Goal: Task Accomplishment & Management: Manage account settings

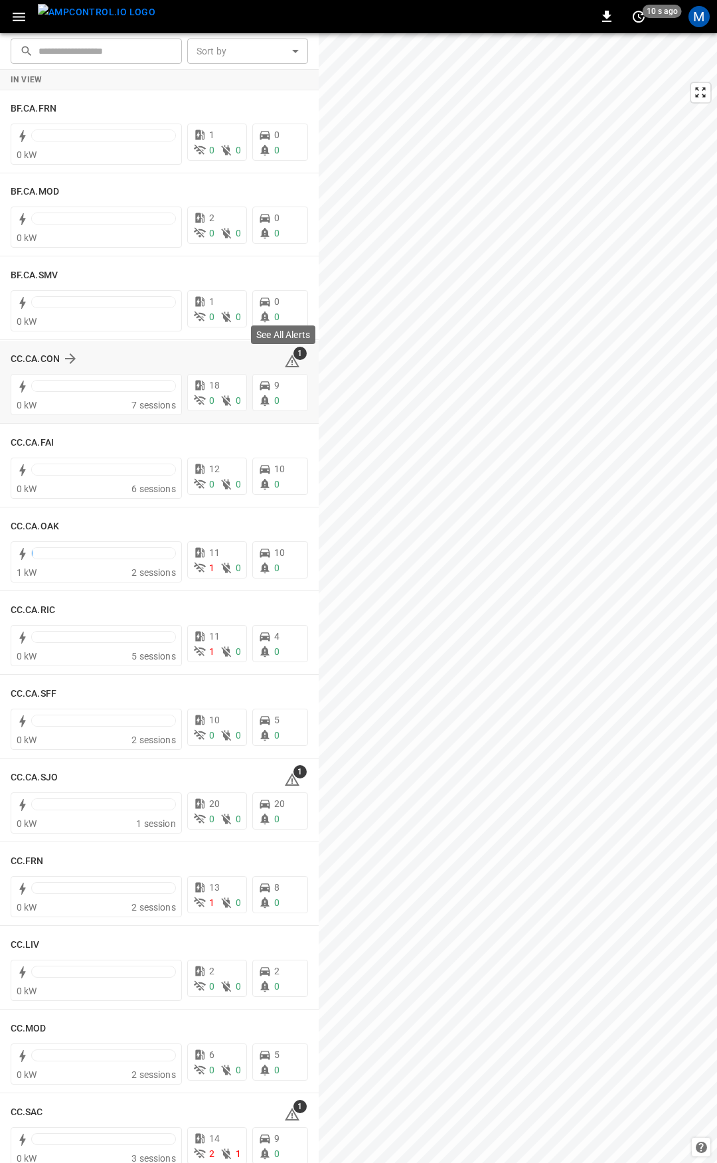
click at [294, 358] on span "1" at bounding box center [300, 353] width 13 height 13
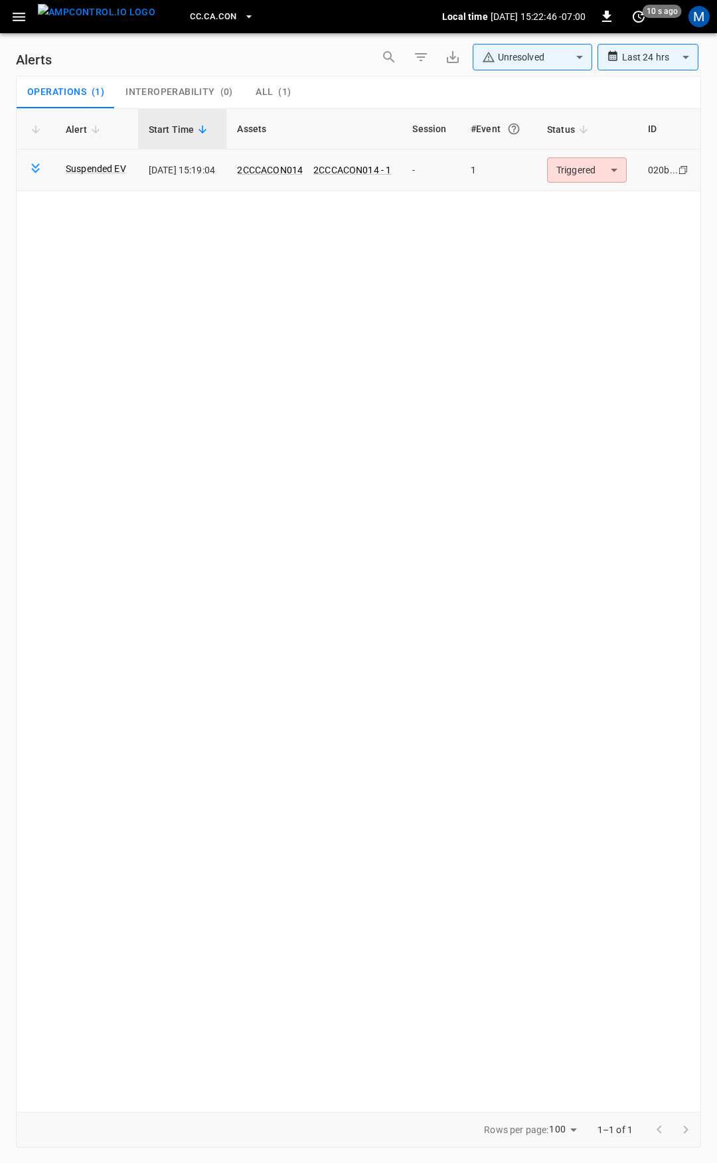
click at [588, 179] on body "**********" at bounding box center [358, 579] width 717 height 1158
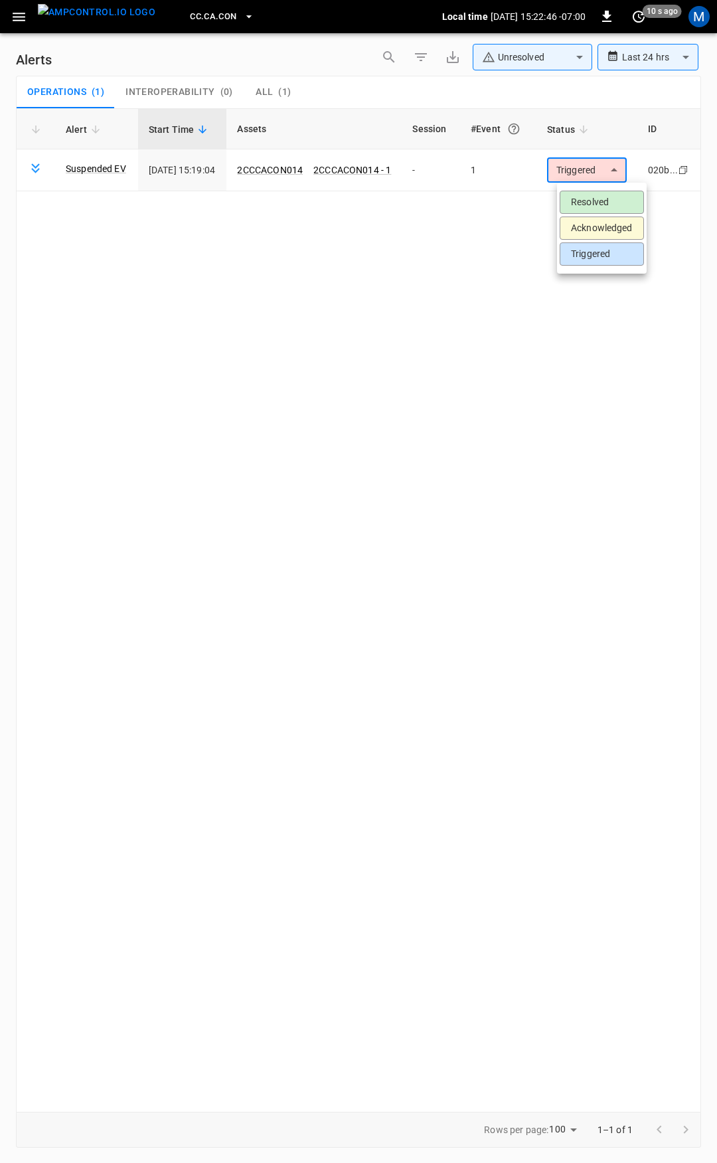
click at [587, 199] on li "Resolved" at bounding box center [602, 202] width 84 height 23
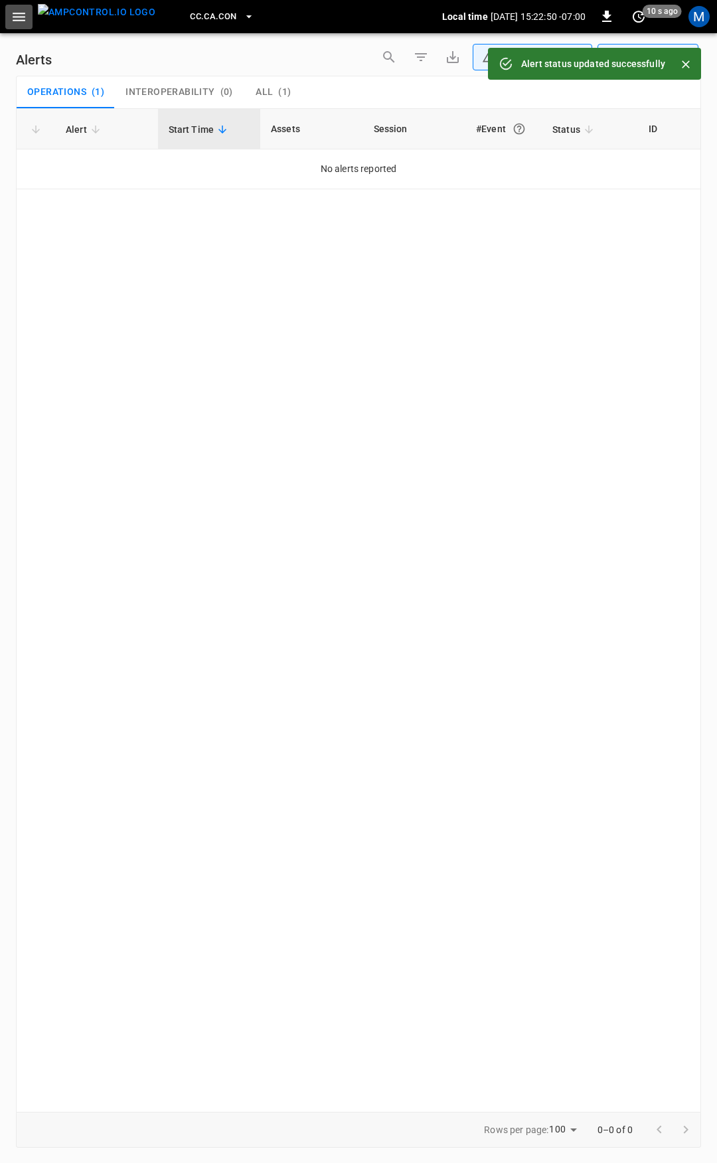
drag, startPoint x: 19, startPoint y: 13, endPoint x: 19, endPoint y: 22, distance: 9.3
click at [20, 12] on icon "button" at bounding box center [19, 17] width 17 height 17
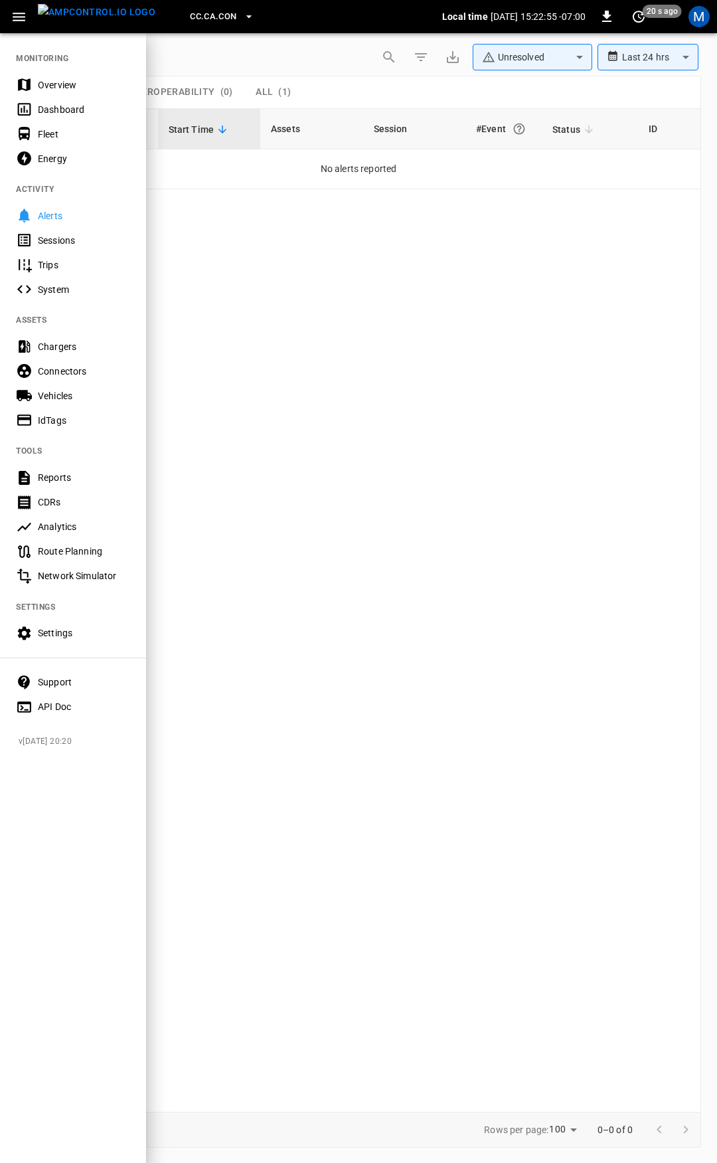
click at [77, 87] on div "Overview" at bounding box center [84, 84] width 92 height 13
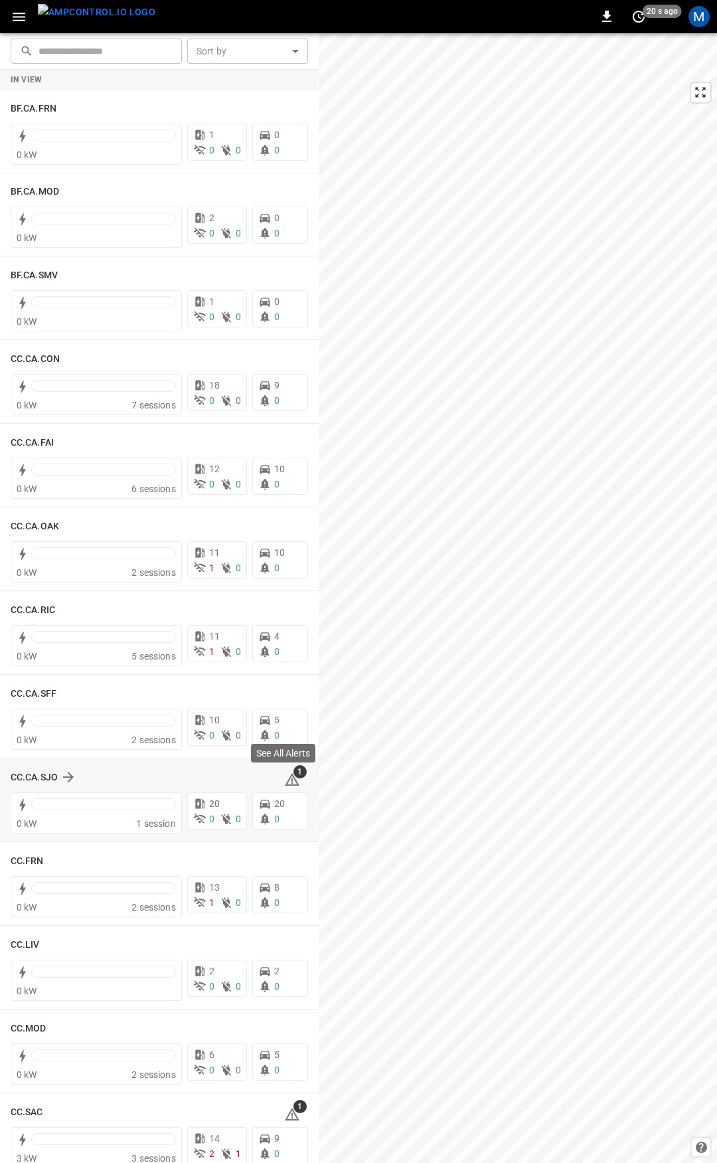
click at [284, 781] on icon at bounding box center [292, 780] width 16 height 16
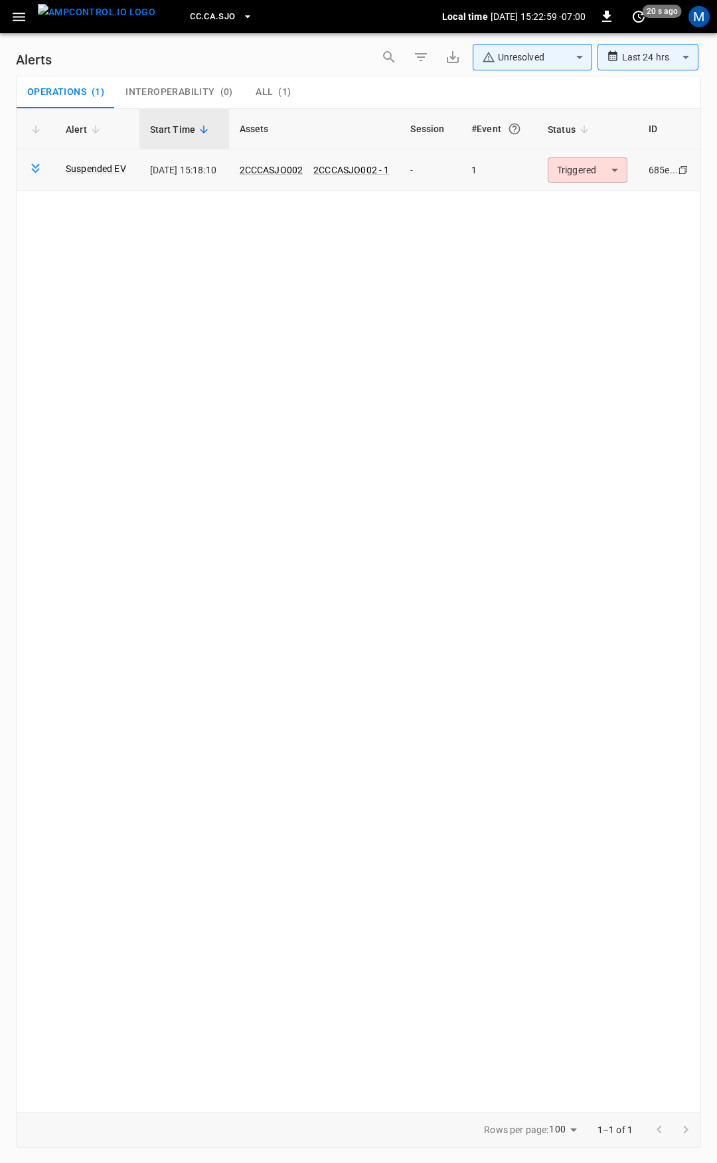
click at [612, 179] on body "**********" at bounding box center [358, 579] width 717 height 1158
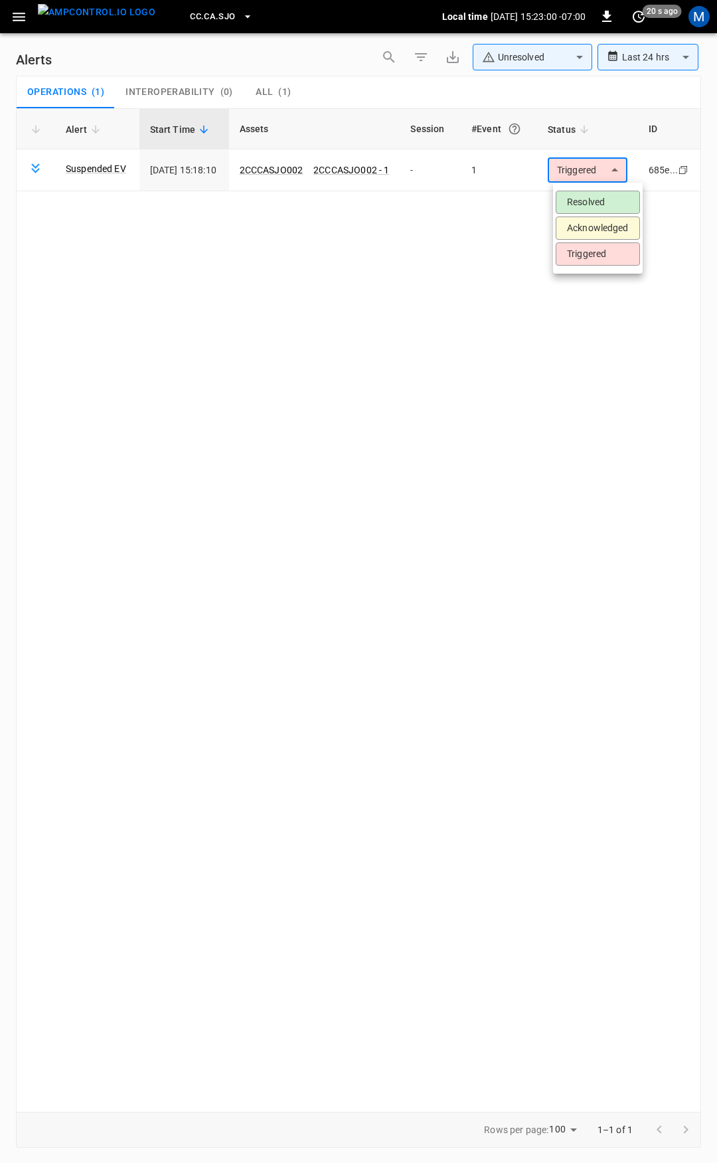
drag, startPoint x: 617, startPoint y: 206, endPoint x: 361, endPoint y: 149, distance: 262.7
click at [616, 206] on li "Resolved" at bounding box center [598, 202] width 84 height 23
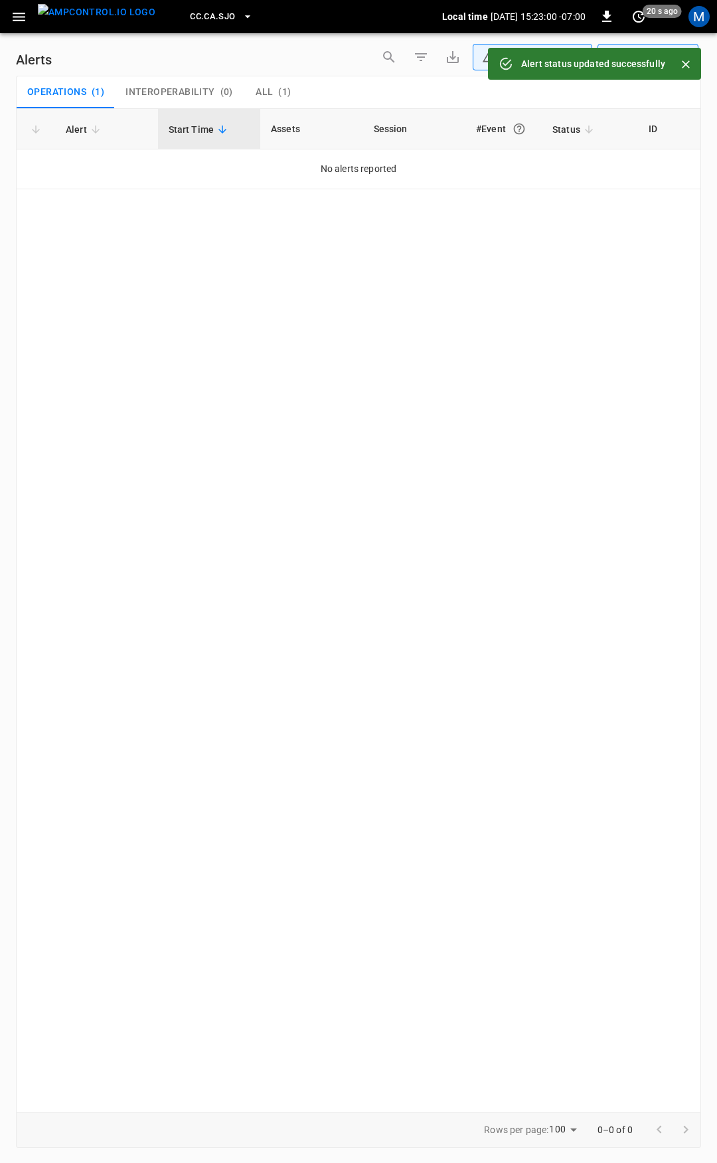
click at [11, 14] on icon "button" at bounding box center [19, 17] width 17 height 17
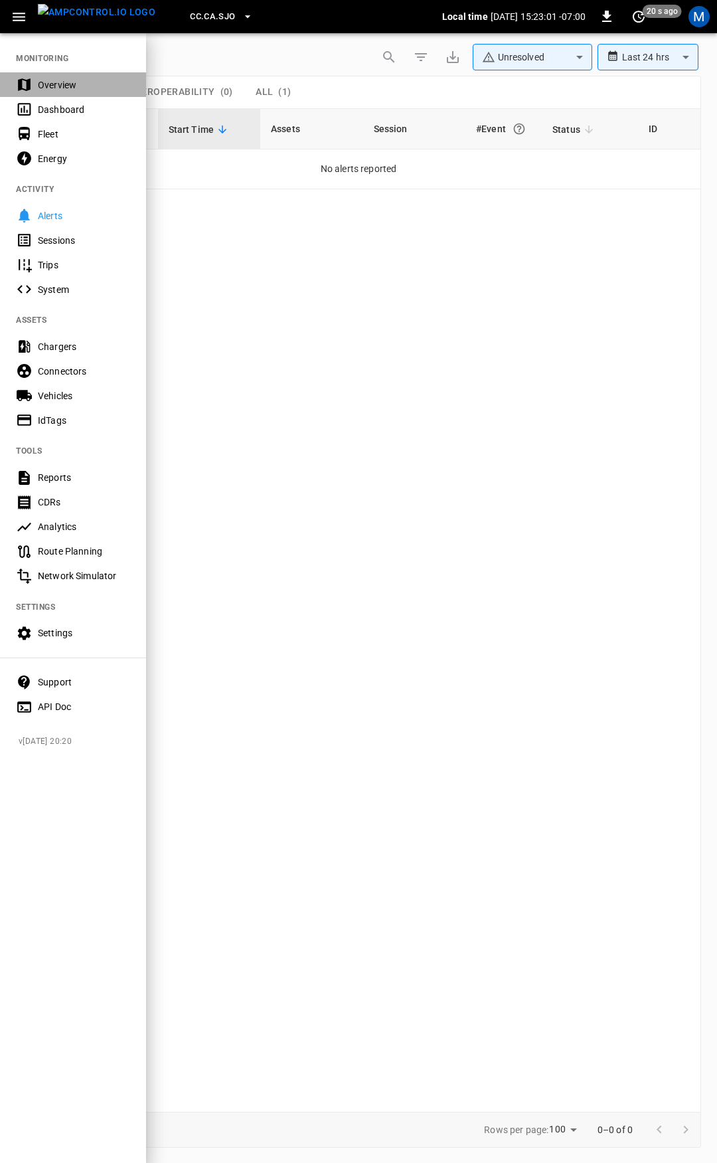
click at [98, 90] on div "Overview" at bounding box center [84, 84] width 92 height 13
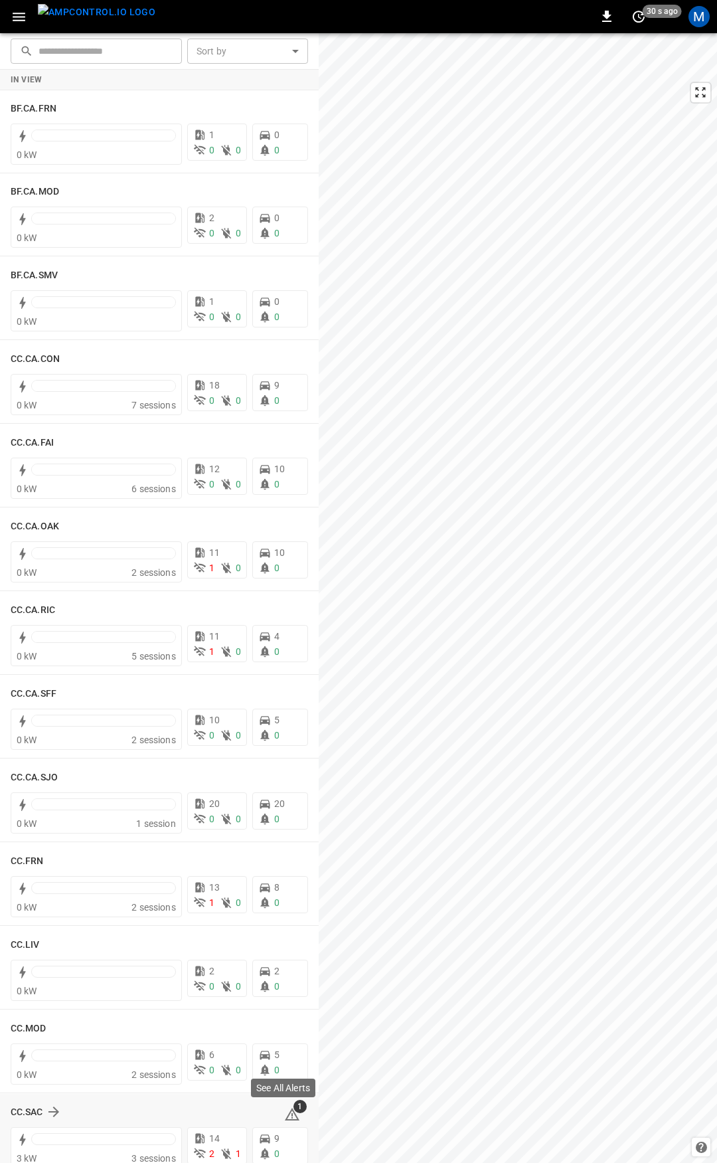
click at [292, 1114] on icon at bounding box center [292, 1115] width 1 height 5
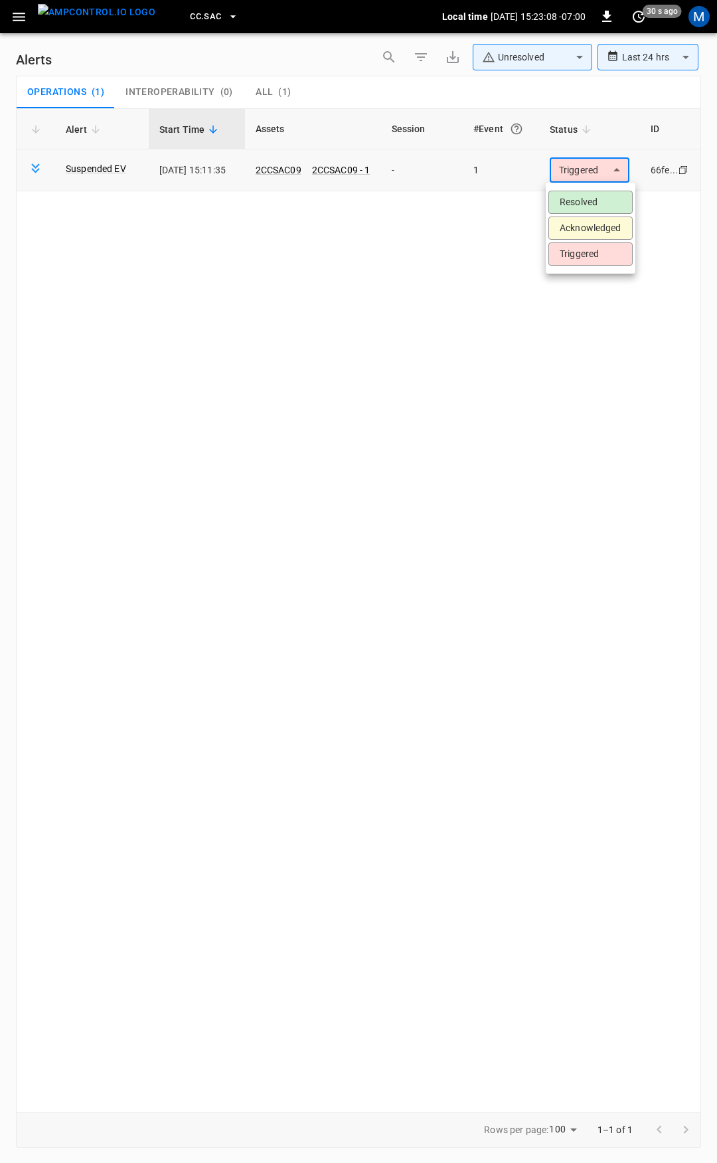
click at [595, 173] on body "**********" at bounding box center [358, 579] width 717 height 1158
drag, startPoint x: 587, startPoint y: 212, endPoint x: 589, endPoint y: 199, distance: 12.9
click at [589, 199] on li "Resolved" at bounding box center [591, 202] width 84 height 23
click at [589, 199] on li "Resolved" at bounding box center [590, 193] width 63 height 13
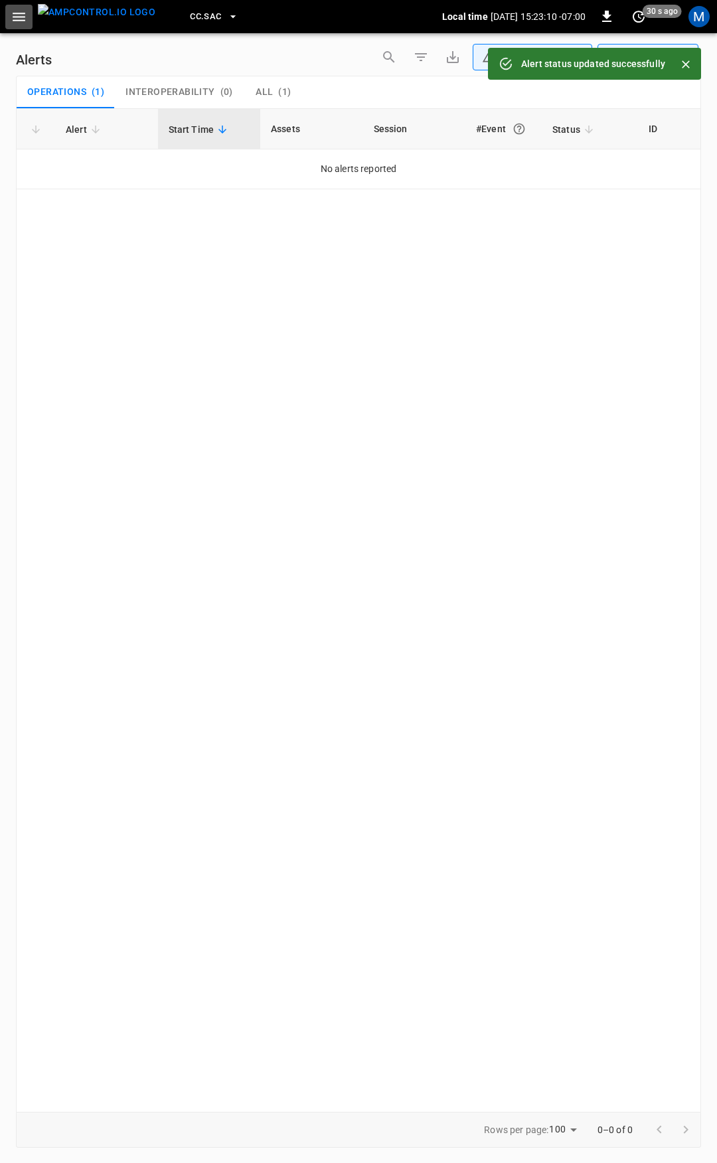
drag, startPoint x: 23, startPoint y: 15, endPoint x: 19, endPoint y: 28, distance: 13.7
click at [22, 15] on icon "button" at bounding box center [19, 17] width 17 height 17
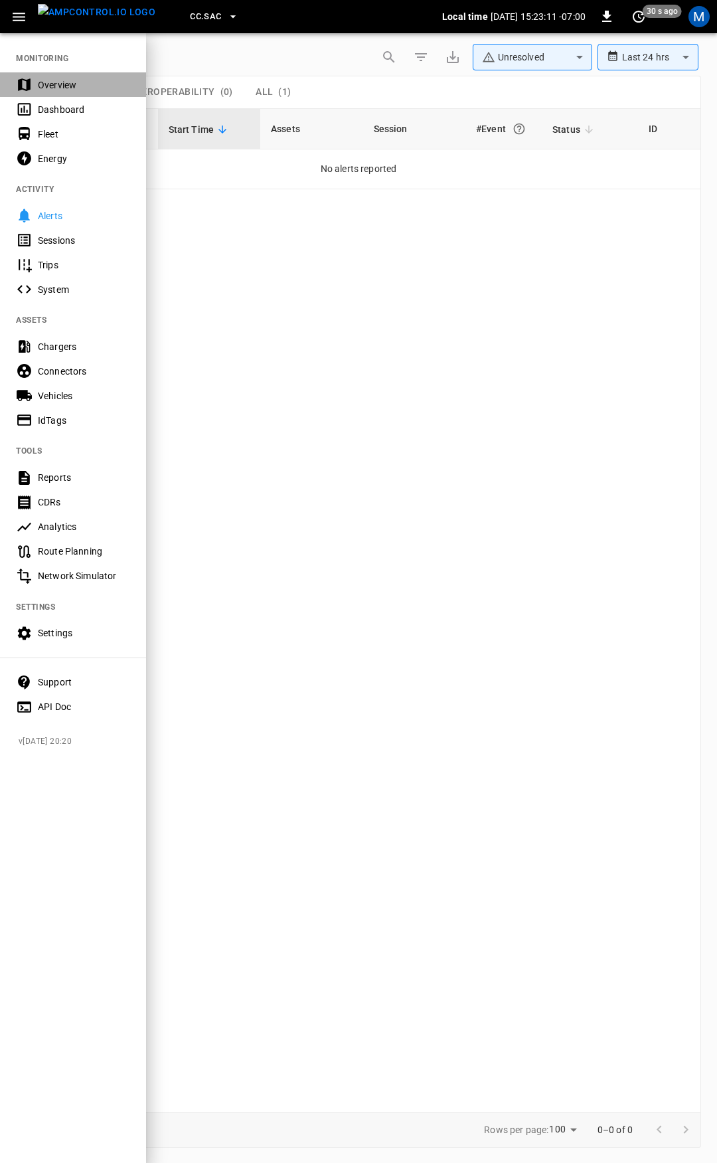
click at [47, 85] on div "Overview" at bounding box center [84, 84] width 92 height 13
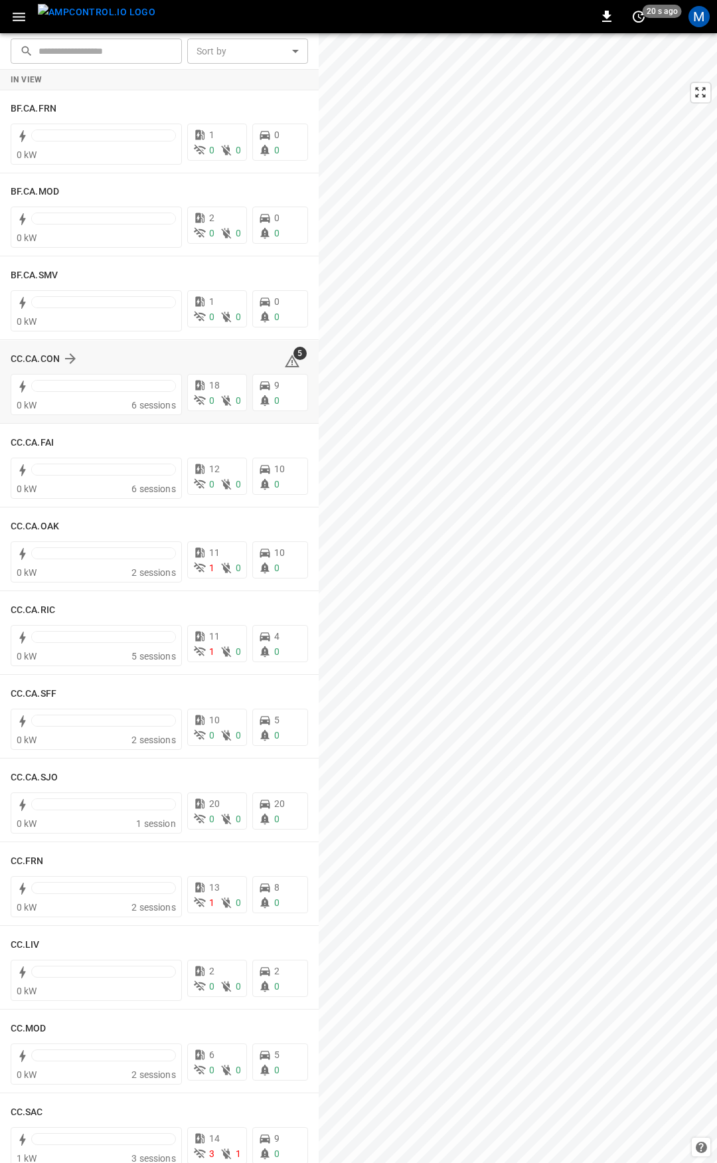
click at [284, 353] on icon at bounding box center [292, 361] width 16 height 16
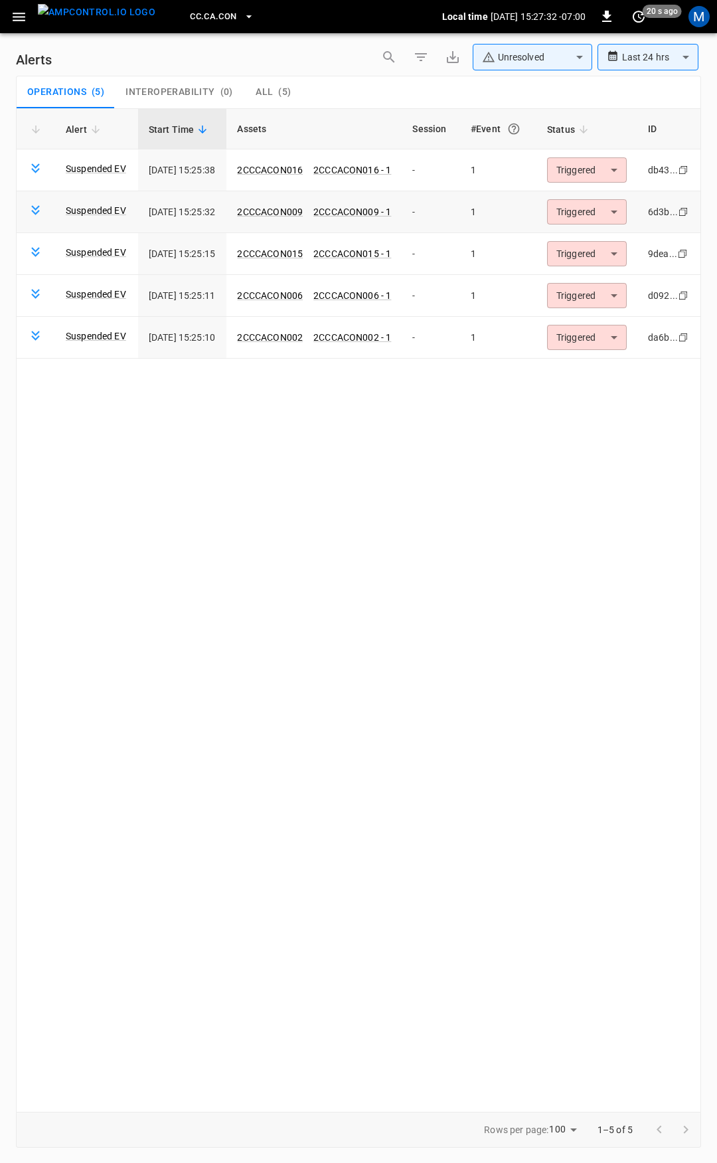
drag, startPoint x: 609, startPoint y: 183, endPoint x: 608, endPoint y: 201, distance: 18.6
click at [609, 183] on td "Triggered ********* ​" at bounding box center [587, 170] width 101 height 42
click at [602, 174] on body "**********" at bounding box center [358, 579] width 717 height 1158
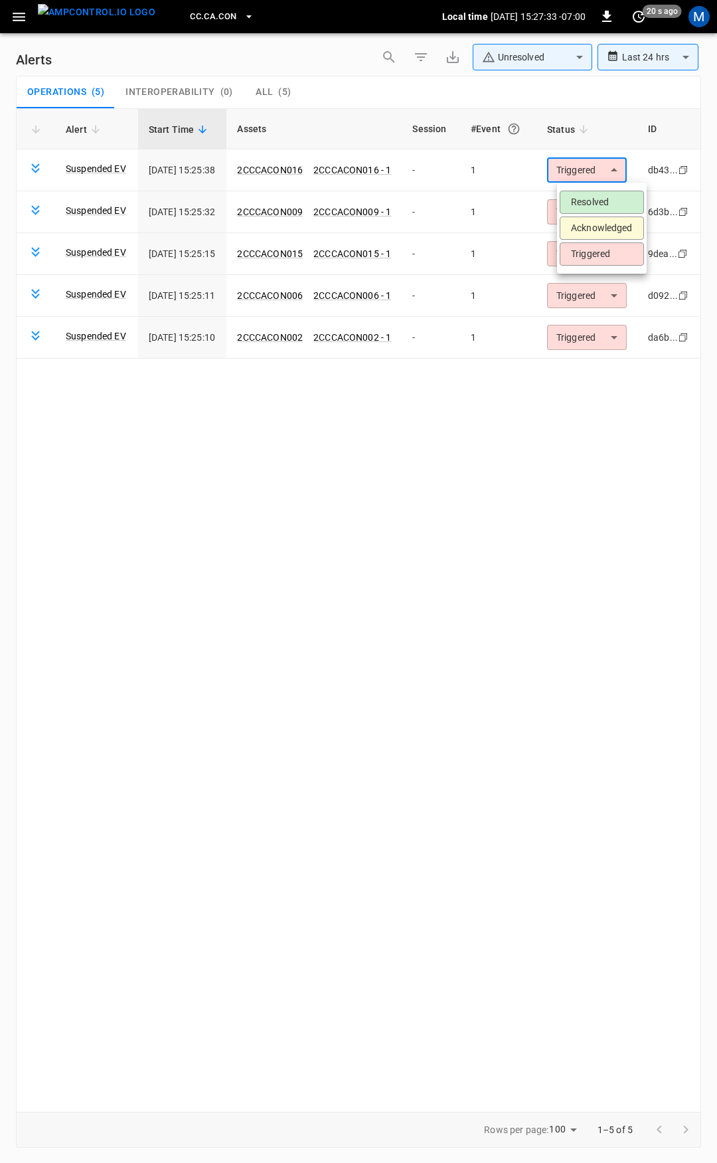
click at [602, 200] on li "Resolved" at bounding box center [602, 202] width 84 height 23
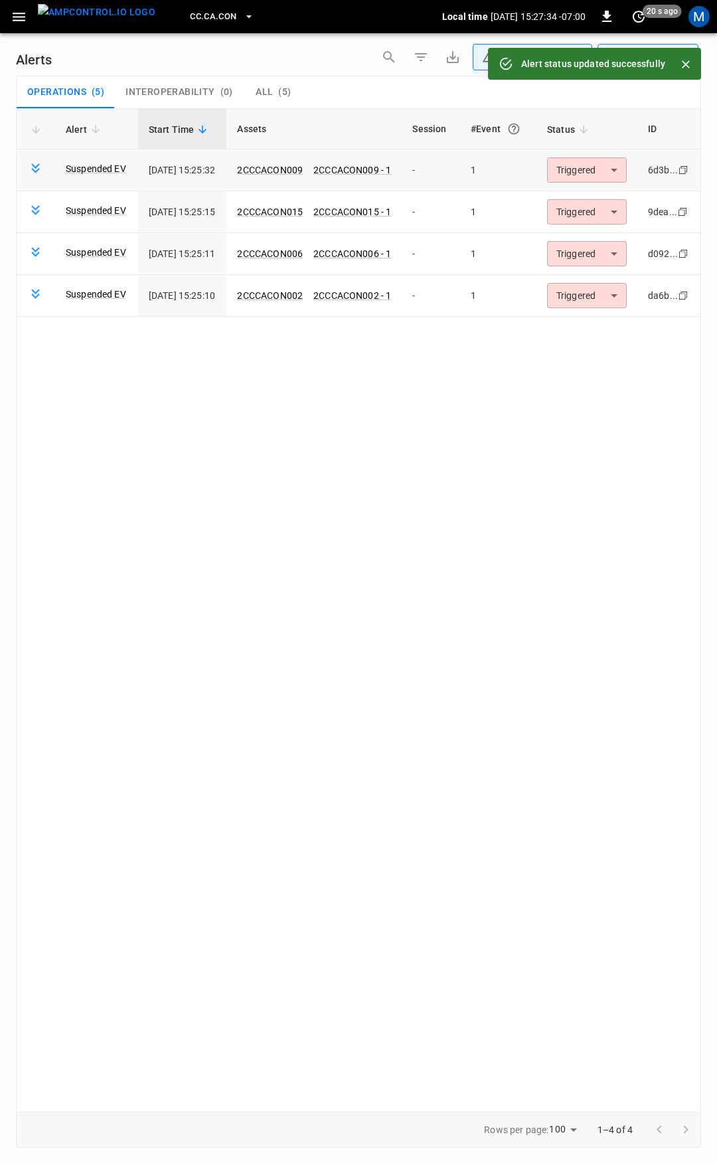
click at [604, 175] on body "**********" at bounding box center [358, 579] width 717 height 1158
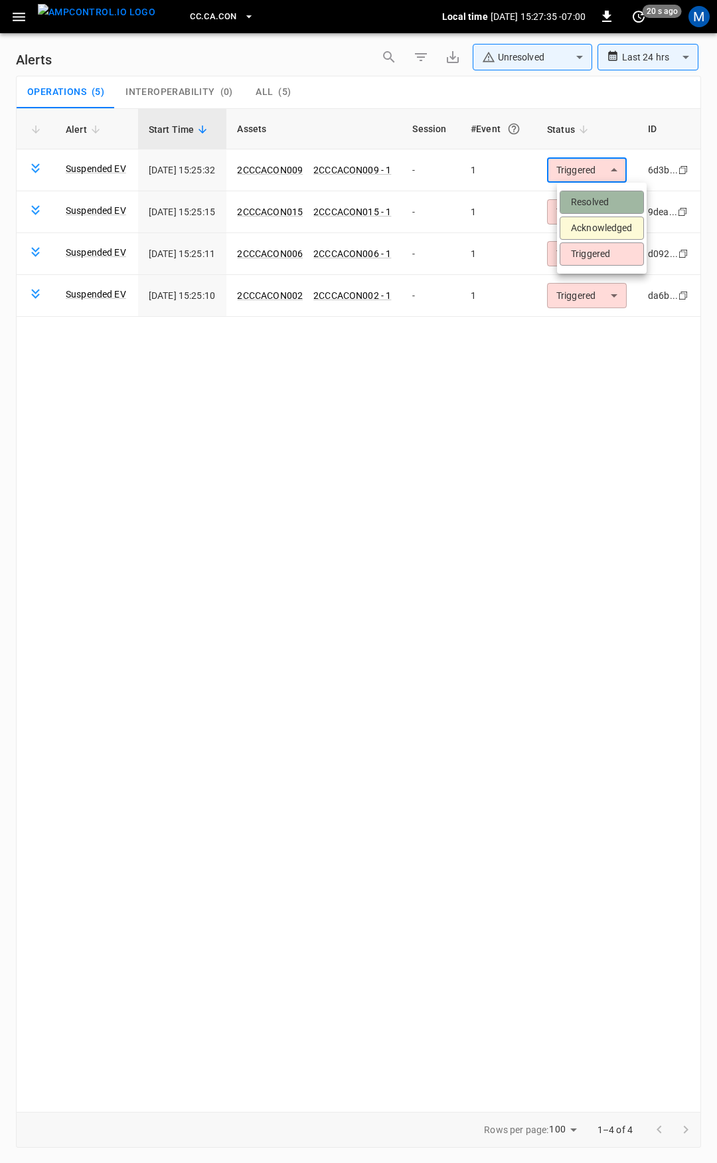
click at [606, 200] on li "Resolved" at bounding box center [602, 202] width 84 height 23
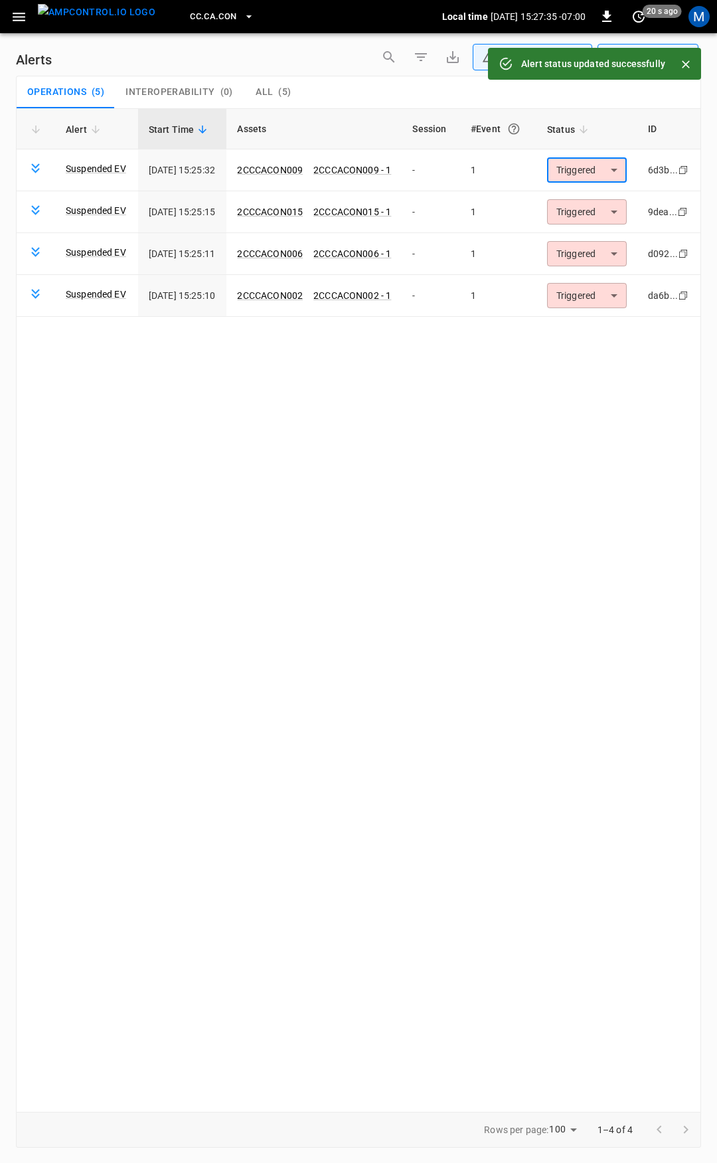
click at [606, 175] on body "**********" at bounding box center [358, 579] width 717 height 1158
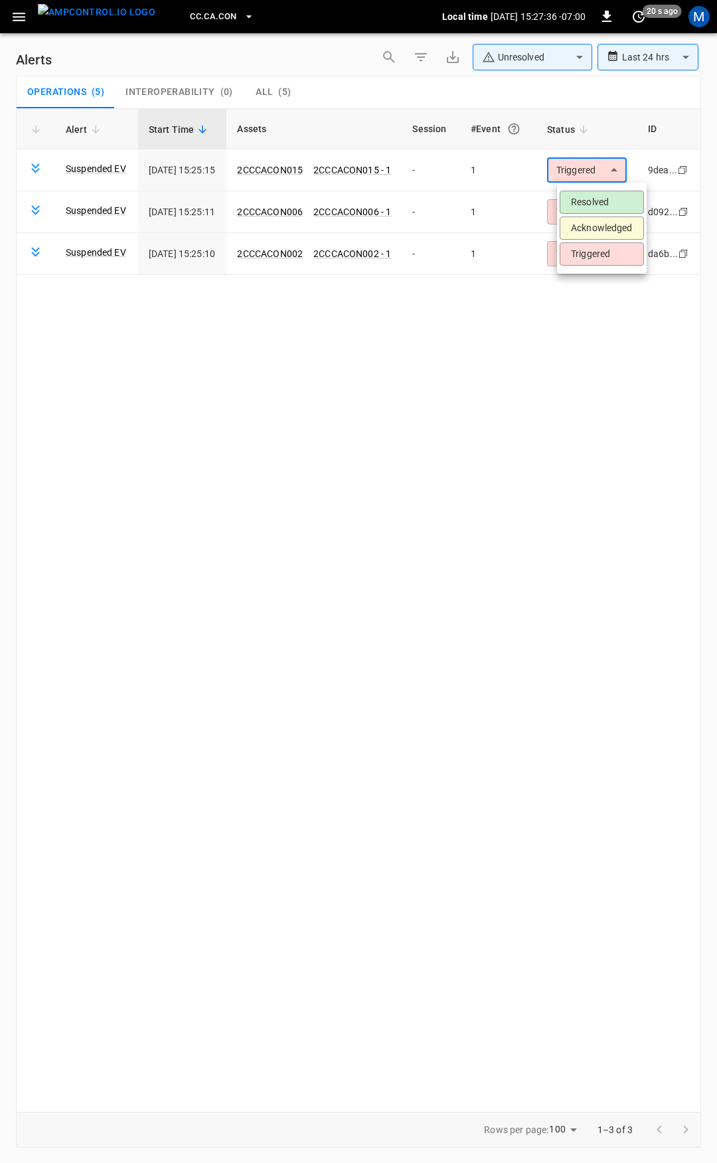
click at [607, 192] on li "Resolved" at bounding box center [602, 202] width 84 height 23
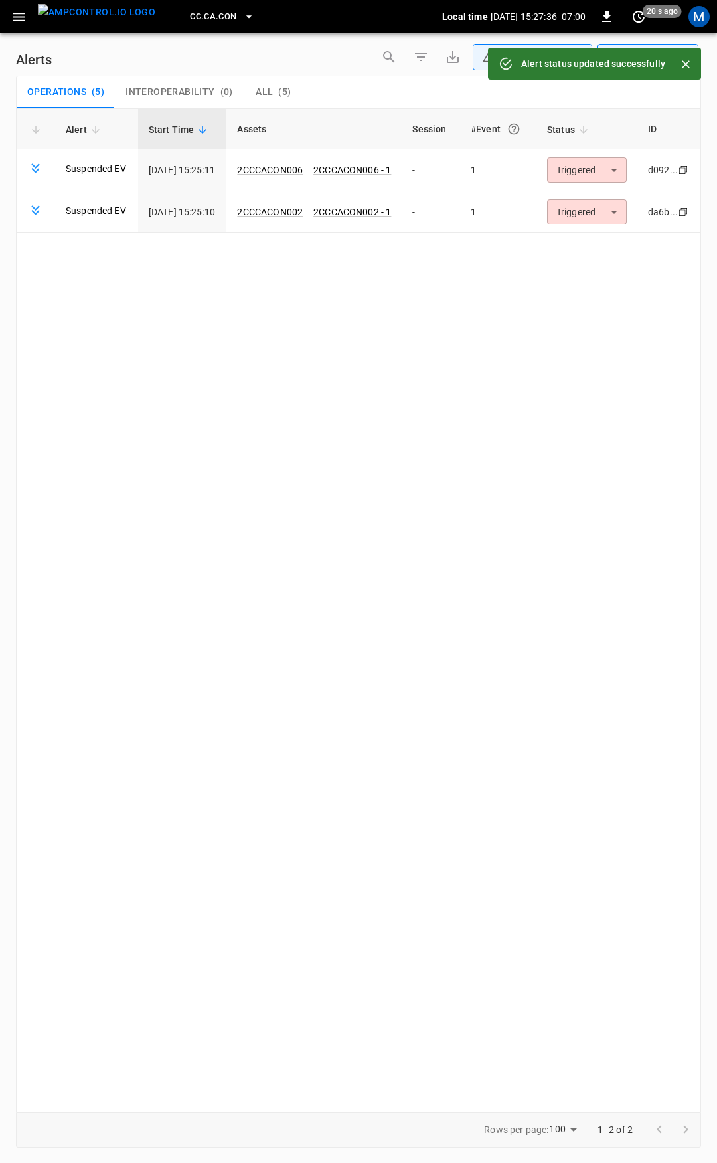
click at [608, 170] on body "**********" at bounding box center [358, 579] width 717 height 1158
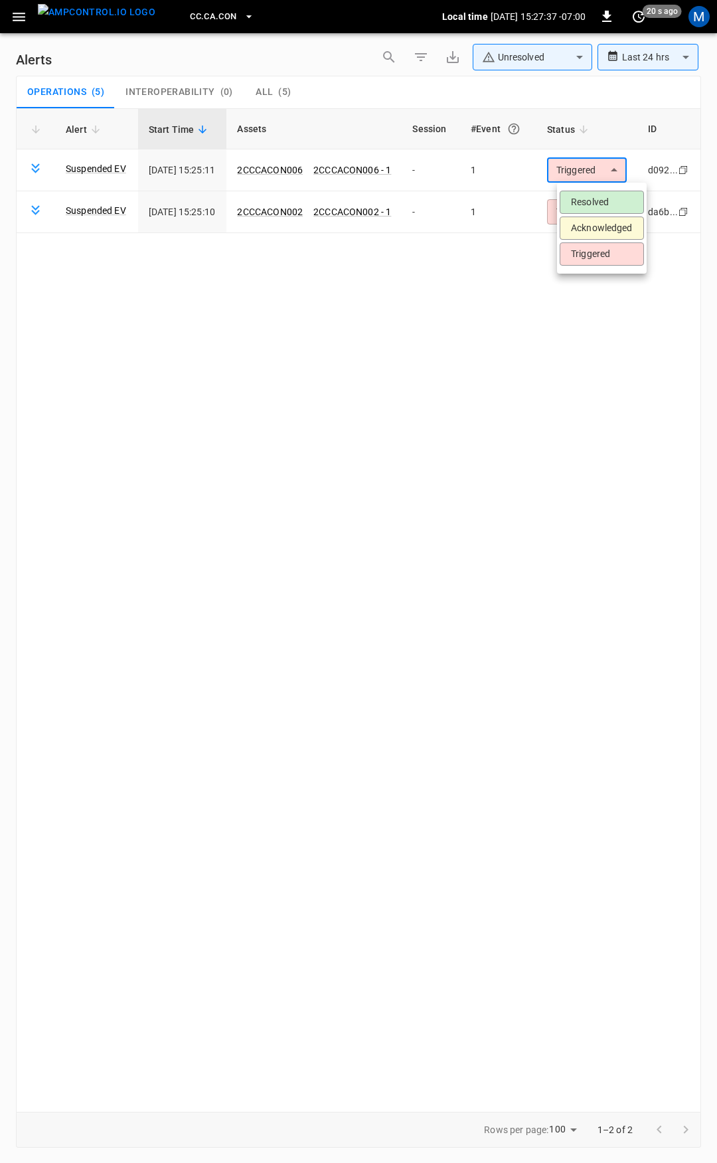
click at [610, 193] on ul "Resolved Acknowledged Triggered" at bounding box center [602, 228] width 90 height 91
click at [610, 193] on li "Resolved" at bounding box center [602, 202] width 84 height 23
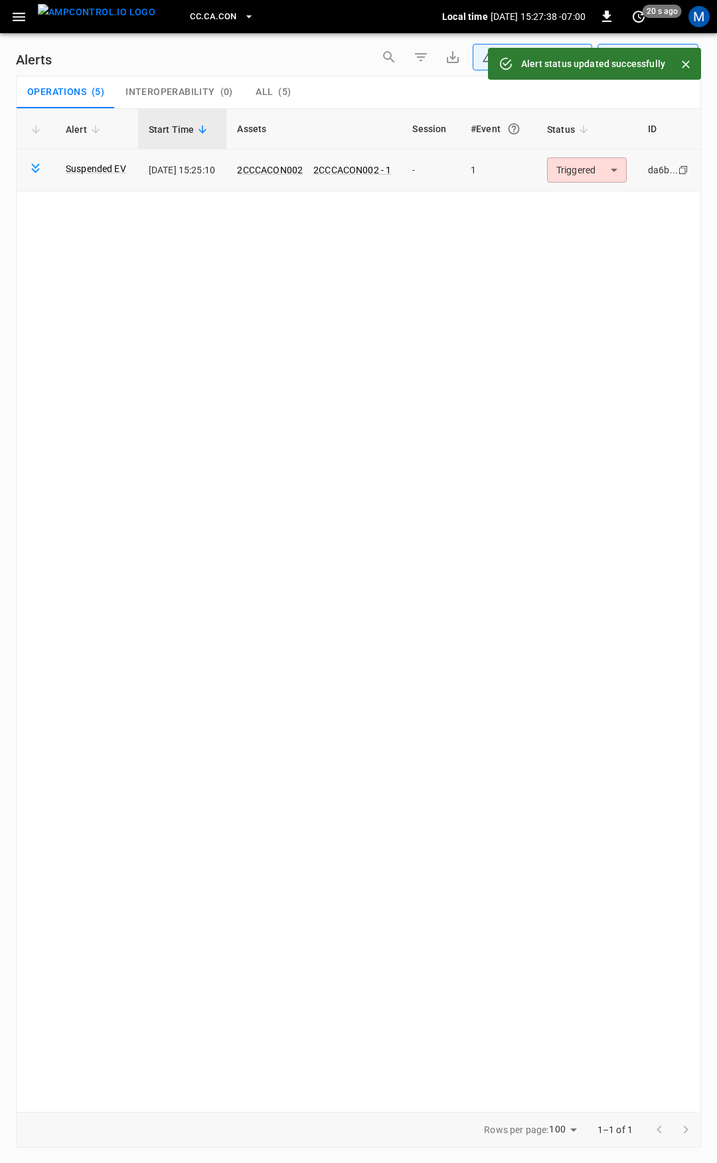
click at [613, 167] on body "**********" at bounding box center [358, 579] width 717 height 1158
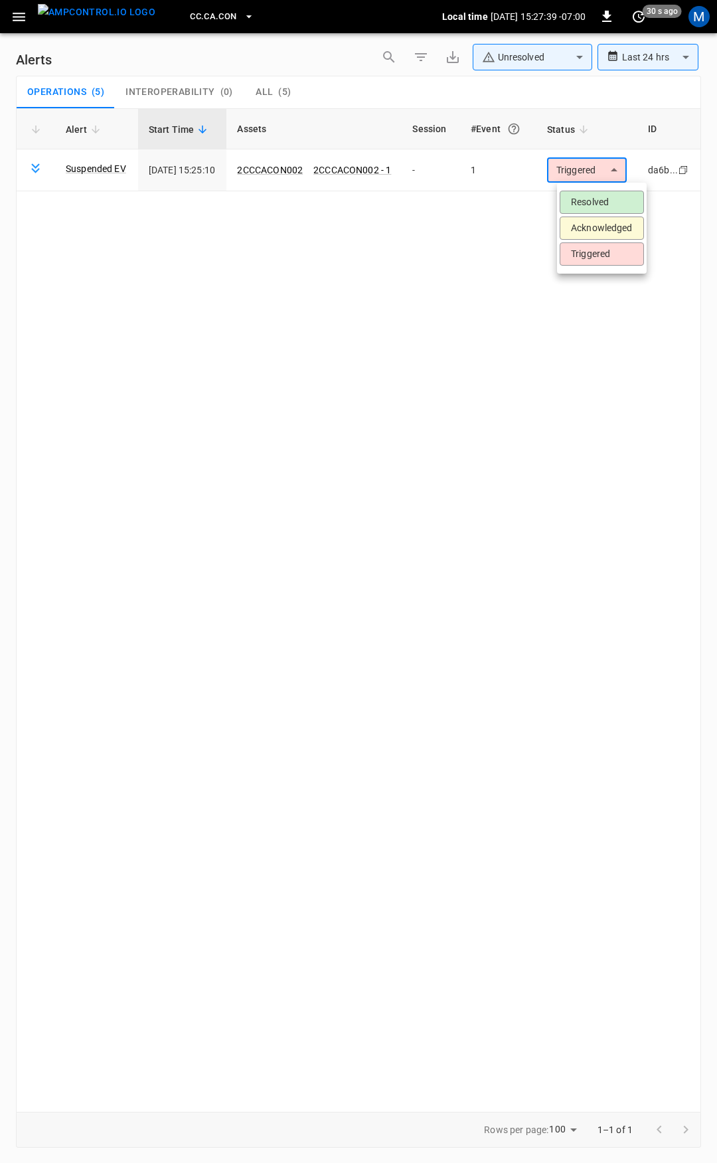
click at [608, 203] on li "Resolved" at bounding box center [602, 202] width 84 height 23
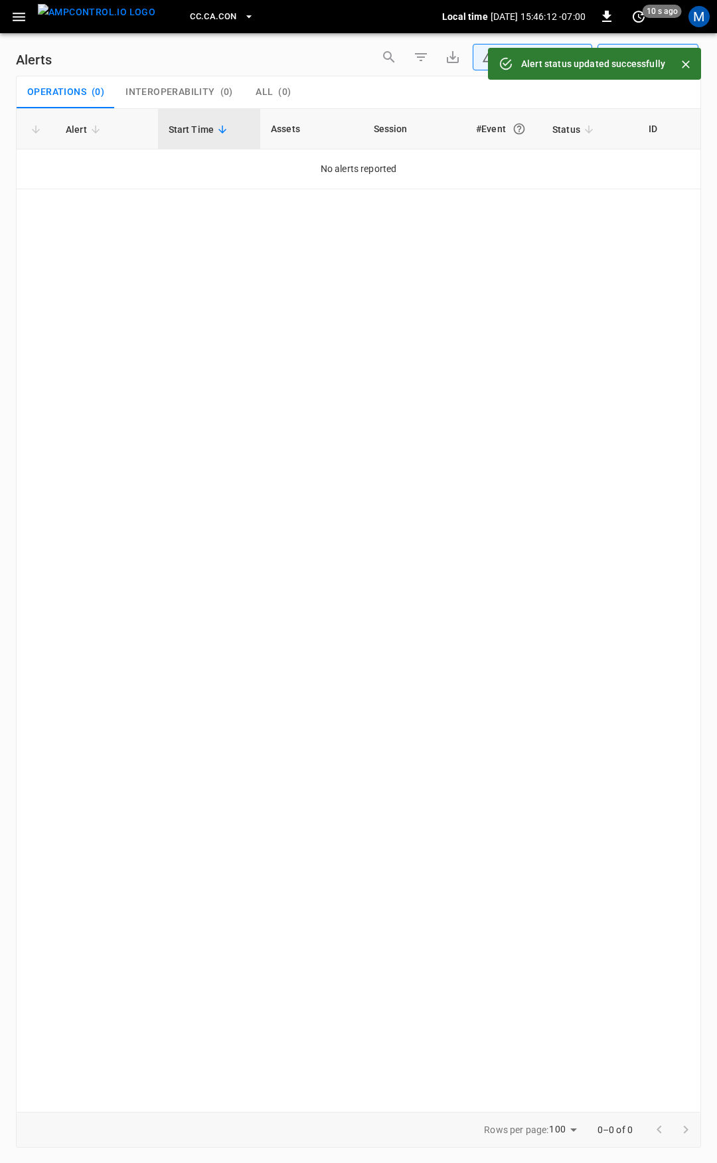
drag, startPoint x: 12, startPoint y: 10, endPoint x: 14, endPoint y: 26, distance: 16.1
click at [12, 10] on icon "button" at bounding box center [19, 17] width 17 height 17
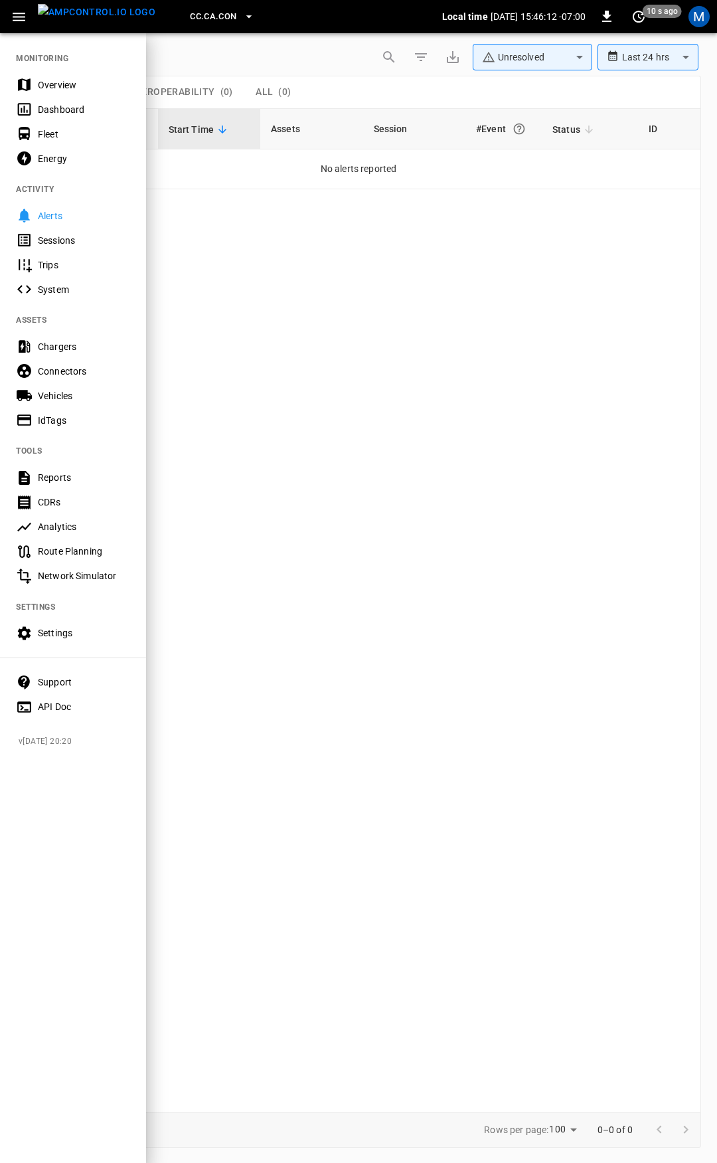
click at [64, 86] on div "Overview" at bounding box center [84, 84] width 92 height 13
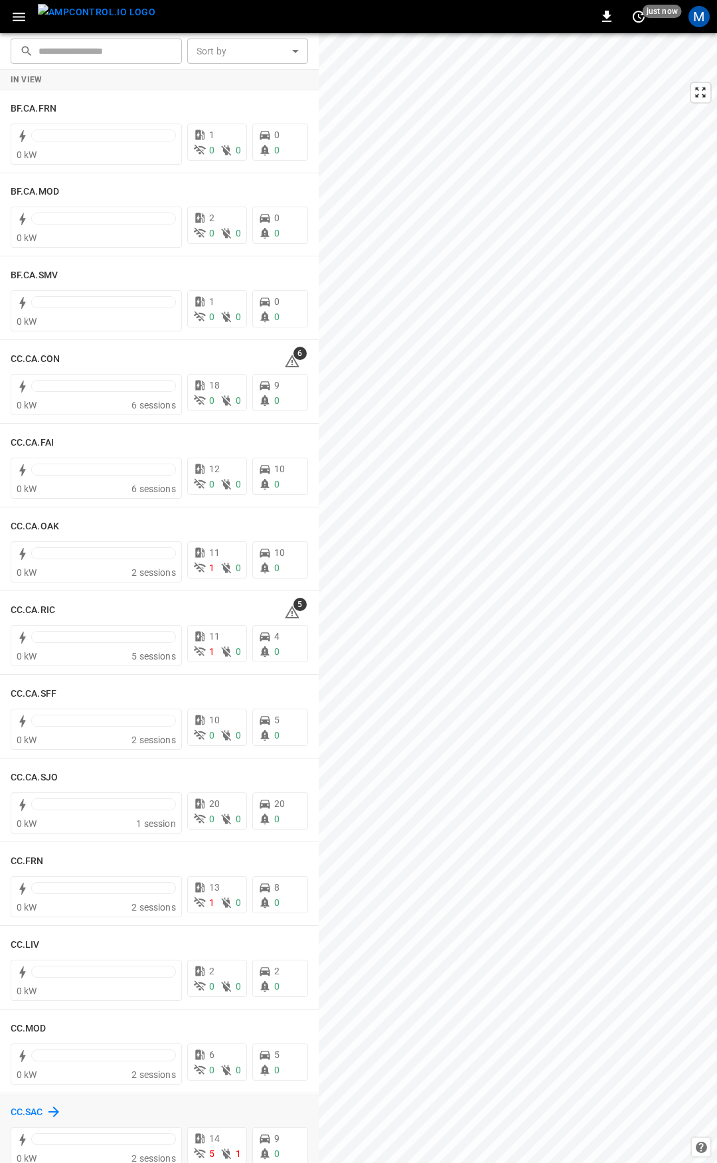
click at [23, 1107] on h6 "CC.SAC" at bounding box center [27, 1112] width 33 height 15
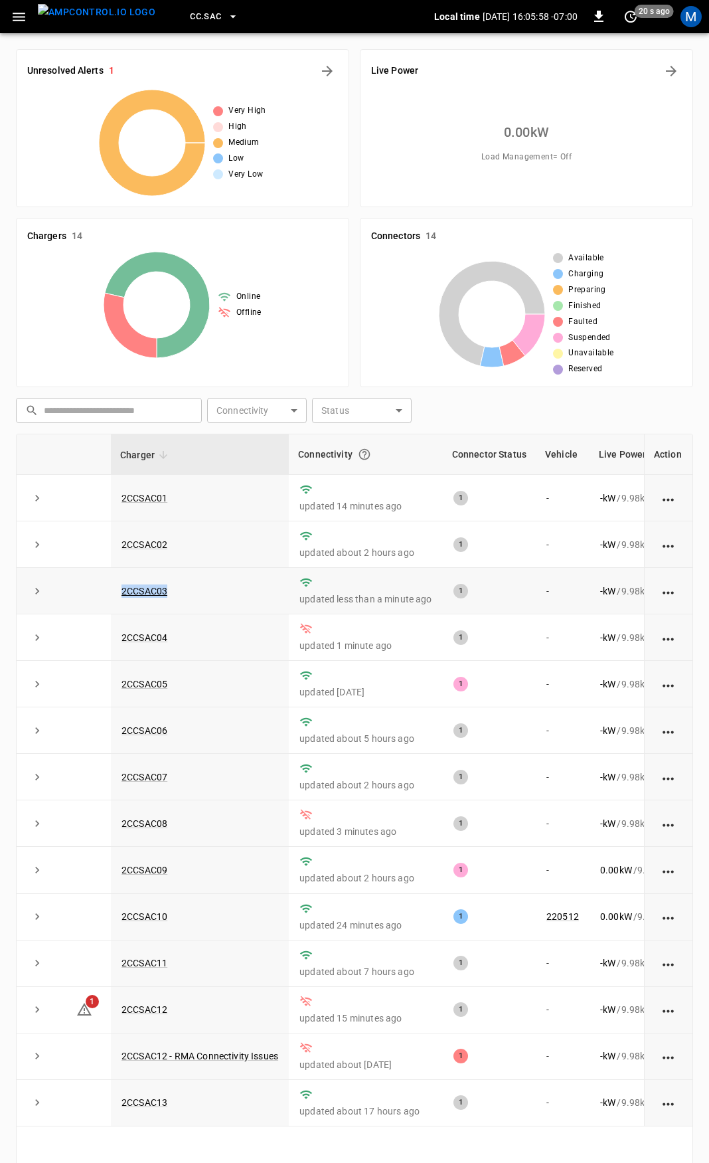
drag, startPoint x: 209, startPoint y: 600, endPoint x: 89, endPoint y: 597, distance: 120.3
click at [89, 597] on tr "2CCSAC03 updated less than a minute ago 1 - - kW / 9.98 kW - % about 22 hours a…" at bounding box center [453, 591] width 872 height 46
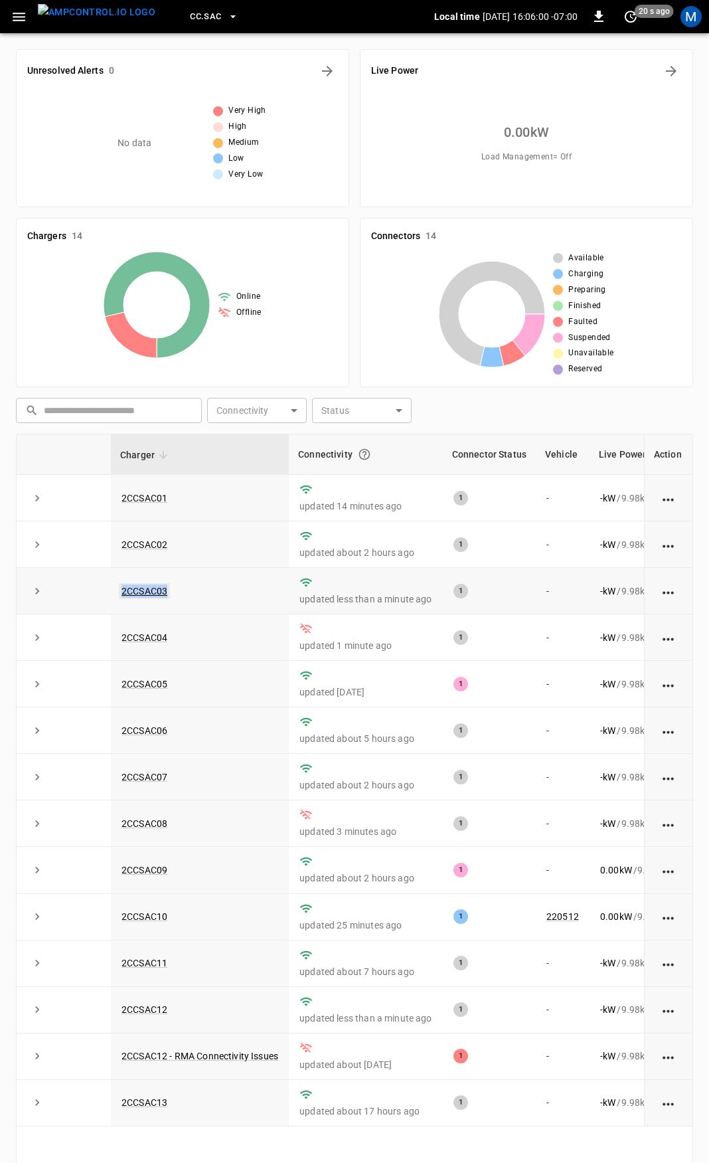
click at [132, 593] on link "2CCSAC03" at bounding box center [144, 591] width 51 height 16
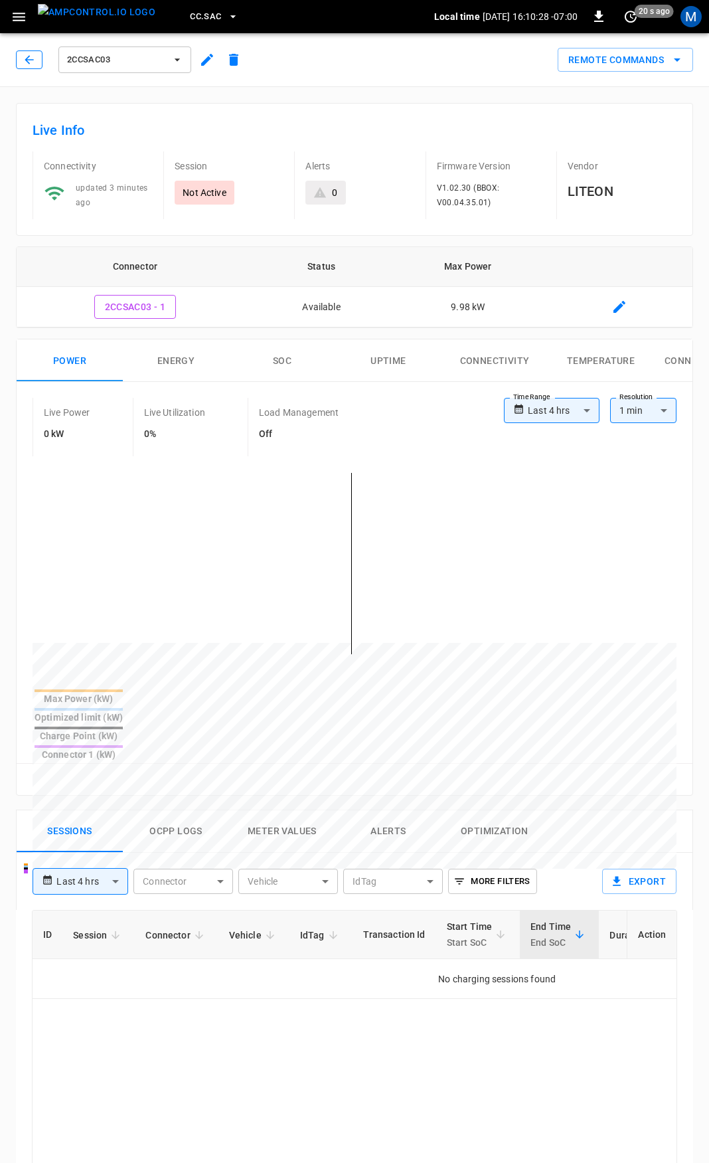
click at [36, 49] on div "2CCSAC03" at bounding box center [131, 60] width 231 height 32
click at [39, 64] on button "button" at bounding box center [29, 59] width 27 height 19
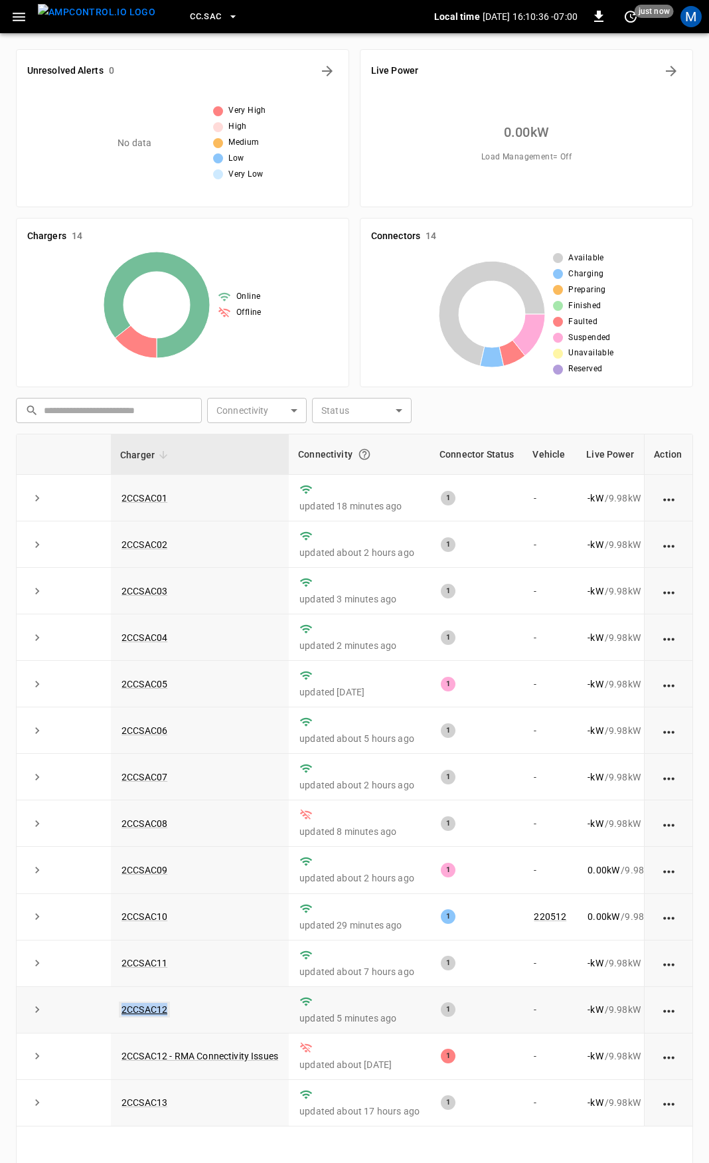
drag, startPoint x: 194, startPoint y: 1019, endPoint x: 123, endPoint y: 1022, distance: 71.2
click at [123, 1022] on td "2CCSAC12" at bounding box center [200, 1010] width 178 height 46
click at [165, 1018] on link "2CCSAC12" at bounding box center [144, 1010] width 51 height 16
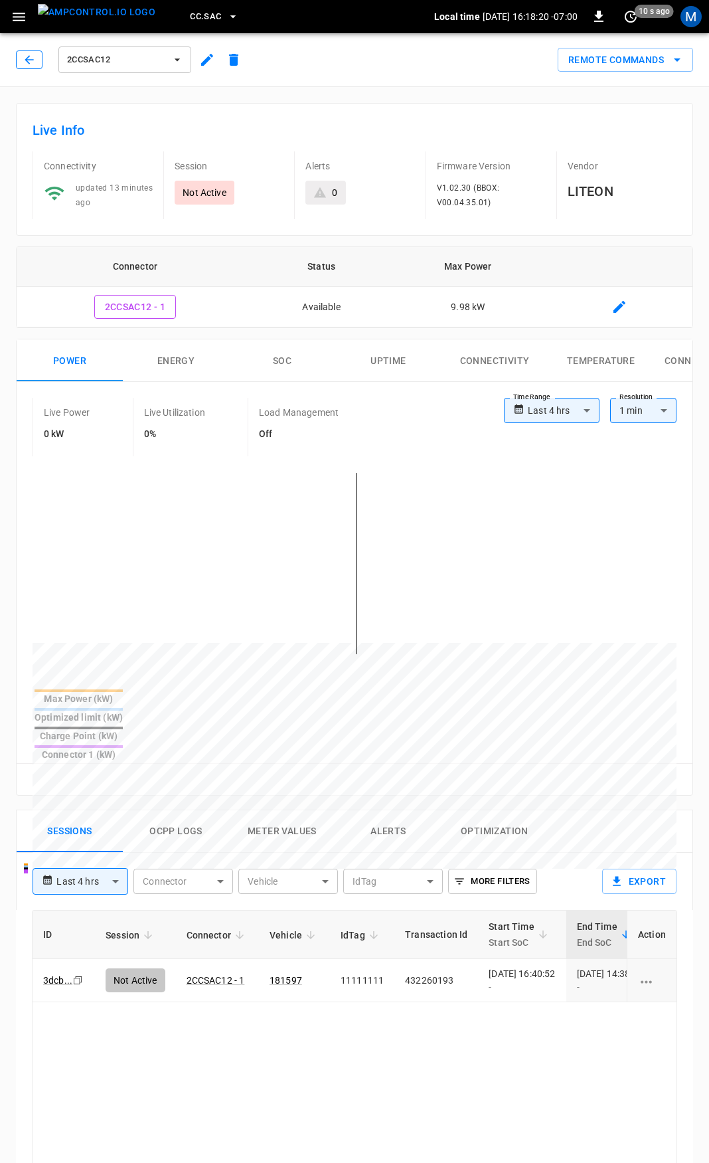
click at [35, 62] on icon "button" at bounding box center [29, 59] width 13 height 13
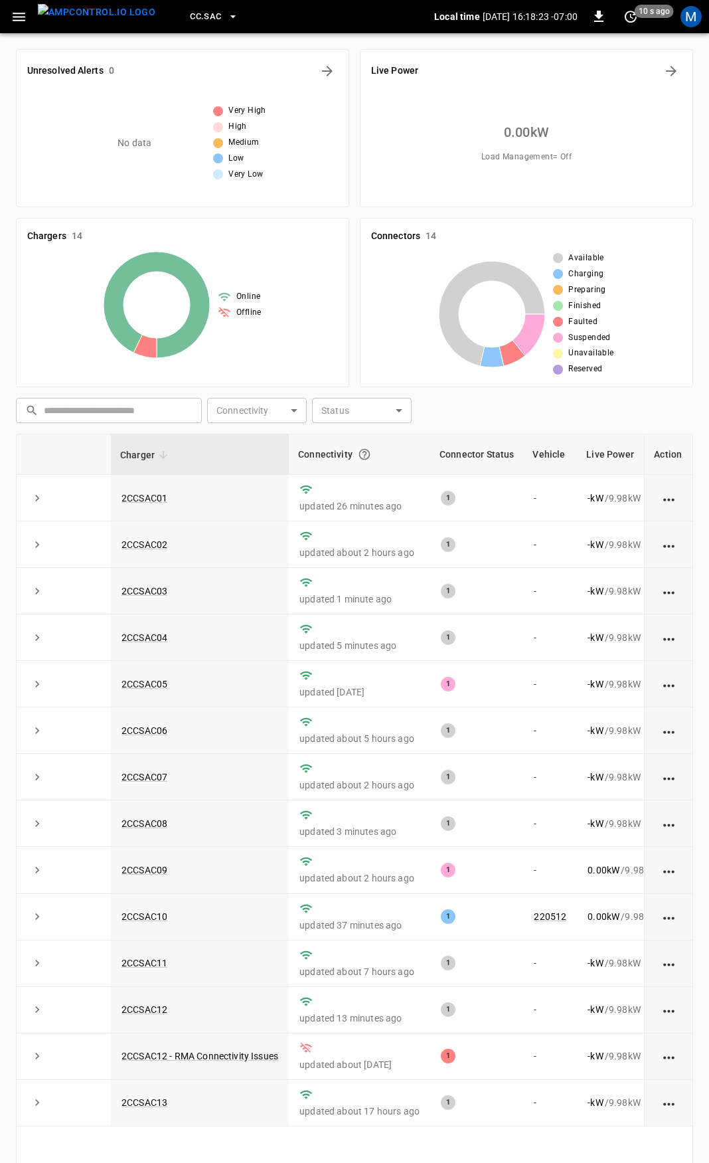
click at [22, 17] on icon "button" at bounding box center [19, 17] width 13 height 9
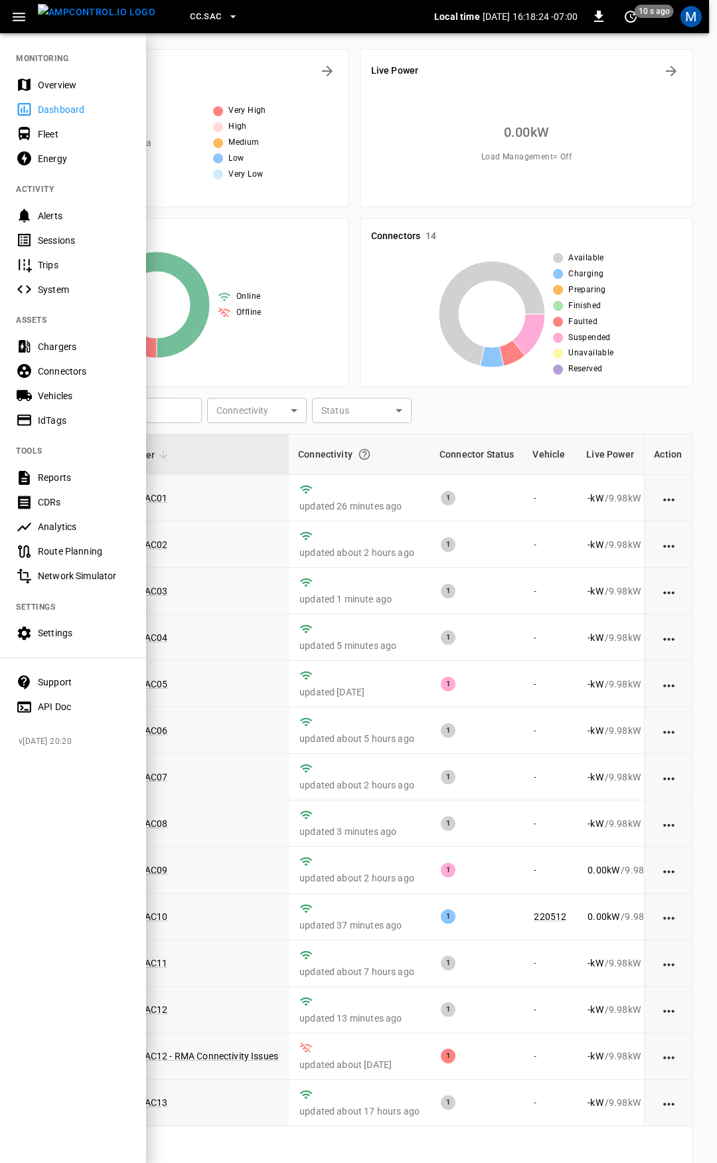
click at [83, 88] on div "Overview" at bounding box center [84, 84] width 92 height 13
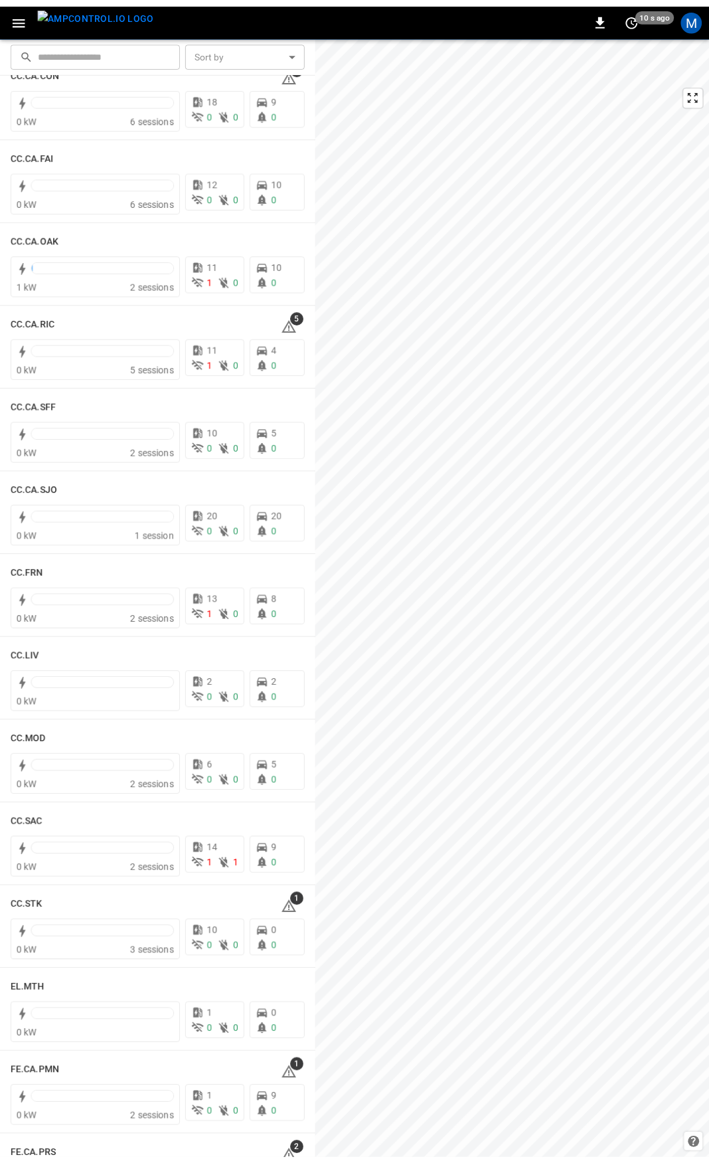
scroll to position [293, 0]
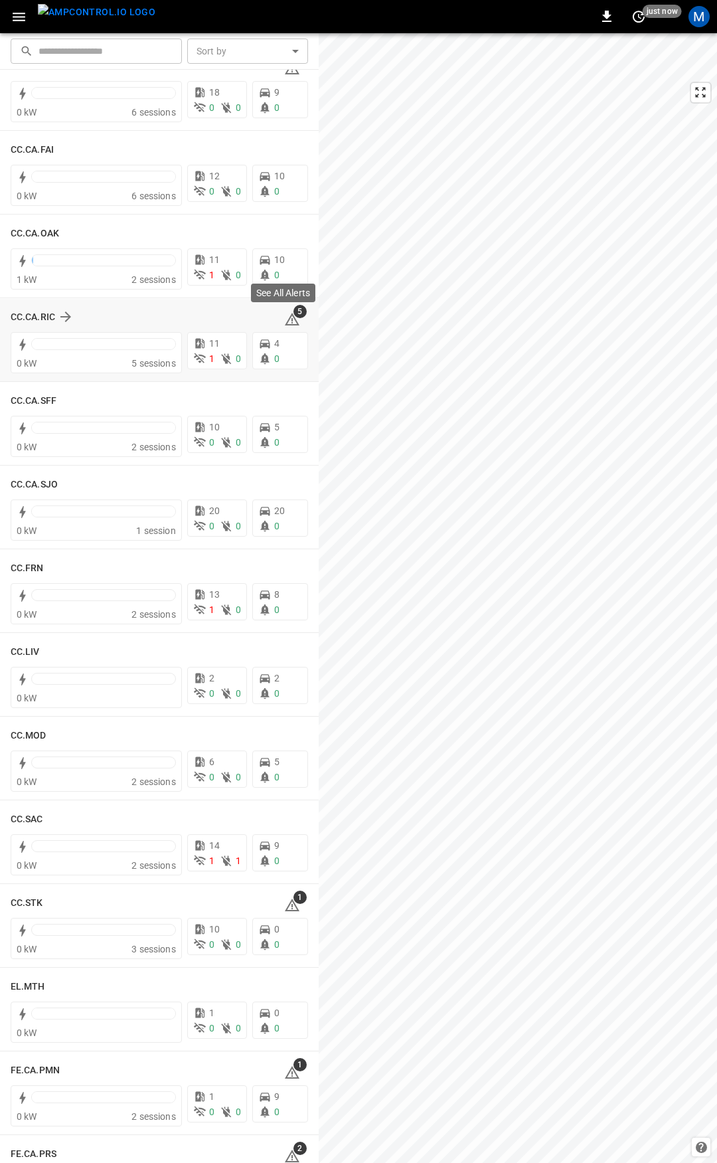
click at [294, 316] on span "5" at bounding box center [300, 311] width 13 height 13
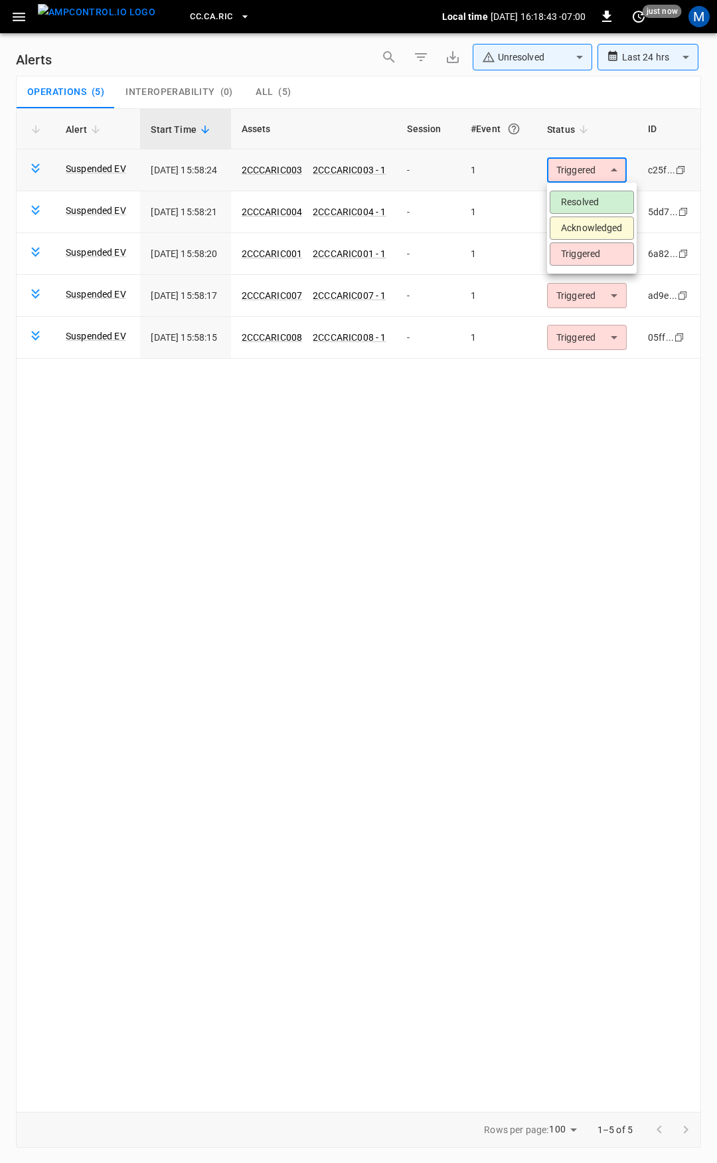
click at [592, 165] on body "**********" at bounding box center [358, 579] width 717 height 1158
drag, startPoint x: 592, startPoint y: 201, endPoint x: 560, endPoint y: 201, distance: 31.9
click at [592, 201] on li "Resolved" at bounding box center [592, 202] width 84 height 23
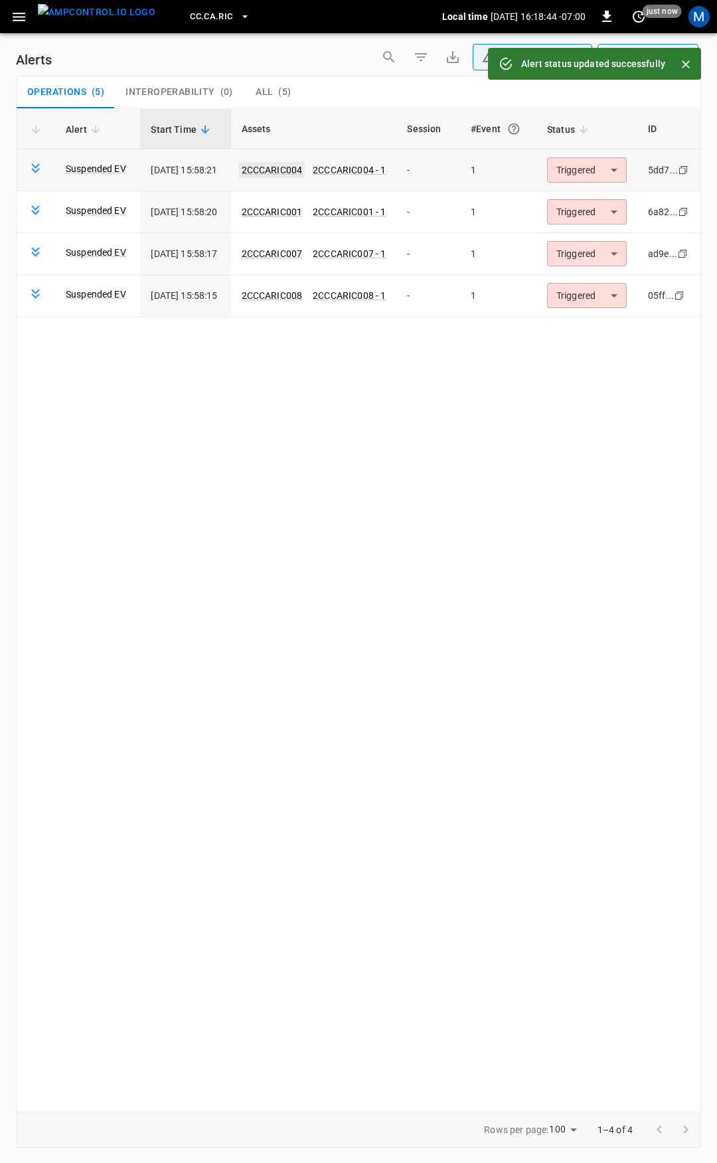
drag, startPoint x: 310, startPoint y: 179, endPoint x: 300, endPoint y: 165, distance: 17.3
click at [300, 165] on link "2CCCARIC004" at bounding box center [272, 170] width 66 height 16
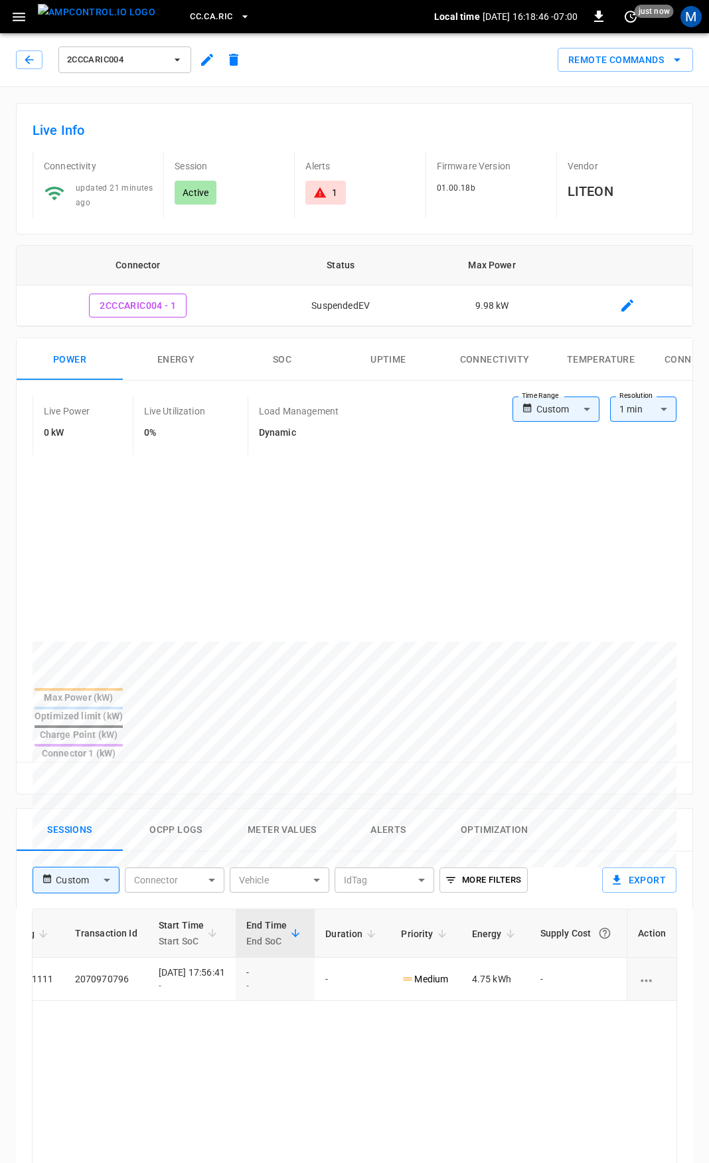
scroll to position [0, 347]
drag, startPoint x: 410, startPoint y: 964, endPoint x: 717, endPoint y: 971, distance: 307.0
click at [709, 971] on html "CC.CA.RIC Local time [DATE] 16:18:46 -07:00 0 just now M 2CCCARIC004 Remote Com…" at bounding box center [354, 887] width 709 height 1775
drag, startPoint x: 454, startPoint y: 1062, endPoint x: 165, endPoint y: 322, distance: 793.6
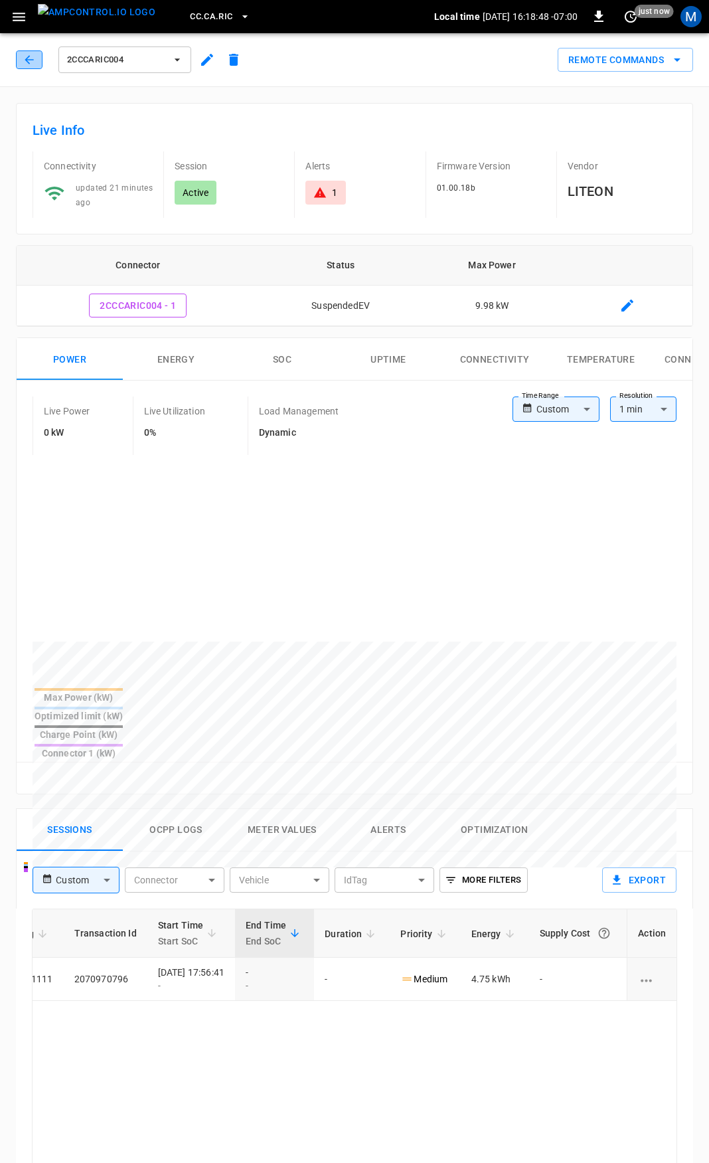
click at [29, 63] on icon "button" at bounding box center [29, 59] width 9 height 9
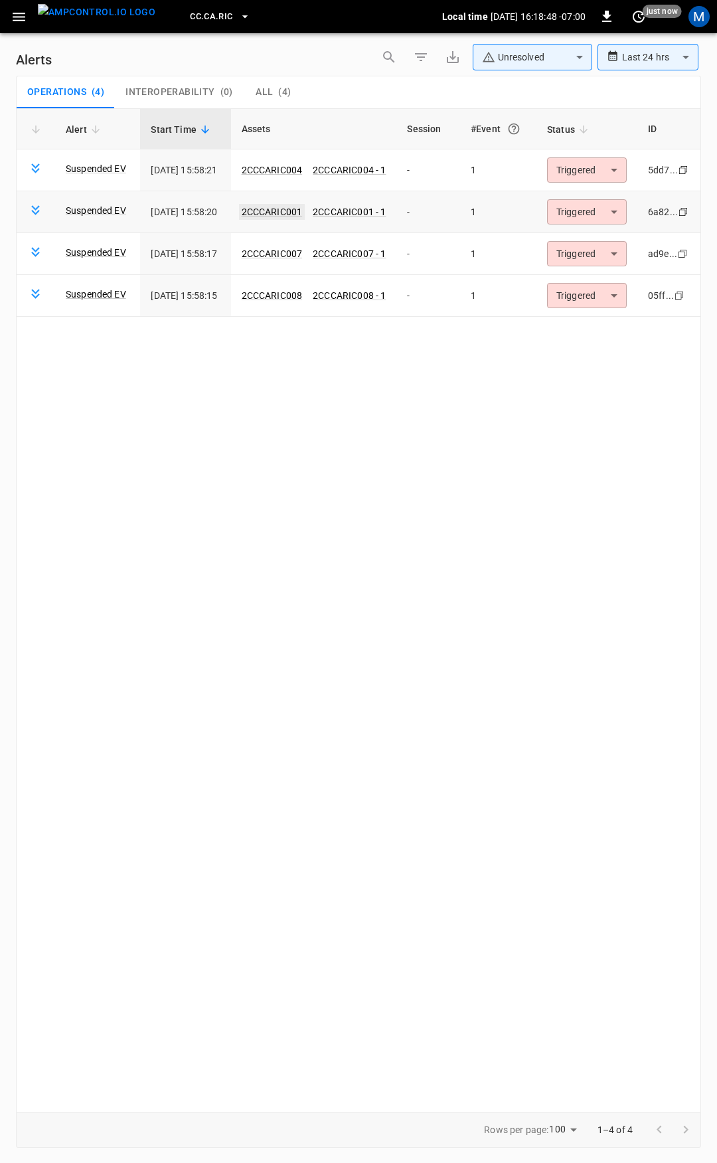
click at [278, 207] on link "2CCCARIC001" at bounding box center [272, 212] width 66 height 16
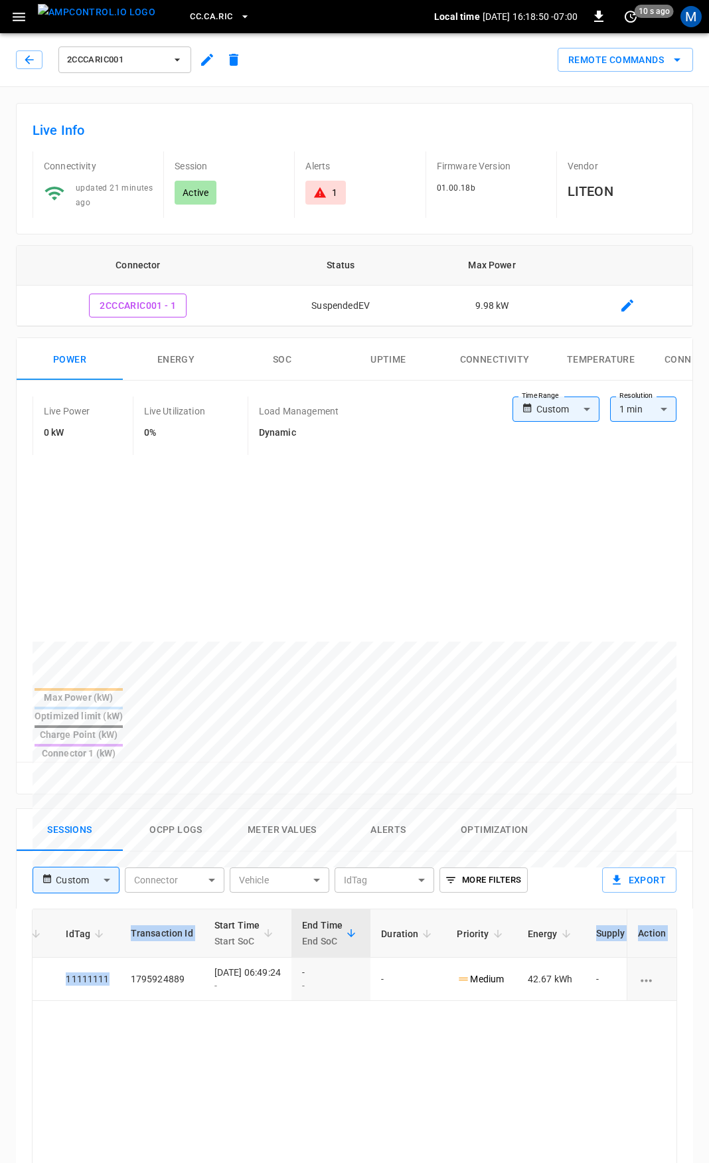
scroll to position [0, 347]
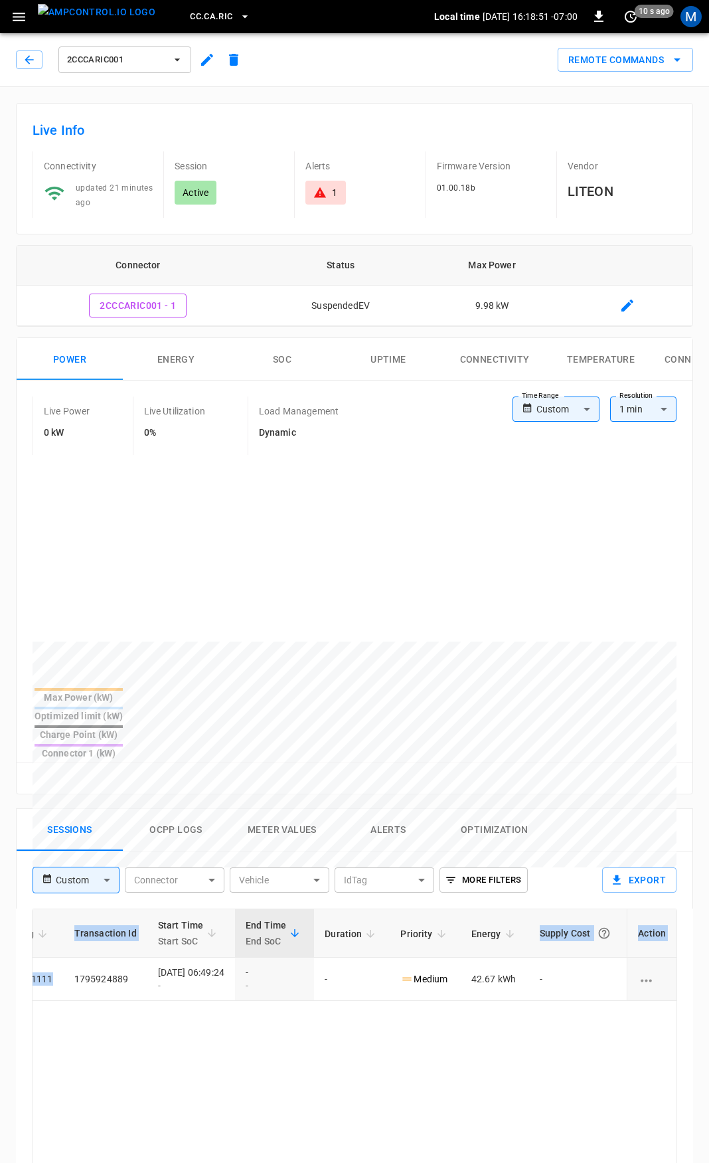
drag, startPoint x: 551, startPoint y: 928, endPoint x: 717, endPoint y: 933, distance: 165.5
click at [709, 933] on html "CC.[GEOGRAPHIC_DATA]RIC Local time [DATE] 16:18:51 -07:00 0 10 s ago M 2CCCARIC…" at bounding box center [354, 887] width 709 height 1775
click at [32, 52] on button "button" at bounding box center [29, 59] width 27 height 19
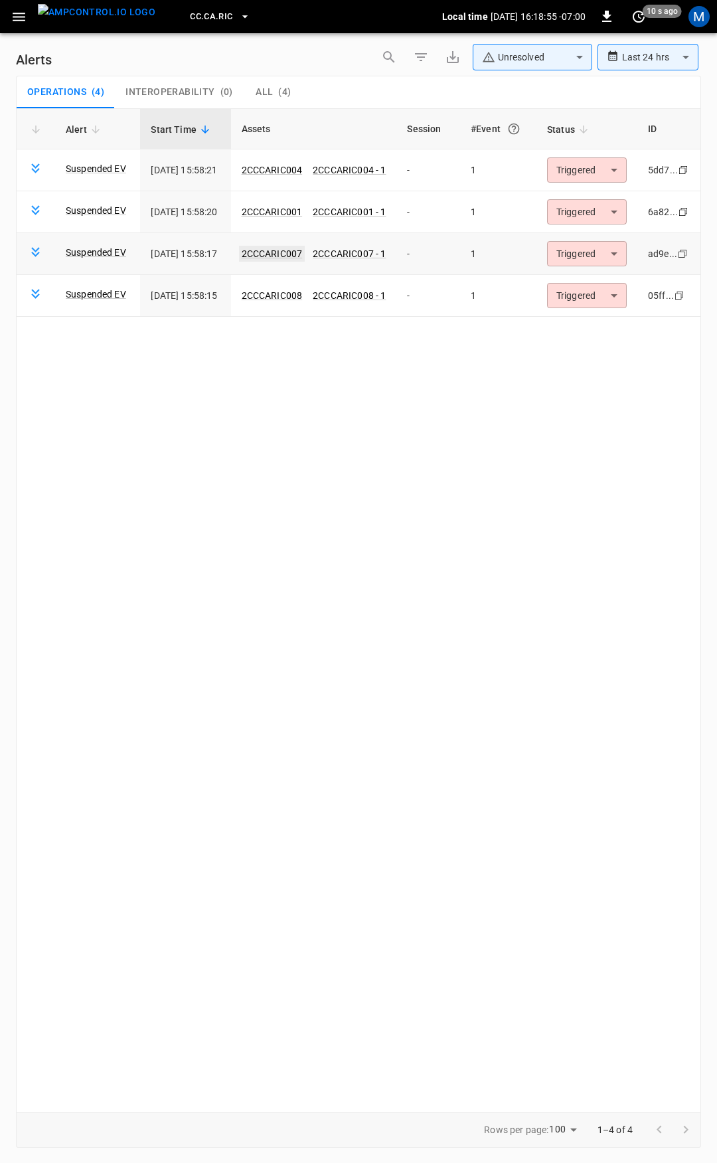
click at [306, 254] on link "2CCCARIC007" at bounding box center [272, 254] width 66 height 16
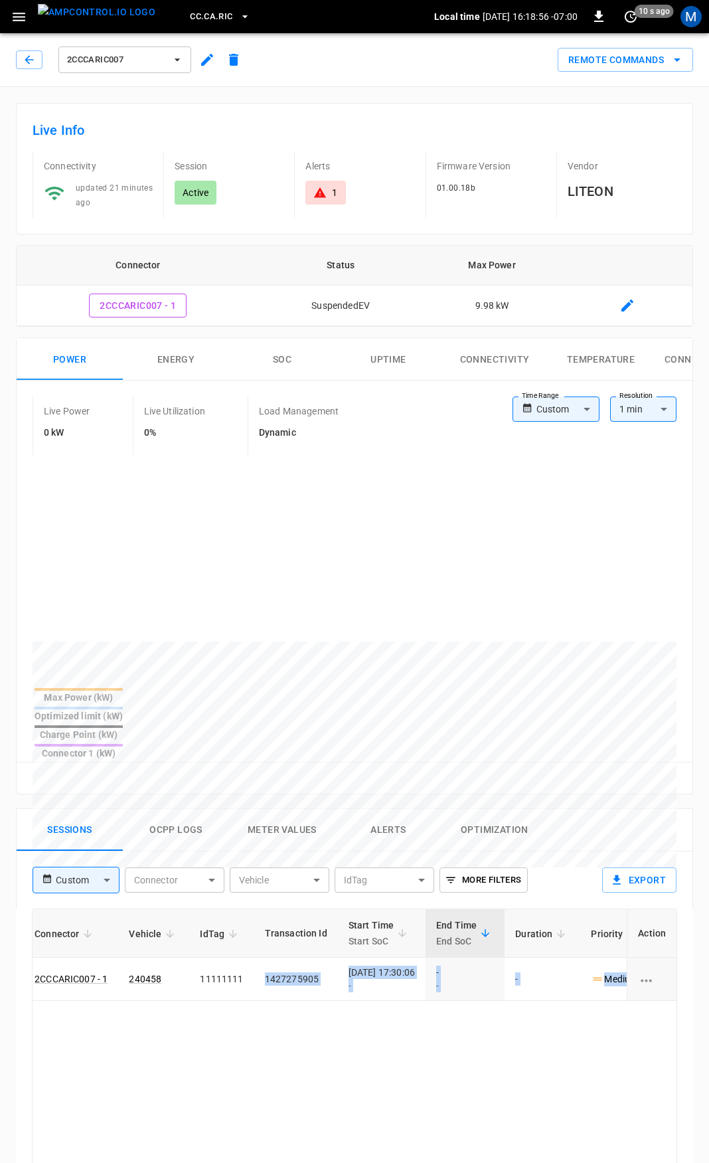
scroll to position [0, 347]
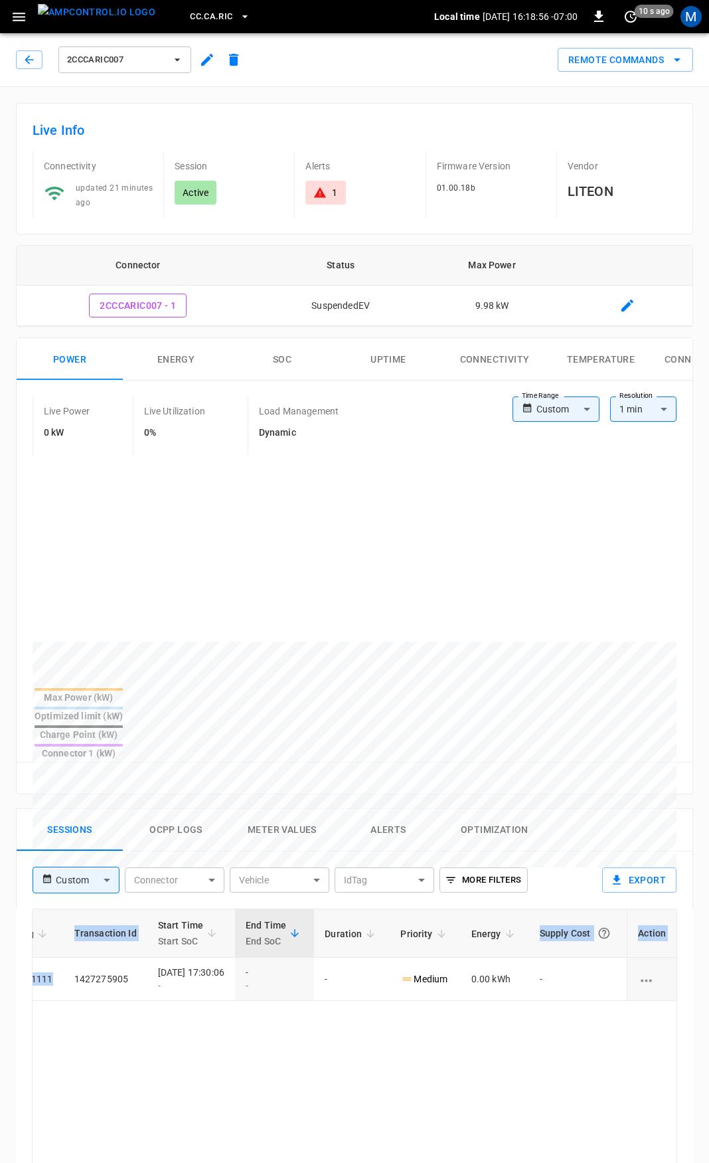
drag, startPoint x: 383, startPoint y: 936, endPoint x: 706, endPoint y: 939, distance: 322.8
click at [706, 939] on div "Live Info Connectivity updated 21 minutes ago Session Active Alerts 1 Firmware …" at bounding box center [354, 931] width 709 height 1688
click at [27, 45] on div "2CCCARIC007" at bounding box center [131, 60] width 231 height 32
click at [39, 63] on button "button" at bounding box center [29, 59] width 27 height 19
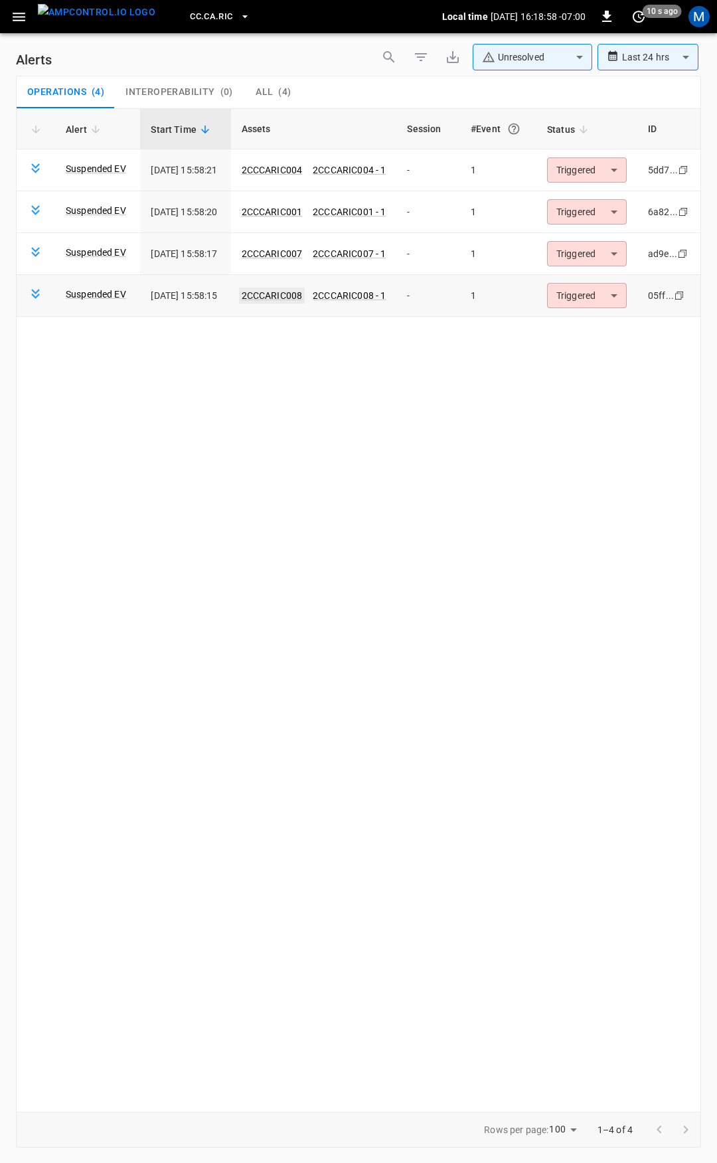
click at [276, 298] on link "2CCCARIC008" at bounding box center [272, 296] width 66 height 16
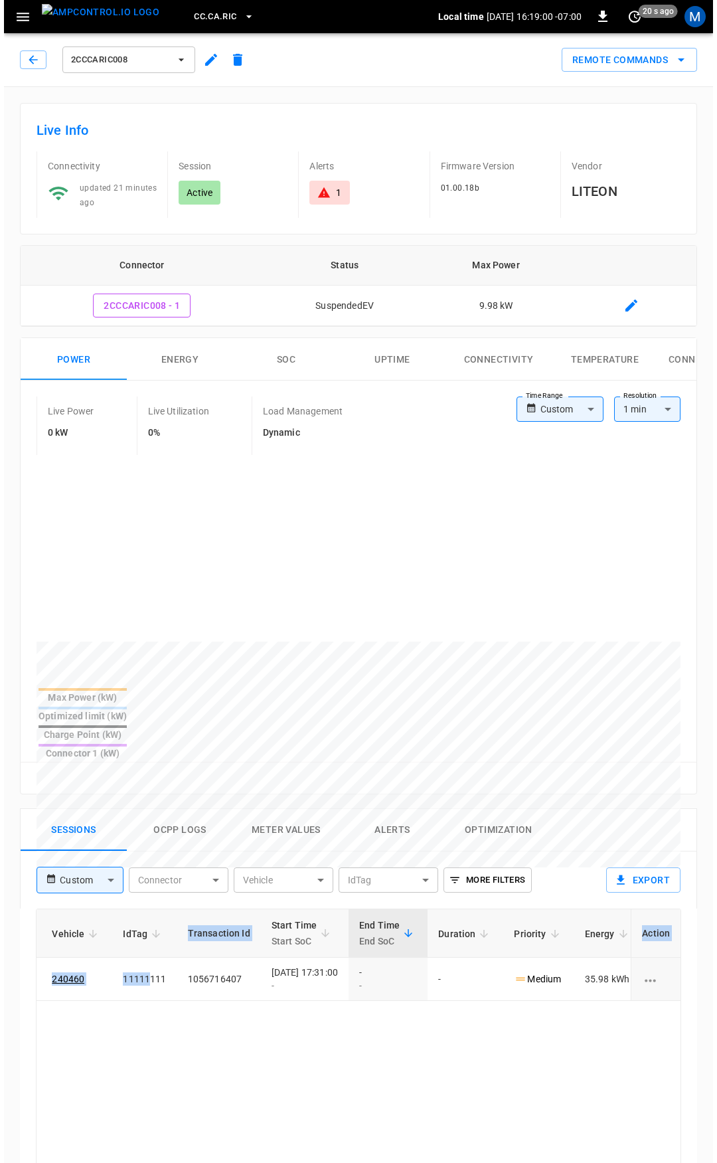
scroll to position [0, 347]
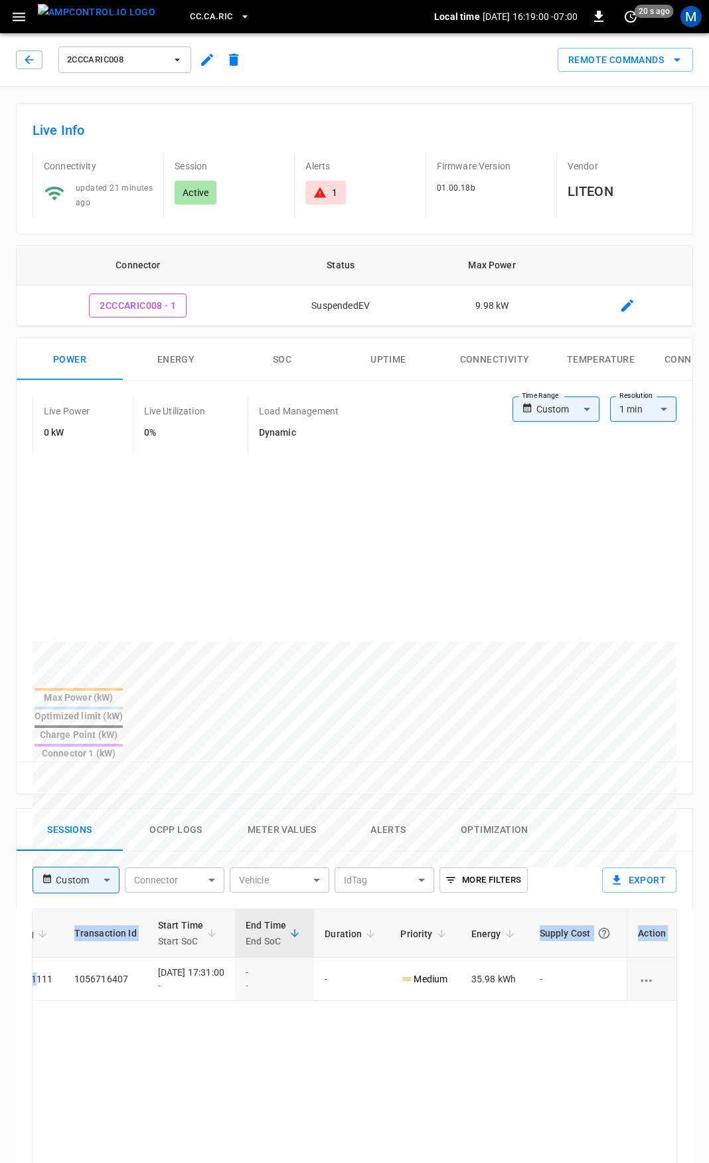
drag, startPoint x: 430, startPoint y: 942, endPoint x: 711, endPoint y: 970, distance: 283.1
click at [709, 970] on html "CC.CA.RIC Local time [DATE] 16:19:00 -07:00 0 20 s ago M 2CCCARIC008 Remote Com…" at bounding box center [354, 887] width 709 height 1775
click at [34, 52] on button "button" at bounding box center [29, 59] width 27 height 19
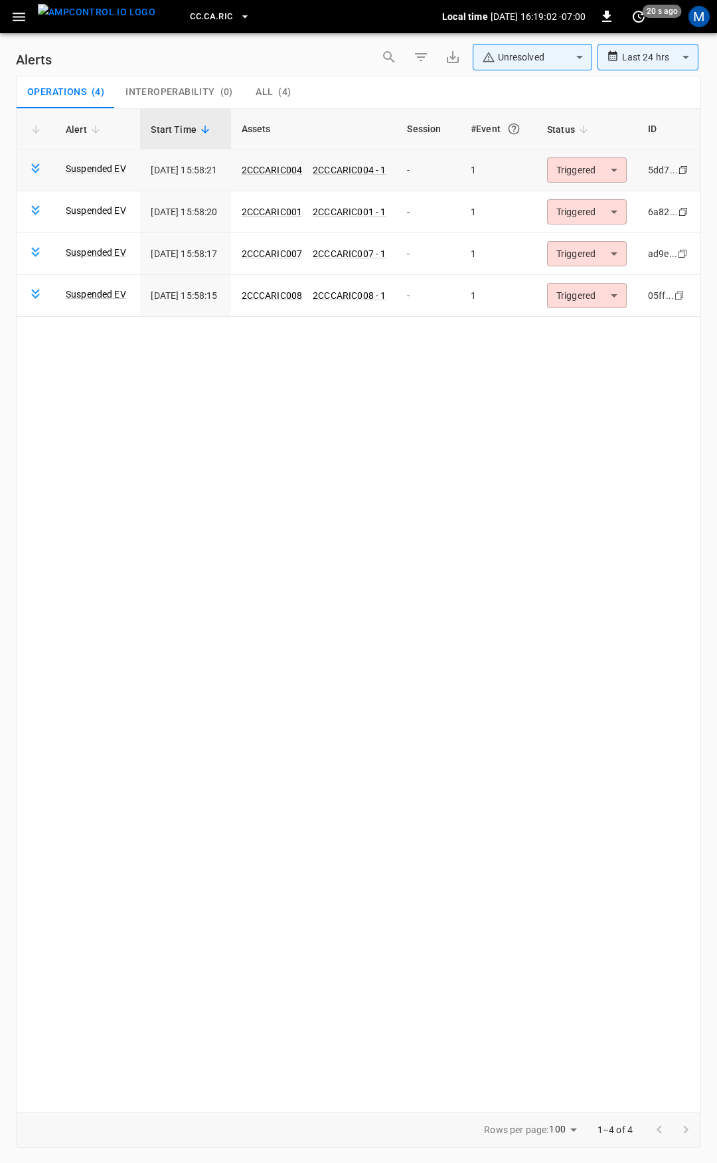
click at [612, 167] on body "**********" at bounding box center [358, 579] width 717 height 1158
click at [602, 198] on li "Resolved" at bounding box center [592, 202] width 84 height 23
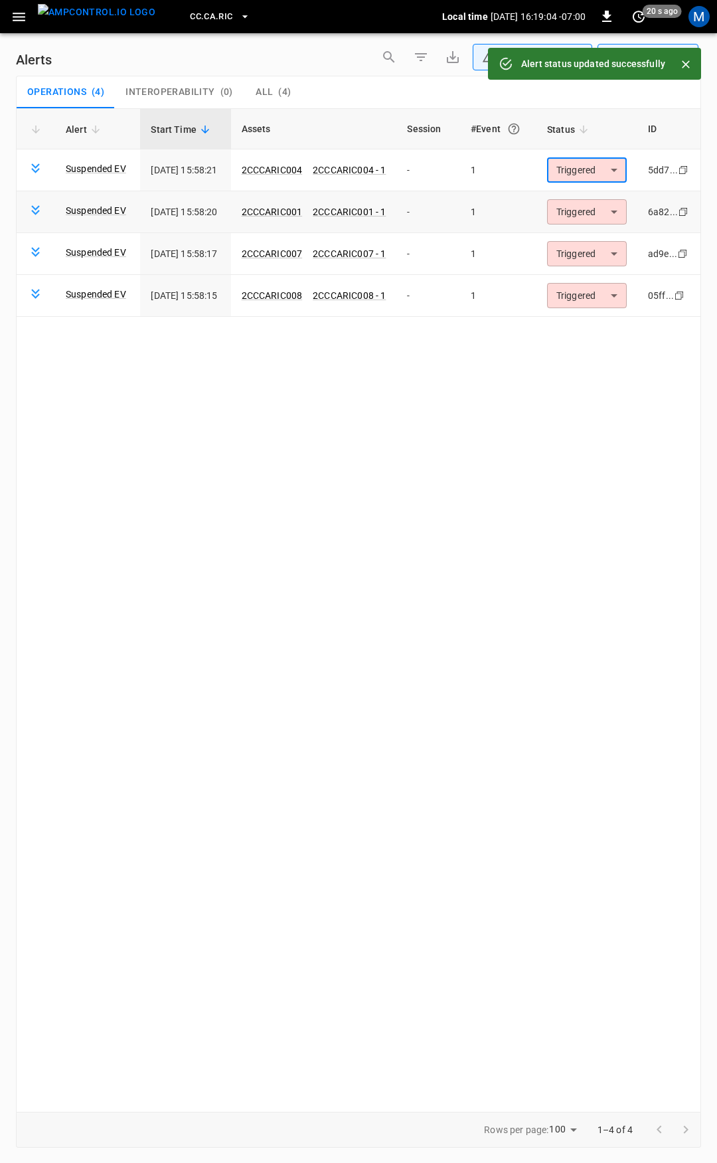
click at [592, 207] on body "**********" at bounding box center [358, 579] width 717 height 1158
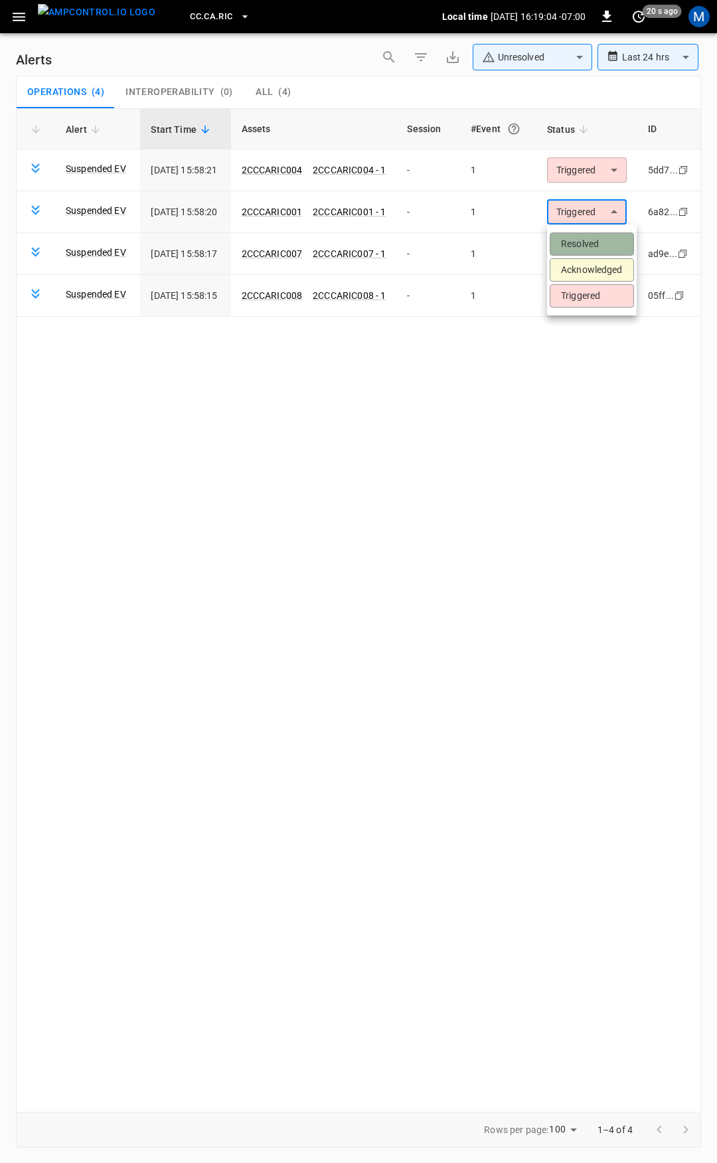
click at [602, 238] on li "Resolved" at bounding box center [592, 243] width 84 height 23
click at [598, 248] on body "**********" at bounding box center [358, 579] width 717 height 1158
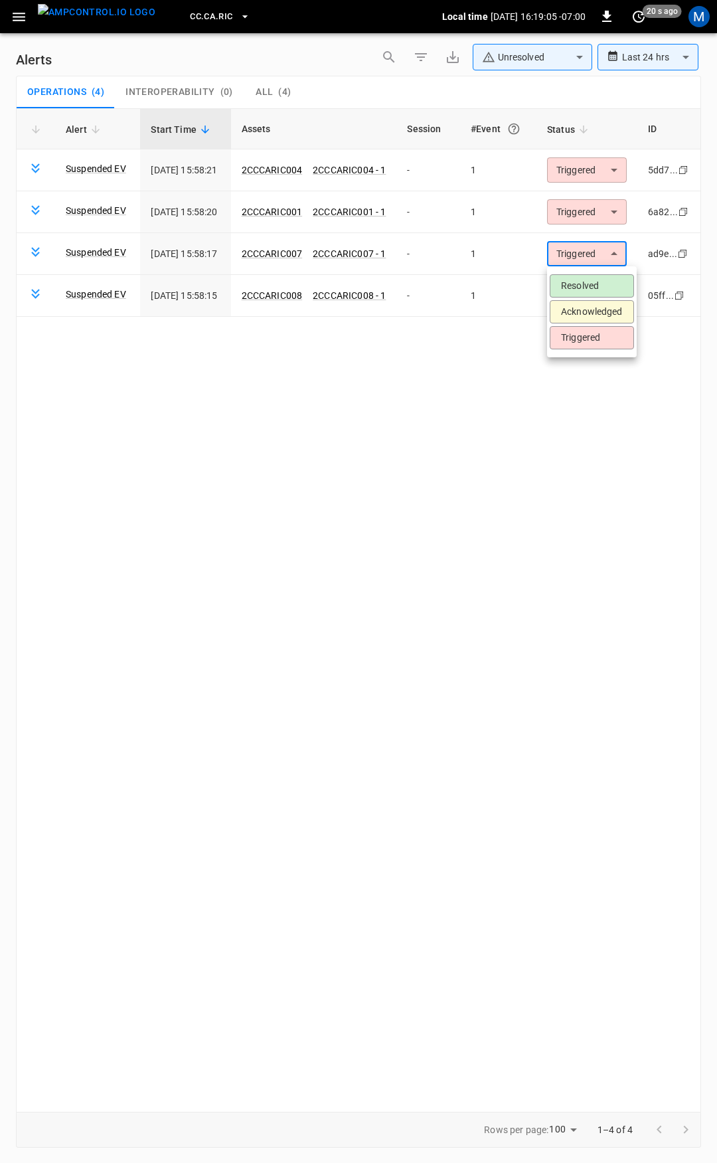
click at [593, 282] on li "Resolved" at bounding box center [592, 285] width 84 height 23
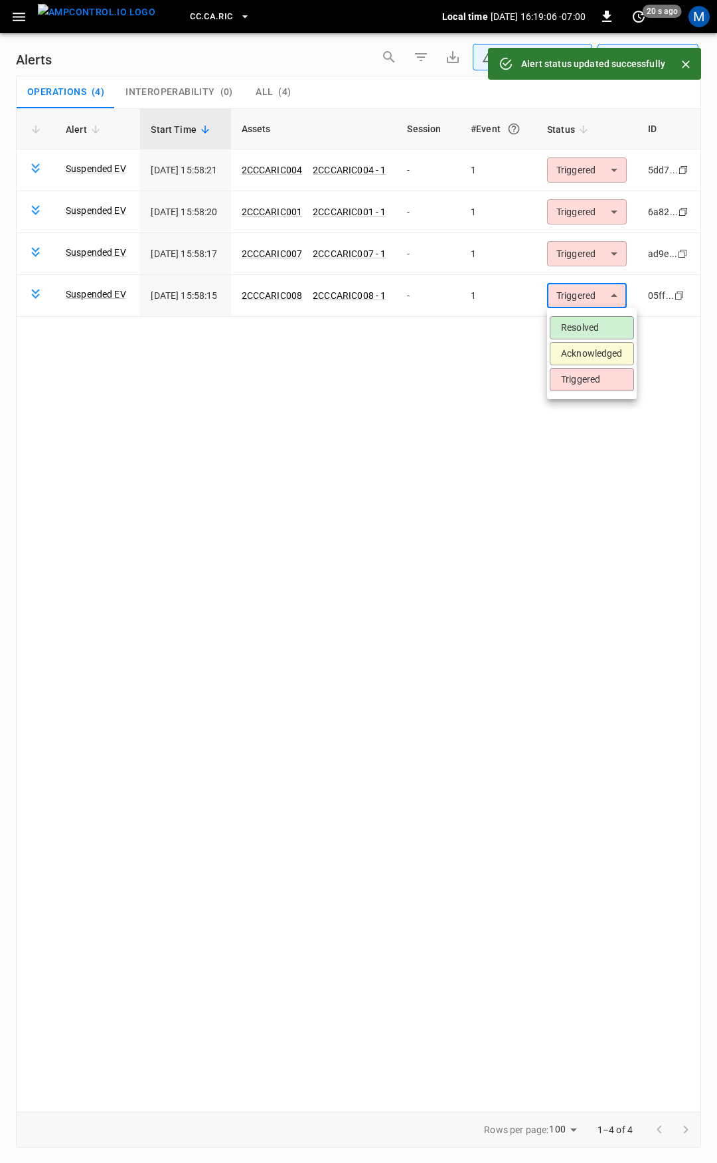
click at [587, 304] on body "**********" at bounding box center [358, 579] width 717 height 1158
click at [593, 323] on li "Resolved" at bounding box center [592, 327] width 84 height 23
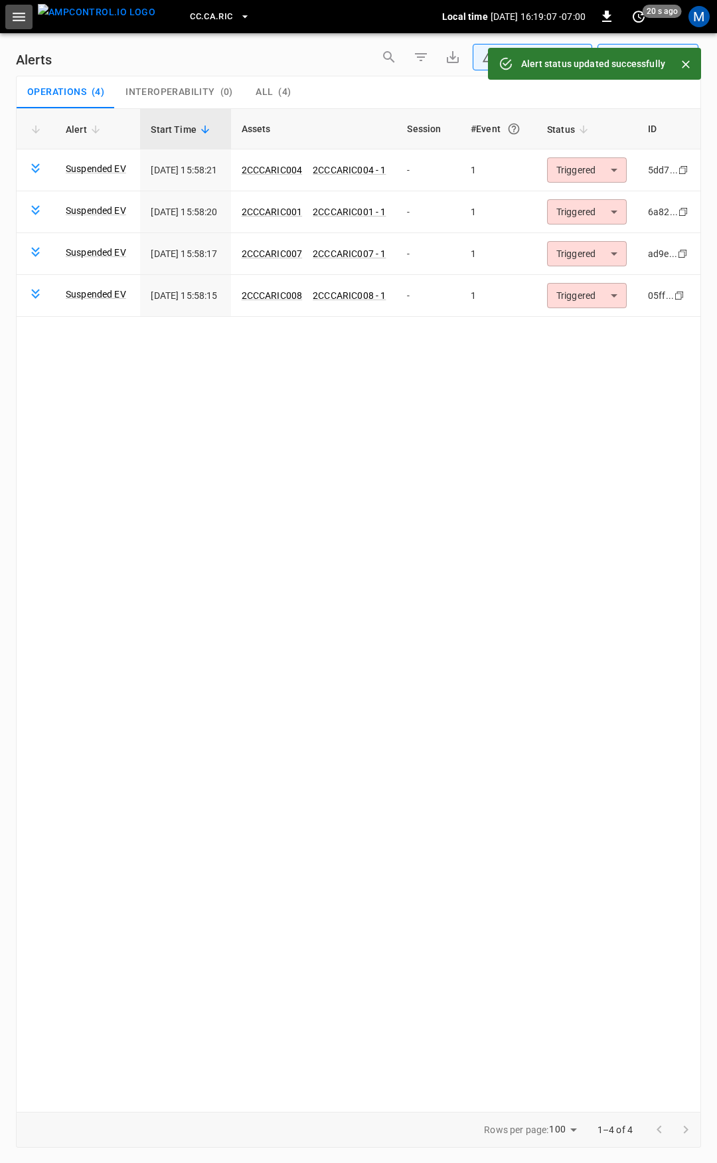
click at [23, 17] on icon "button" at bounding box center [19, 17] width 13 height 9
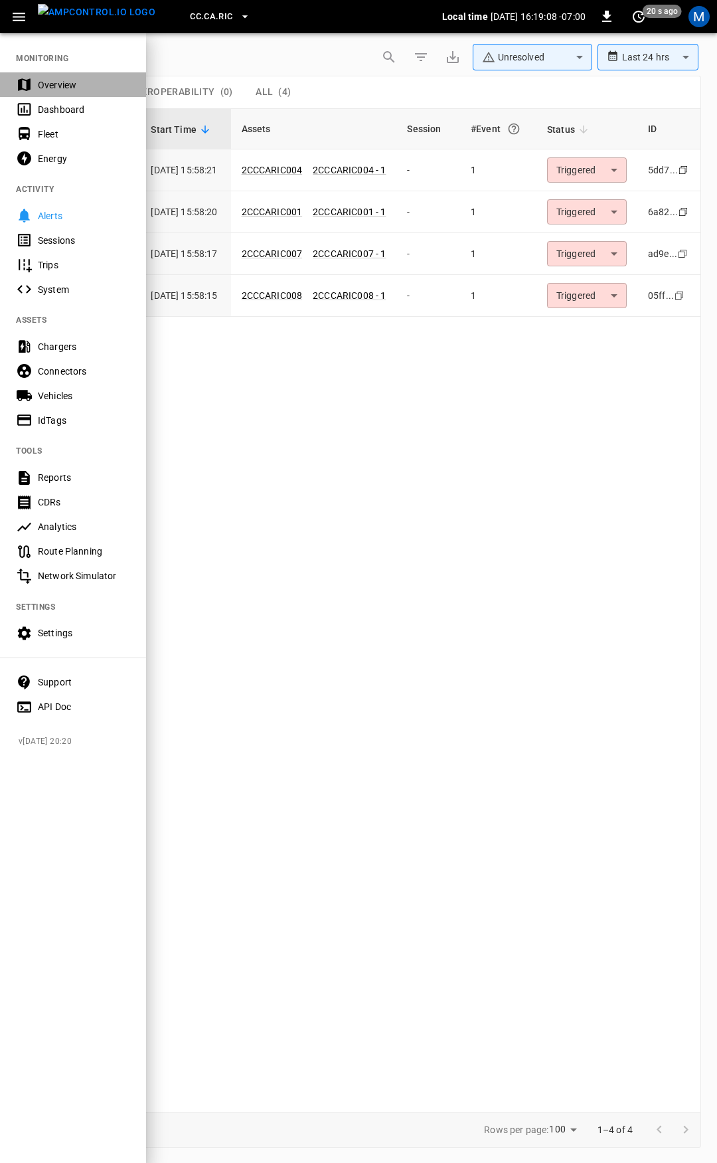
click at [58, 83] on div "Overview" at bounding box center [84, 84] width 92 height 13
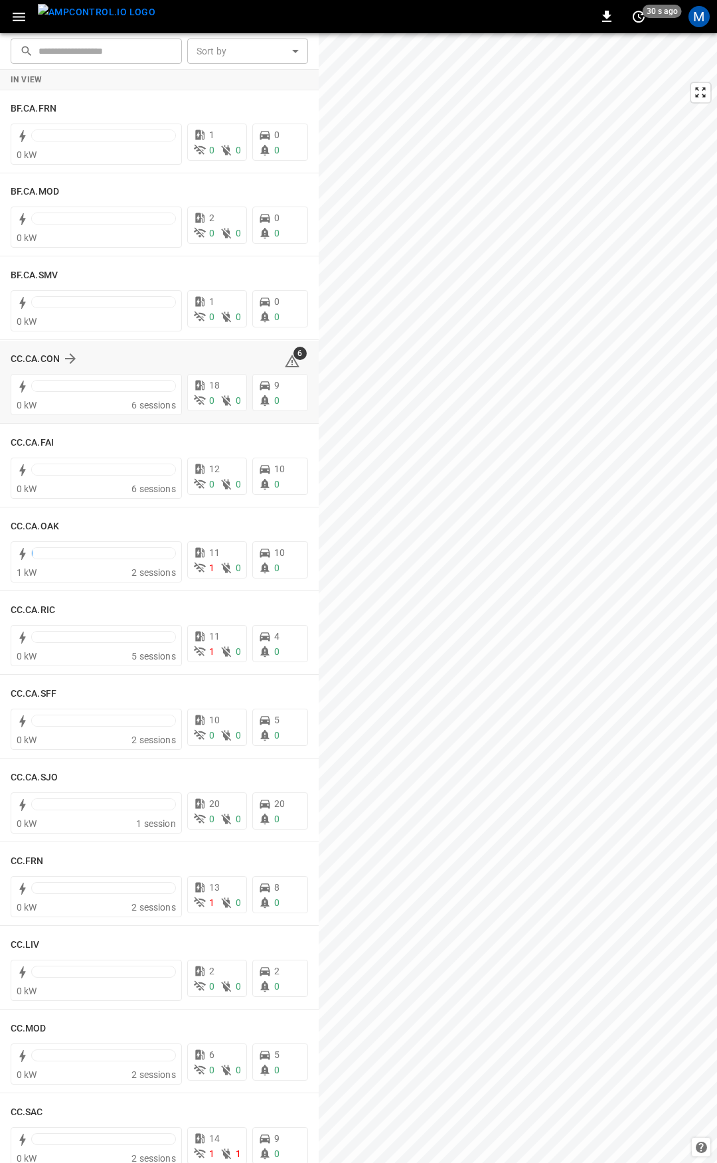
click at [286, 361] on icon at bounding box center [292, 361] width 16 height 16
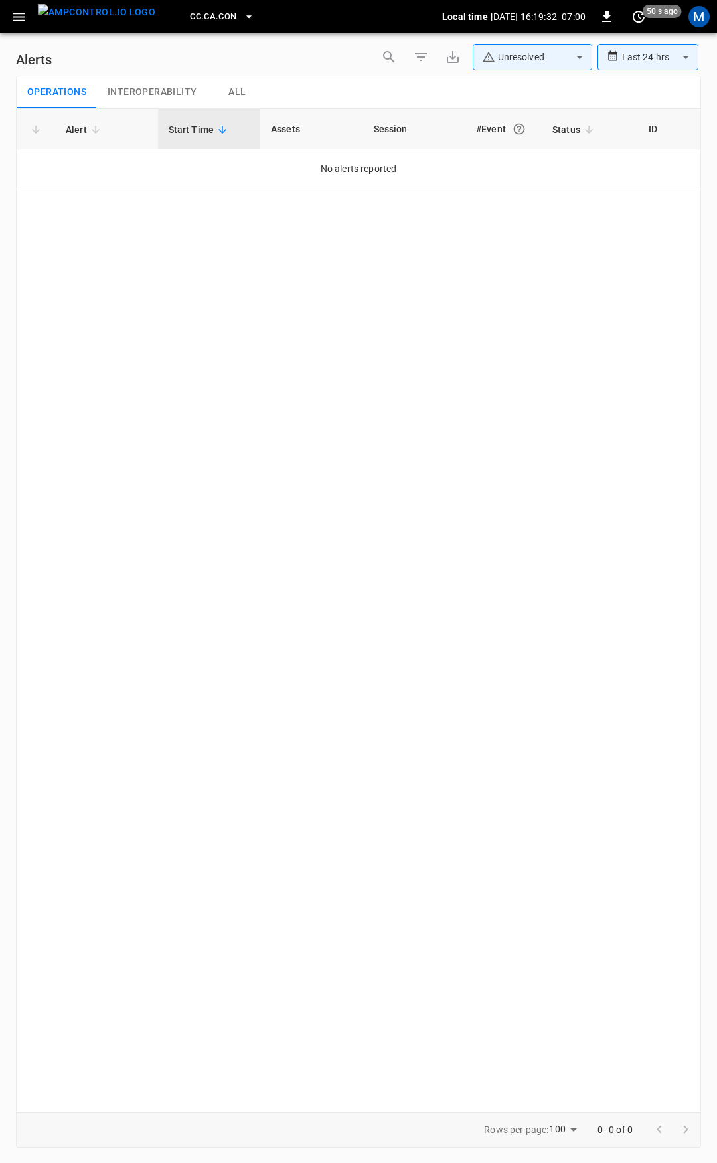
click at [21, 23] on icon "button" at bounding box center [19, 17] width 17 height 17
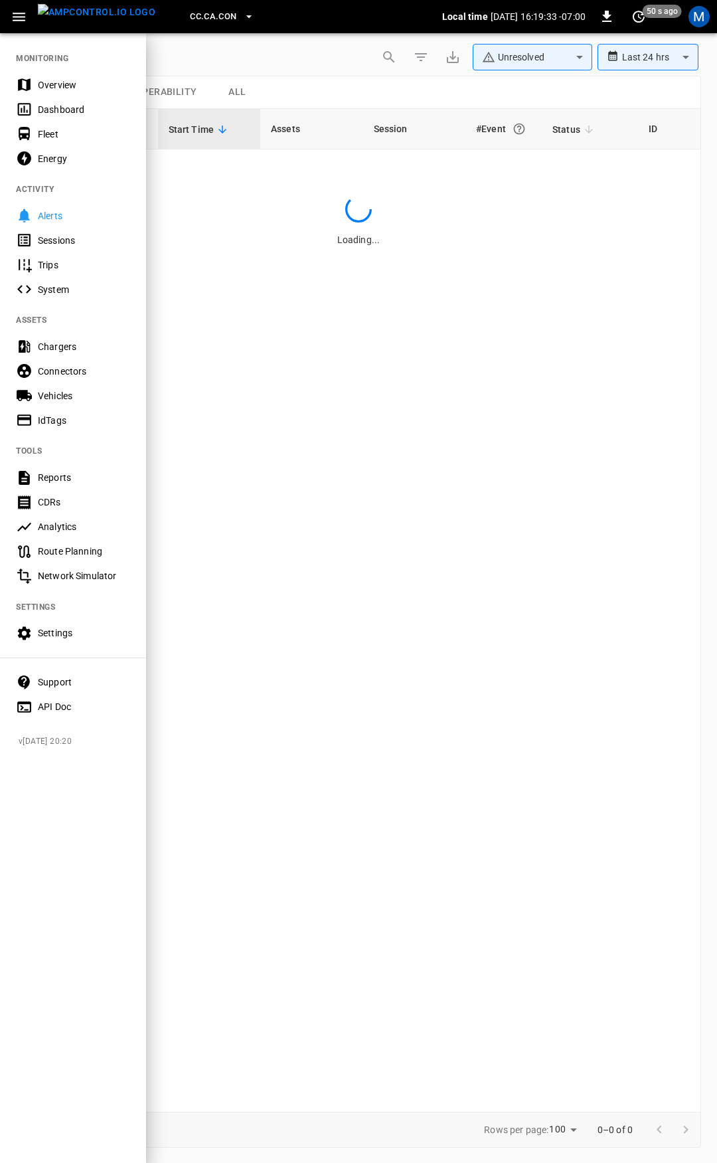
click at [68, 75] on div "Overview" at bounding box center [73, 84] width 146 height 25
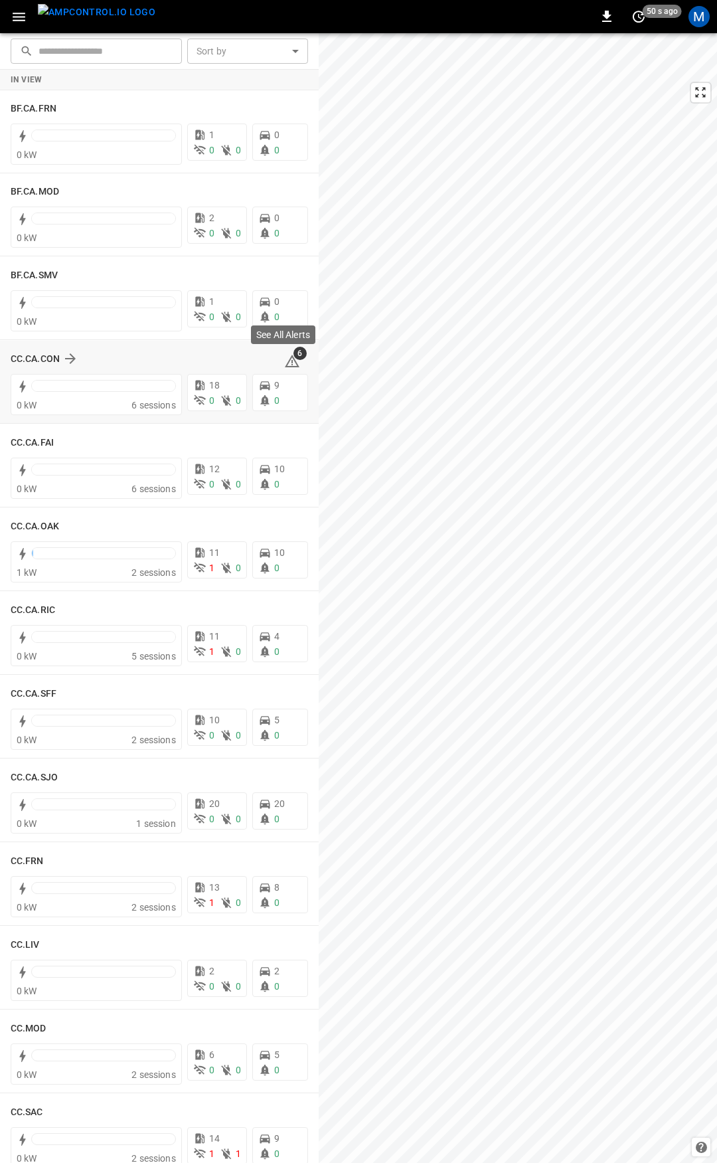
click at [284, 355] on icon at bounding box center [292, 361] width 16 height 16
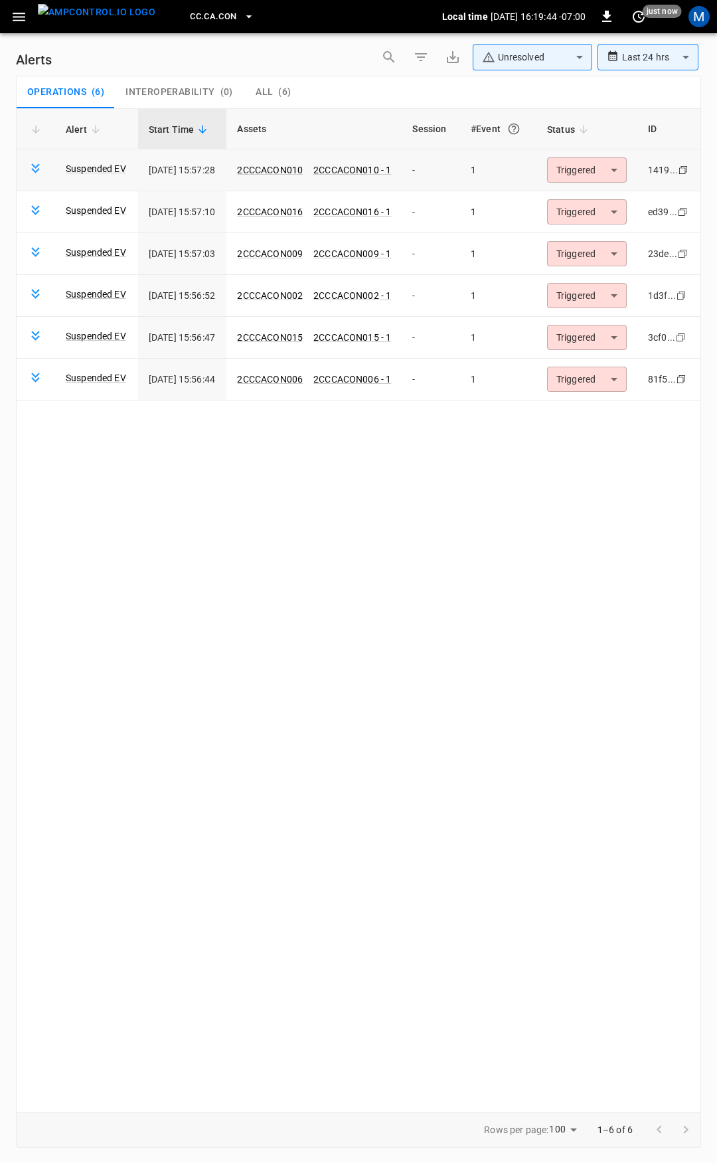
click at [614, 178] on body "**********" at bounding box center [358, 579] width 717 height 1158
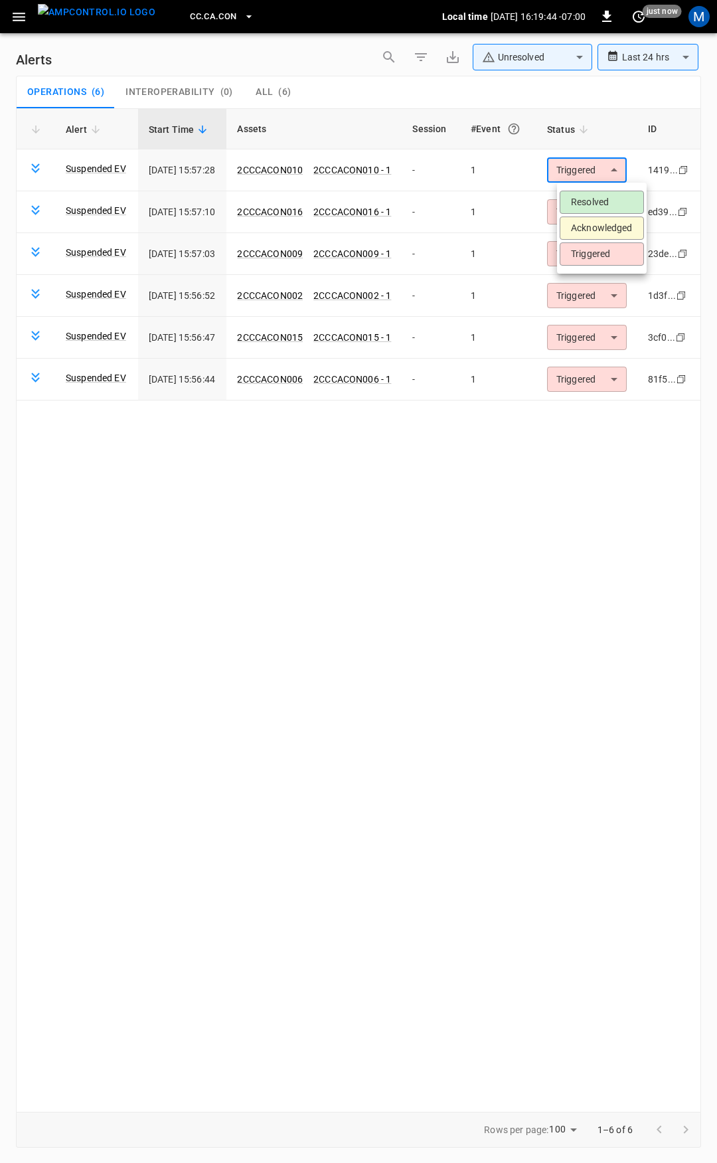
click at [611, 195] on li "Resolved" at bounding box center [602, 202] width 84 height 23
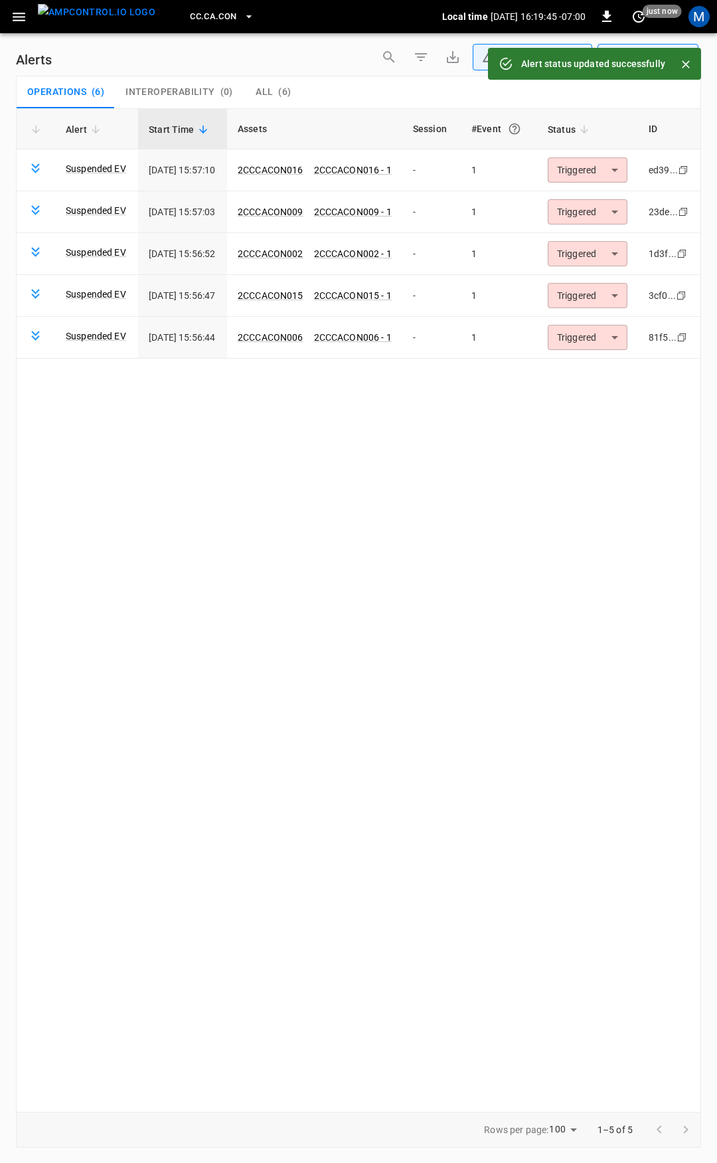
click at [612, 209] on body "**********" at bounding box center [358, 579] width 717 height 1158
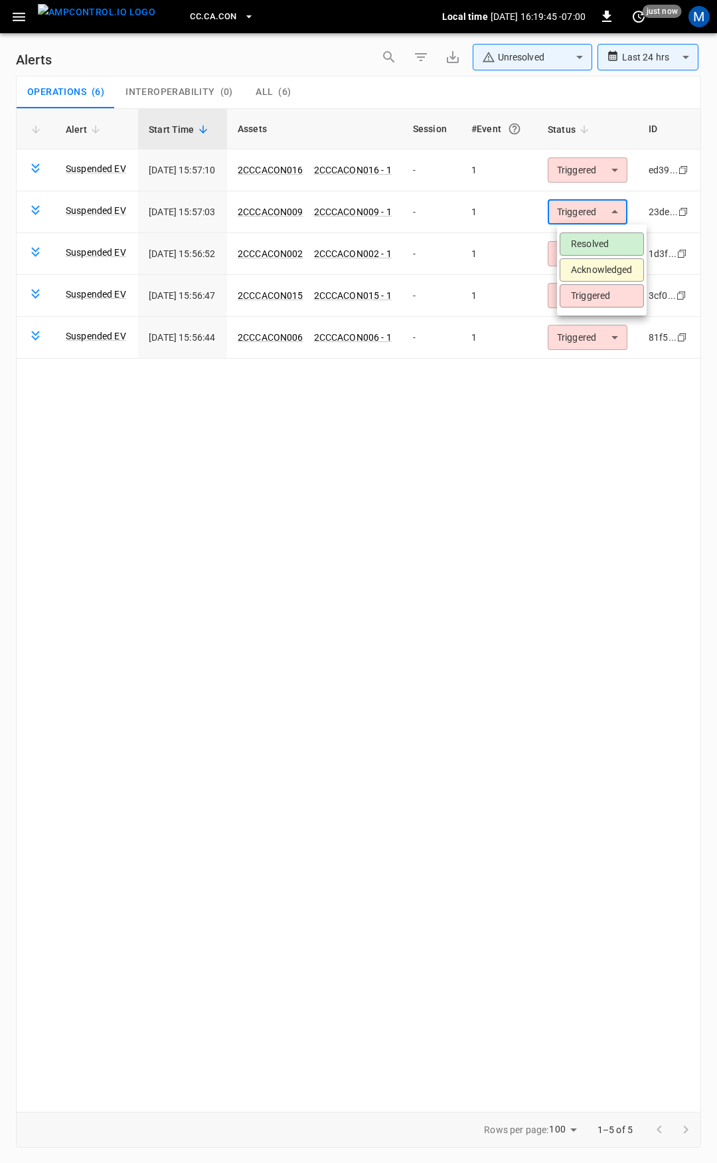
click at [606, 238] on li "Resolved" at bounding box center [602, 243] width 84 height 23
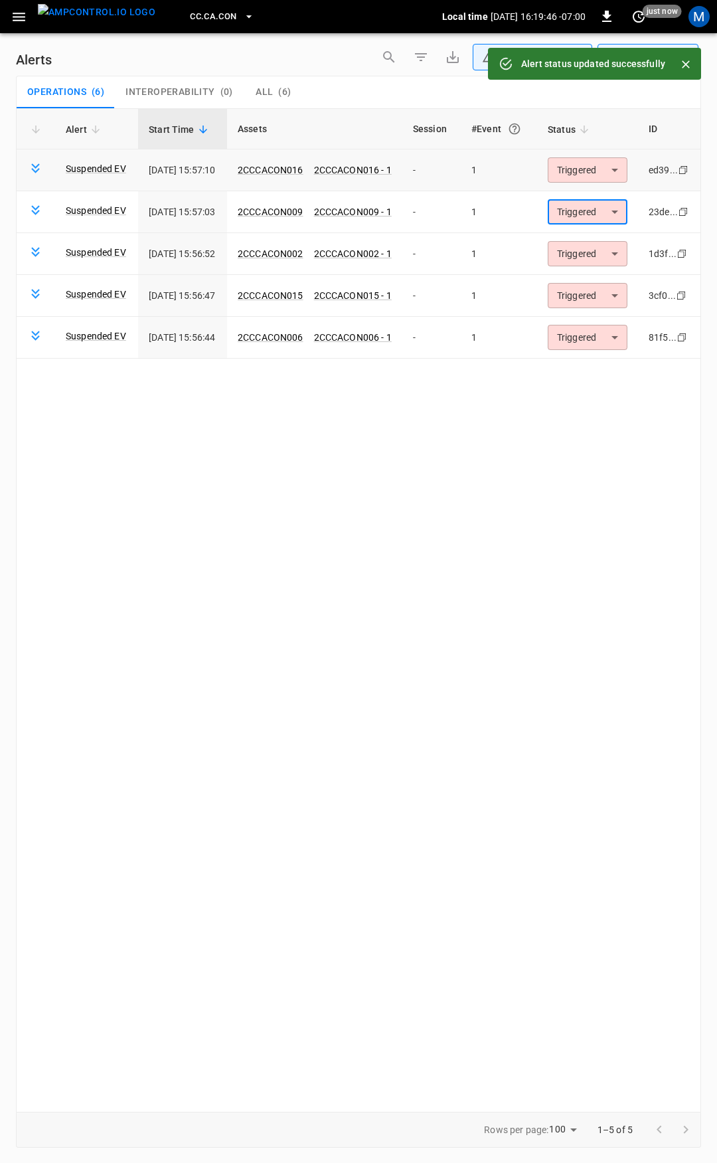
click at [597, 173] on body "**********" at bounding box center [358, 579] width 717 height 1158
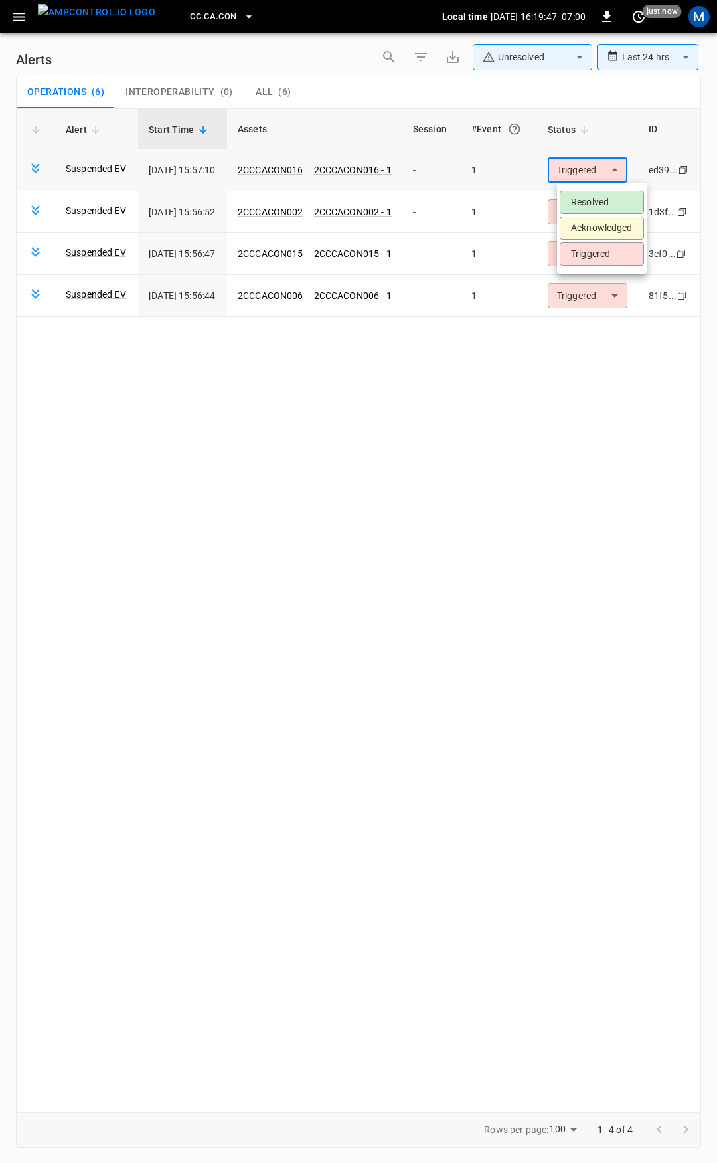
click at [602, 166] on body "**********" at bounding box center [358, 579] width 717 height 1158
click at [595, 198] on li "Resolved" at bounding box center [602, 202] width 84 height 23
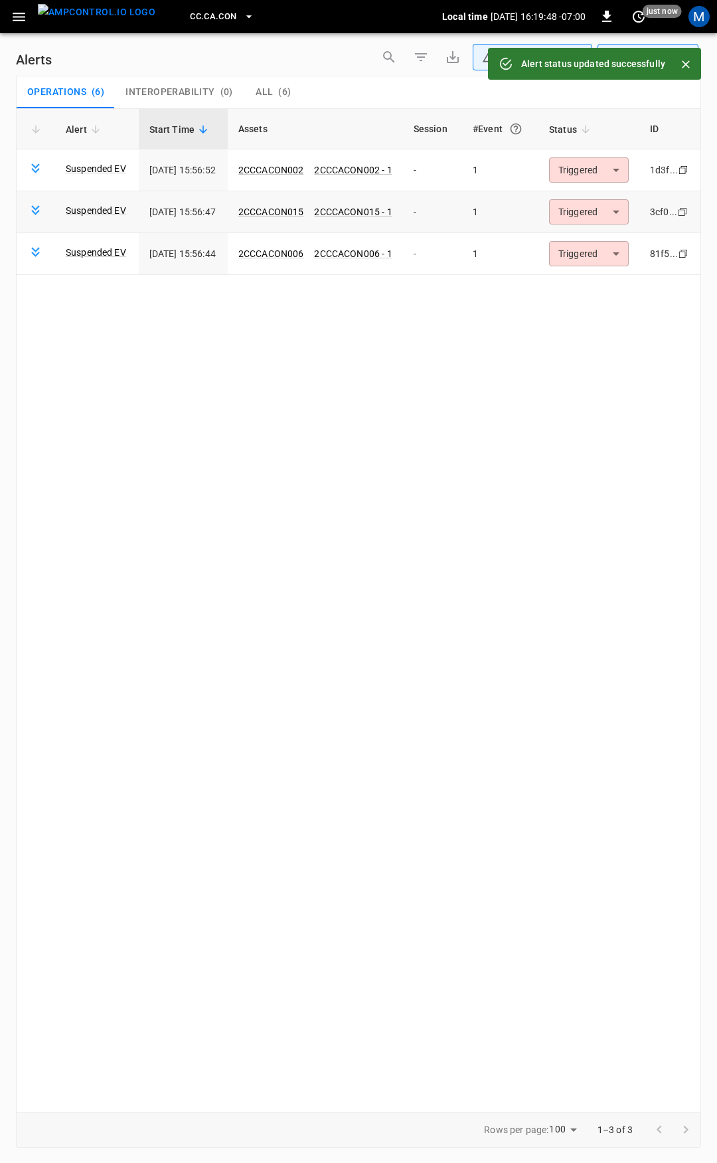
click at [604, 213] on body "**********" at bounding box center [358, 579] width 717 height 1158
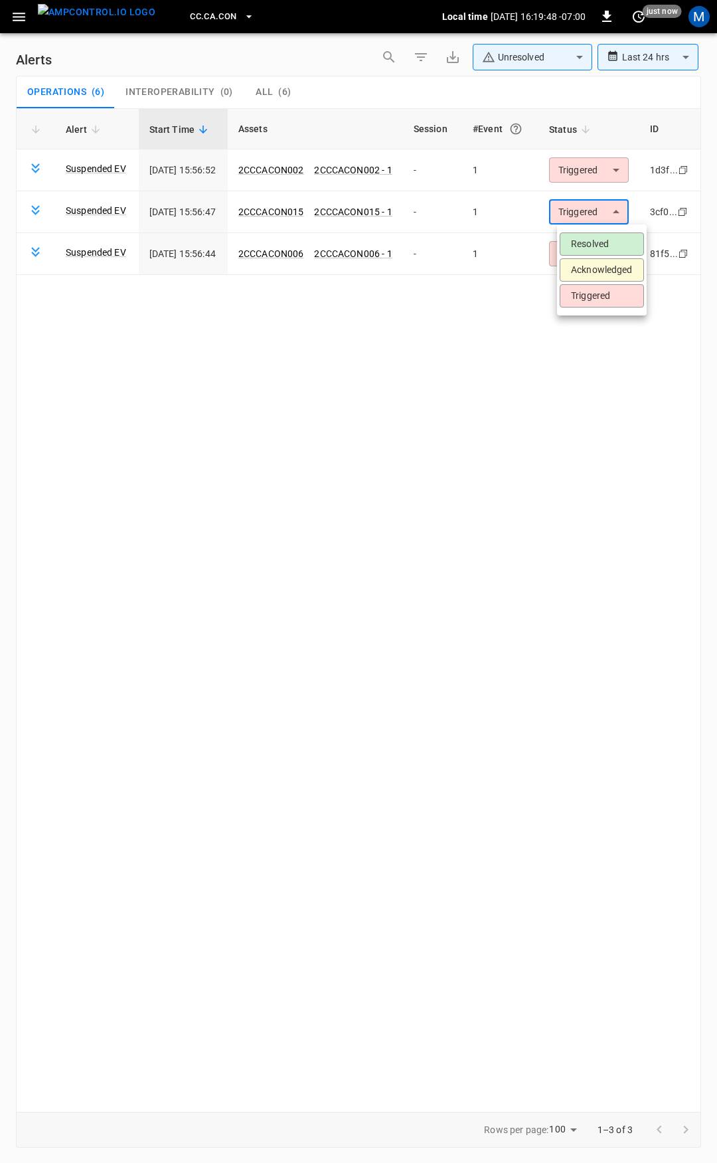
click at [609, 241] on li "Resolved" at bounding box center [602, 243] width 84 height 23
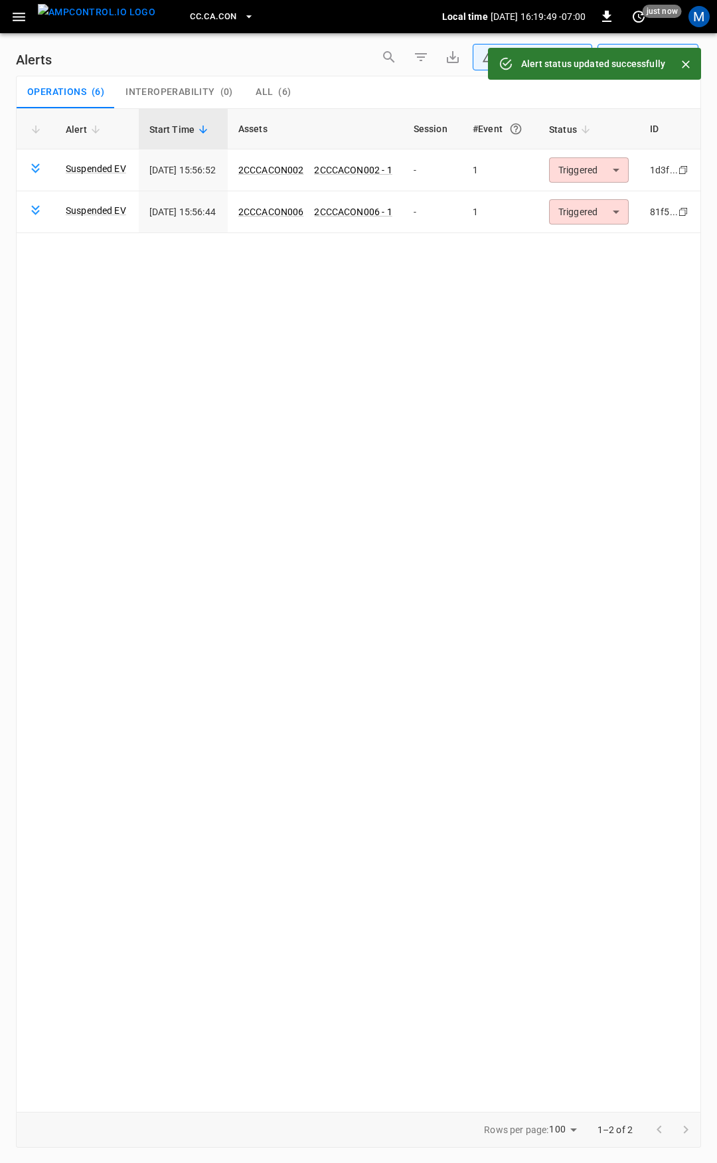
click at [610, 251] on div "Alert Start Time Assets Session #Event Status ID Suspended EV [DATE] 15:56:52 2…" at bounding box center [359, 610] width 686 height 1004
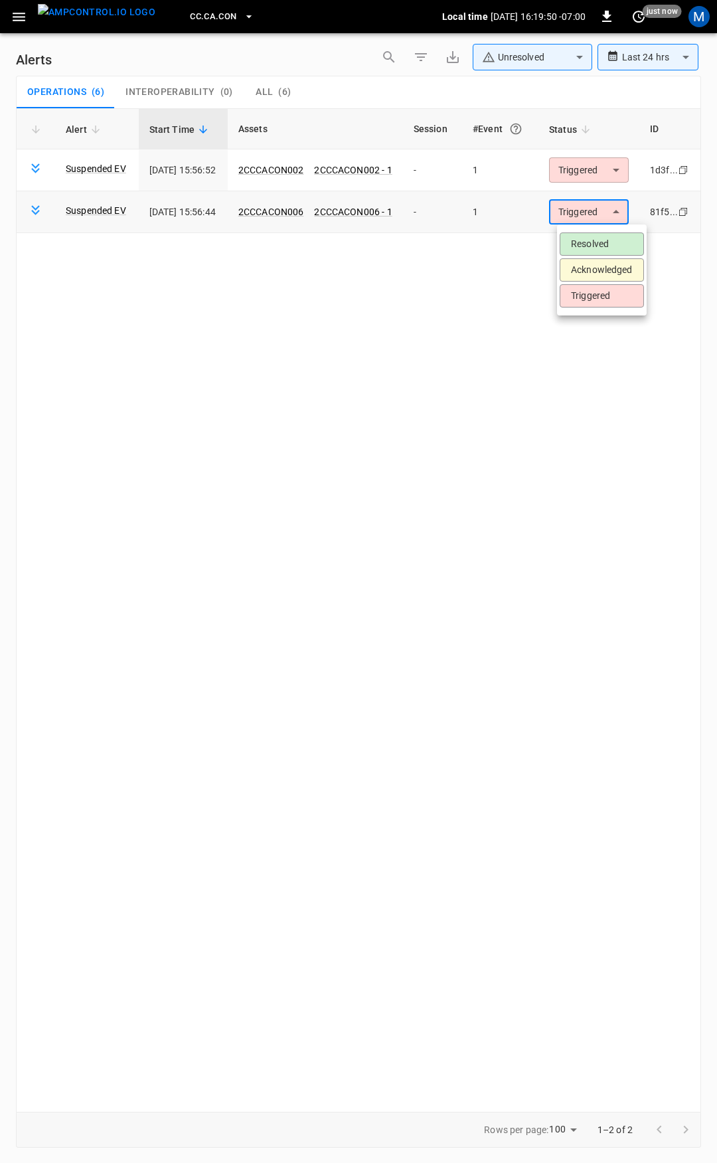
click at [601, 215] on body "**********" at bounding box center [358, 579] width 717 height 1158
drag, startPoint x: 592, startPoint y: 231, endPoint x: 593, endPoint y: 242, distance: 10.6
click at [593, 240] on ul "Resolved Acknowledged Triggered" at bounding box center [602, 270] width 90 height 91
click at [593, 241] on li "Resolved" at bounding box center [602, 243] width 84 height 23
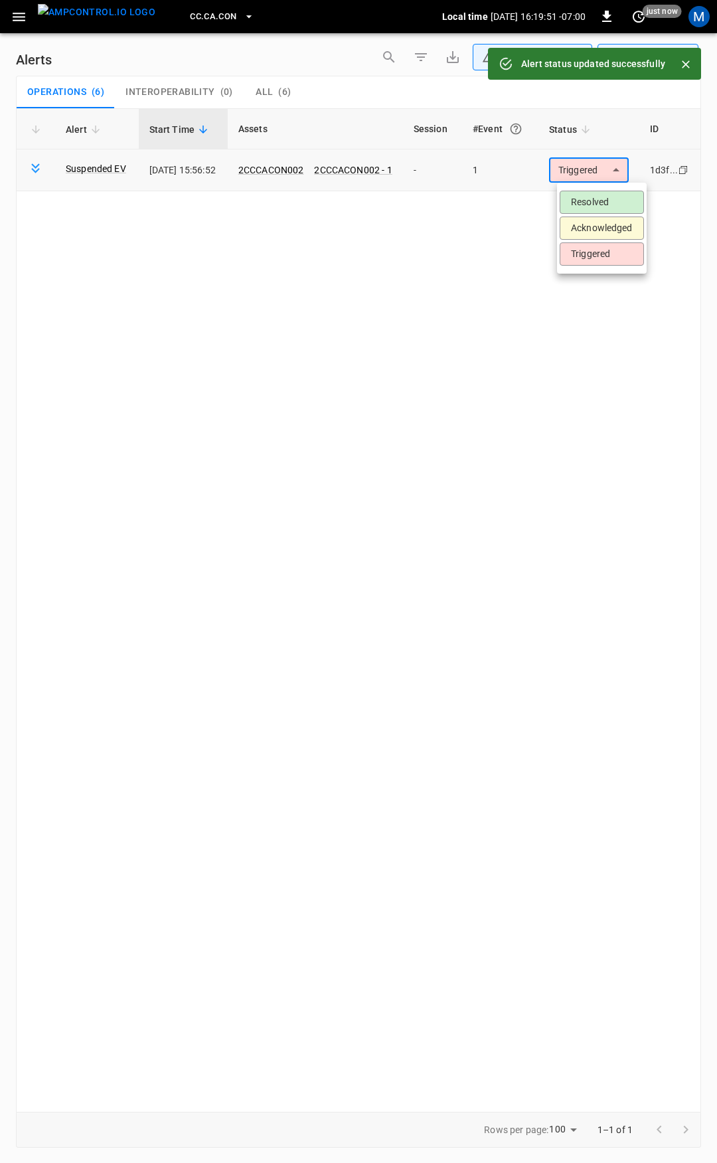
click at [593, 168] on body "**********" at bounding box center [358, 579] width 717 height 1158
click at [597, 203] on li "Resolved" at bounding box center [602, 202] width 84 height 23
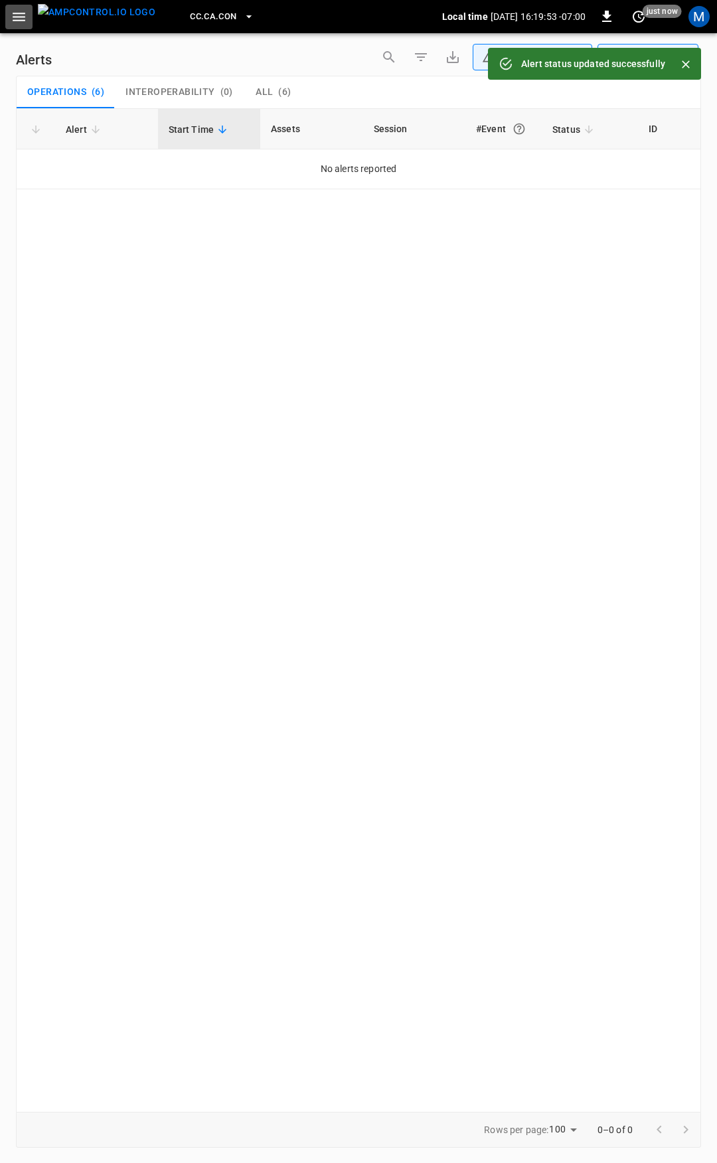
click at [19, 19] on icon "button" at bounding box center [19, 17] width 17 height 17
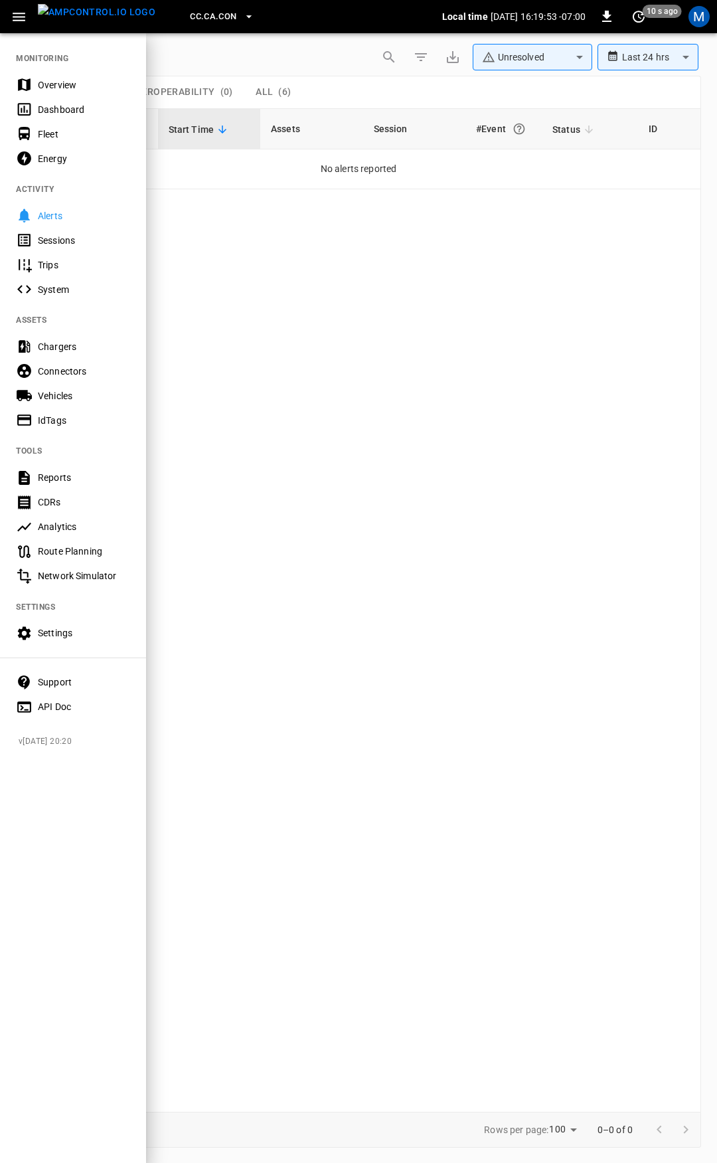
click at [34, 84] on div "Overview" at bounding box center [73, 84] width 146 height 25
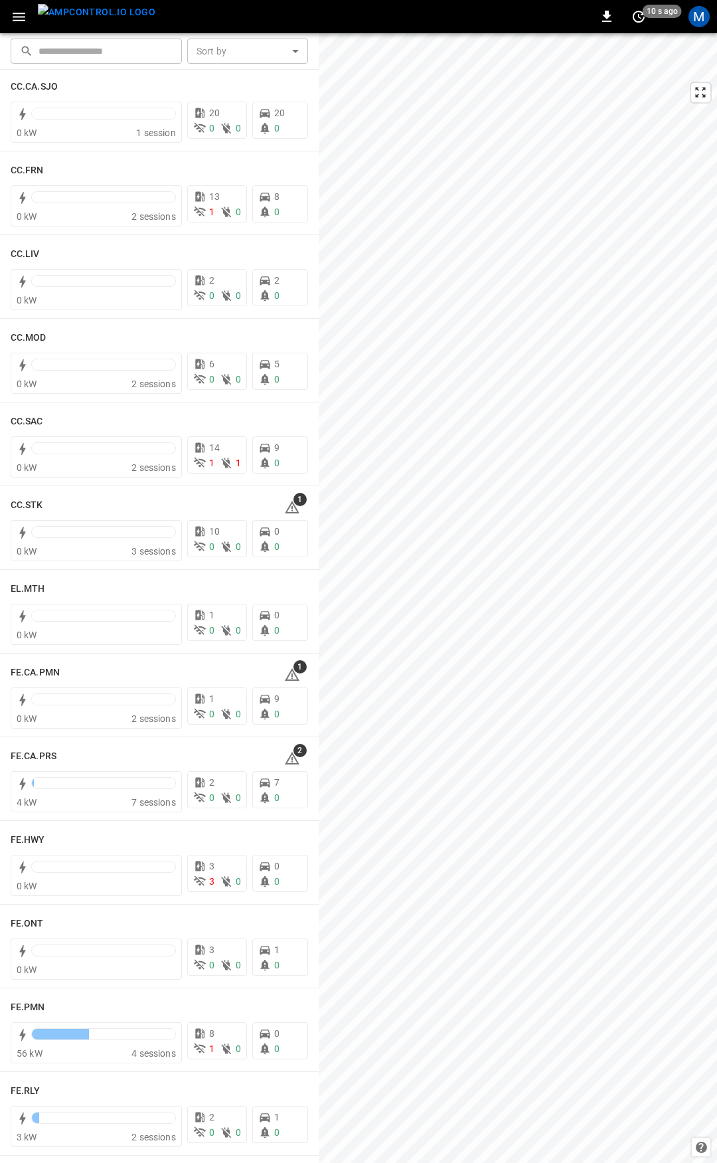
scroll to position [824, 0]
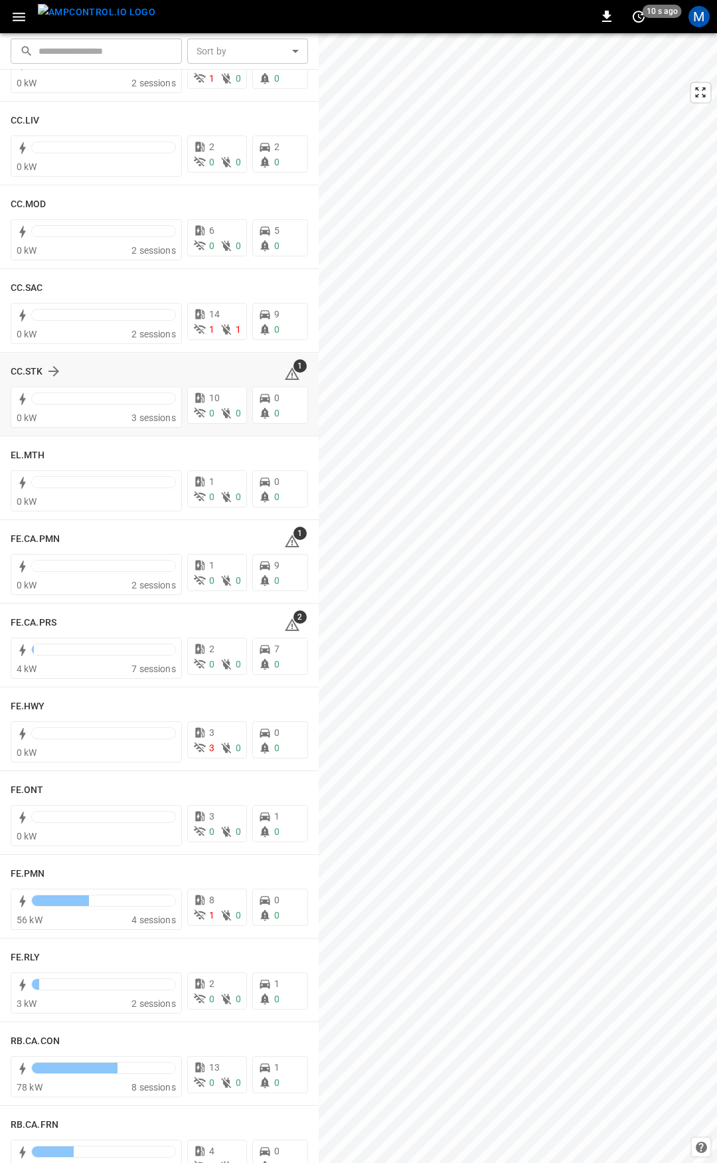
click at [284, 373] on icon at bounding box center [292, 374] width 16 height 16
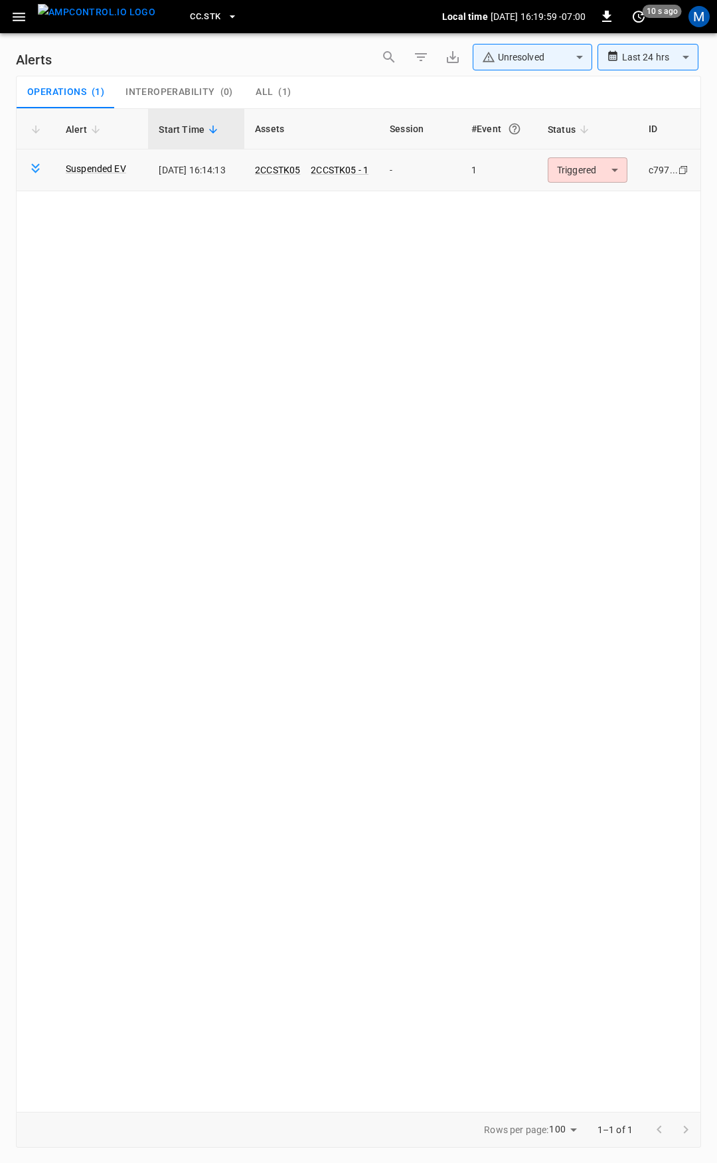
click at [583, 174] on body "**********" at bounding box center [358, 579] width 717 height 1158
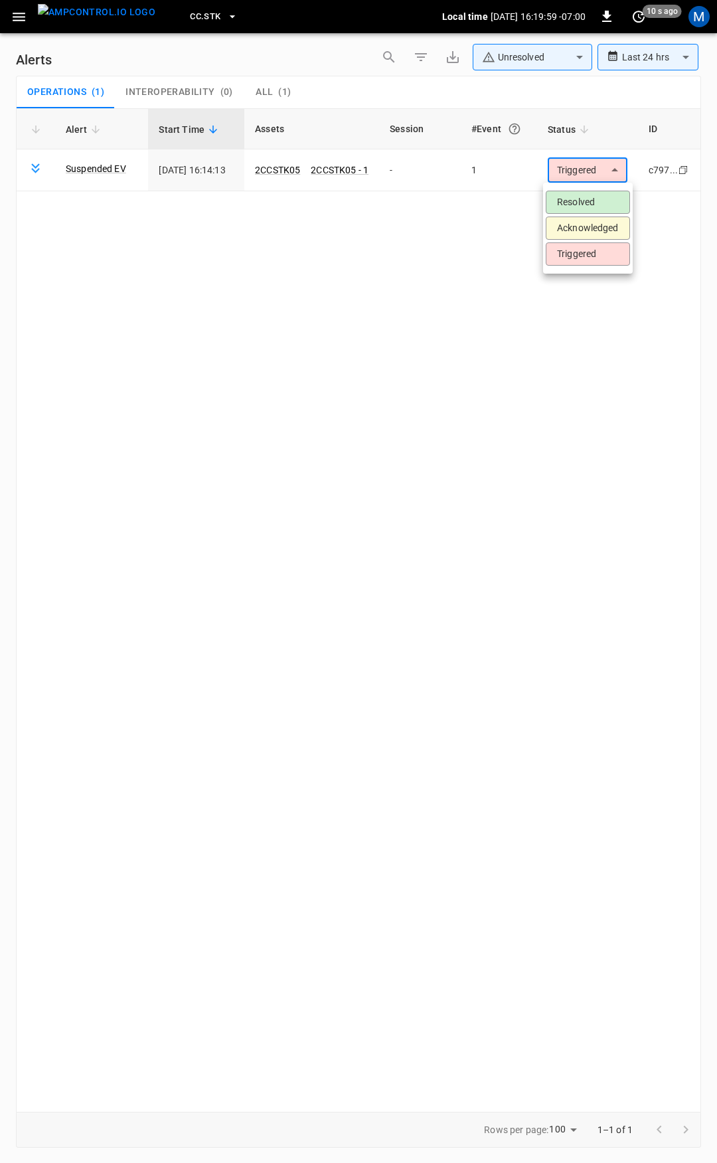
click at [585, 217] on li "Acknowledged" at bounding box center [588, 228] width 84 height 23
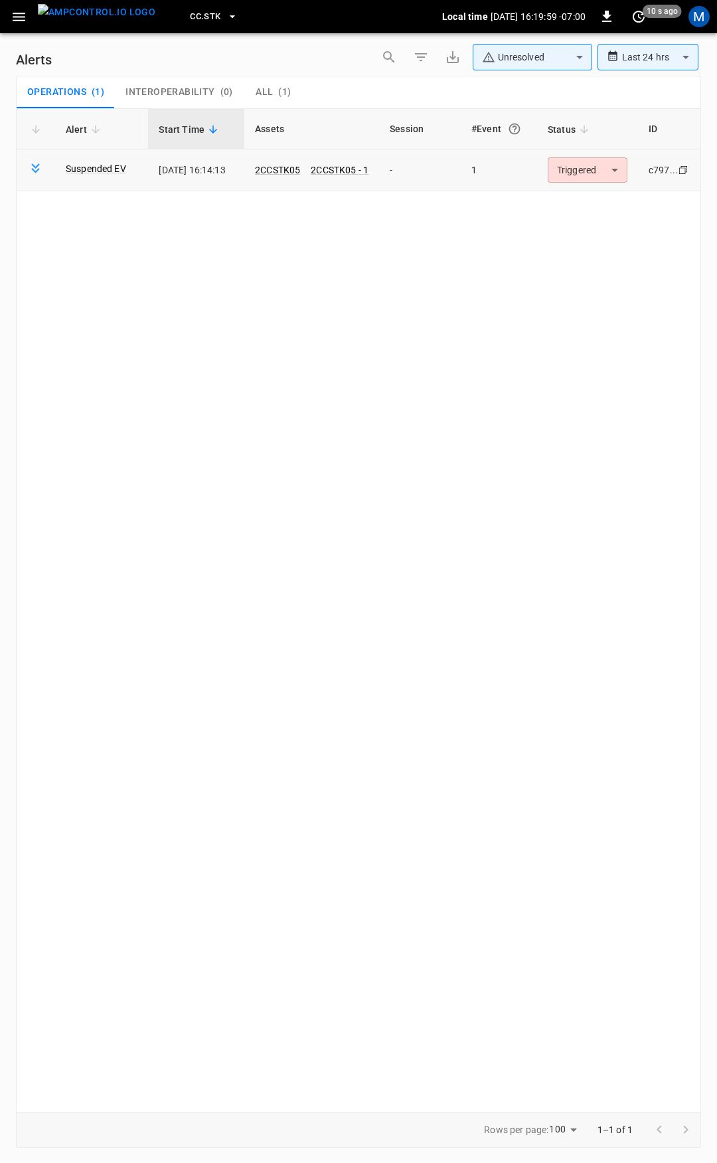
drag, startPoint x: 585, startPoint y: 217, endPoint x: 585, endPoint y: 185, distance: 32.5
type input "**********"
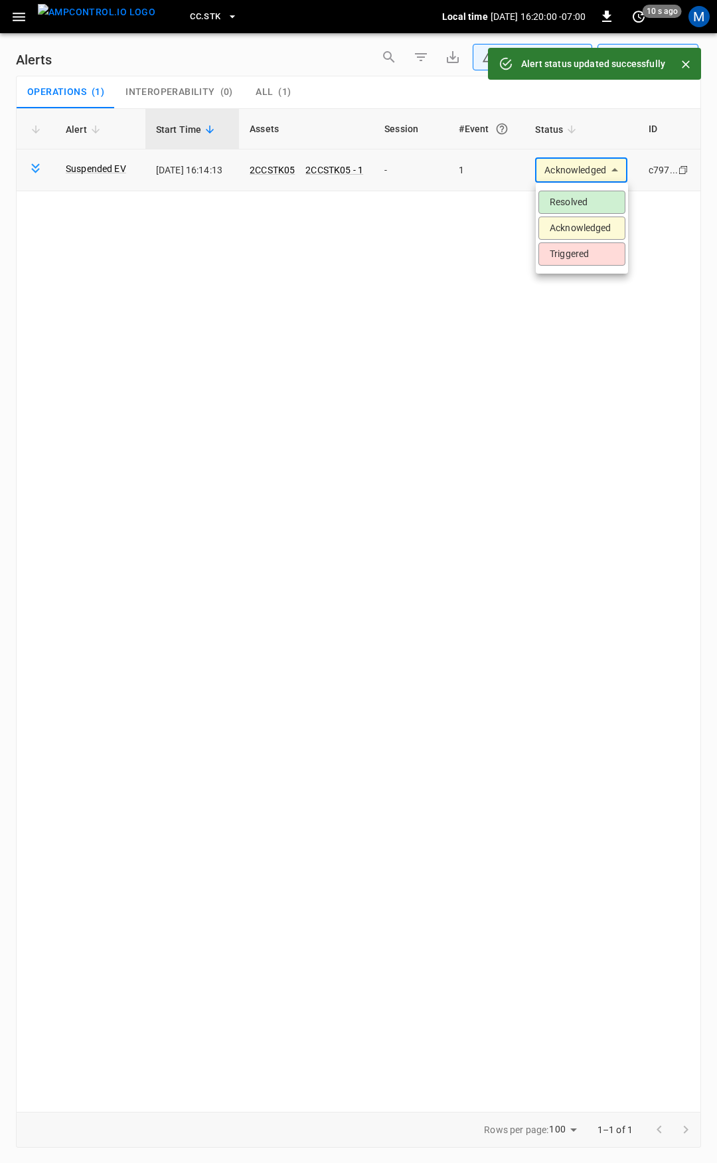
click at [585, 161] on body "**********" at bounding box center [358, 579] width 717 height 1158
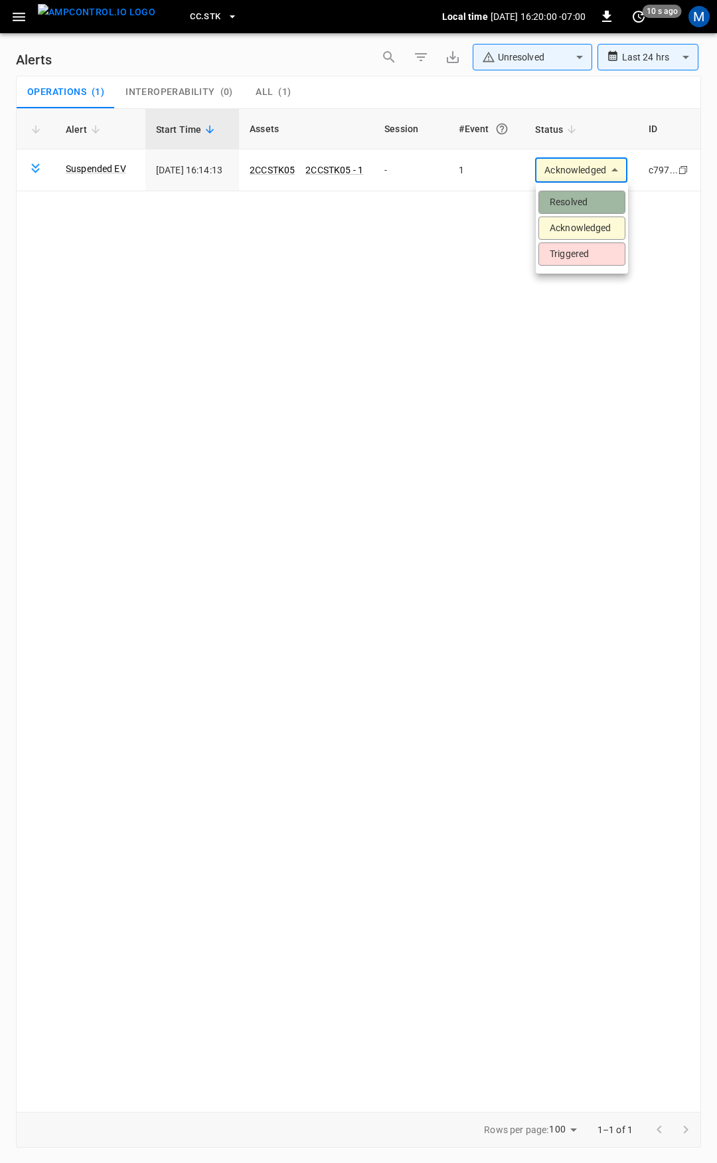
click at [577, 202] on li "Resolved" at bounding box center [582, 202] width 87 height 23
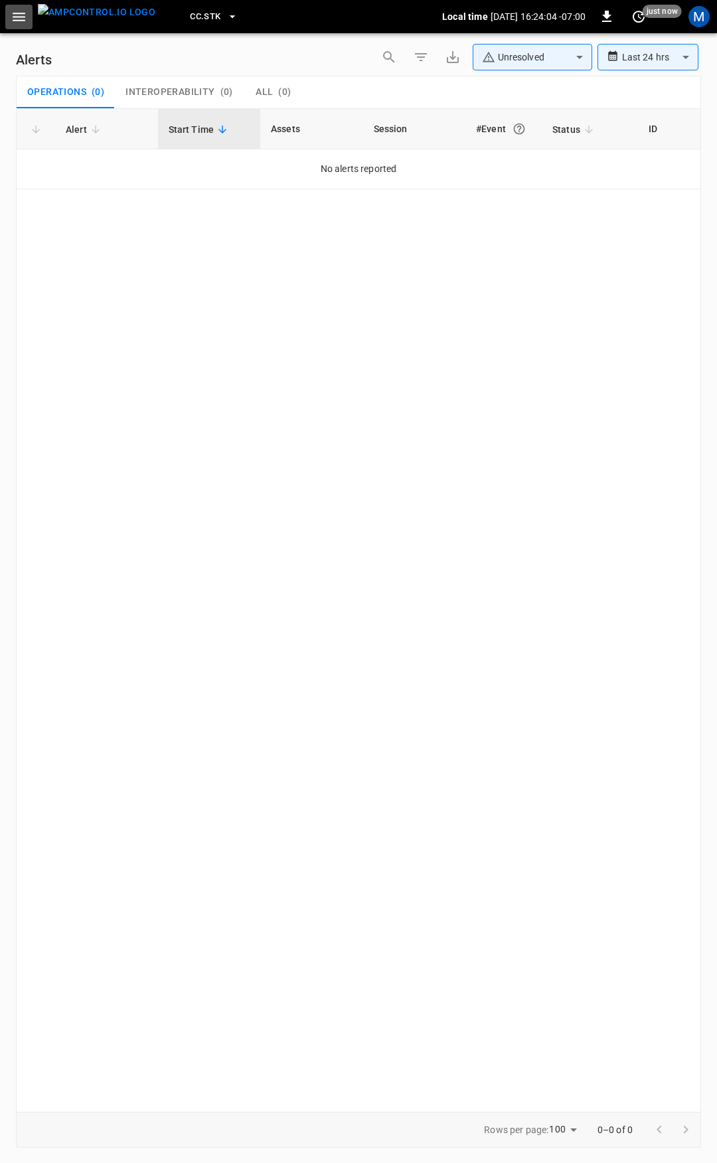
click at [27, 9] on icon "button" at bounding box center [19, 17] width 17 height 17
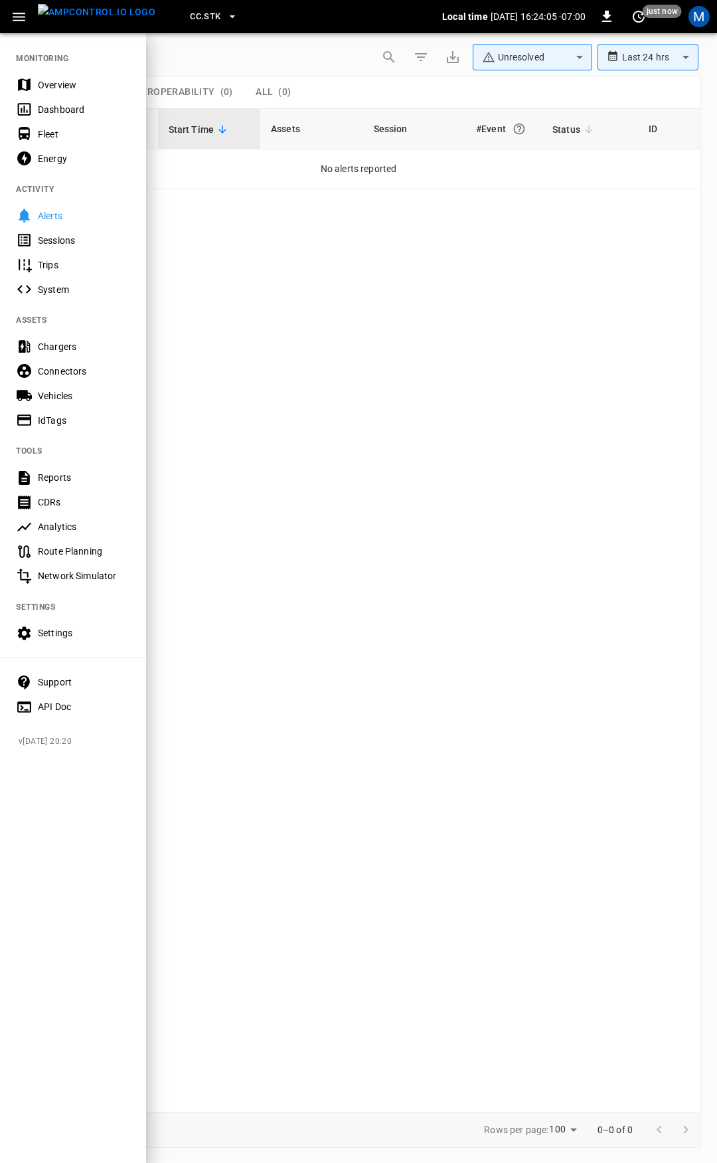
click at [56, 89] on div "Overview" at bounding box center [84, 84] width 92 height 13
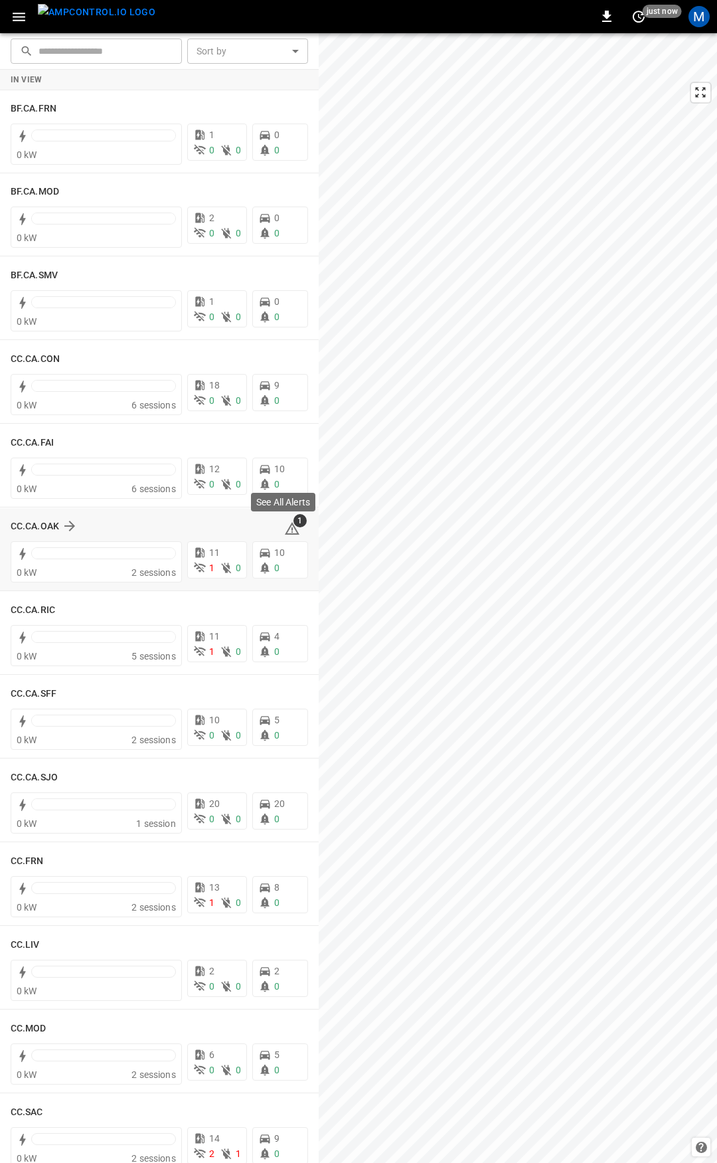
click at [292, 528] on icon at bounding box center [292, 529] width 1 height 5
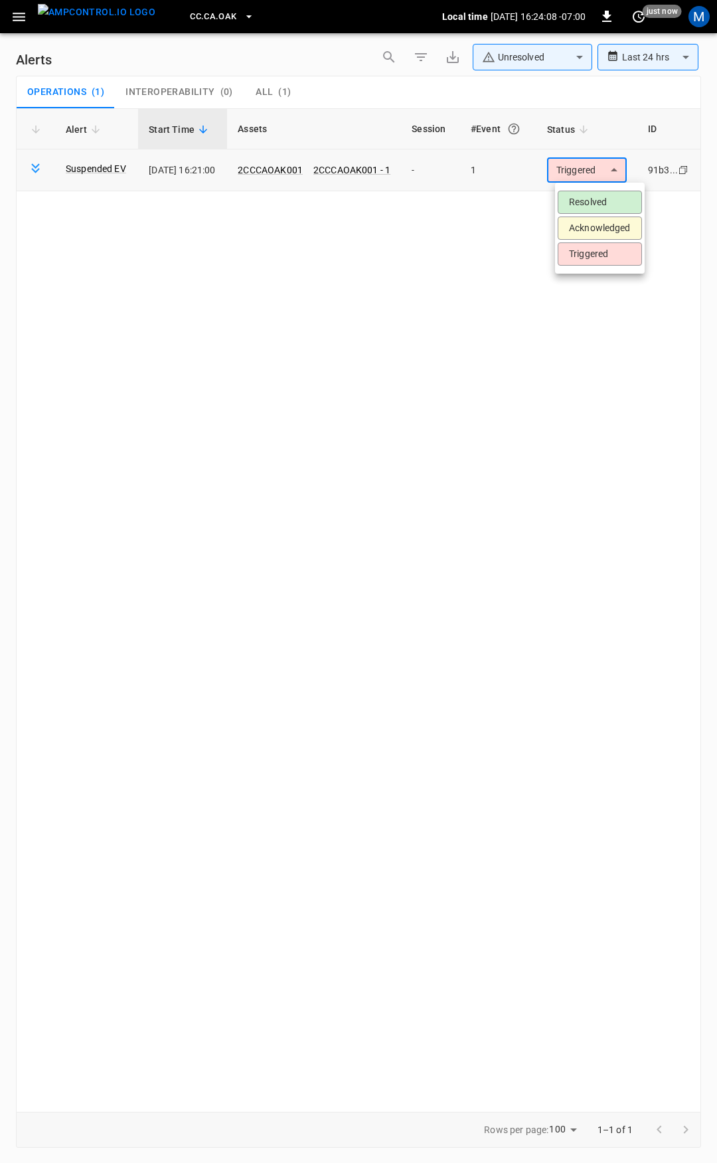
click at [581, 165] on body "**********" at bounding box center [358, 579] width 717 height 1158
drag, startPoint x: 577, startPoint y: 189, endPoint x: 579, endPoint y: 196, distance: 6.9
click at [578, 193] on ul "Resolved Acknowledged Triggered" at bounding box center [600, 228] width 90 height 91
click at [580, 199] on li "Resolved" at bounding box center [600, 202] width 84 height 23
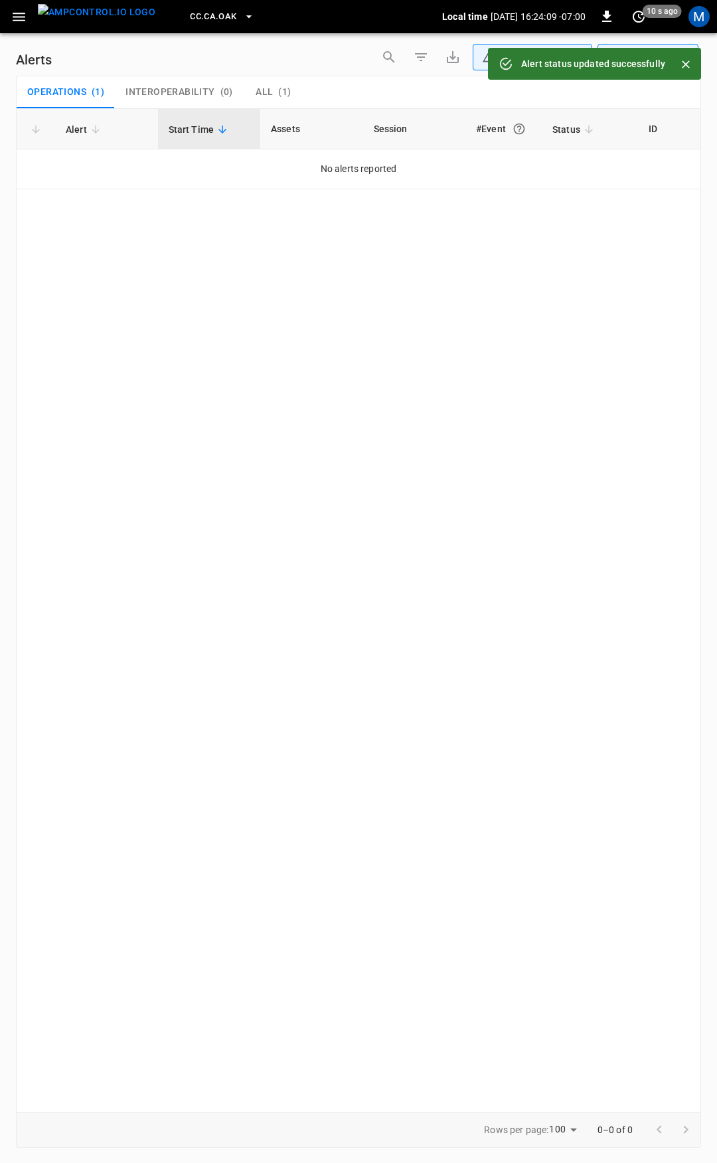
click at [17, 12] on icon "button" at bounding box center [19, 17] width 17 height 17
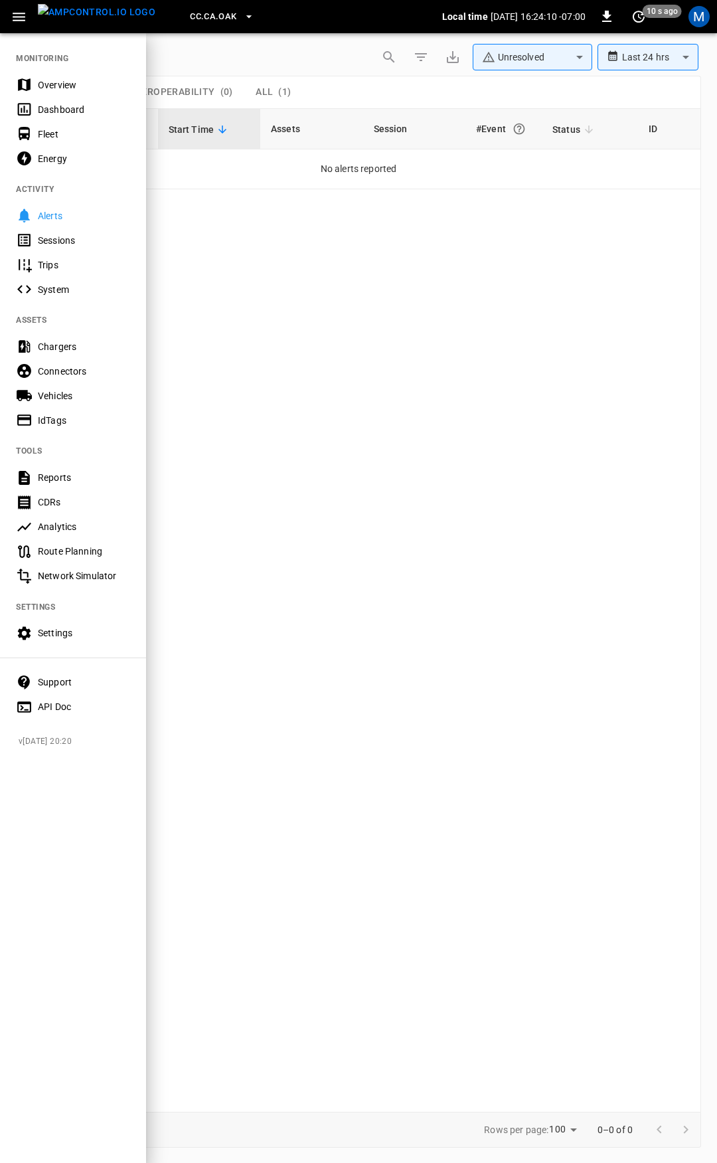
click at [71, 73] on div "Overview" at bounding box center [73, 84] width 146 height 25
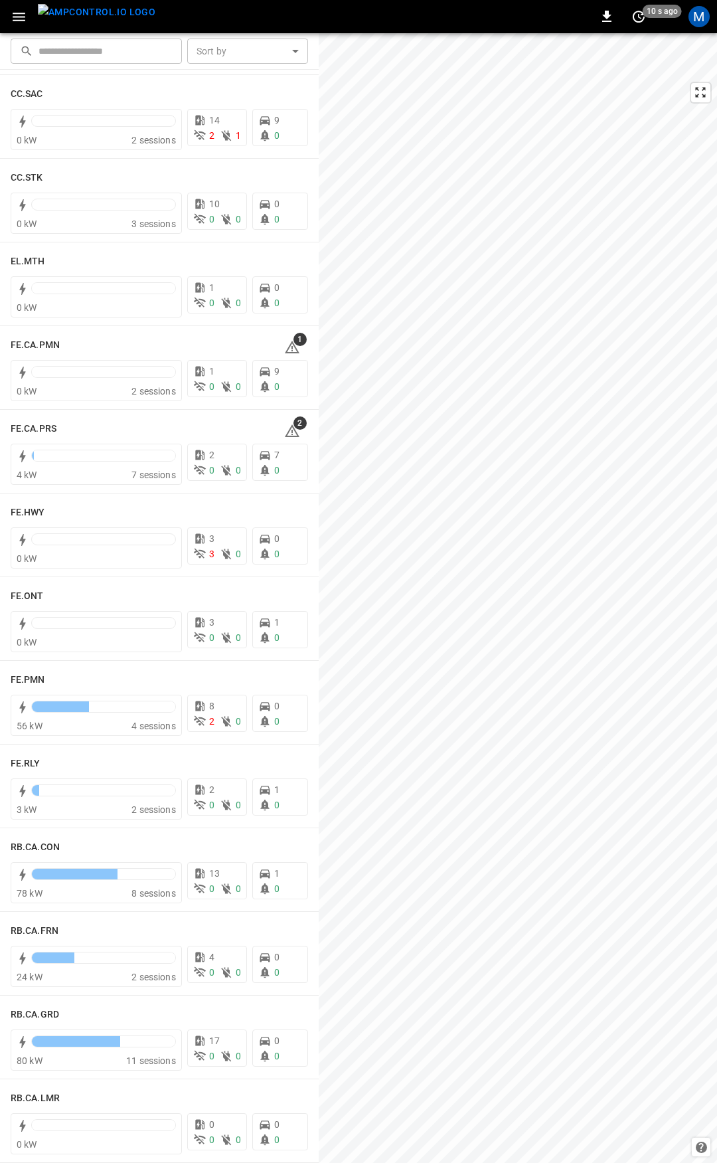
scroll to position [1028, 0]
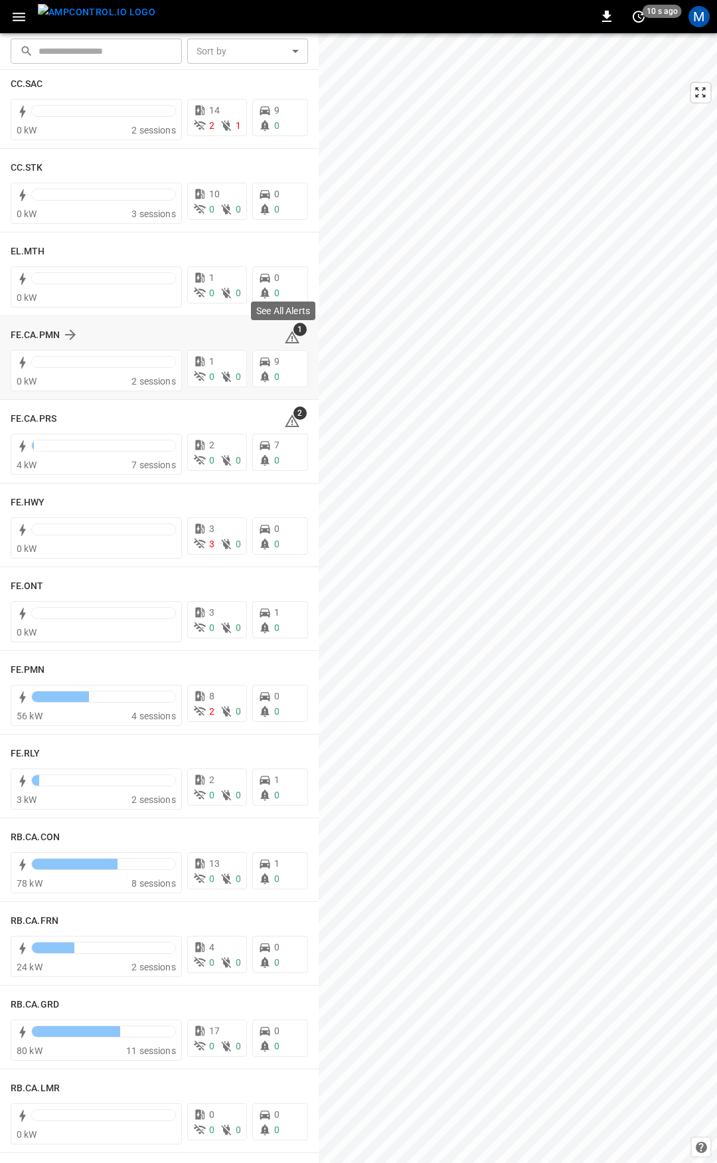
click at [289, 337] on icon at bounding box center [292, 337] width 16 height 16
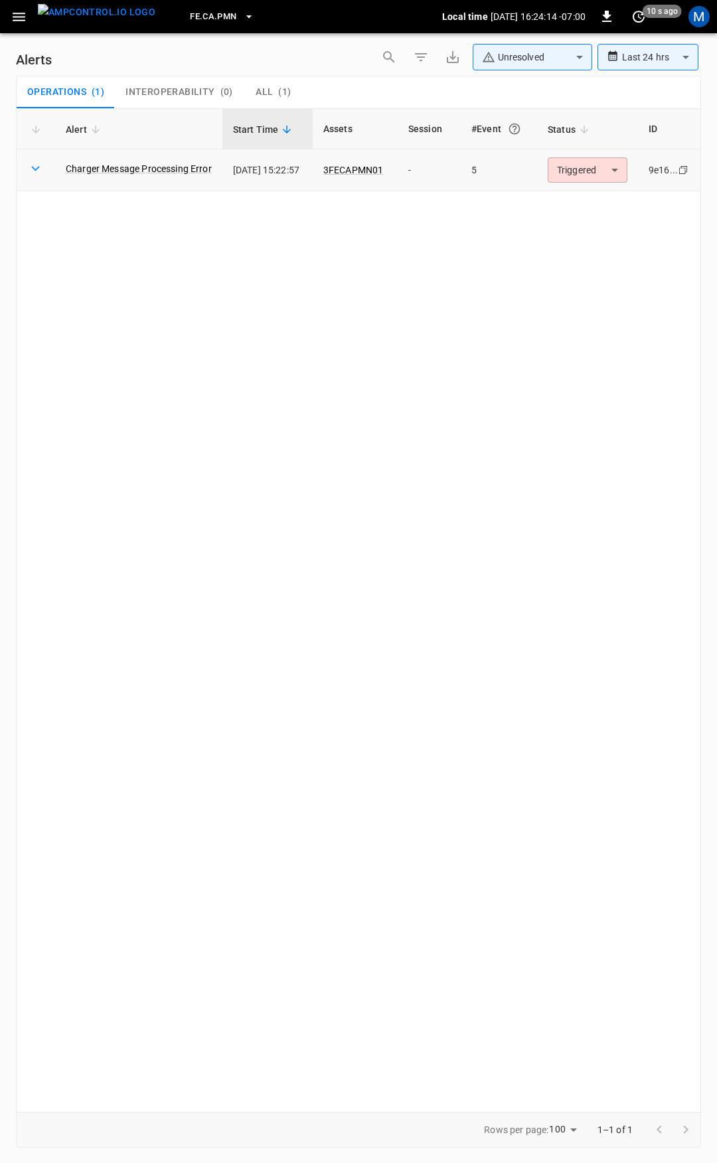
click at [591, 170] on body "**********" at bounding box center [358, 579] width 717 height 1158
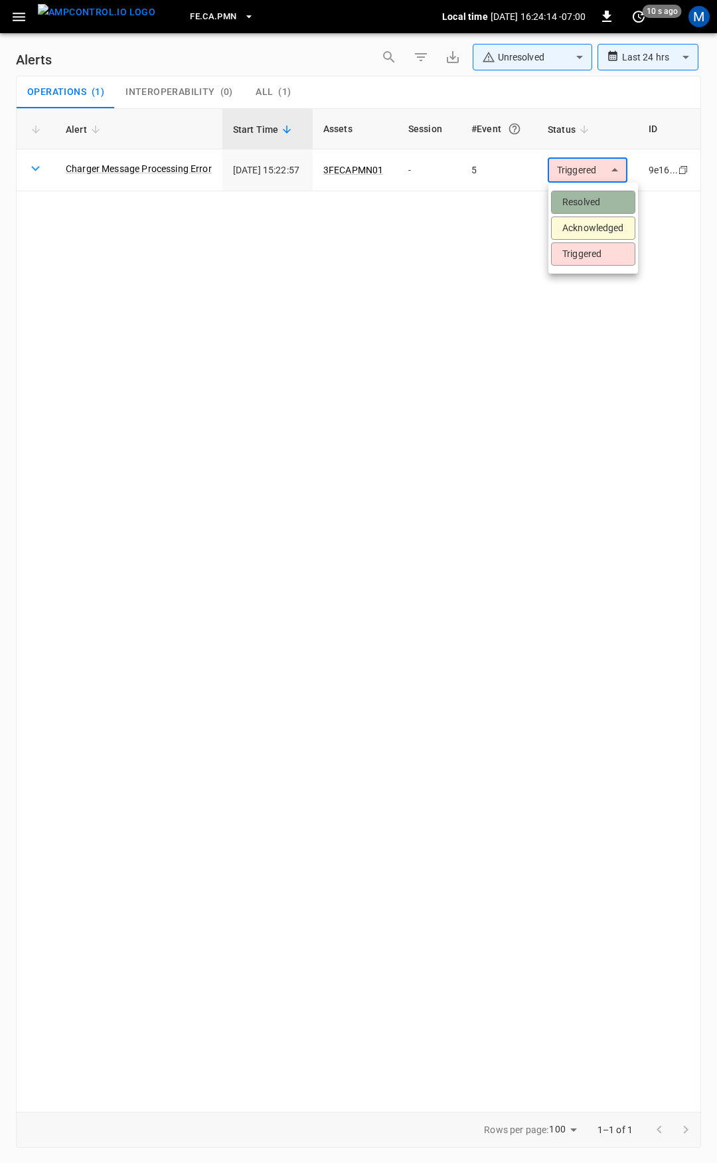
drag, startPoint x: 602, startPoint y: 196, endPoint x: 314, endPoint y: 345, distance: 324.7
click at [601, 195] on li "Resolved" at bounding box center [593, 202] width 84 height 23
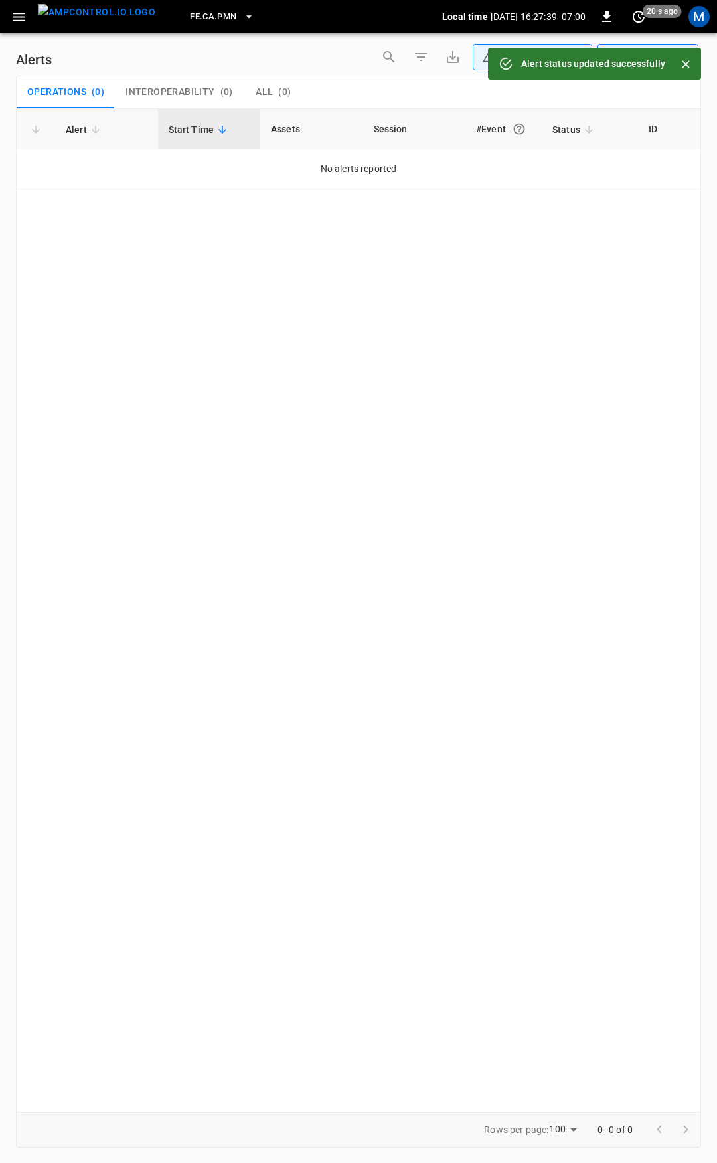
click at [18, 21] on icon "button" at bounding box center [19, 17] width 17 height 17
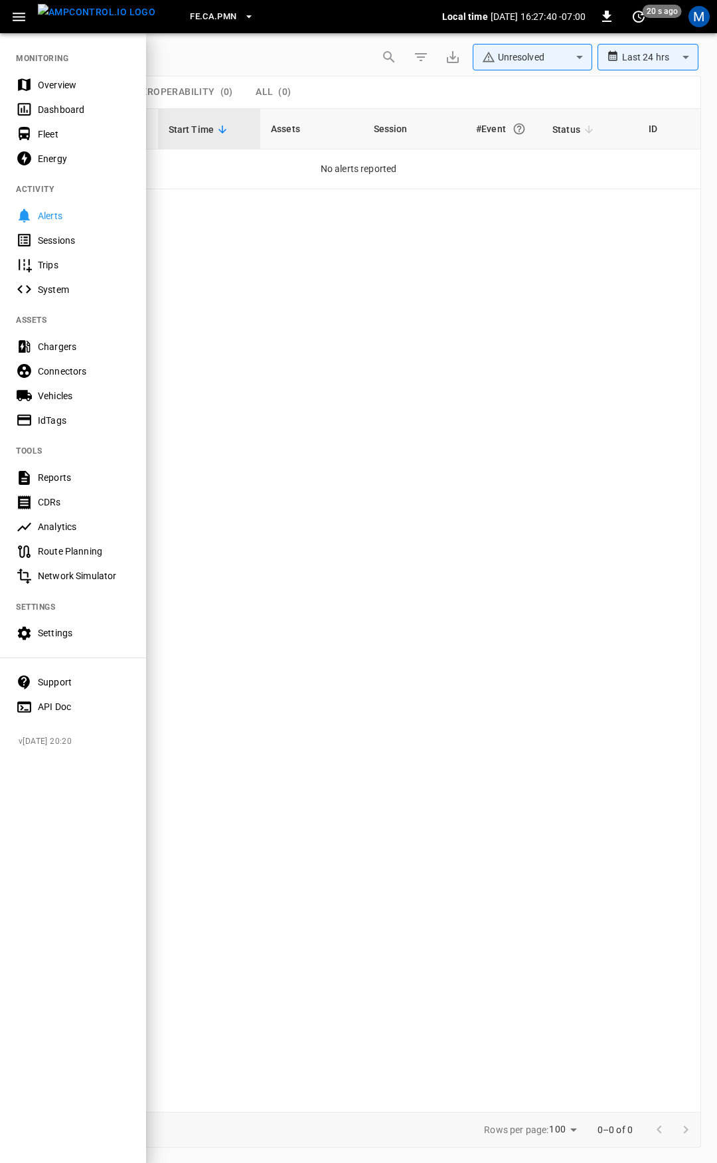
click at [58, 84] on div "Overview" at bounding box center [84, 84] width 92 height 13
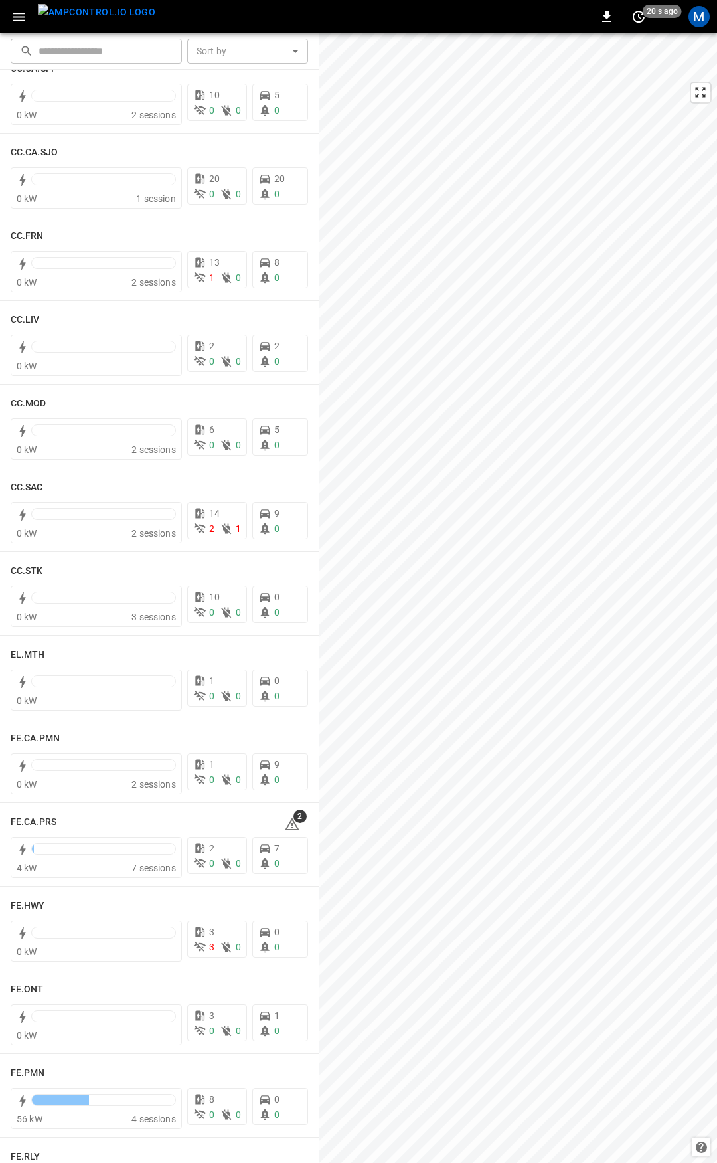
scroll to position [630, 0]
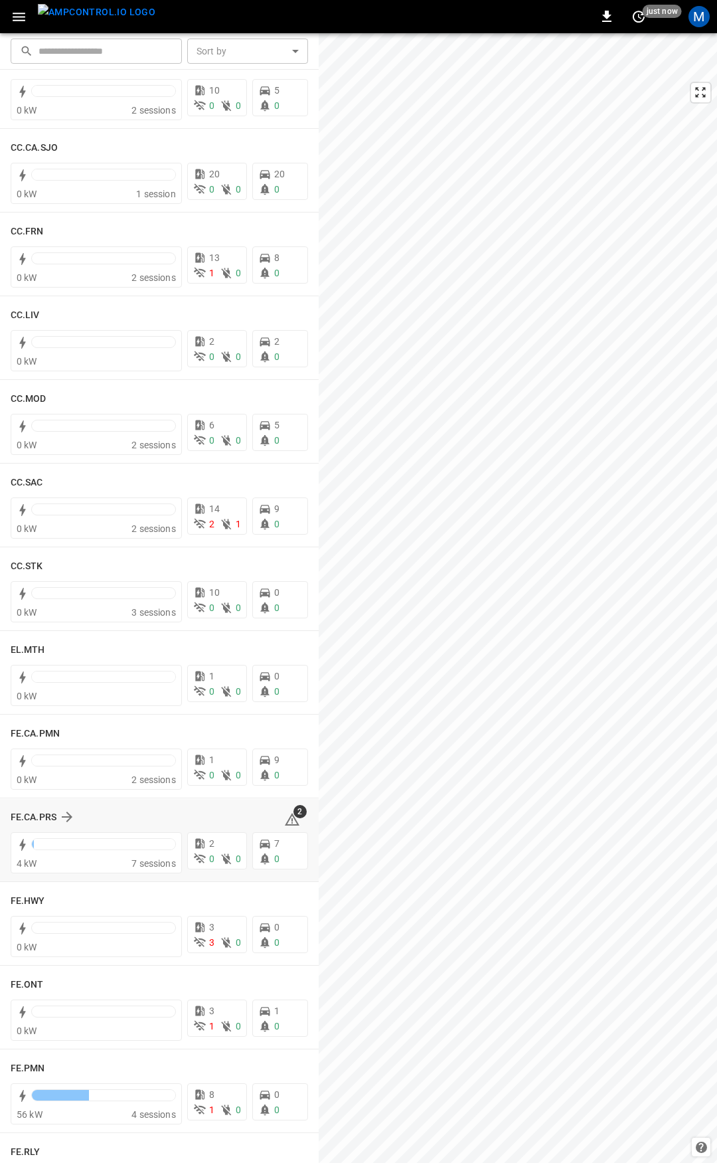
click at [289, 822] on icon at bounding box center [292, 819] width 15 height 13
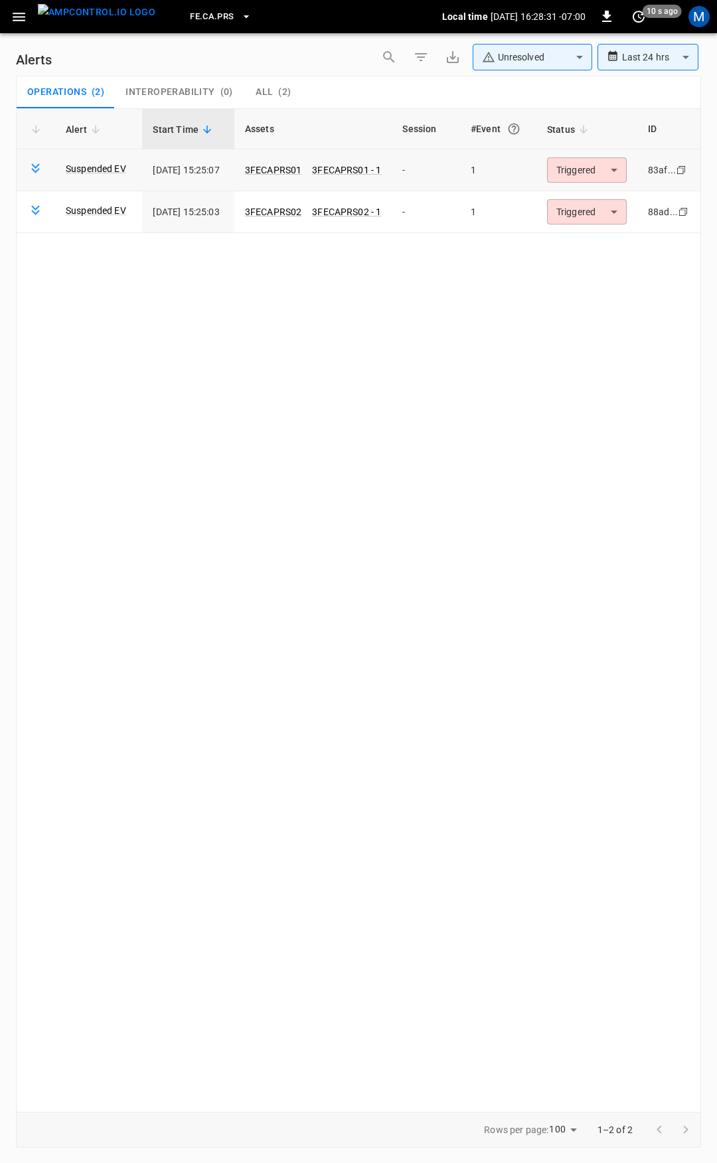
click at [578, 185] on td "Triggered ********* ​" at bounding box center [587, 170] width 101 height 42
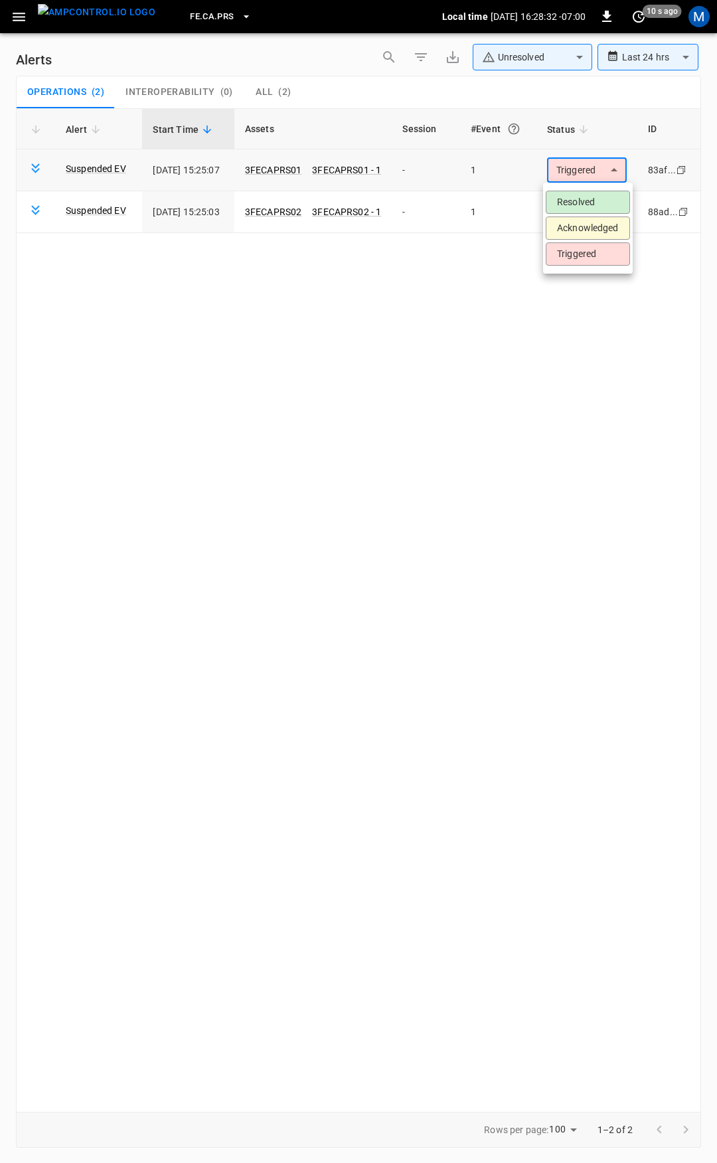
click at [581, 167] on body "**********" at bounding box center [358, 579] width 717 height 1158
click at [583, 202] on li "Resolved" at bounding box center [588, 202] width 84 height 23
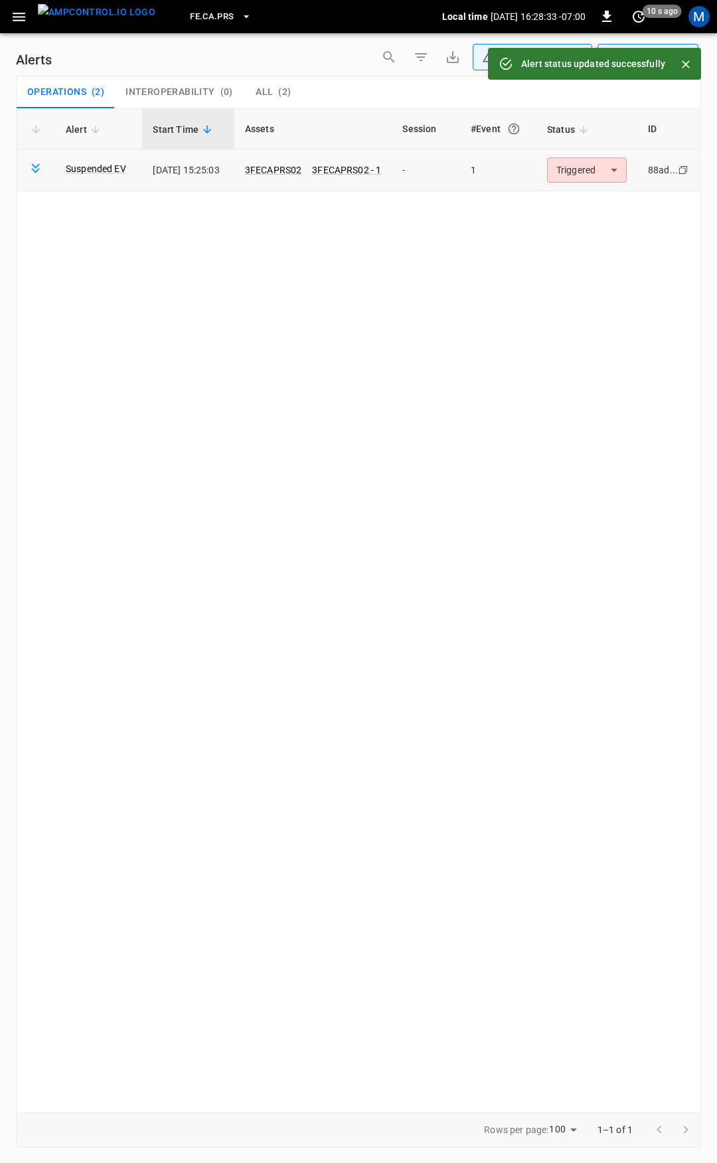
click at [592, 173] on body "**********" at bounding box center [358, 579] width 717 height 1158
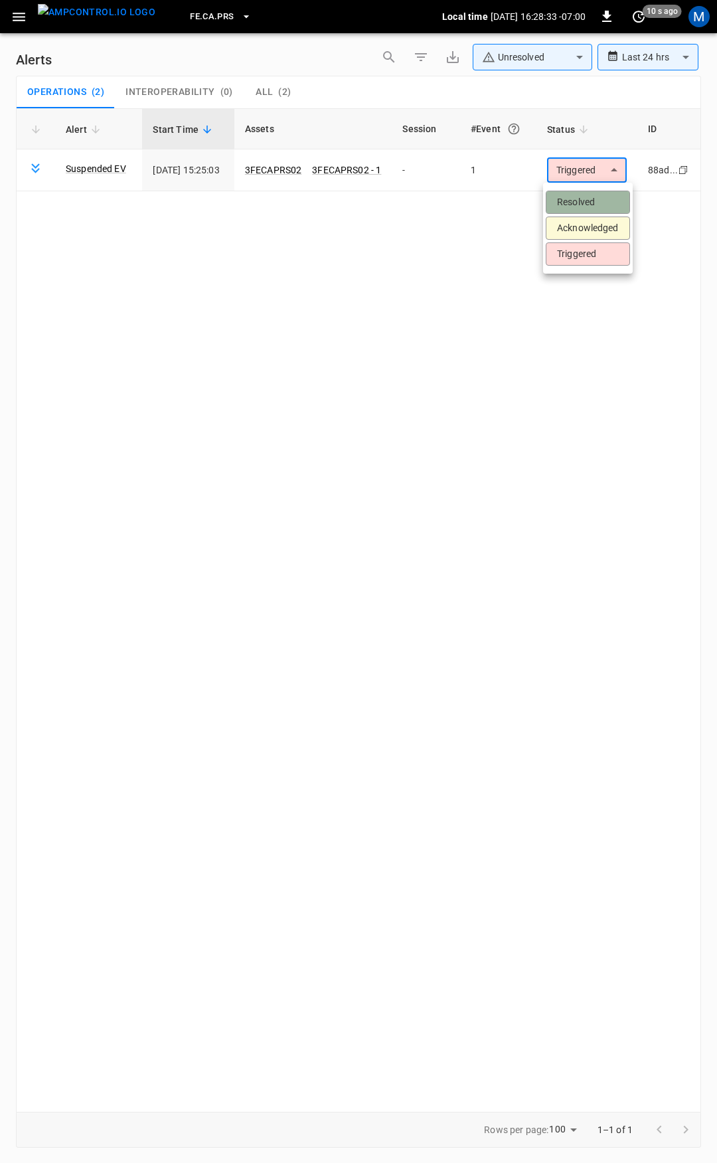
click at [587, 211] on li "Resolved" at bounding box center [588, 202] width 84 height 23
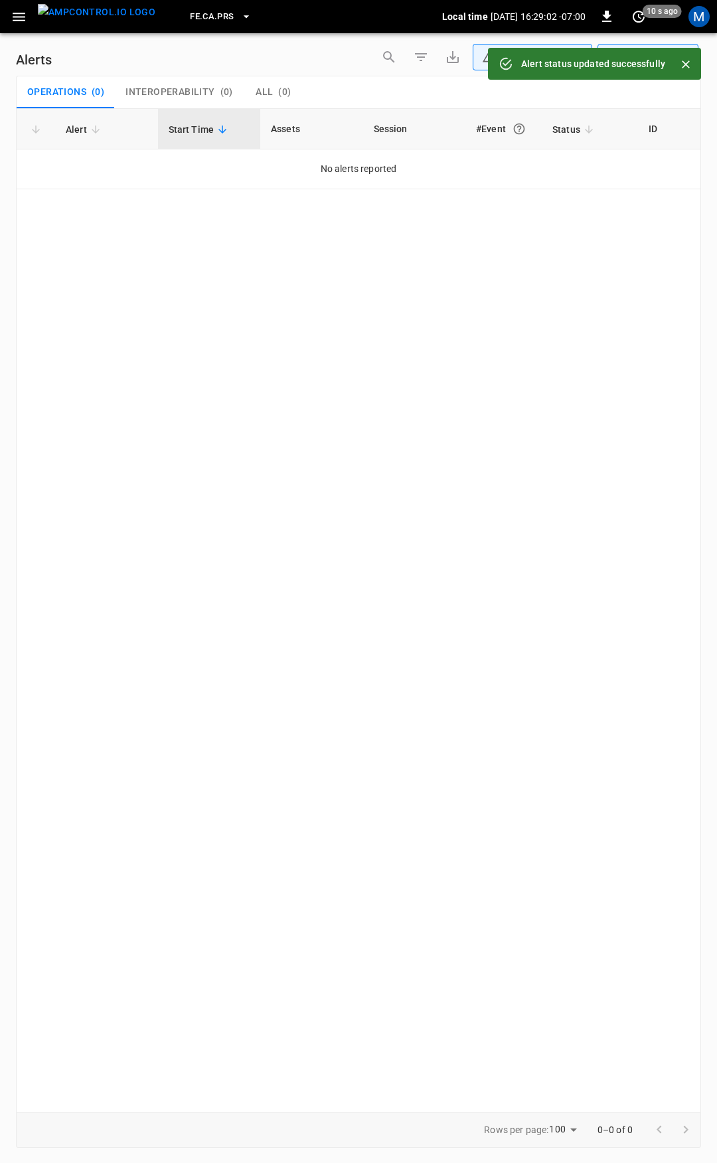
click at [27, 23] on button "button" at bounding box center [18, 17] width 27 height 25
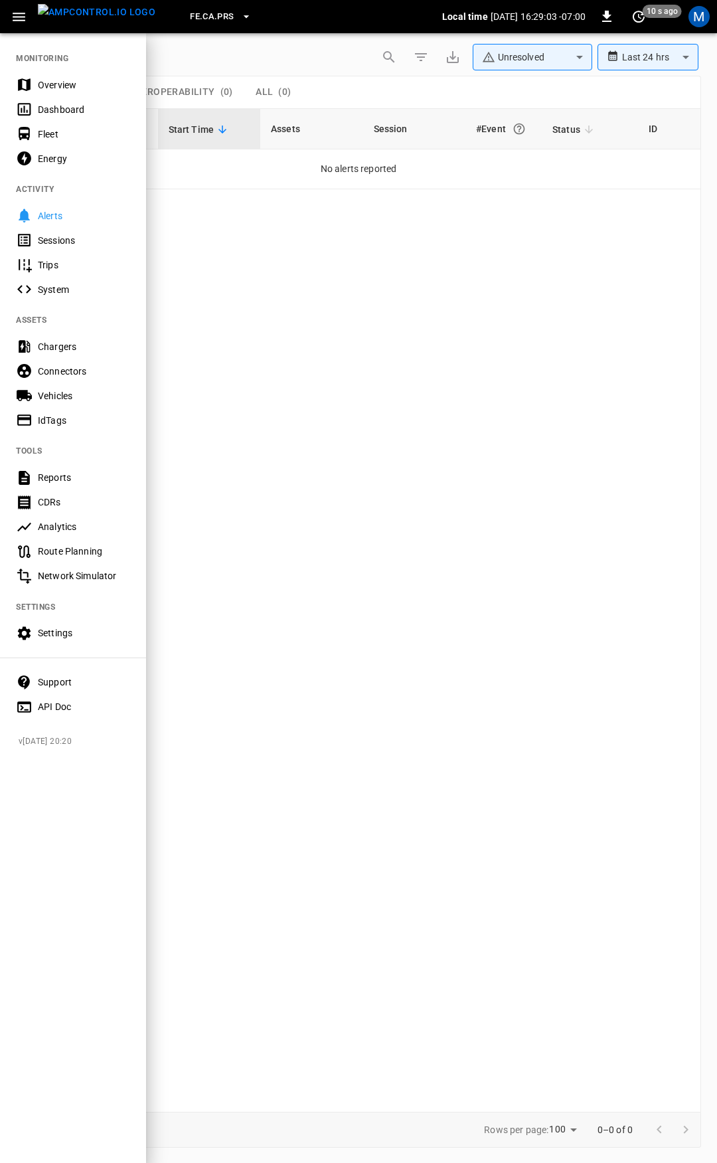
click at [56, 81] on div "Overview" at bounding box center [84, 84] width 92 height 13
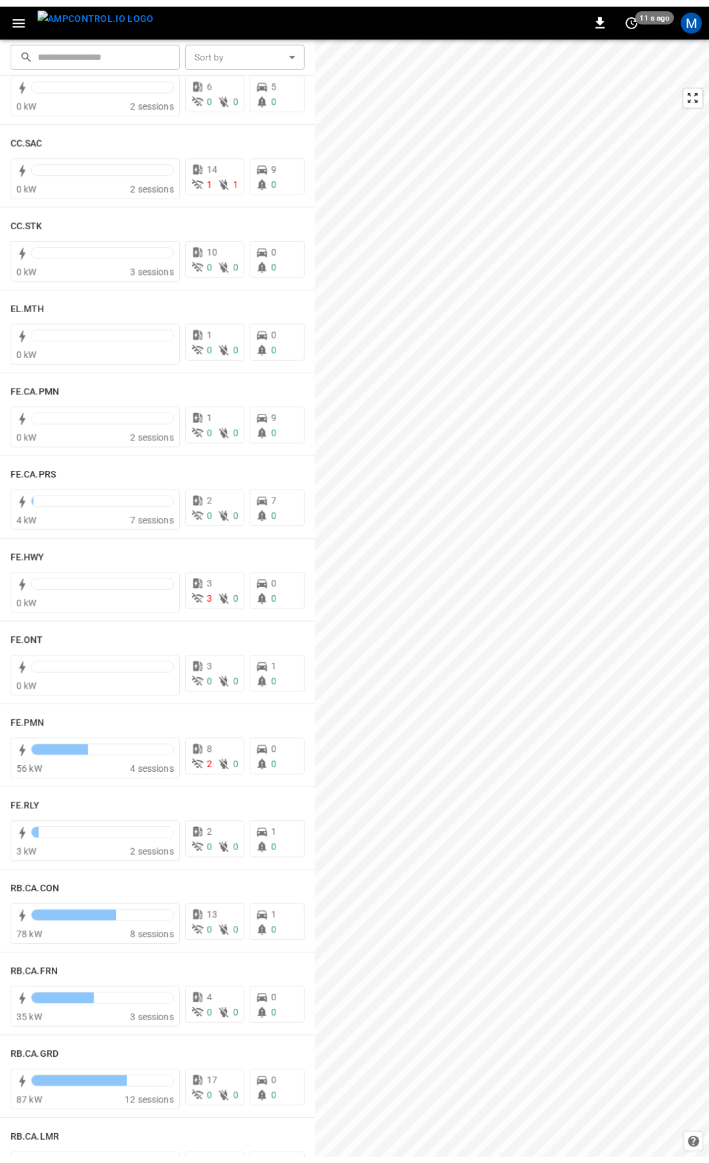
scroll to position [976, 0]
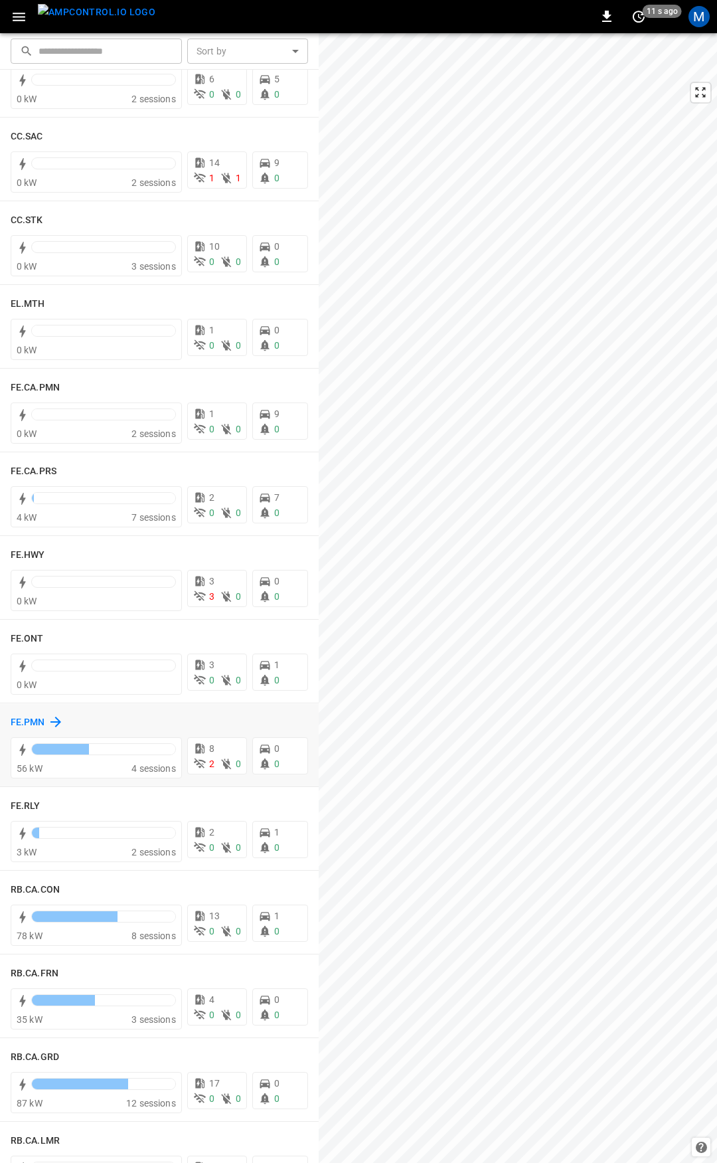
click at [32, 725] on h6 "FE.PMN" at bounding box center [28, 722] width 35 height 15
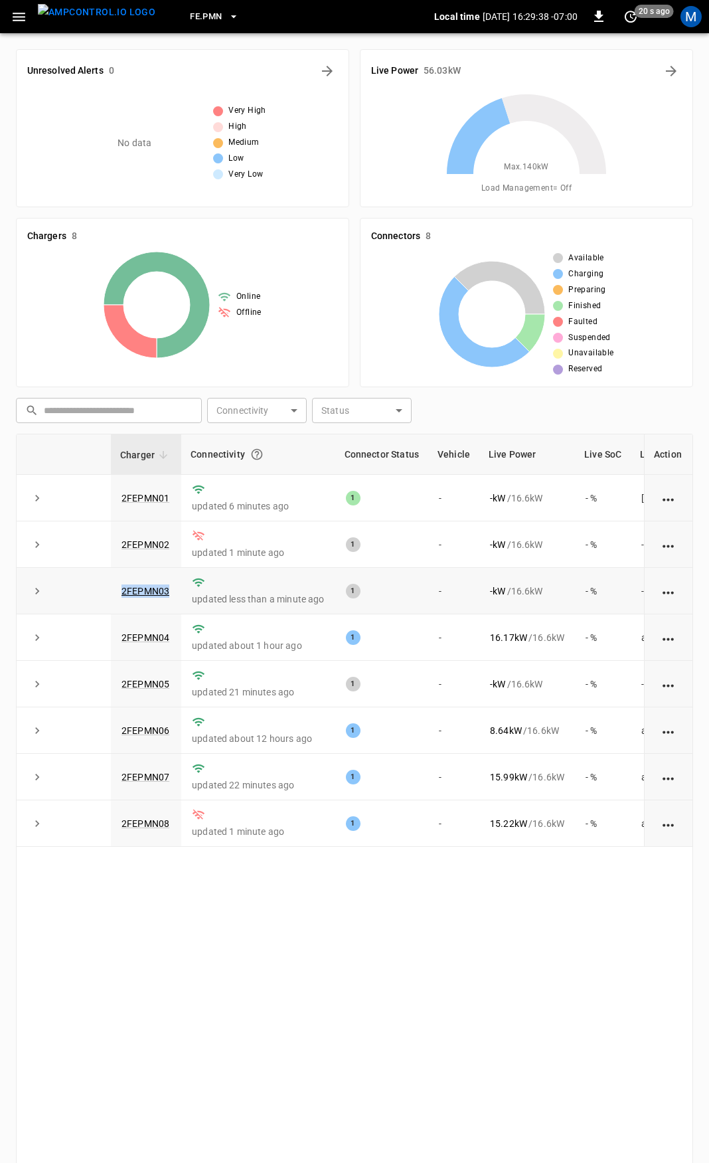
drag, startPoint x: 176, startPoint y: 596, endPoint x: 110, endPoint y: 600, distance: 66.5
click at [110, 600] on tr "2FEPMN03 updated less than a minute ago 1 - - kW / 16.6 kW - % -" at bounding box center [398, 591] width 762 height 46
copy tr "2FEPMN03"
click at [148, 598] on td "2FEPMN03" at bounding box center [146, 591] width 70 height 46
click at [149, 594] on link "2FEPMN03" at bounding box center [145, 591] width 53 height 16
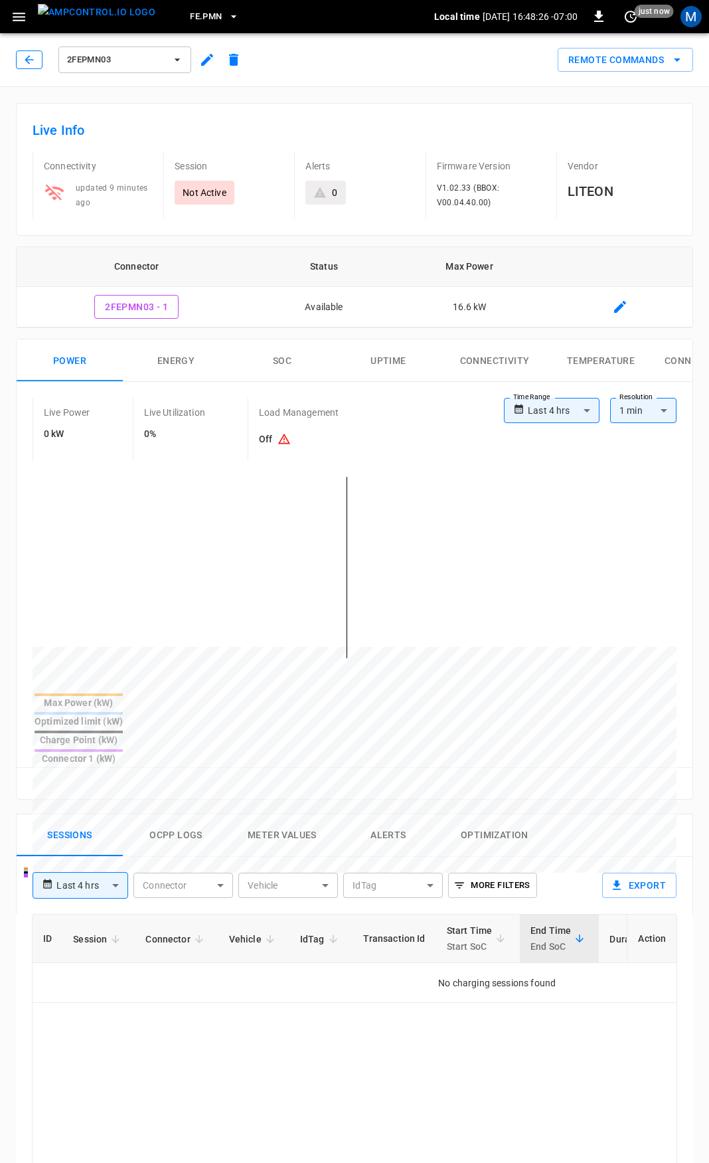
click at [30, 60] on icon "button" at bounding box center [29, 59] width 13 height 13
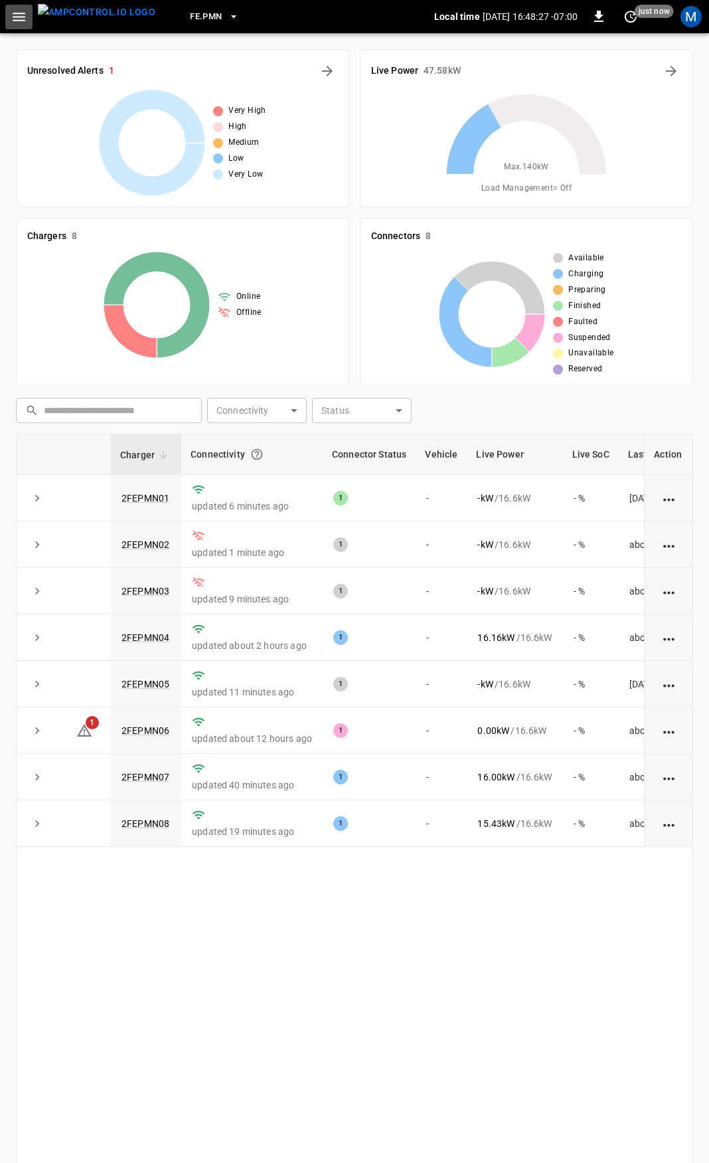
click at [21, 23] on icon "button" at bounding box center [19, 17] width 17 height 17
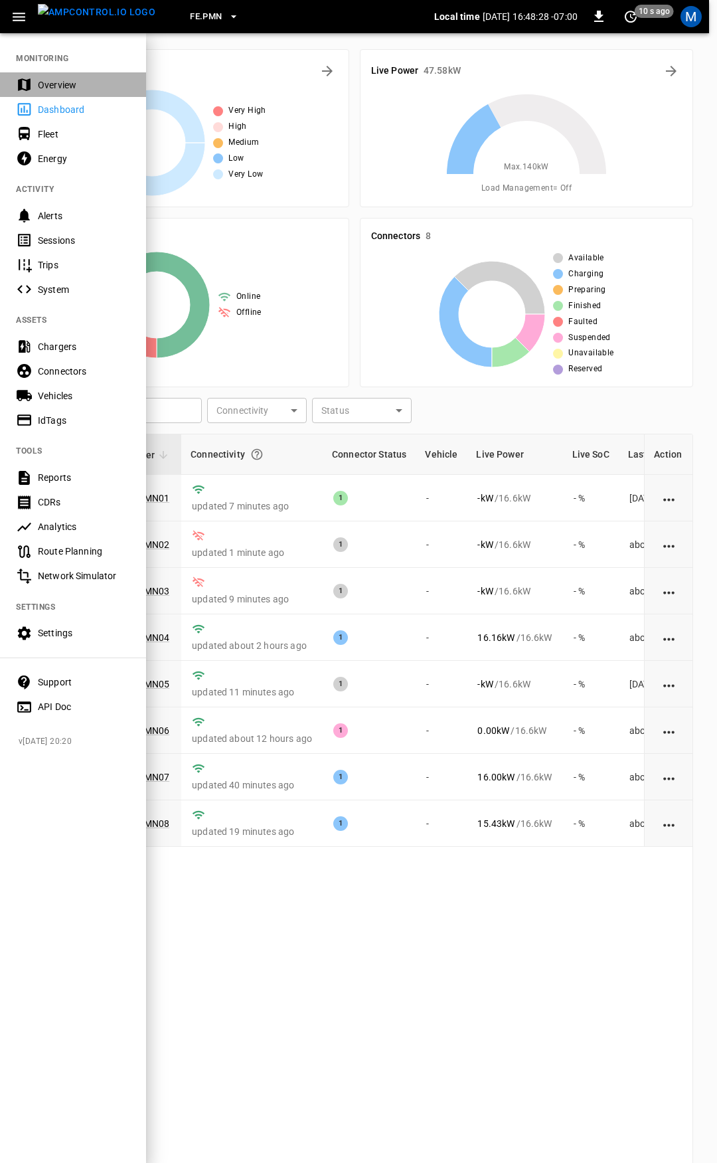
drag, startPoint x: 54, startPoint y: 81, endPoint x: 64, endPoint y: 108, distance: 28.8
click at [54, 81] on div "Overview" at bounding box center [84, 84] width 92 height 13
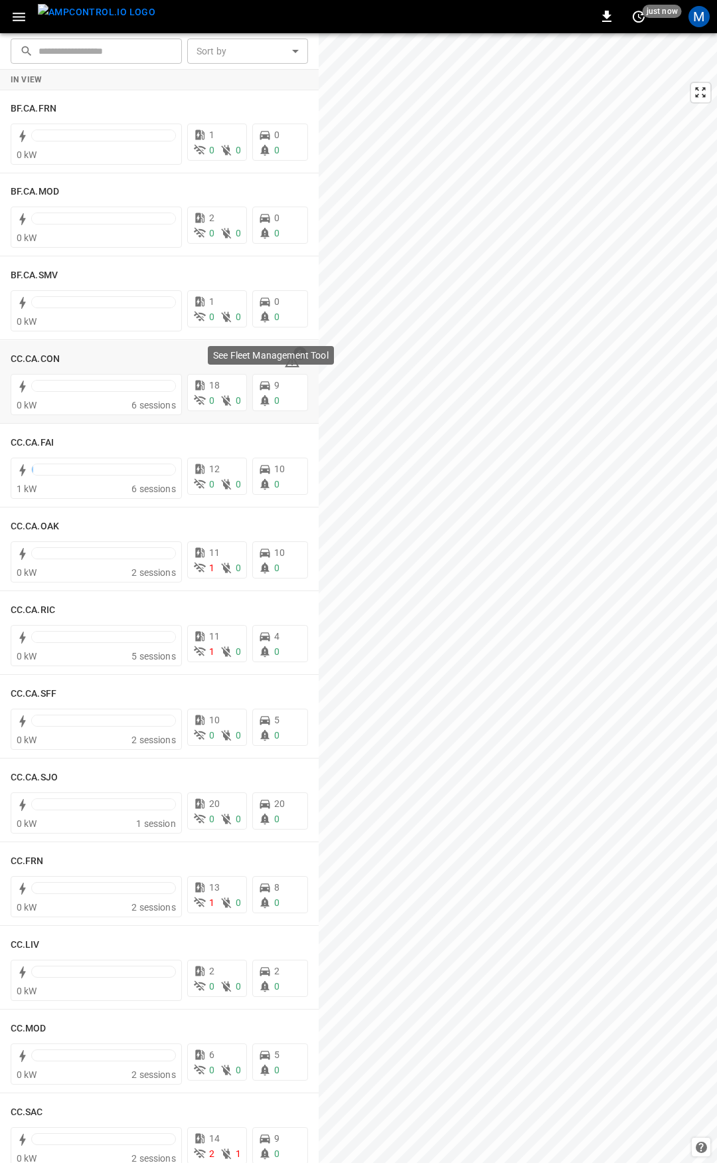
click at [287, 363] on div "See Fleet Management Tool" at bounding box center [271, 355] width 126 height 19
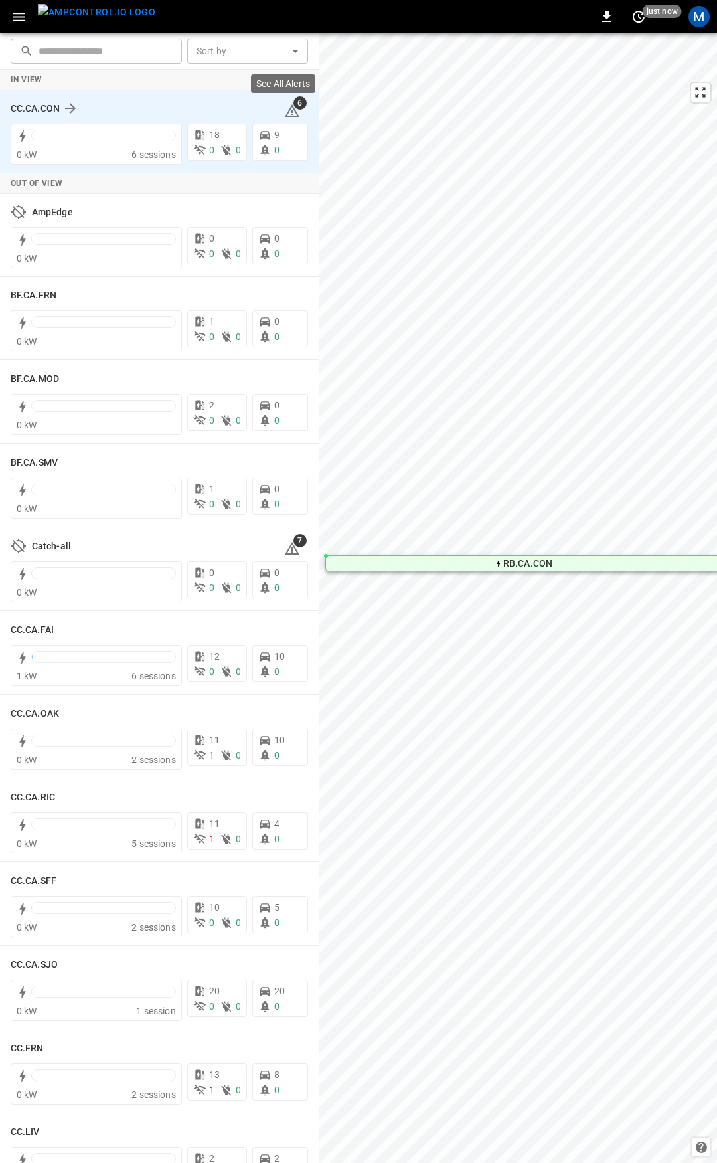
click at [285, 108] on icon at bounding box center [292, 111] width 16 height 16
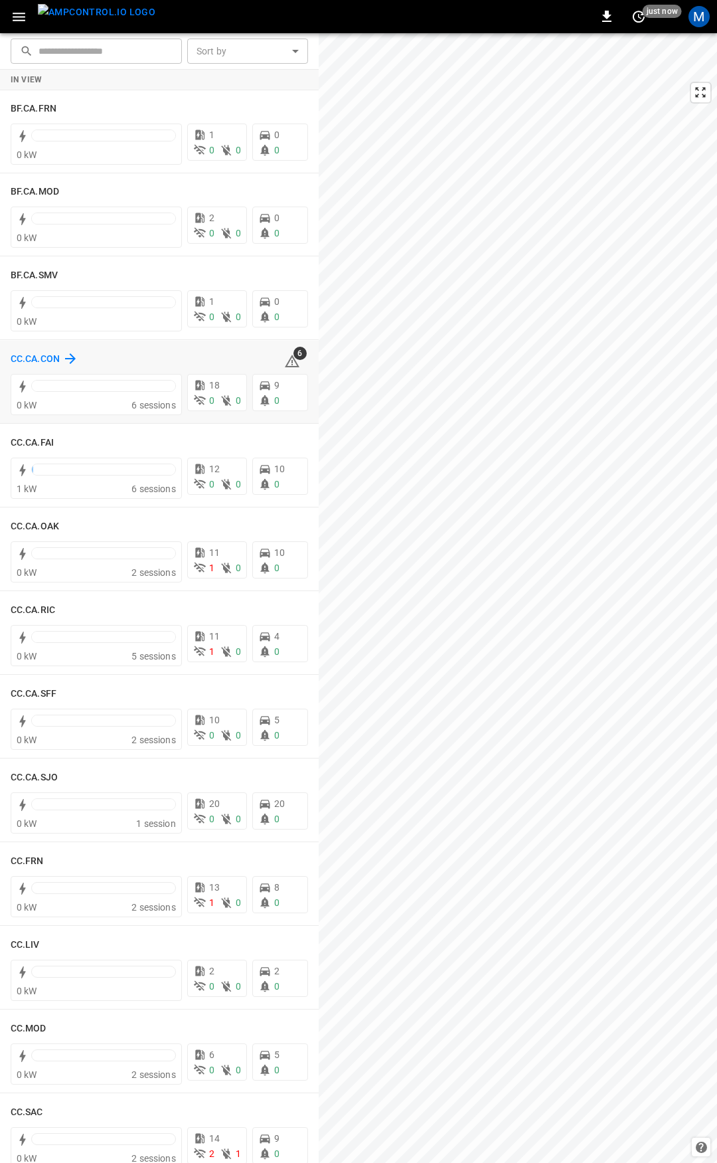
click at [43, 359] on h6 "CC.CA.CON" at bounding box center [35, 359] width 49 height 15
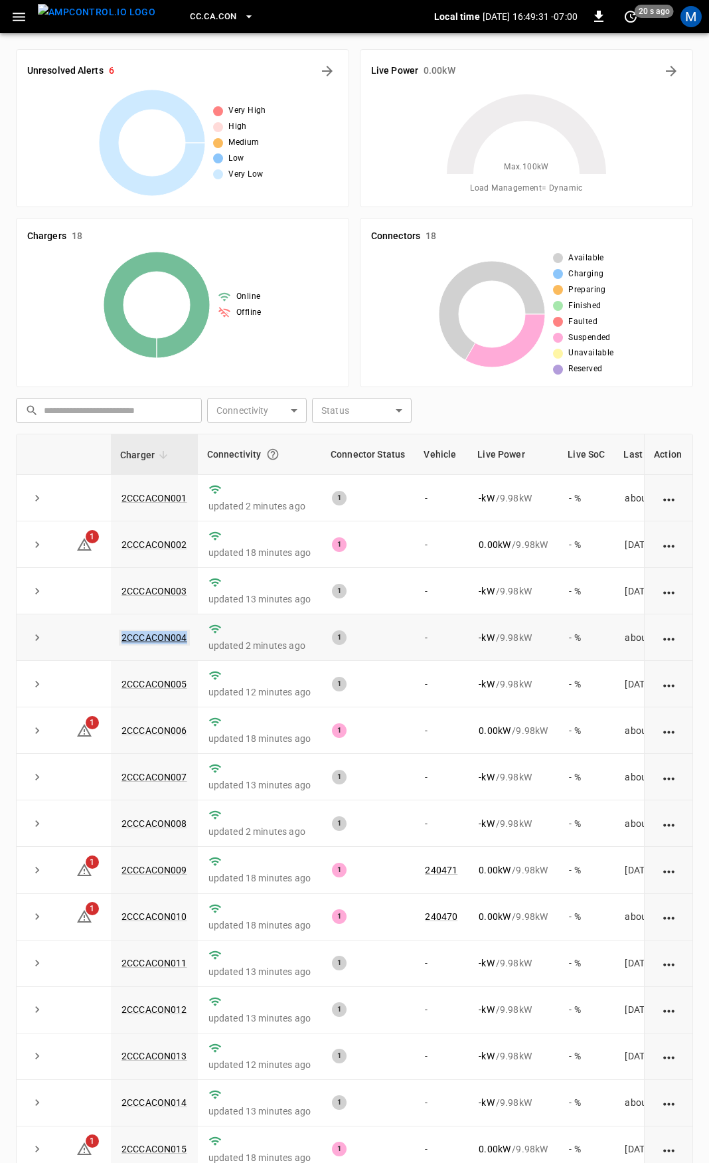
drag, startPoint x: 194, startPoint y: 640, endPoint x: 124, endPoint y: 644, distance: 70.6
click at [124, 644] on td "2CCCACON004" at bounding box center [154, 637] width 87 height 46
click at [167, 636] on link "2CCCACON004" at bounding box center [154, 638] width 71 height 16
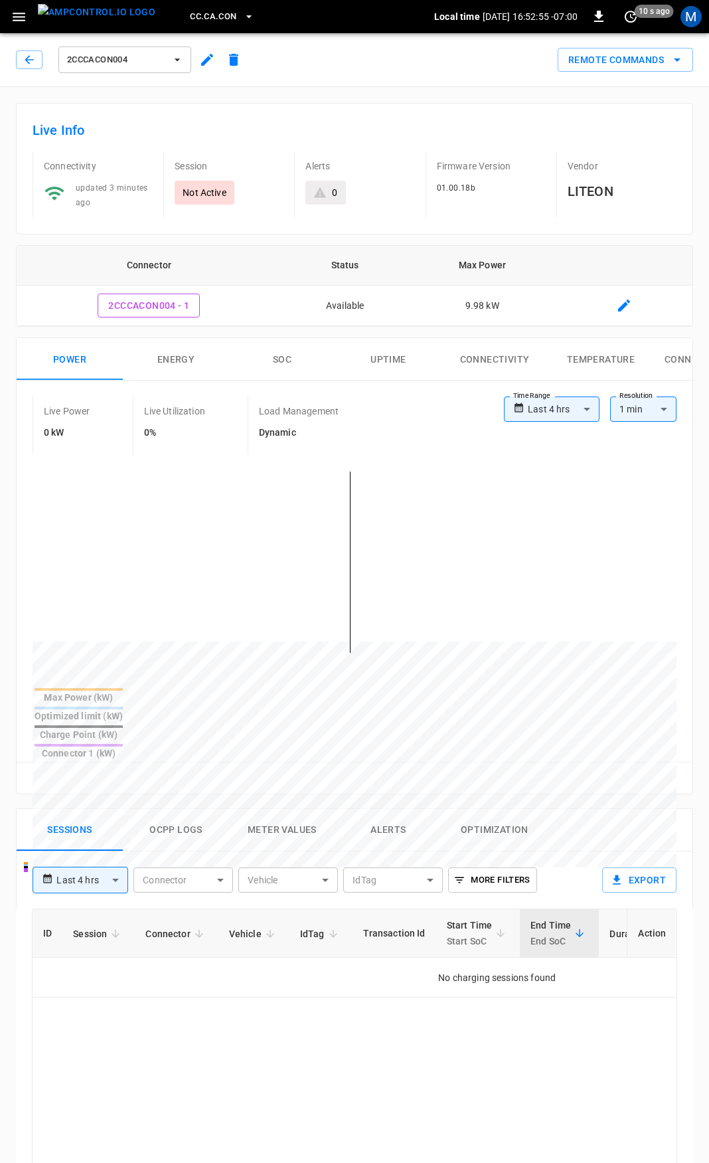
click at [139, 56] on span "2CCCACON004" at bounding box center [116, 59] width 98 height 15
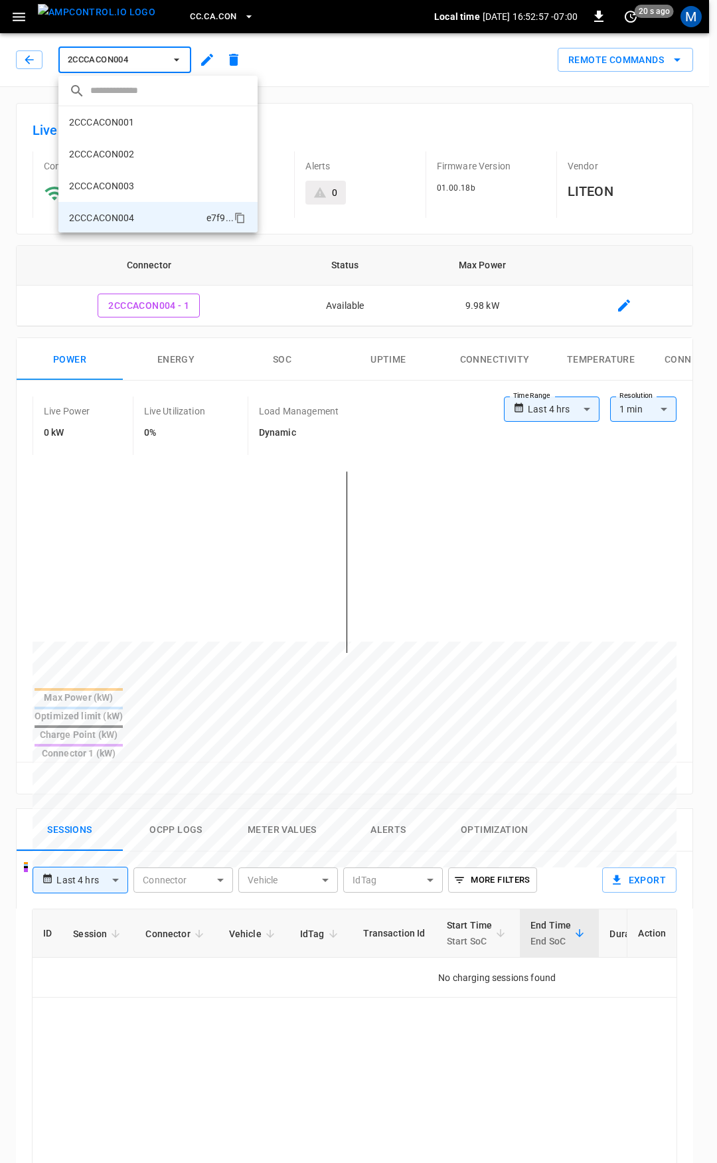
click at [138, 130] on li "2CCCACON001 9ce0 ..." at bounding box center [157, 122] width 199 height 32
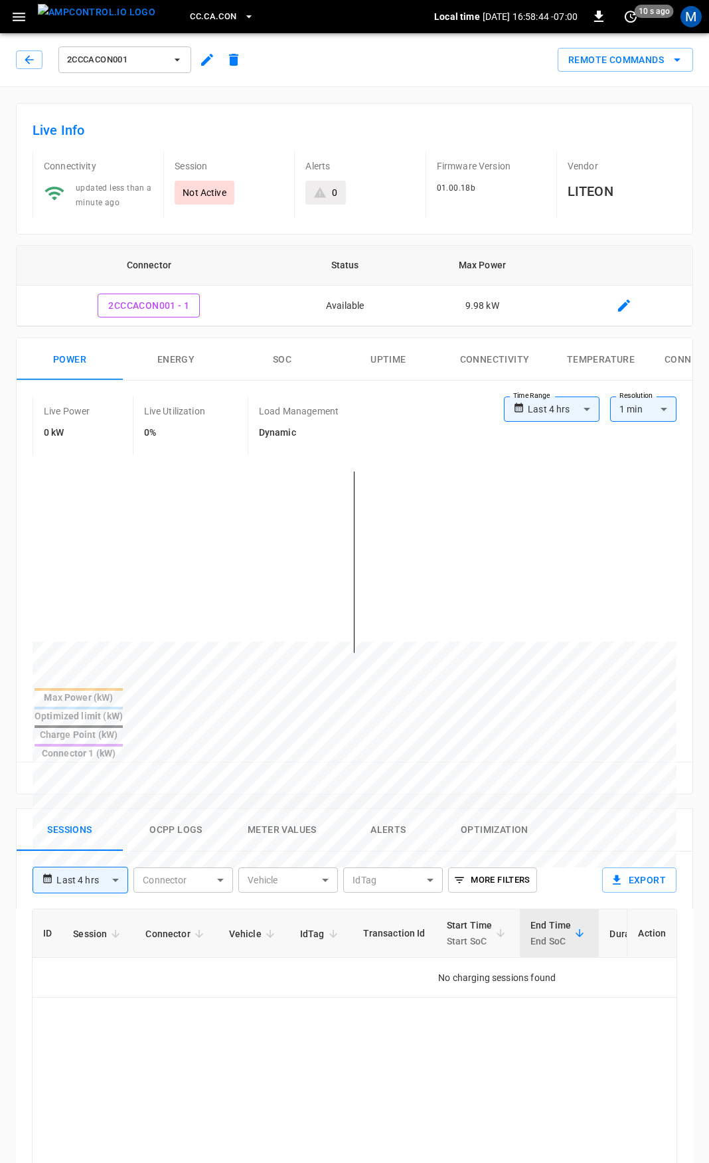
click at [181, 61] on icon "button" at bounding box center [177, 59] width 13 height 13
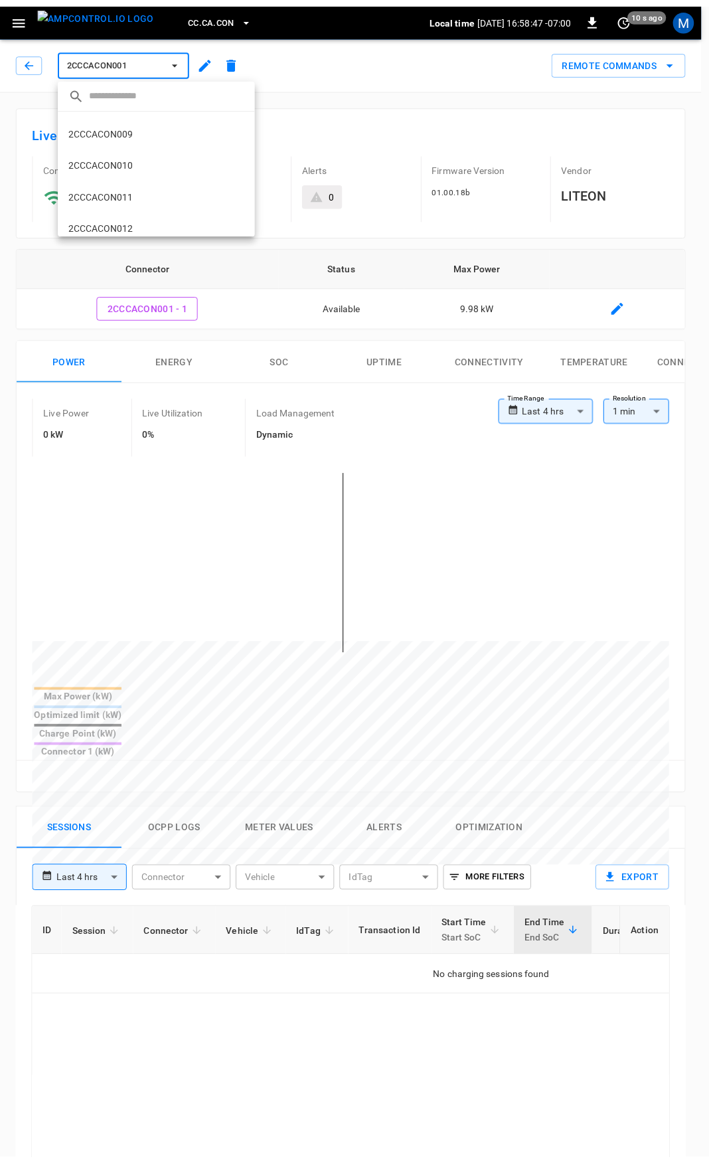
scroll to position [182, 0]
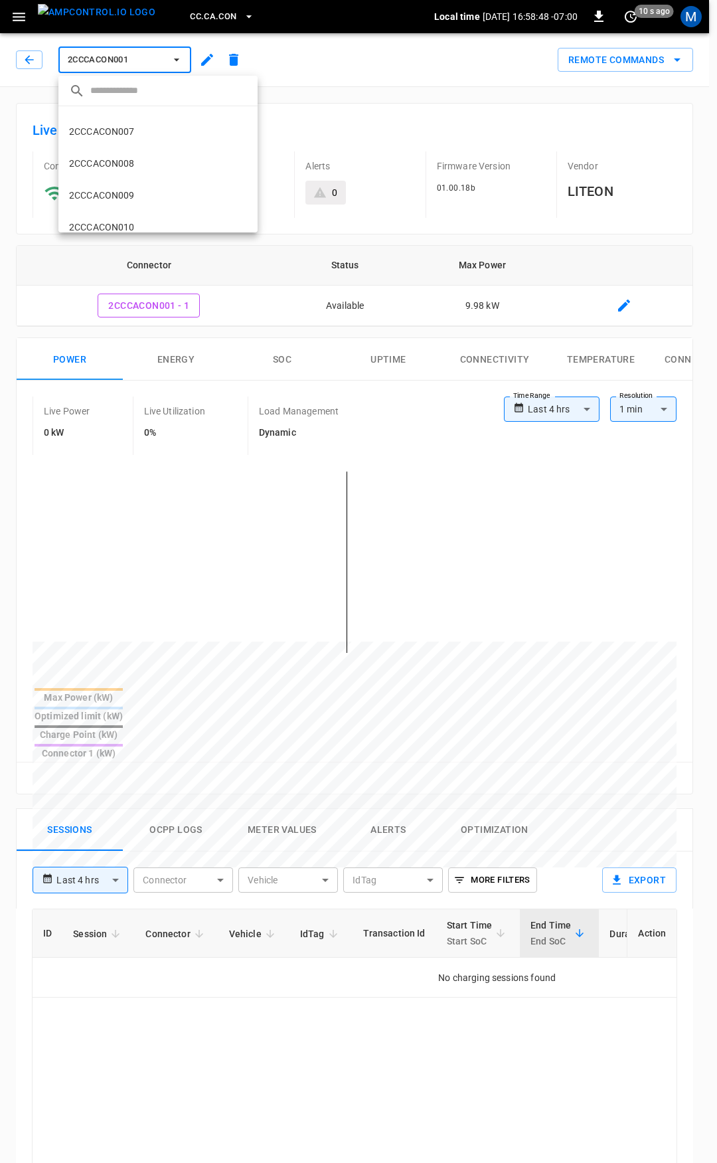
click at [132, 163] on p "2CCCACON008" at bounding box center [102, 163] width 66 height 13
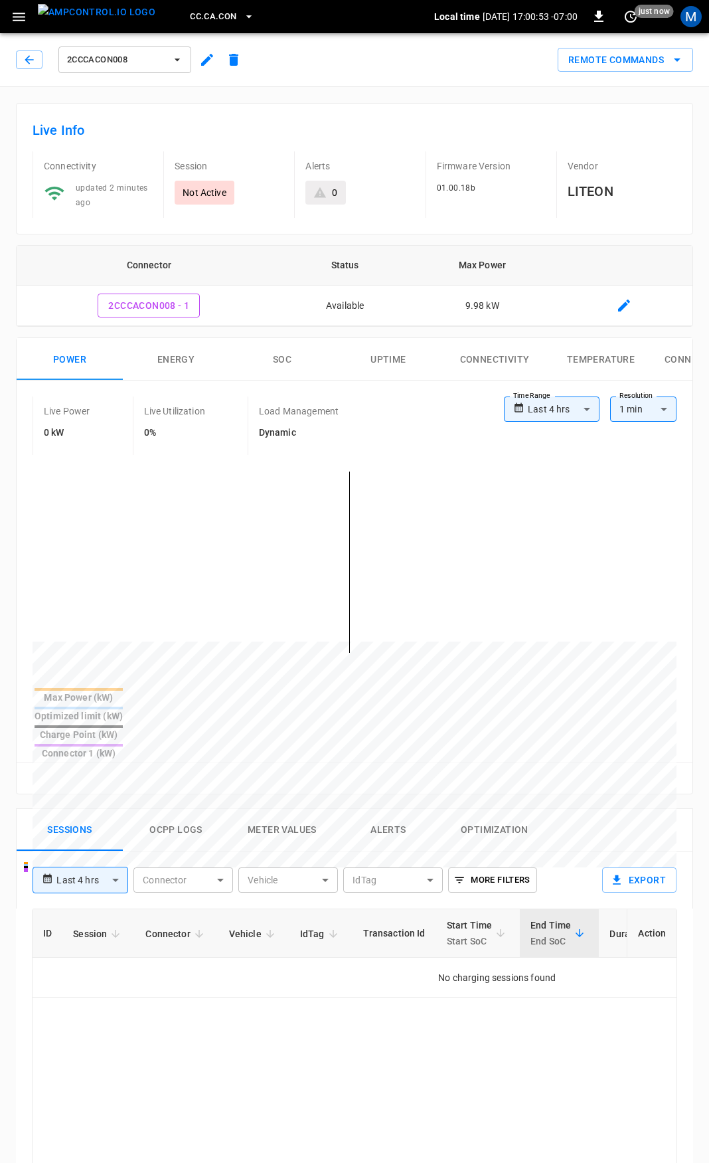
click at [25, 62] on icon "button" at bounding box center [29, 59] width 13 height 13
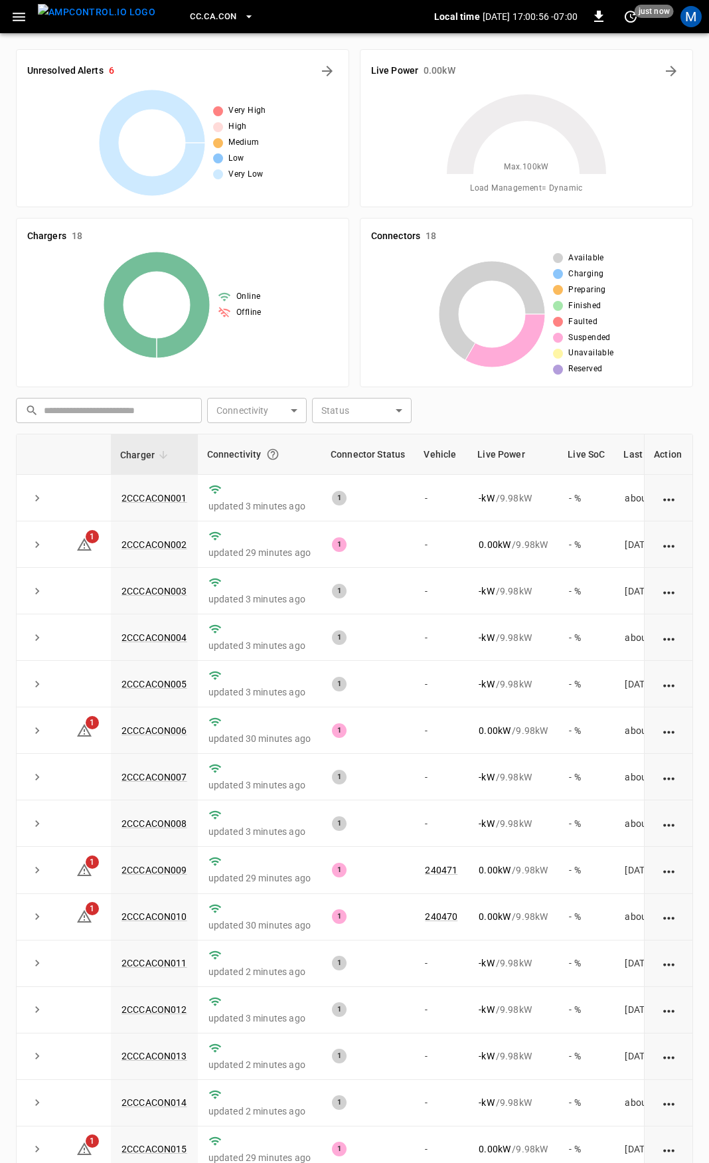
click at [9, 13] on button "button" at bounding box center [18, 17] width 27 height 25
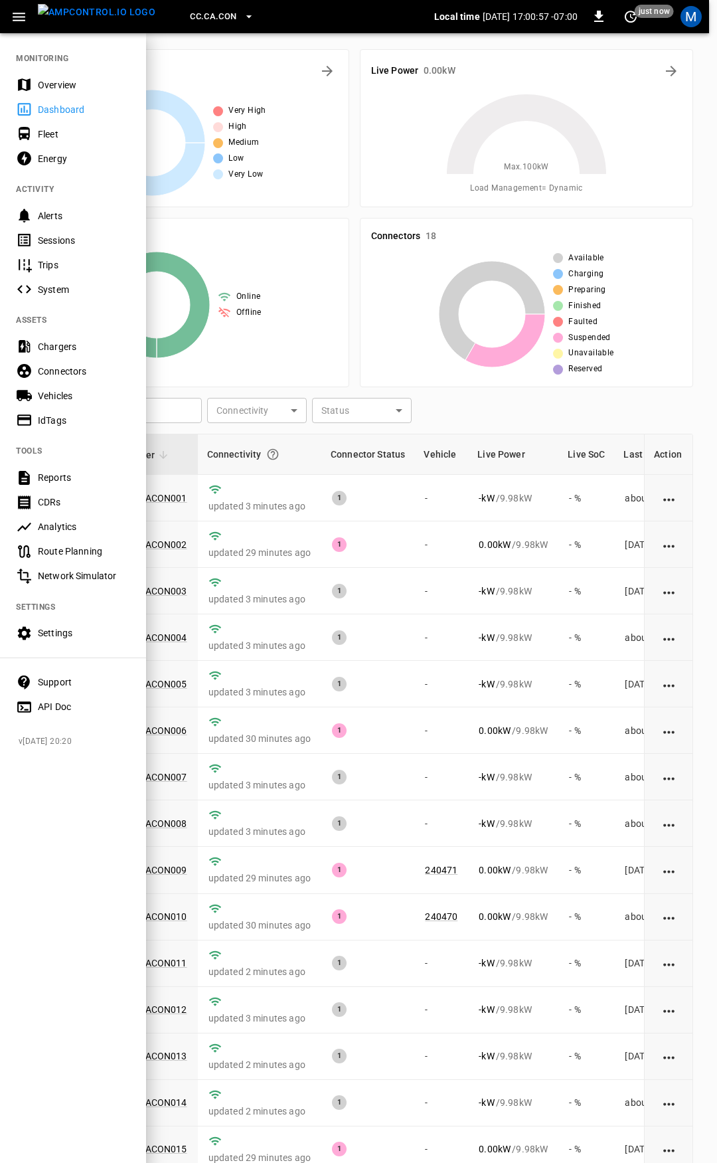
click at [85, 83] on div "Overview" at bounding box center [84, 84] width 92 height 13
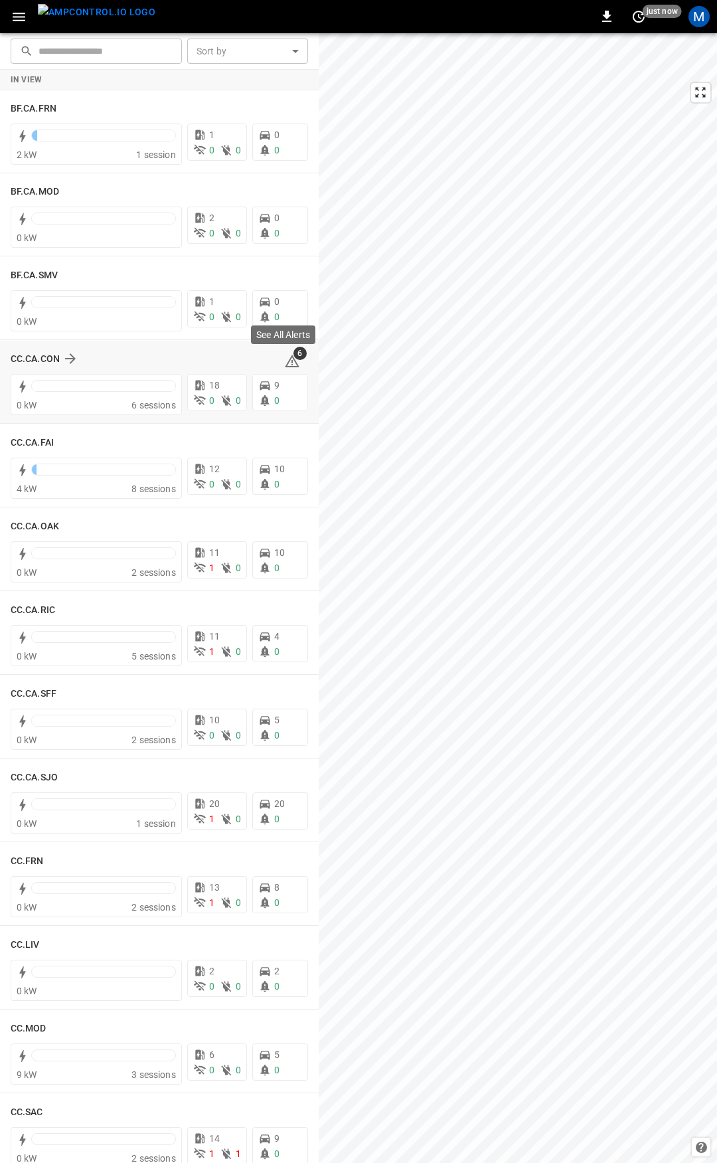
click at [292, 363] on icon at bounding box center [292, 362] width 1 height 5
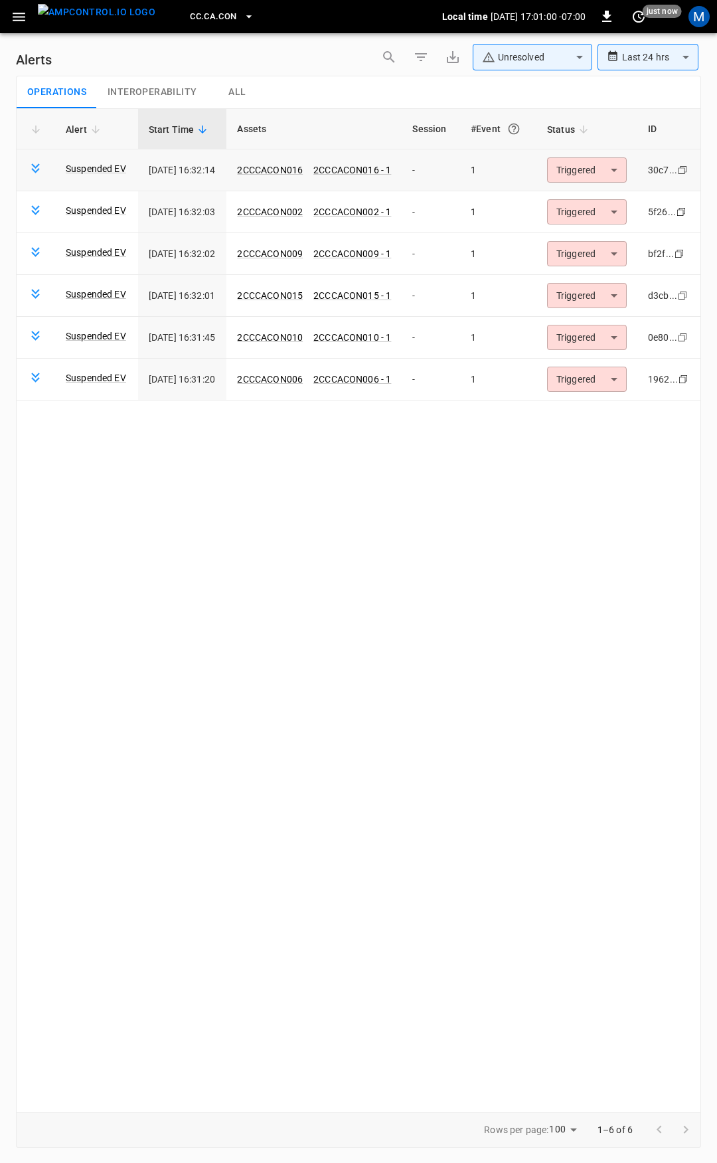
click at [591, 168] on body "**********" at bounding box center [358, 579] width 717 height 1158
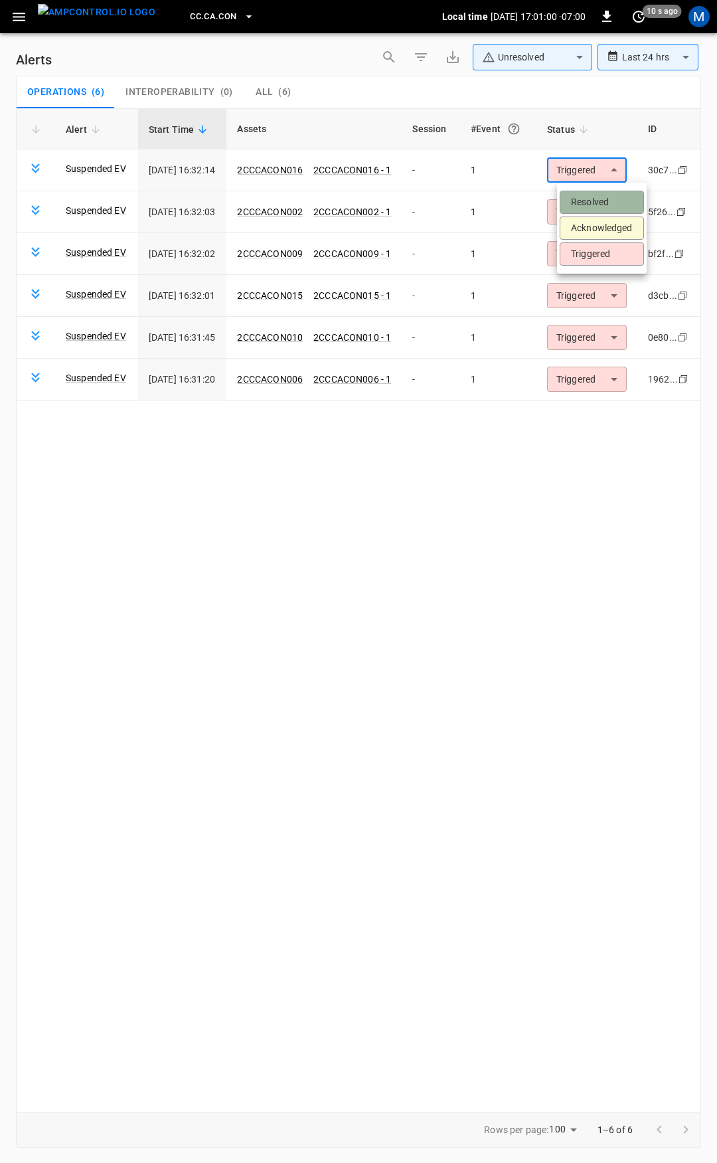
click at [596, 205] on li "Resolved" at bounding box center [602, 202] width 84 height 23
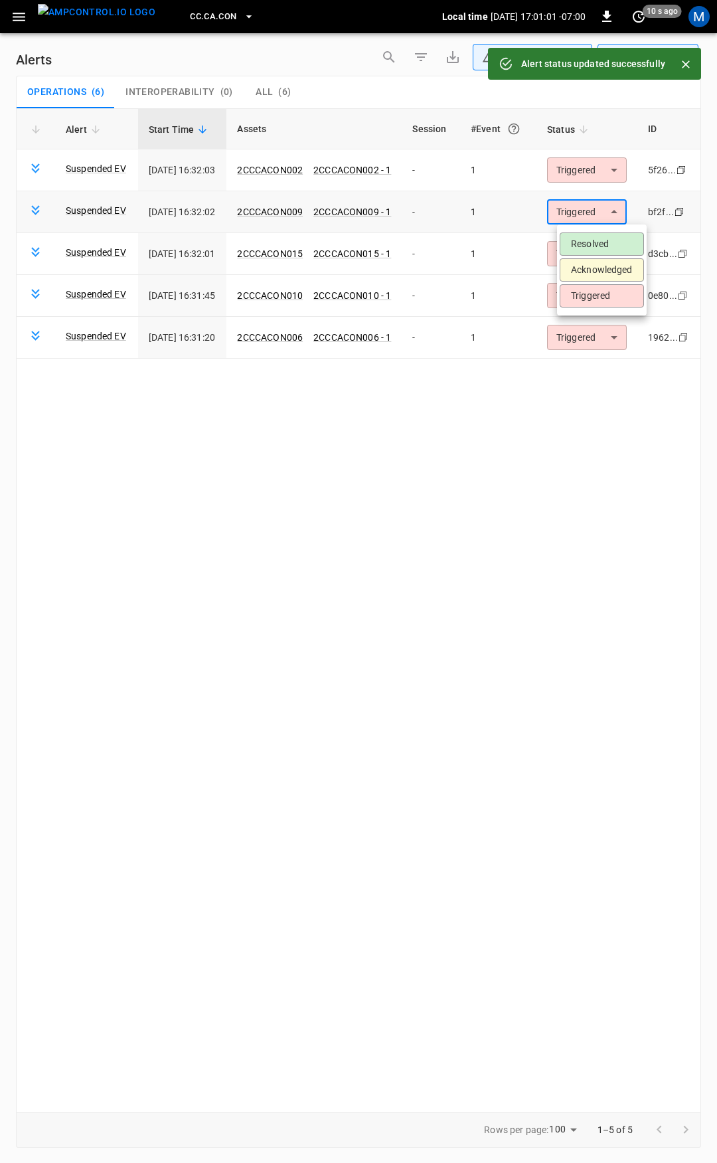
click at [602, 202] on body "**********" at bounding box center [358, 579] width 717 height 1158
click at [608, 237] on li "Resolved" at bounding box center [602, 243] width 84 height 23
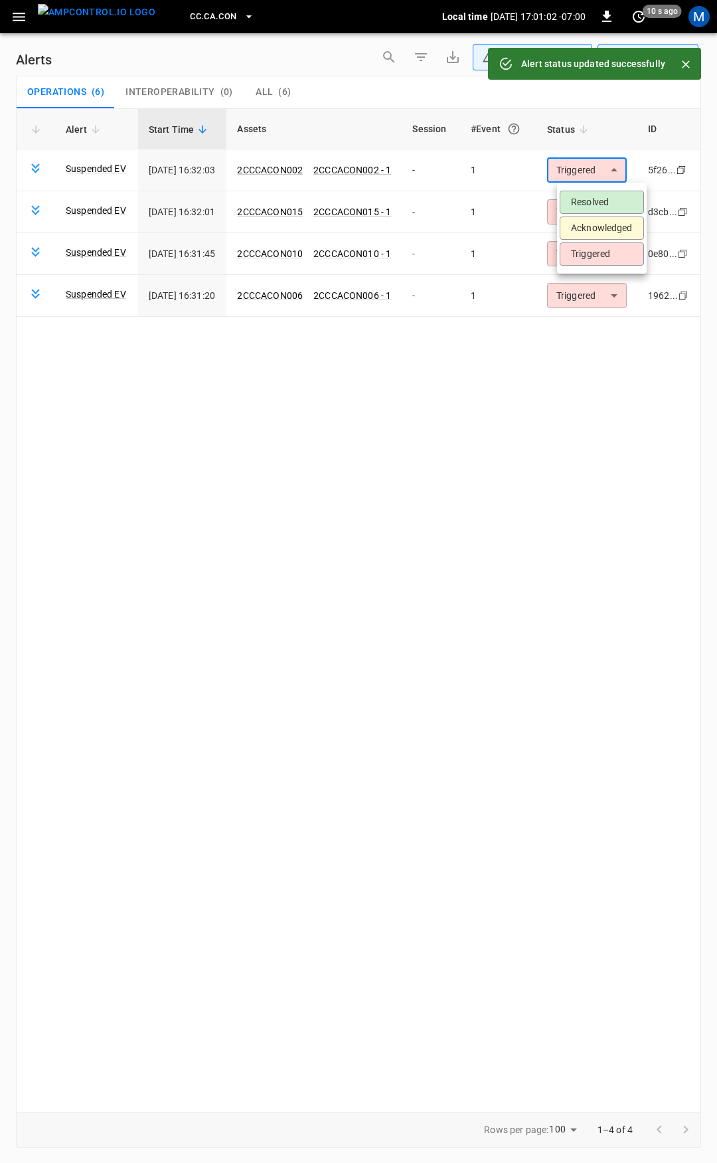
click at [606, 167] on body "**********" at bounding box center [358, 579] width 717 height 1158
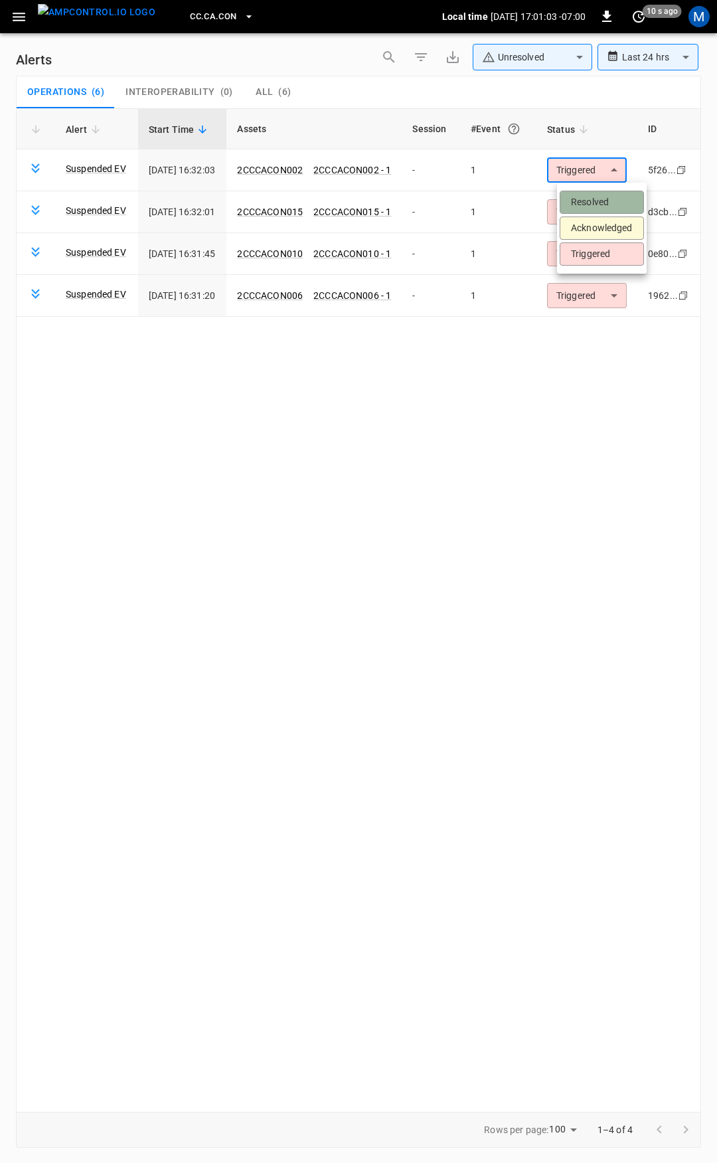
click at [607, 199] on li "Resolved" at bounding box center [602, 202] width 84 height 23
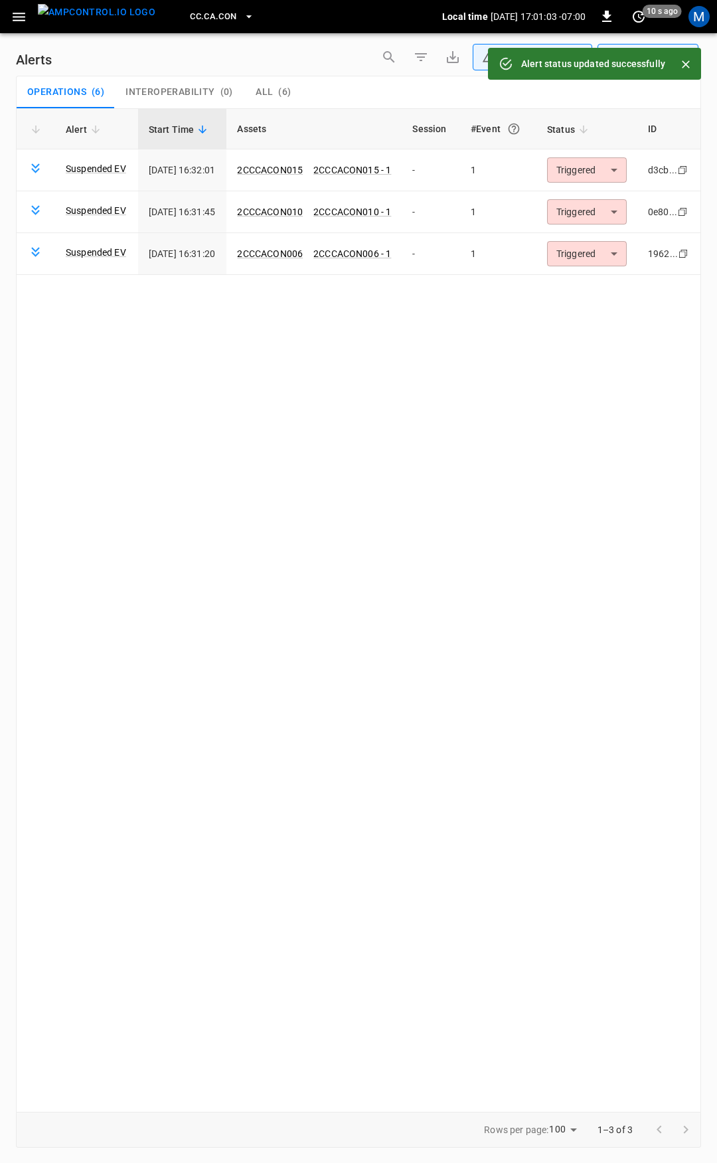
click at [607, 205] on body "**********" at bounding box center [358, 579] width 717 height 1158
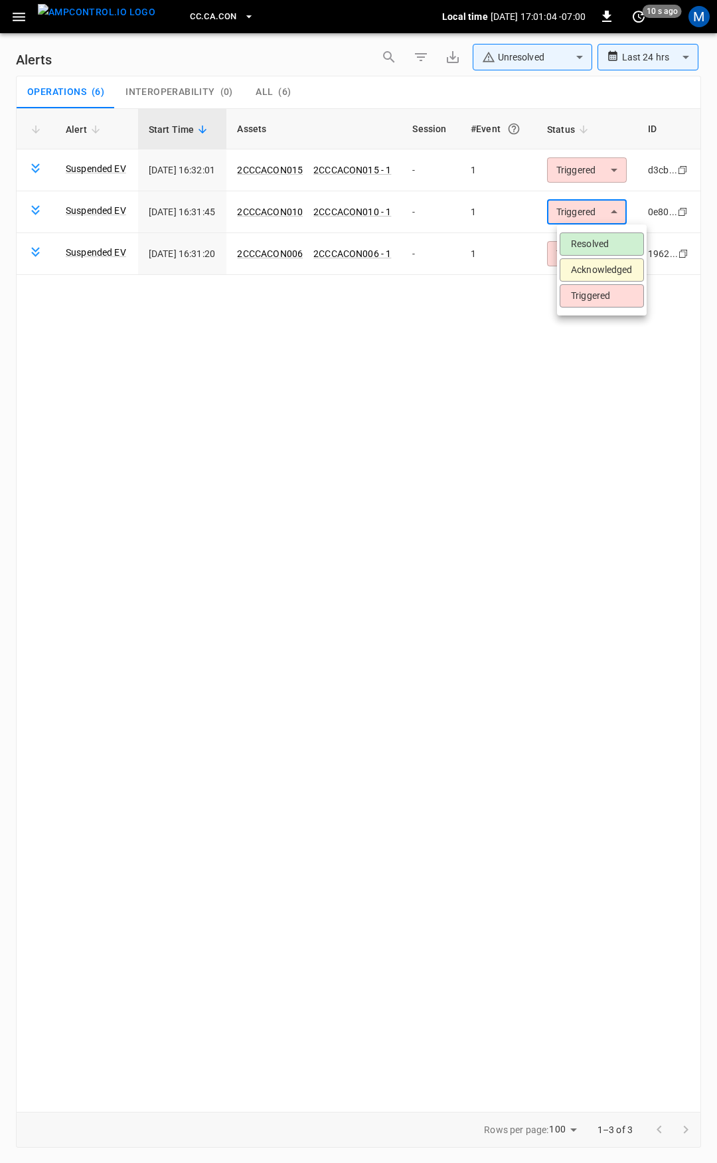
click at [602, 233] on li "Resolved" at bounding box center [602, 243] width 84 height 23
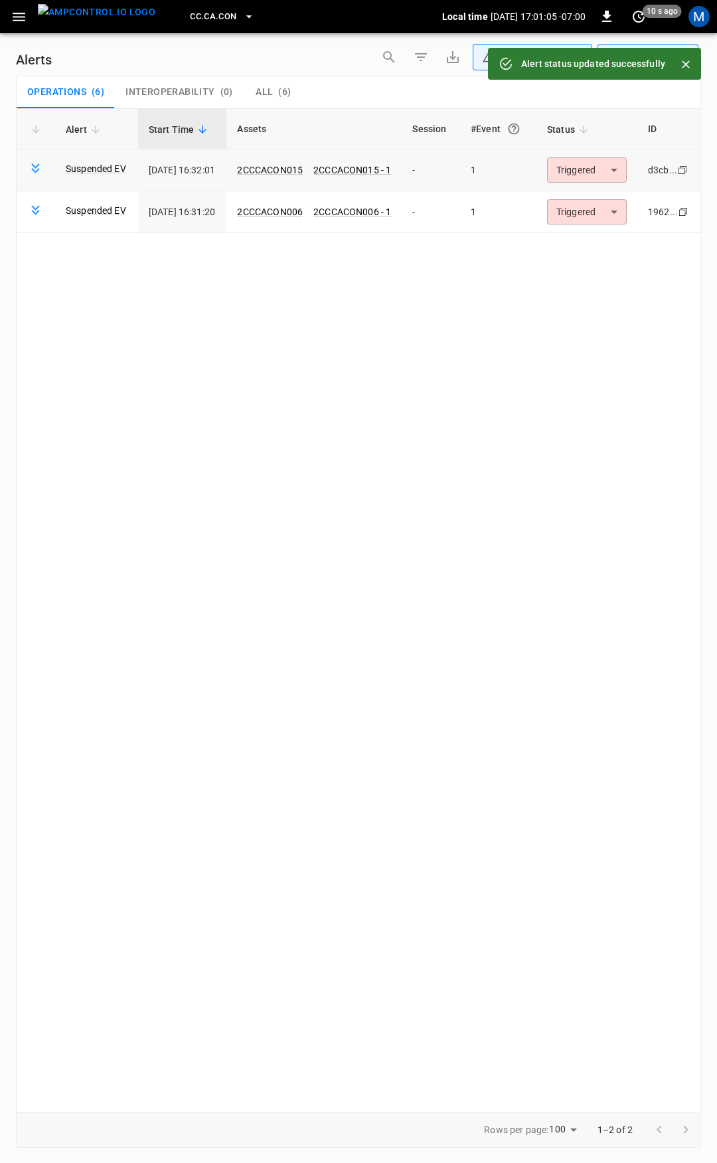
click at [601, 173] on body "**********" at bounding box center [358, 579] width 717 height 1158
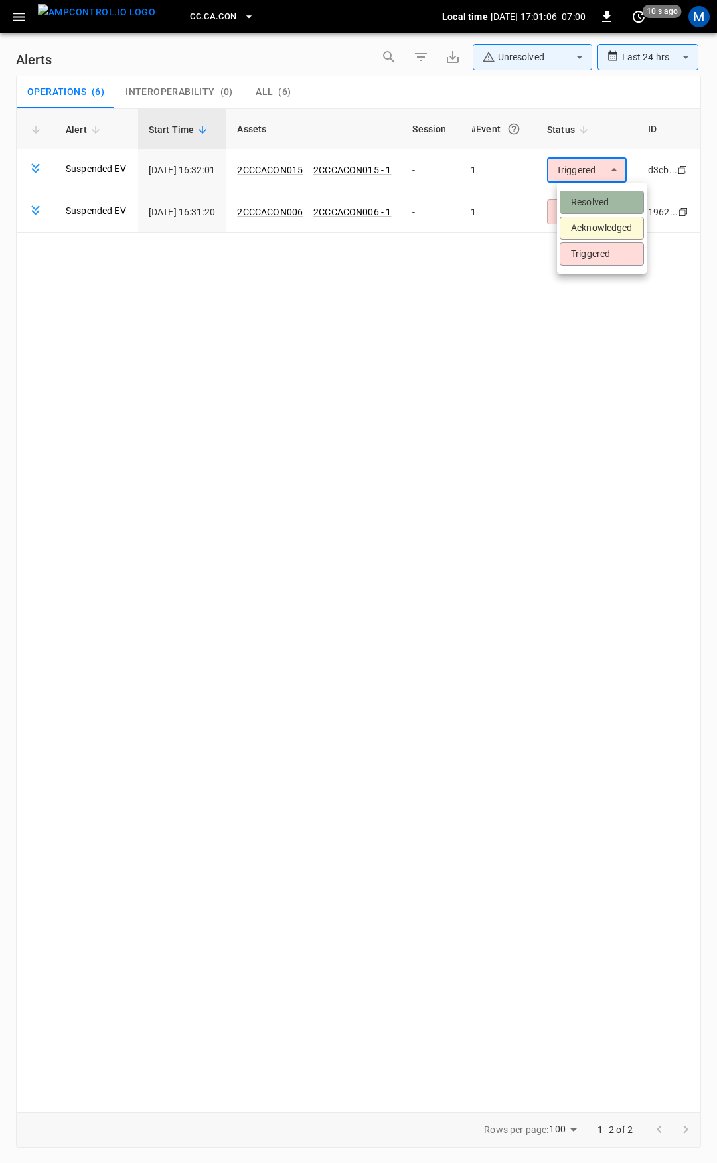
click at [605, 195] on li "Resolved" at bounding box center [602, 202] width 84 height 23
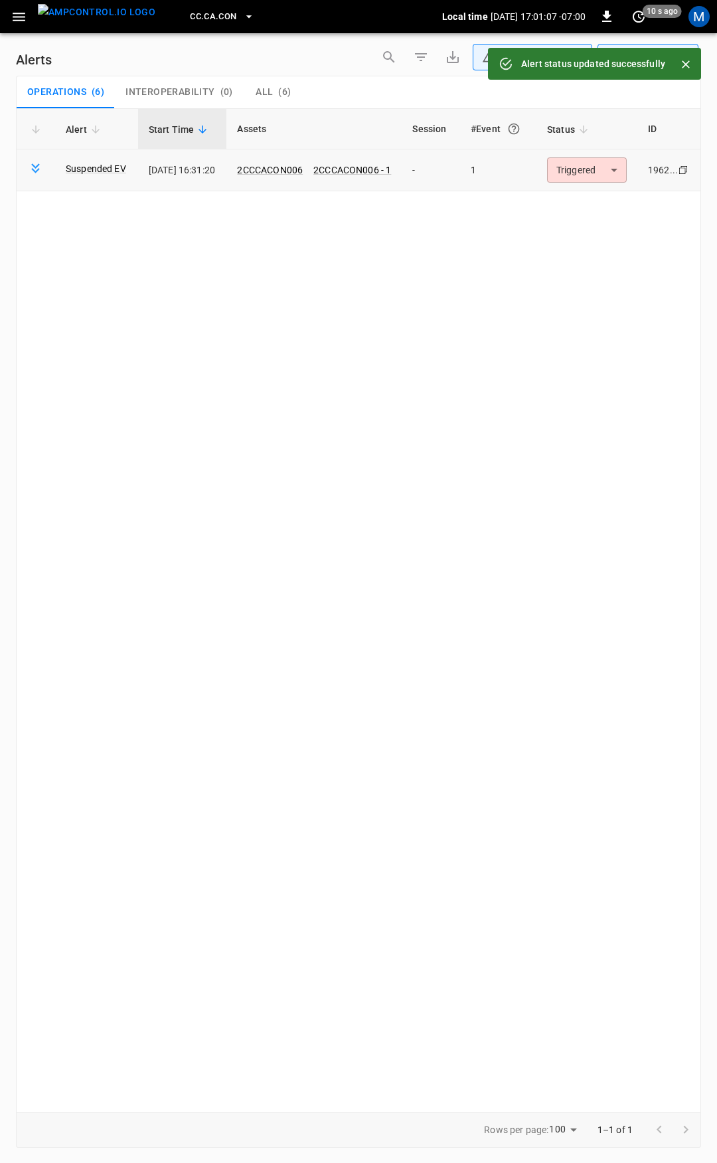
click at [590, 171] on body "**********" at bounding box center [358, 579] width 717 height 1158
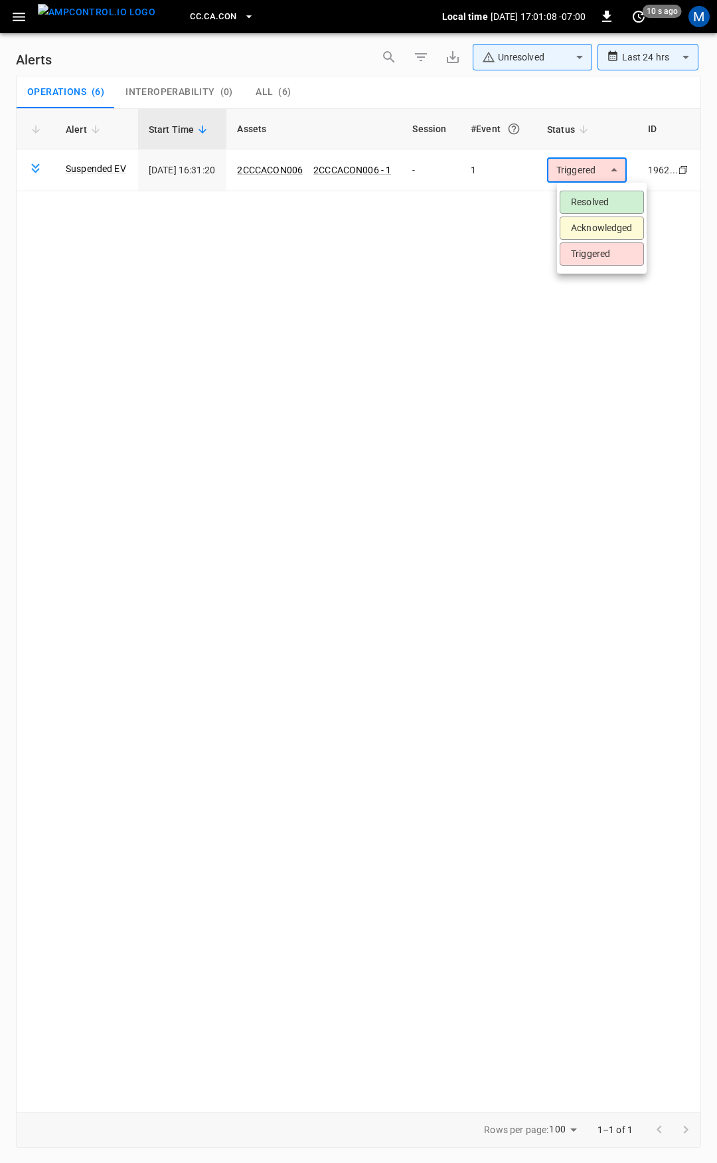
click at [590, 207] on li "Resolved" at bounding box center [602, 202] width 84 height 23
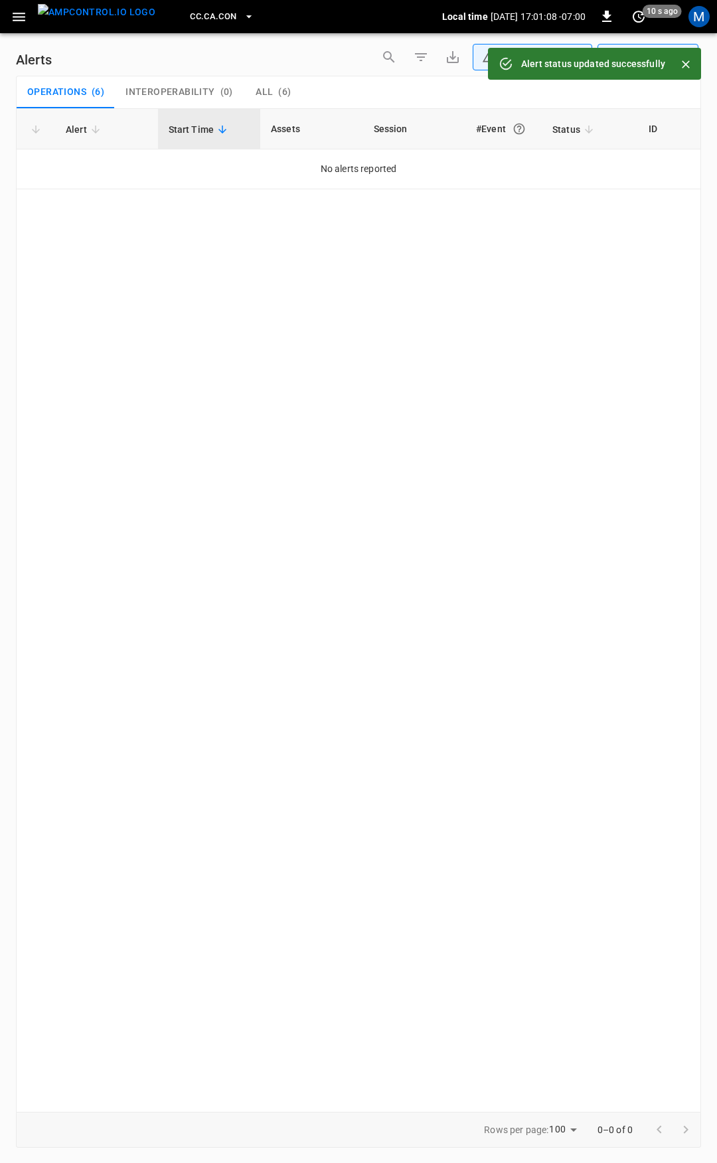
click at [31, 20] on button "button" at bounding box center [18, 17] width 27 height 25
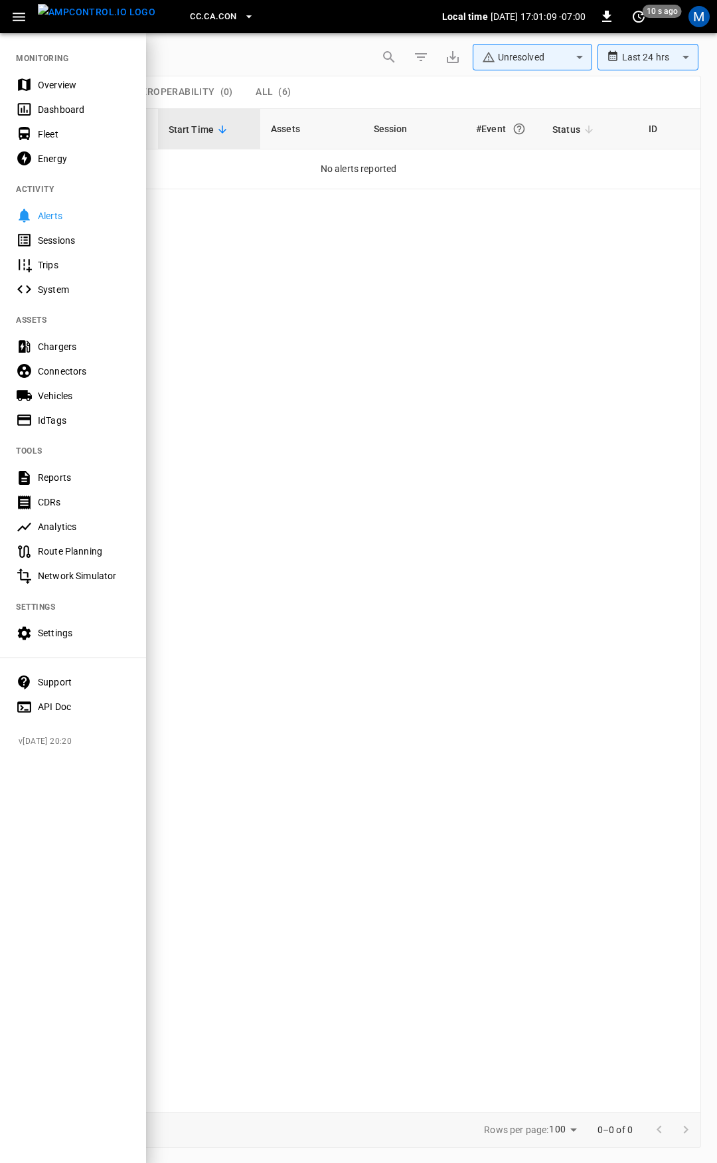
click at [74, 88] on div "Overview" at bounding box center [84, 84] width 92 height 13
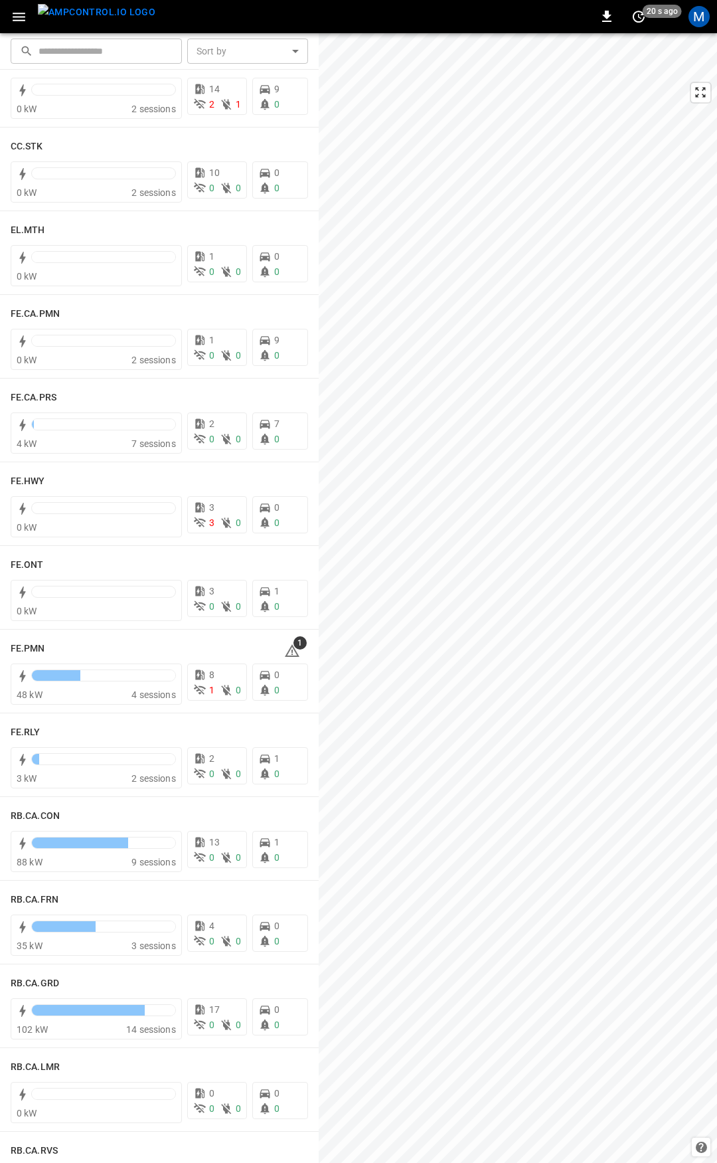
scroll to position [1167, 0]
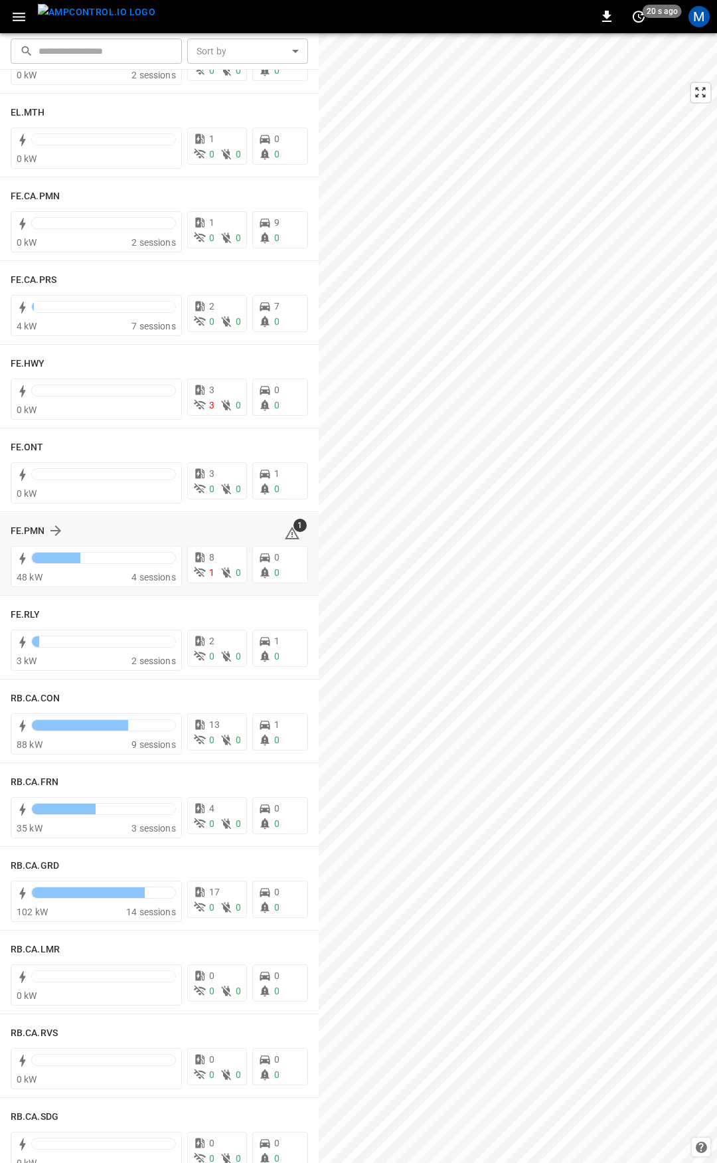
click at [284, 531] on icon at bounding box center [292, 533] width 16 height 16
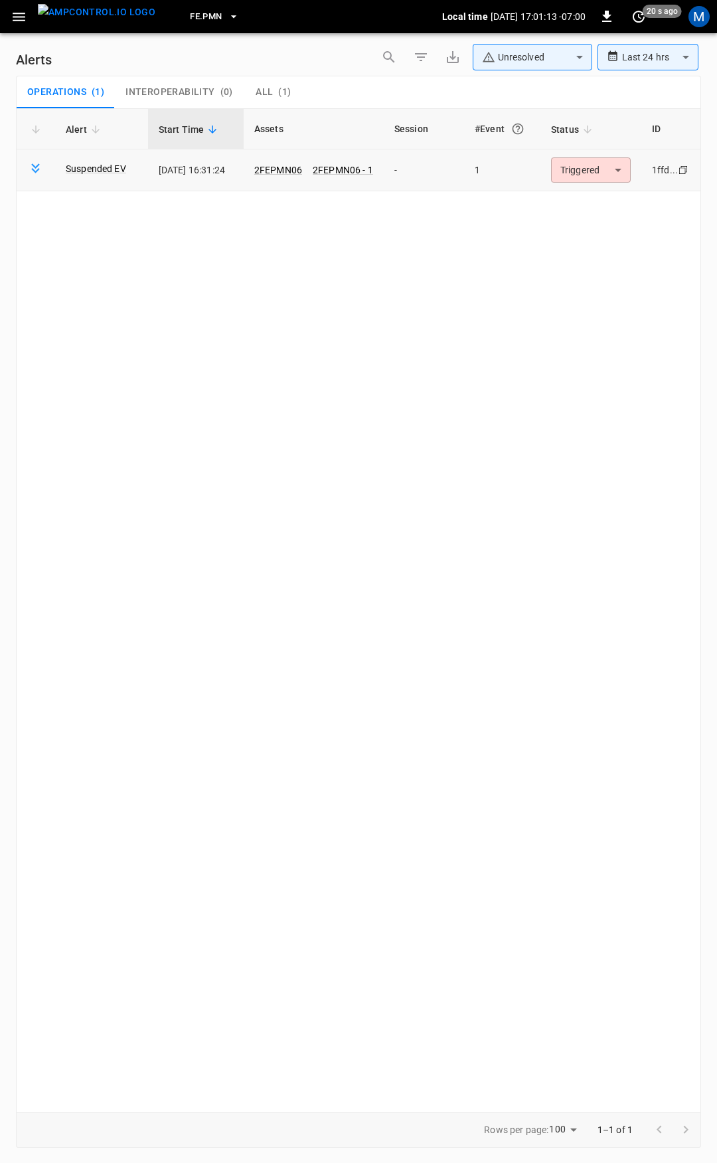
click at [573, 176] on body "**********" at bounding box center [358, 579] width 717 height 1158
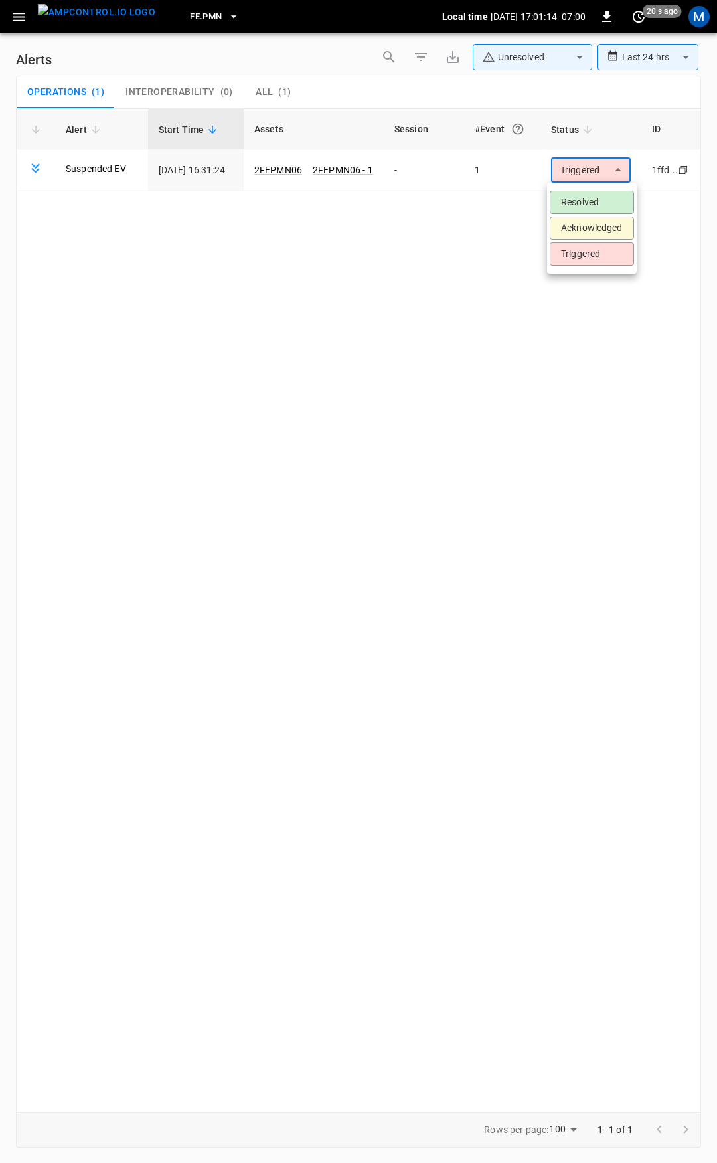
click at [579, 204] on li "Resolved" at bounding box center [592, 202] width 84 height 23
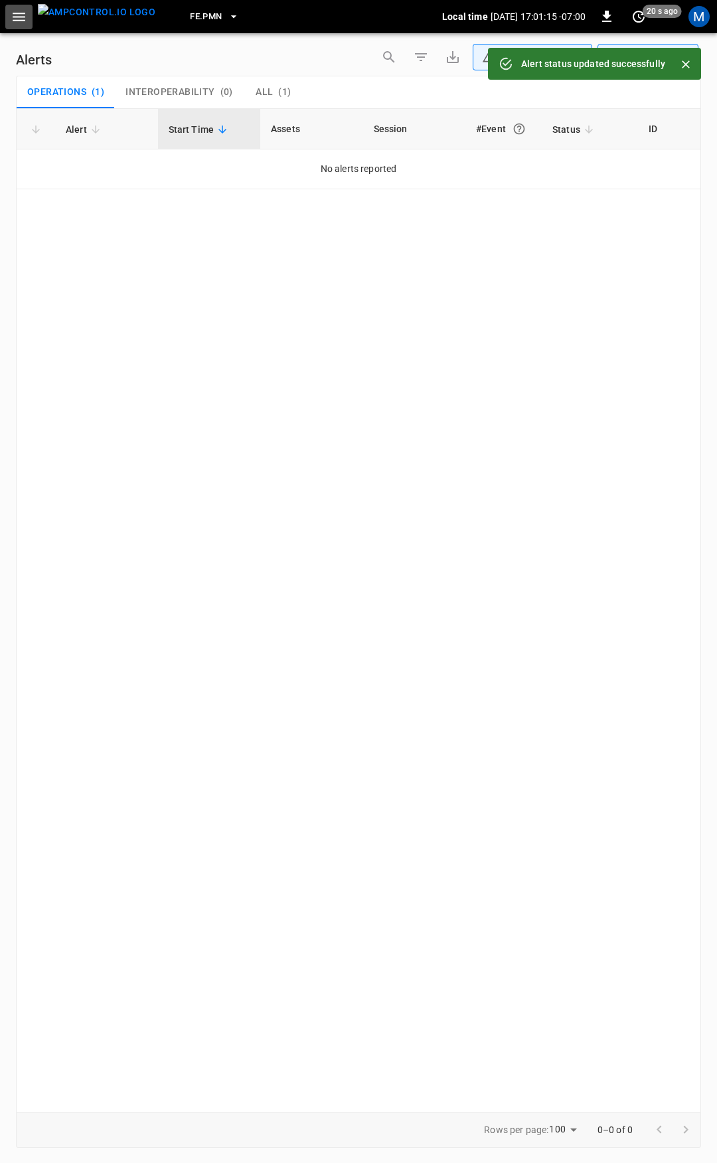
click at [23, 16] on icon "button" at bounding box center [19, 17] width 13 height 9
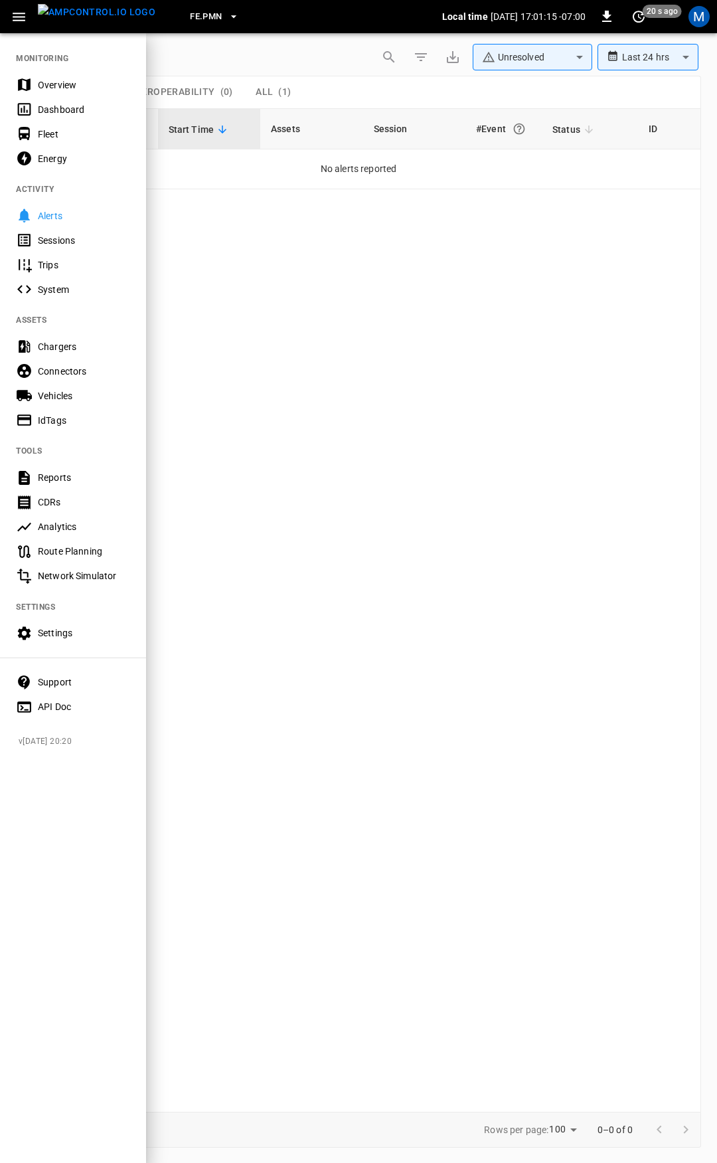
click at [41, 96] on div "Overview" at bounding box center [73, 84] width 146 height 25
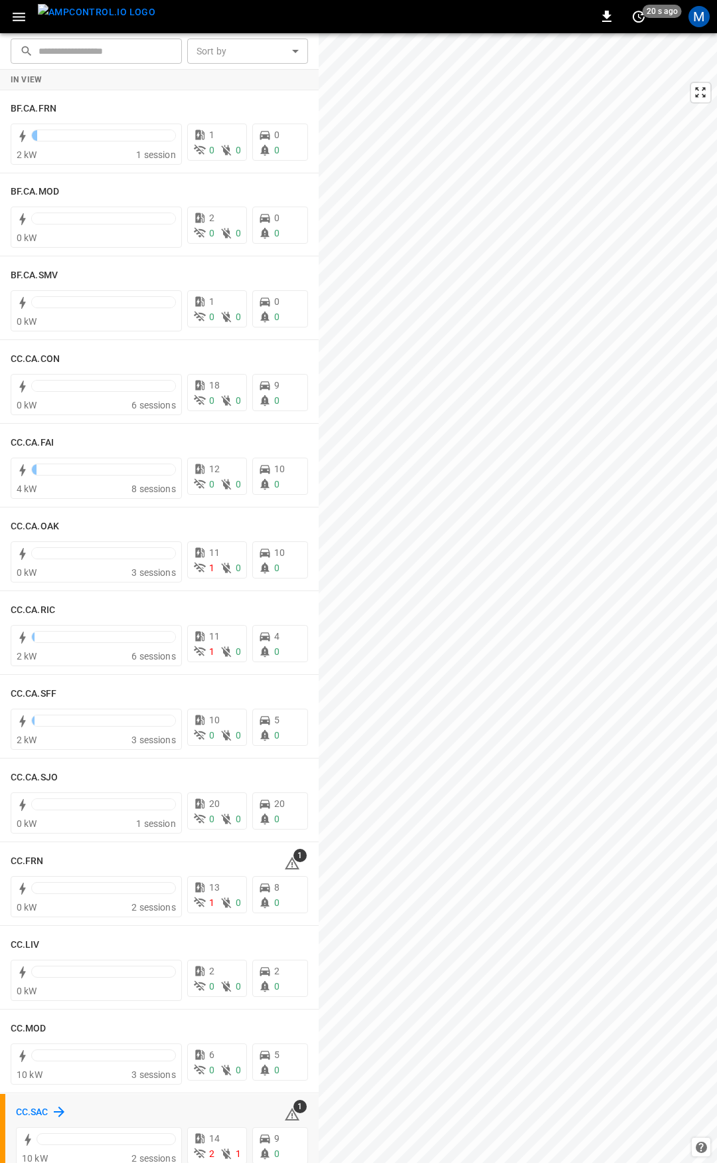
click at [34, 1111] on h6 "CC.SAC" at bounding box center [32, 1112] width 33 height 15
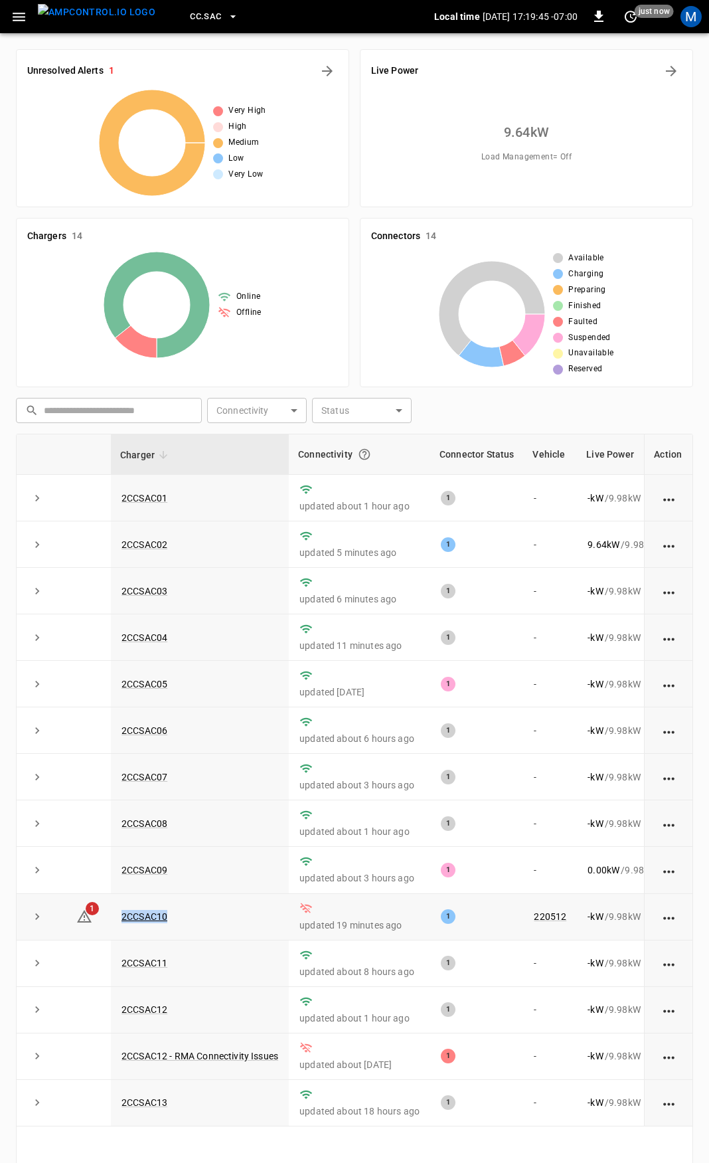
drag, startPoint x: 187, startPoint y: 923, endPoint x: 115, endPoint y: 925, distance: 72.4
click at [115, 925] on td "2CCSAC10" at bounding box center [200, 917] width 178 height 46
copy link "2CCSAC10"
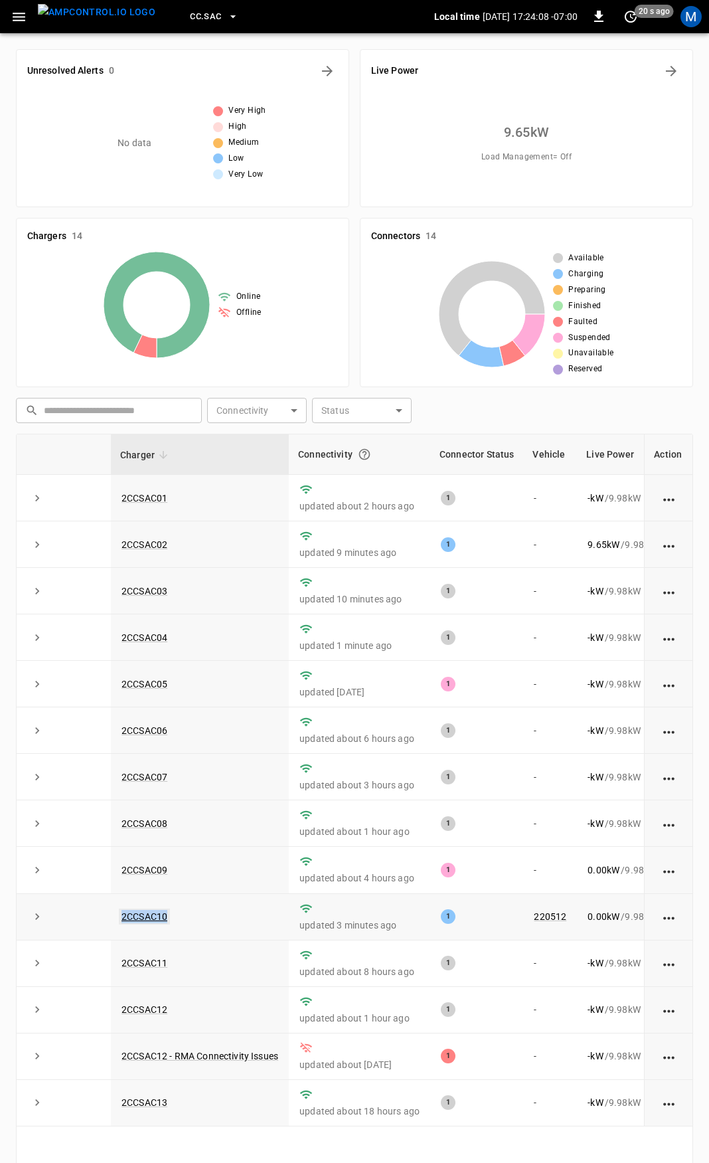
click at [151, 921] on link "2CCSAC10" at bounding box center [144, 917] width 51 height 16
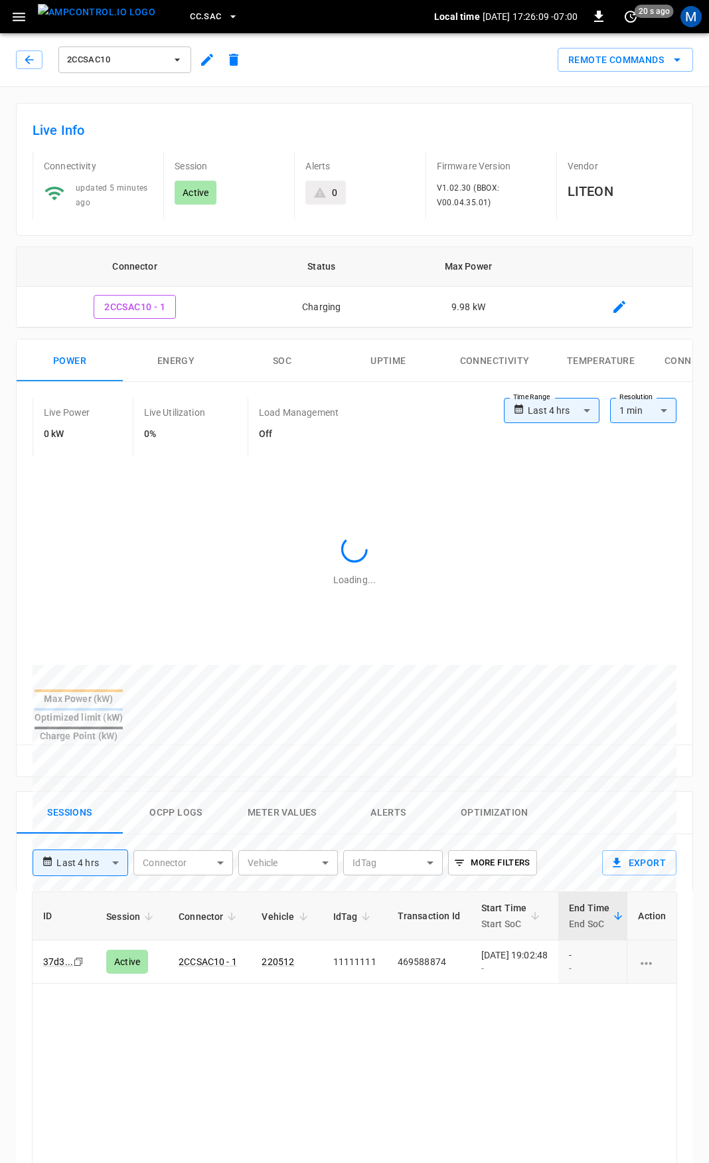
click at [13, 62] on div "2CCSAC10" at bounding box center [129, 57] width 236 height 37
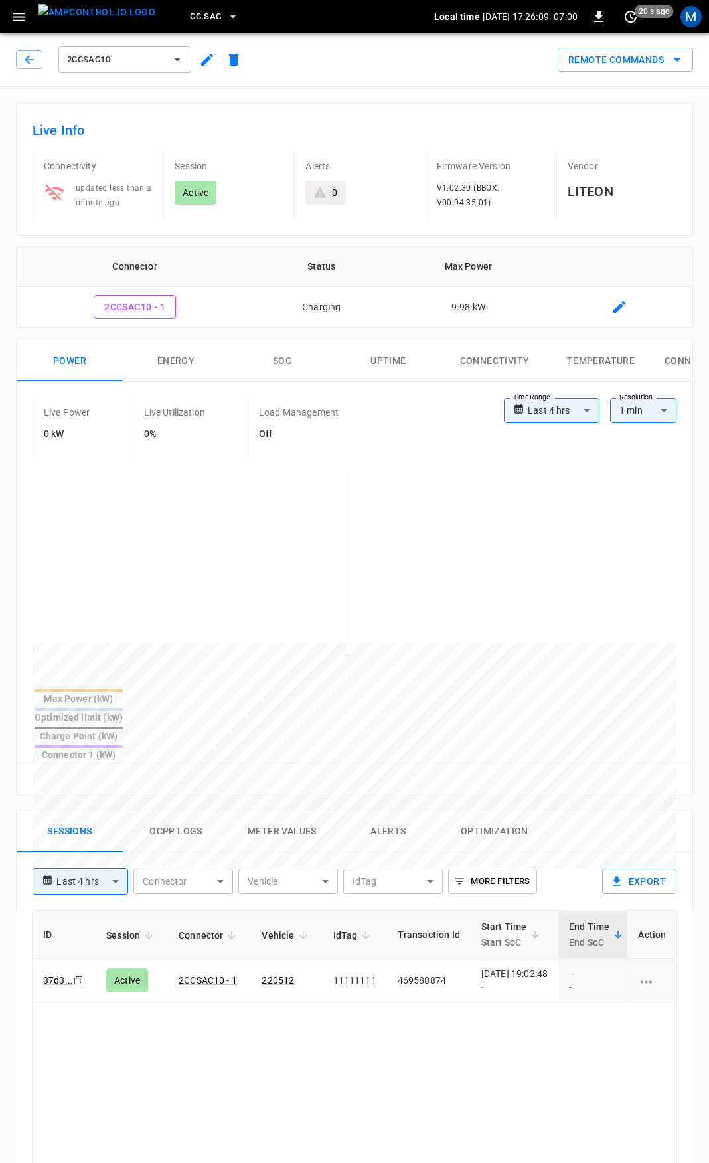
click at [17, 15] on icon "button" at bounding box center [19, 17] width 17 height 17
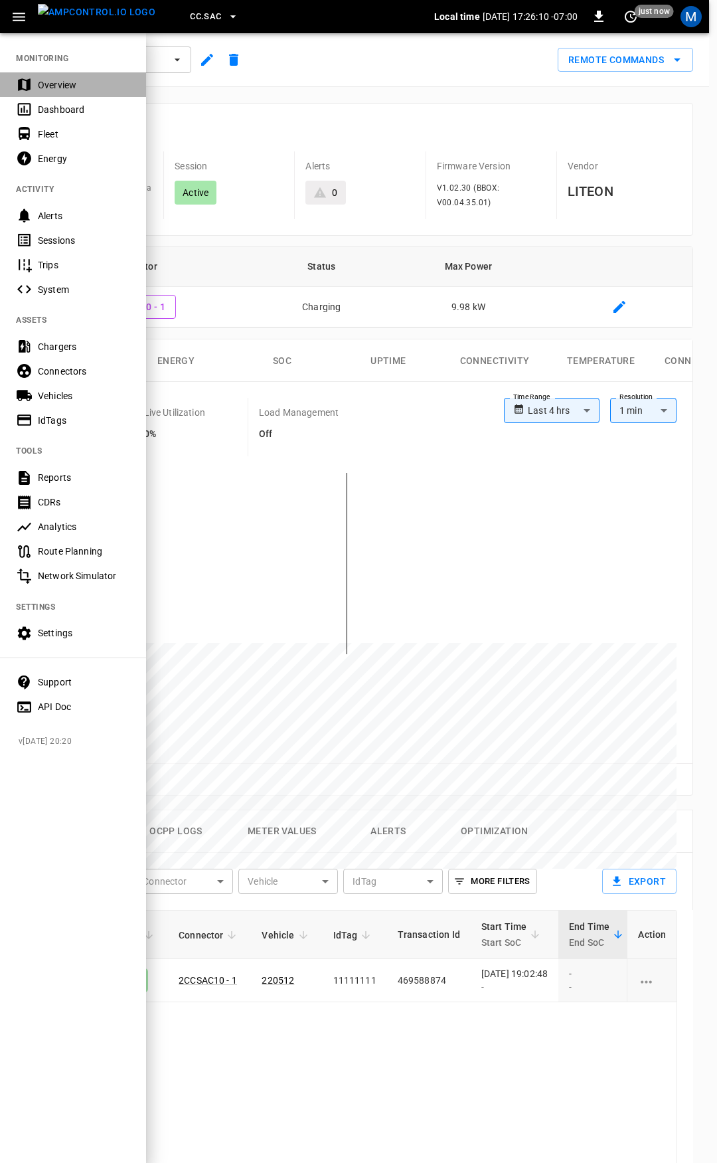
click at [62, 78] on div "Overview" at bounding box center [84, 84] width 92 height 13
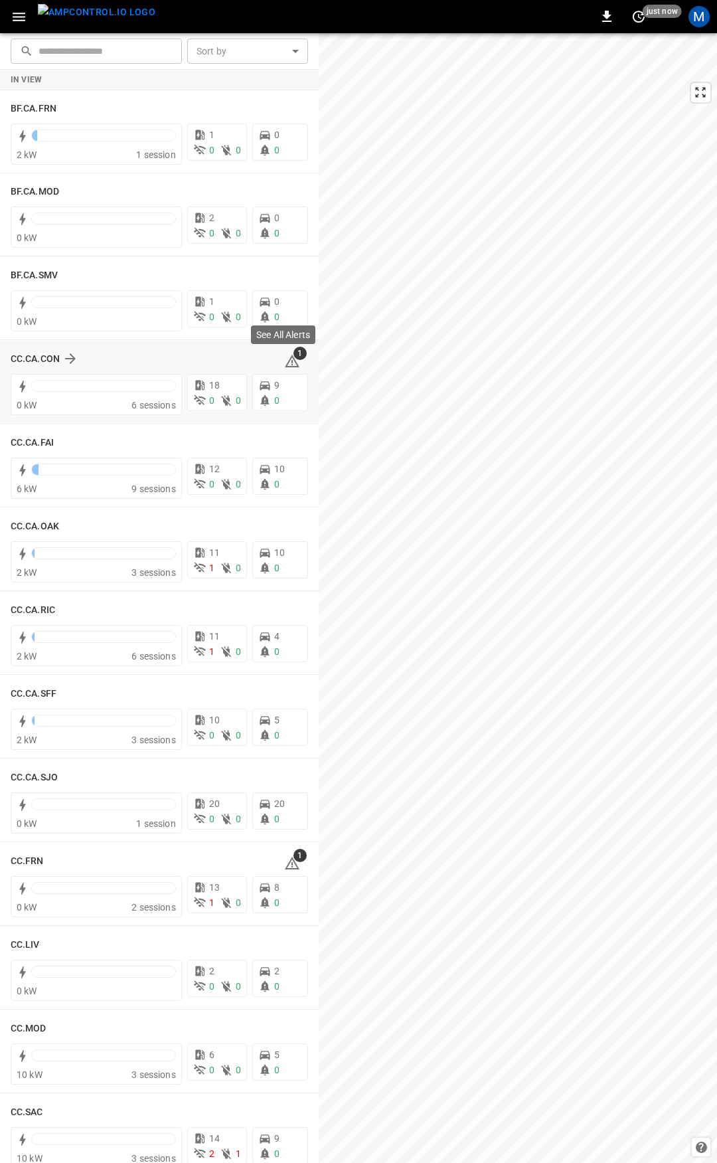
click at [287, 360] on icon at bounding box center [292, 361] width 15 height 13
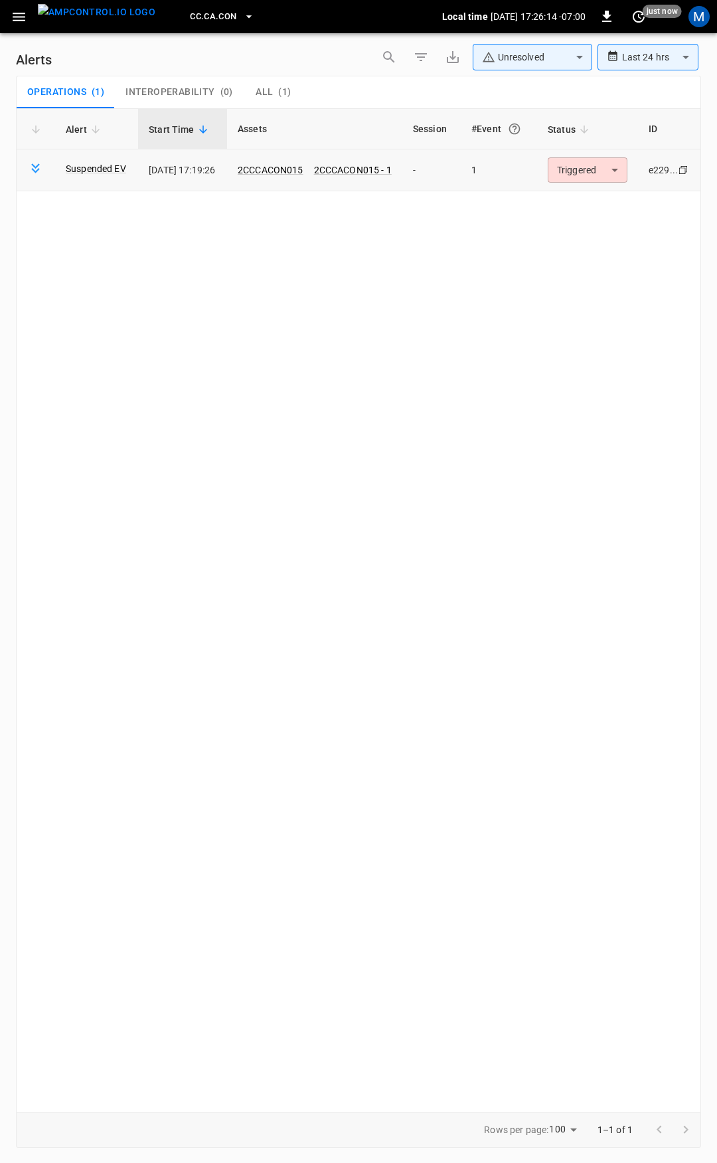
click at [581, 171] on body "**********" at bounding box center [358, 579] width 717 height 1158
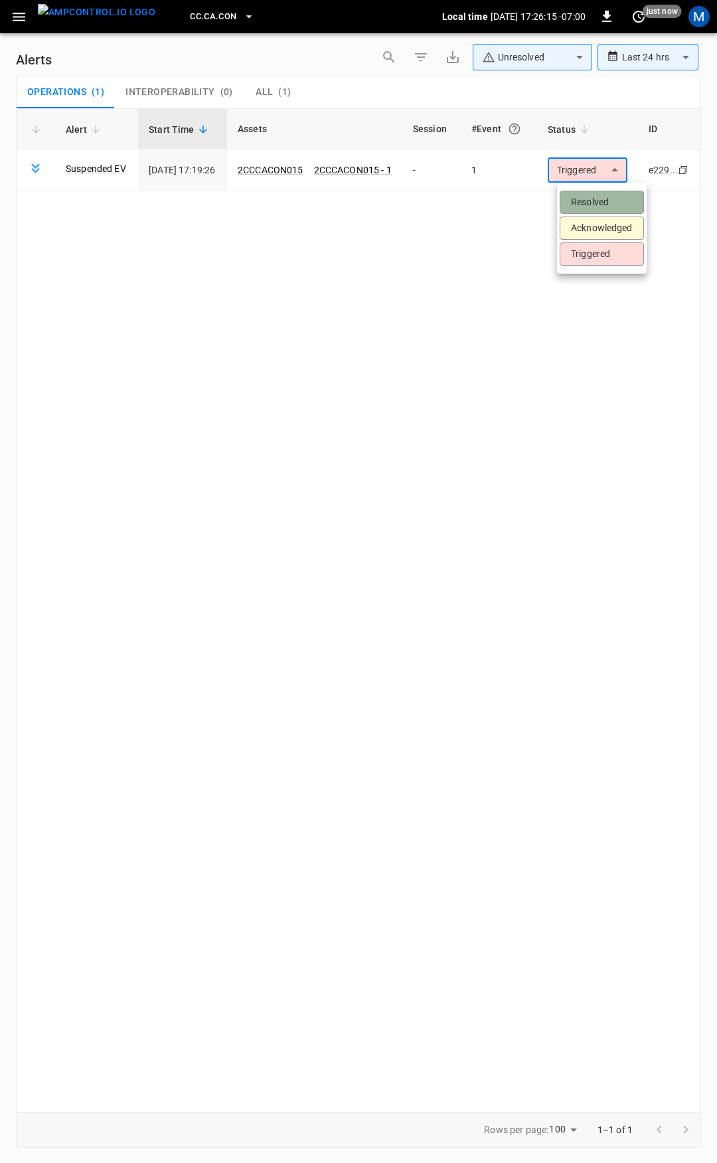
click at [605, 201] on li "Resolved" at bounding box center [602, 202] width 84 height 23
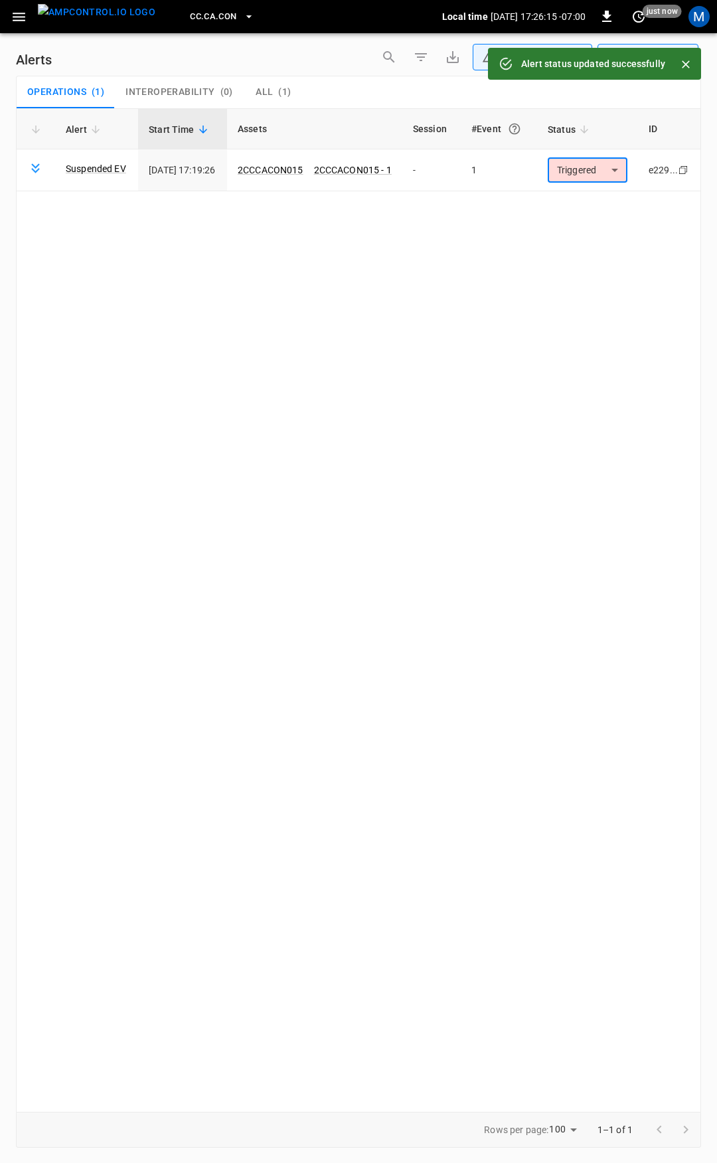
click at [27, 15] on button "button" at bounding box center [18, 17] width 27 height 25
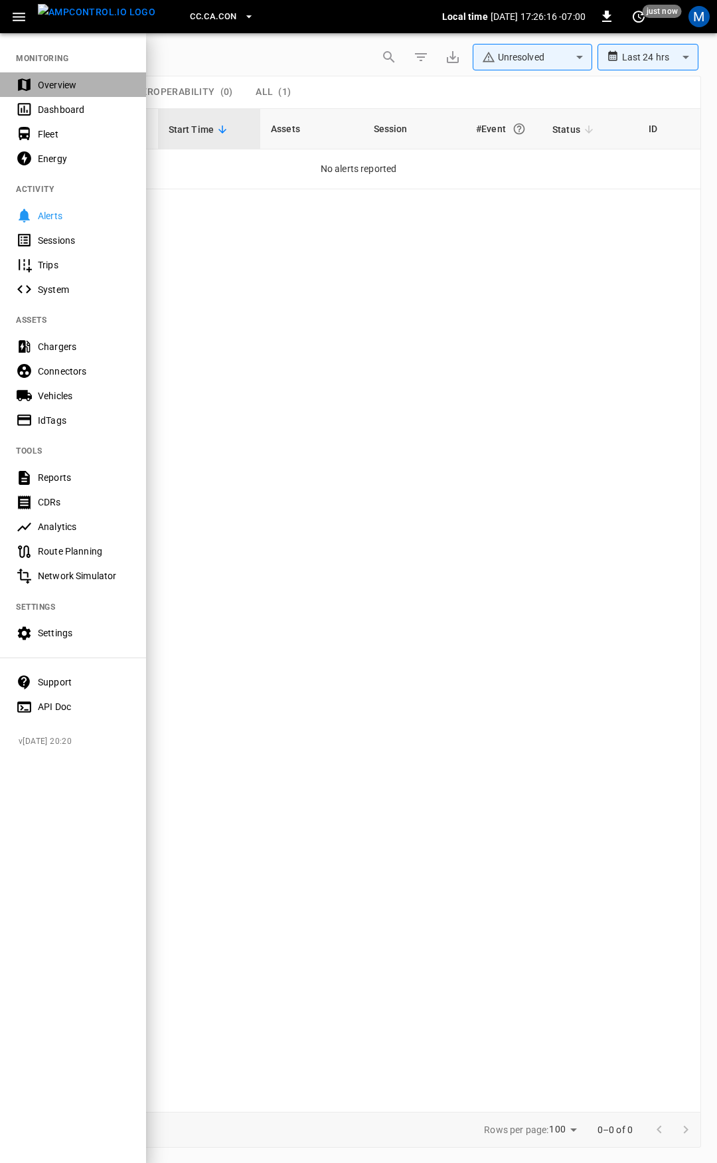
click at [59, 81] on div "Overview" at bounding box center [84, 84] width 92 height 13
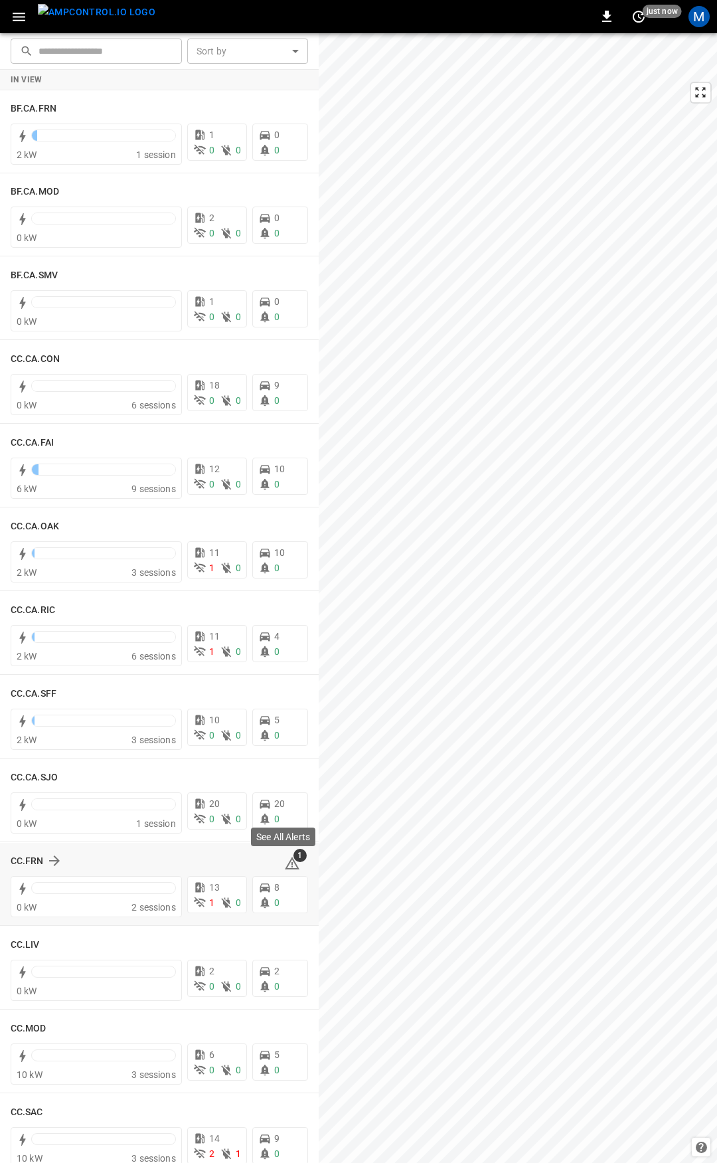
click at [286, 864] on icon at bounding box center [292, 864] width 16 height 16
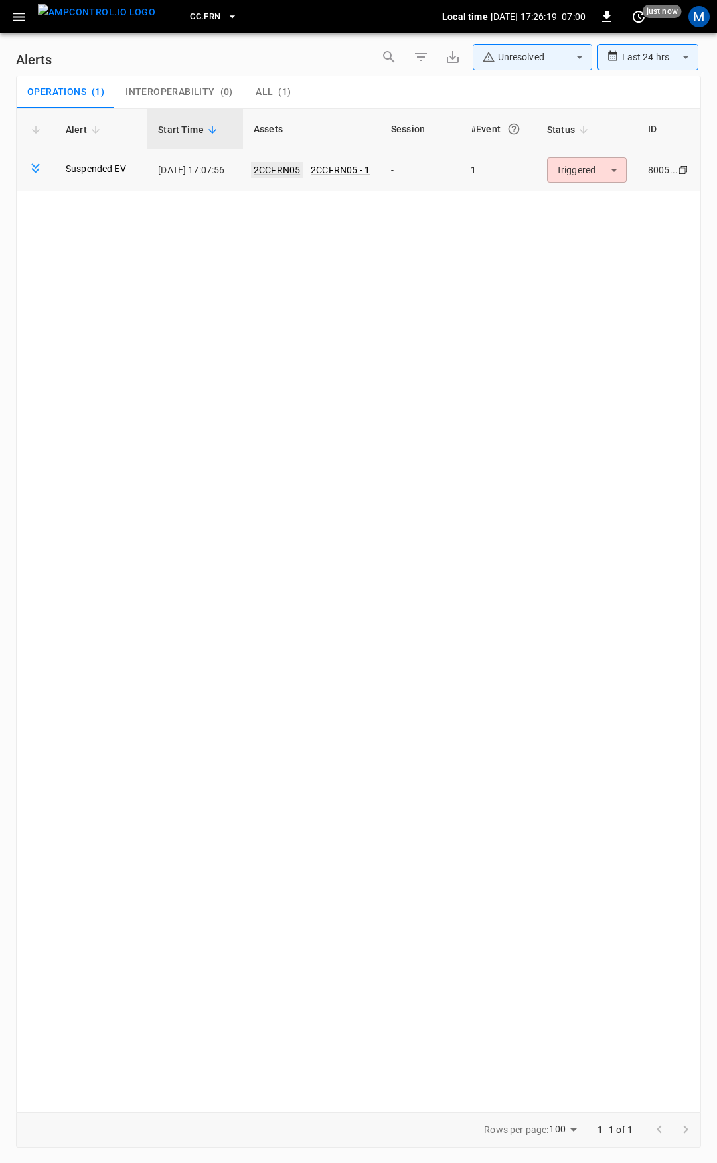
click at [290, 167] on link "2CCFRN05" at bounding box center [277, 170] width 52 height 16
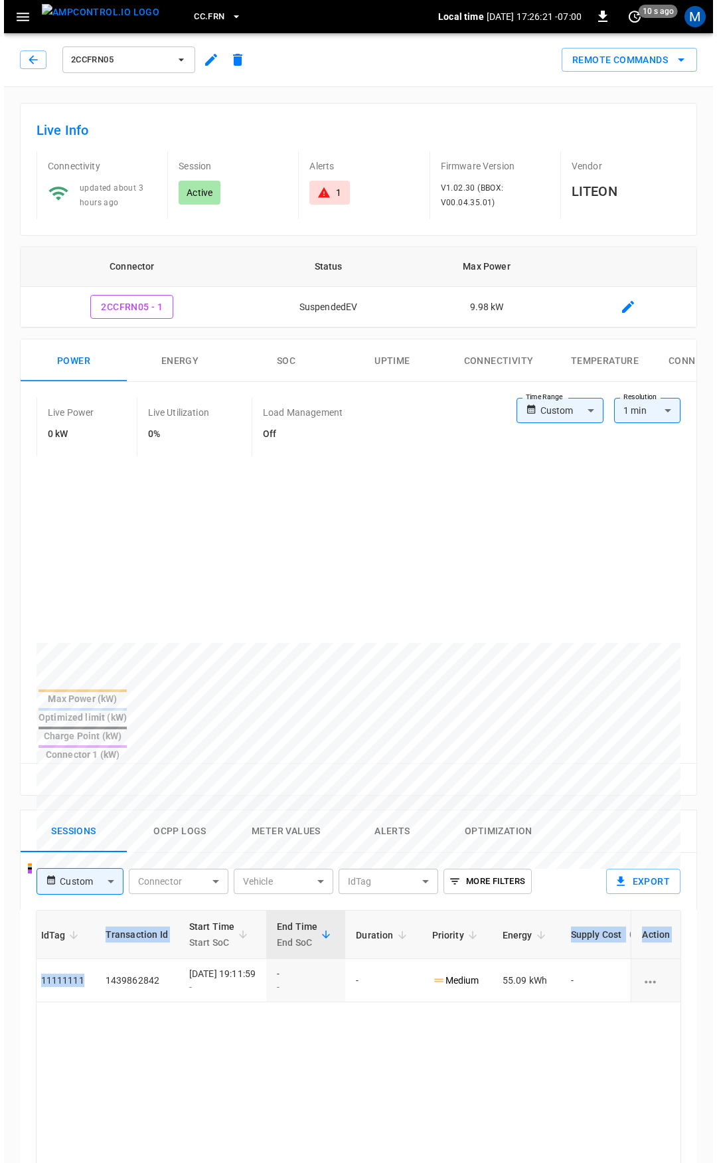
scroll to position [0, 334]
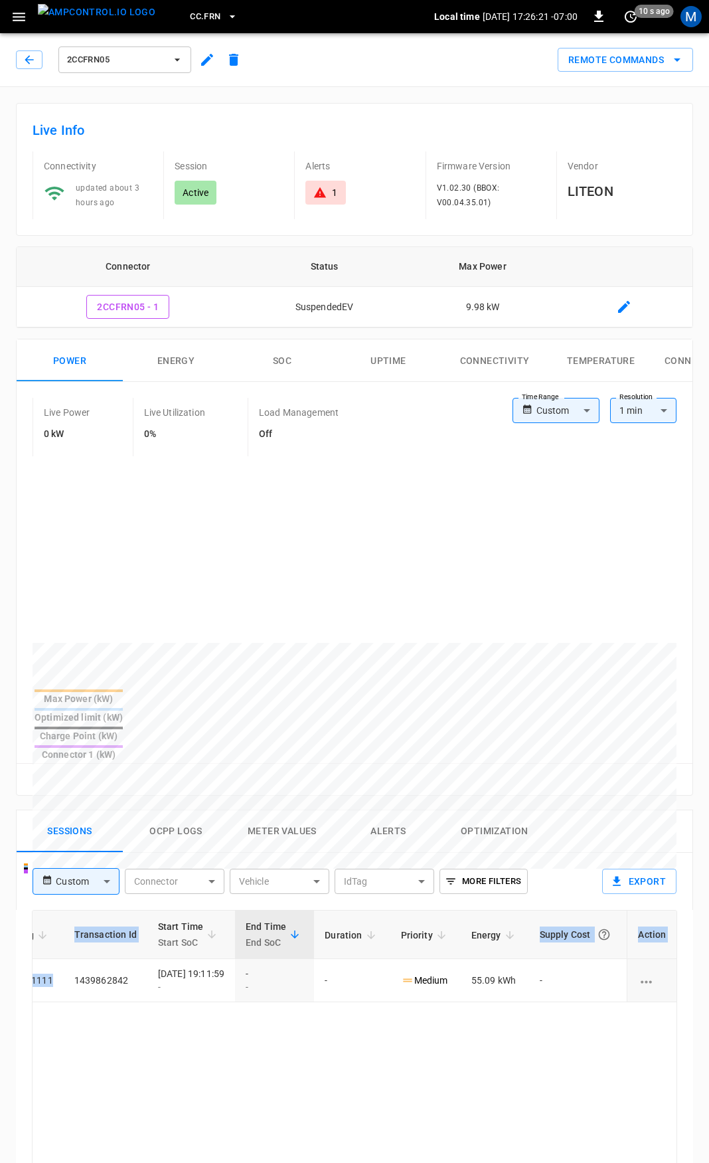
drag, startPoint x: 381, startPoint y: 931, endPoint x: 698, endPoint y: 966, distance: 318.7
click at [709, 959] on html "CC.FRN Local time [DATE] 17:26:21 -07:00 0 10 s ago M 2CCFRN05 Remote Commands …" at bounding box center [354, 888] width 709 height 1776
click at [27, 61] on icon "button" at bounding box center [29, 59] width 9 height 9
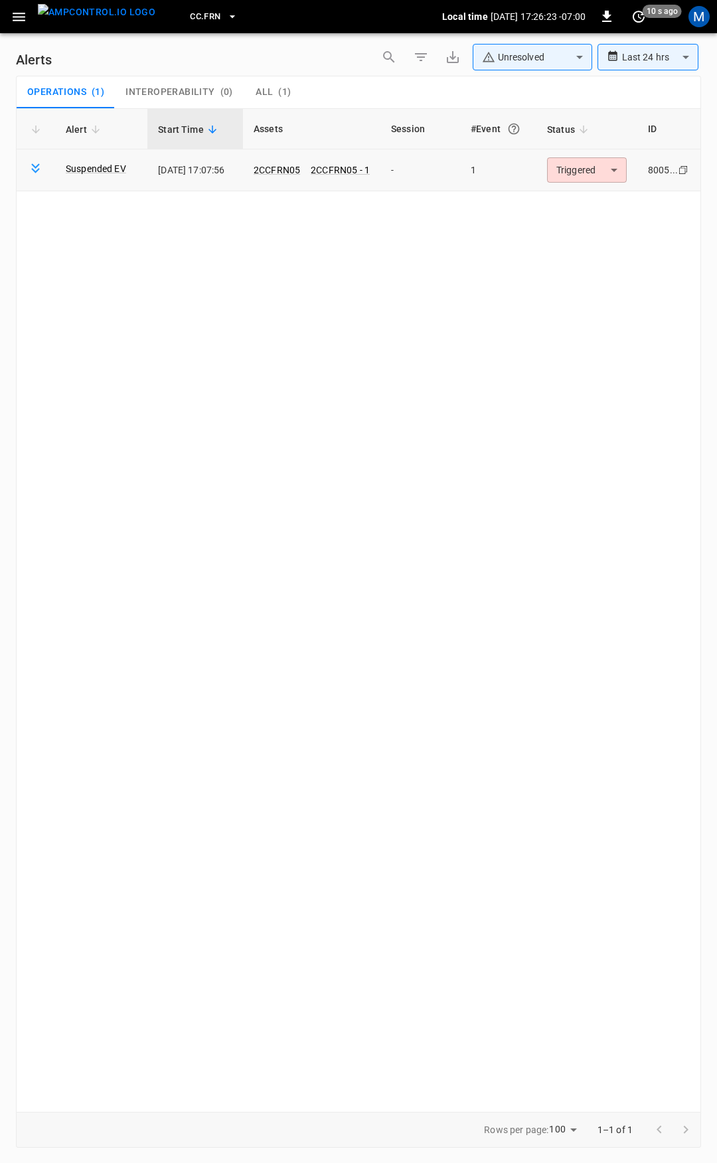
click at [577, 153] on td "Triggered ********* ​" at bounding box center [587, 170] width 101 height 42
click at [579, 167] on body "**********" at bounding box center [358, 579] width 717 height 1158
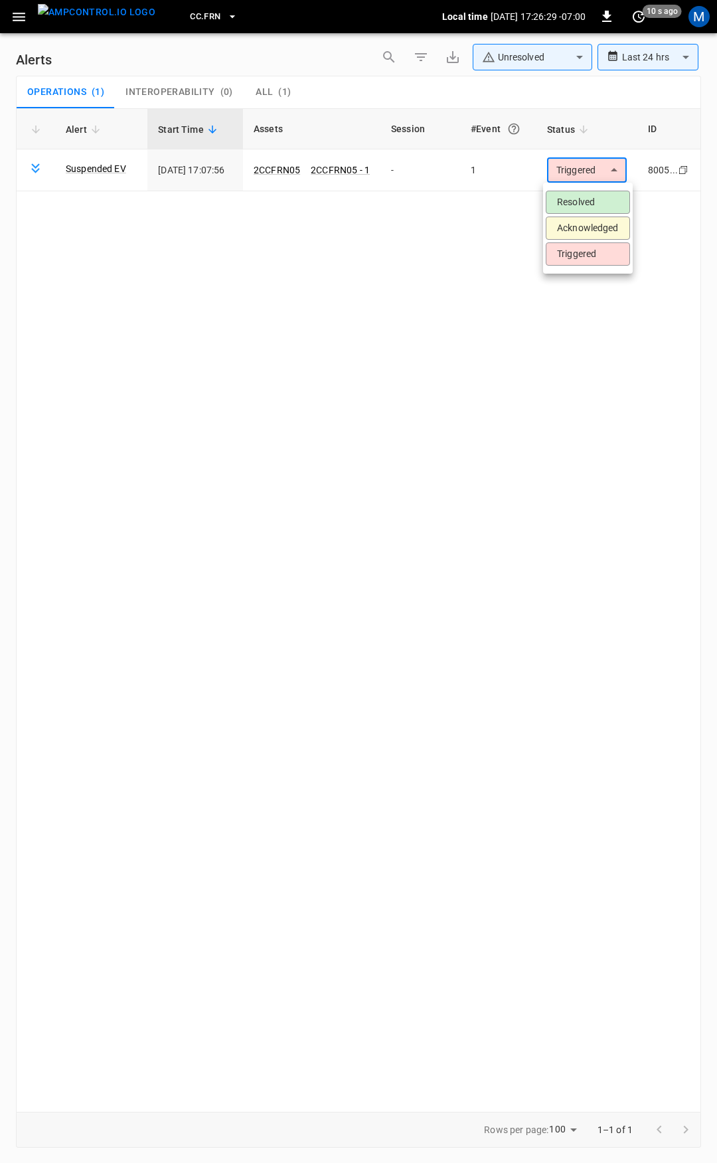
click at [593, 199] on li "Resolved" at bounding box center [588, 202] width 84 height 23
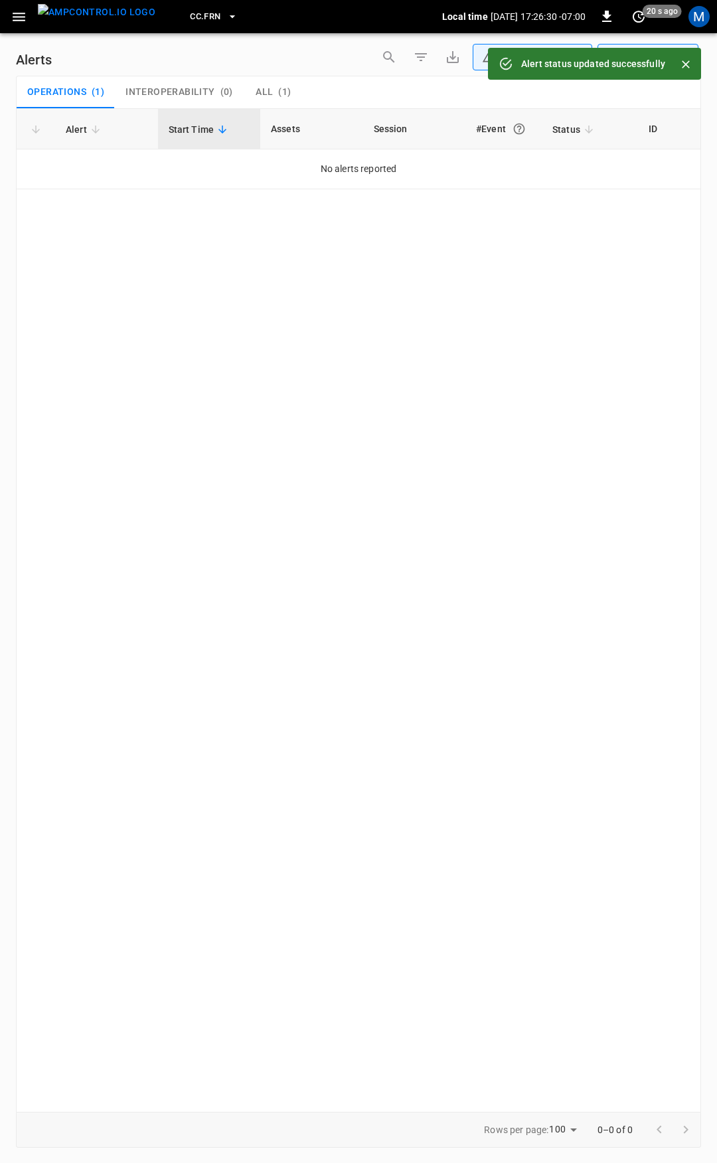
click at [19, 24] on icon "button" at bounding box center [19, 17] width 17 height 17
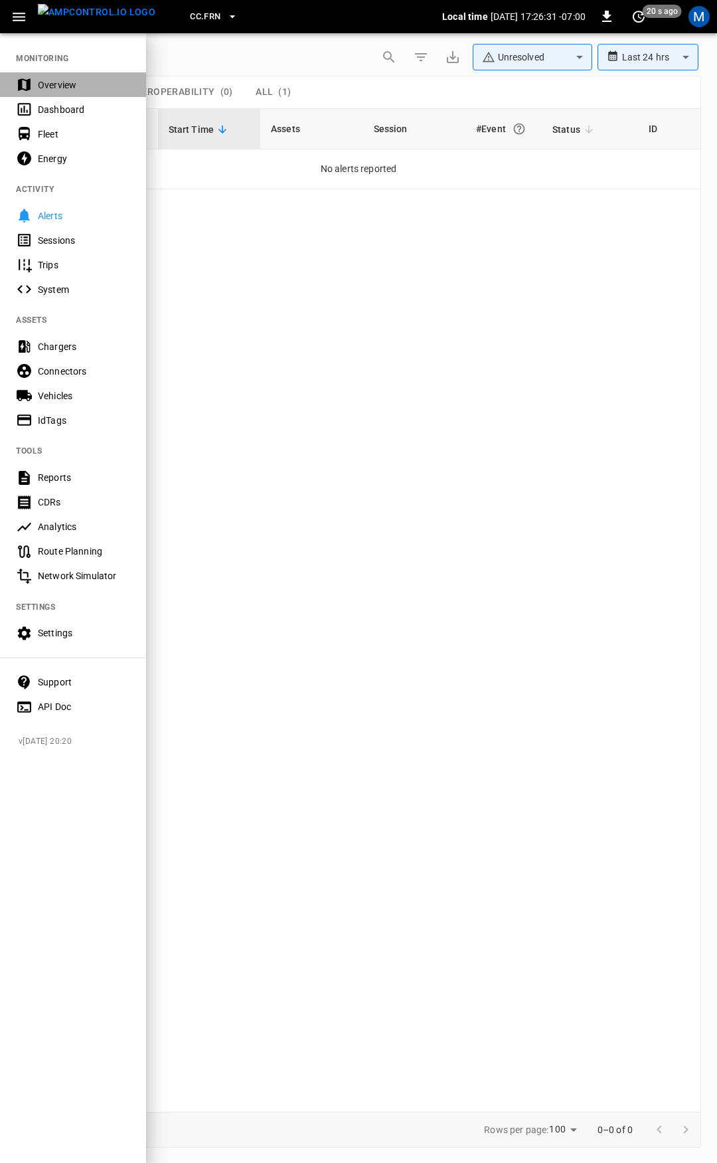
click at [74, 82] on div "Overview" at bounding box center [84, 84] width 92 height 13
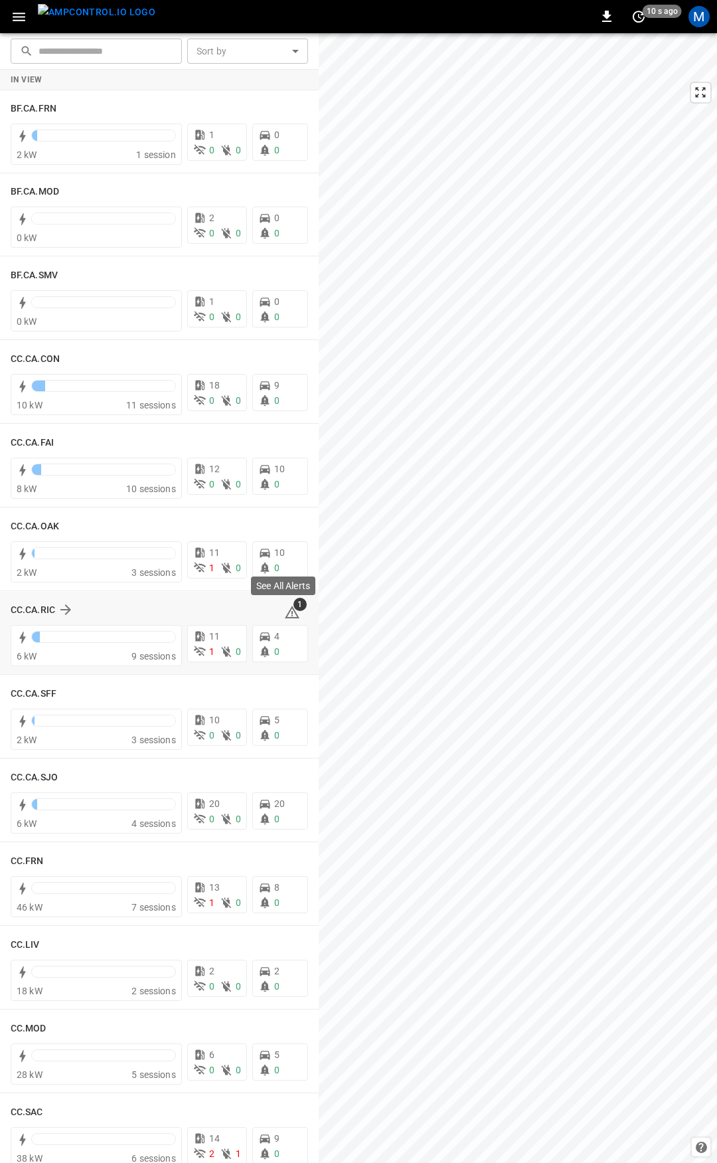
click at [294, 607] on span "1" at bounding box center [300, 604] width 13 height 13
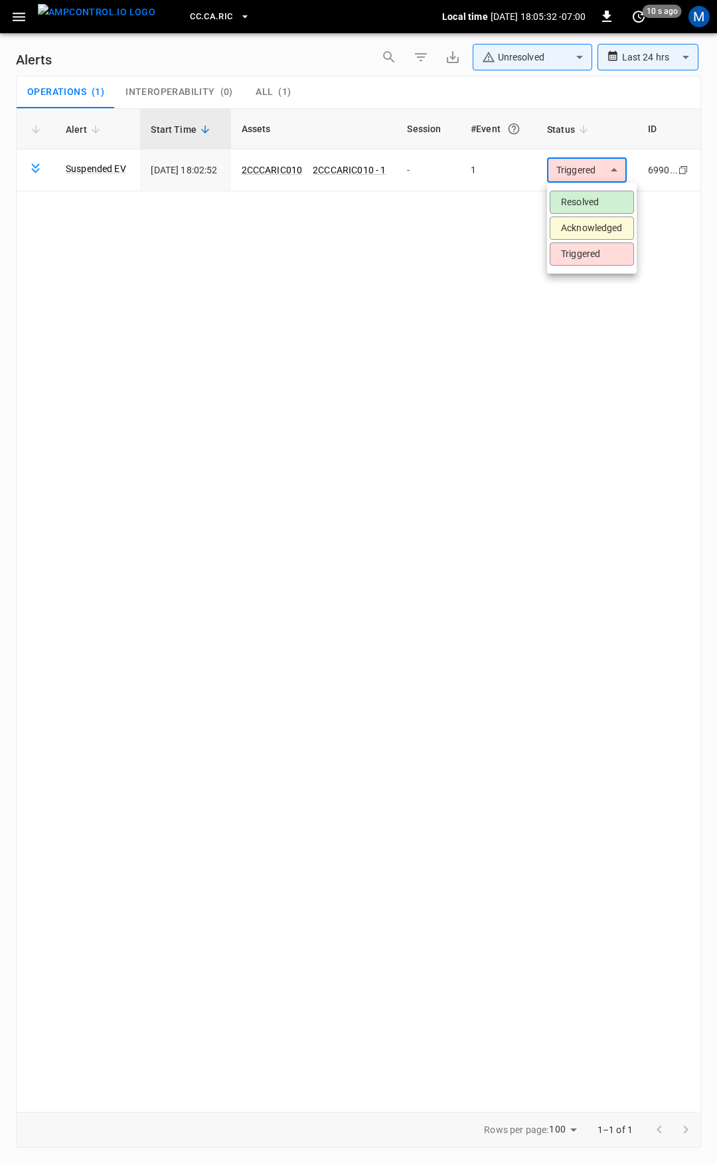
click at [575, 179] on body "**********" at bounding box center [358, 579] width 717 height 1158
click at [575, 200] on li "Resolved" at bounding box center [592, 202] width 84 height 23
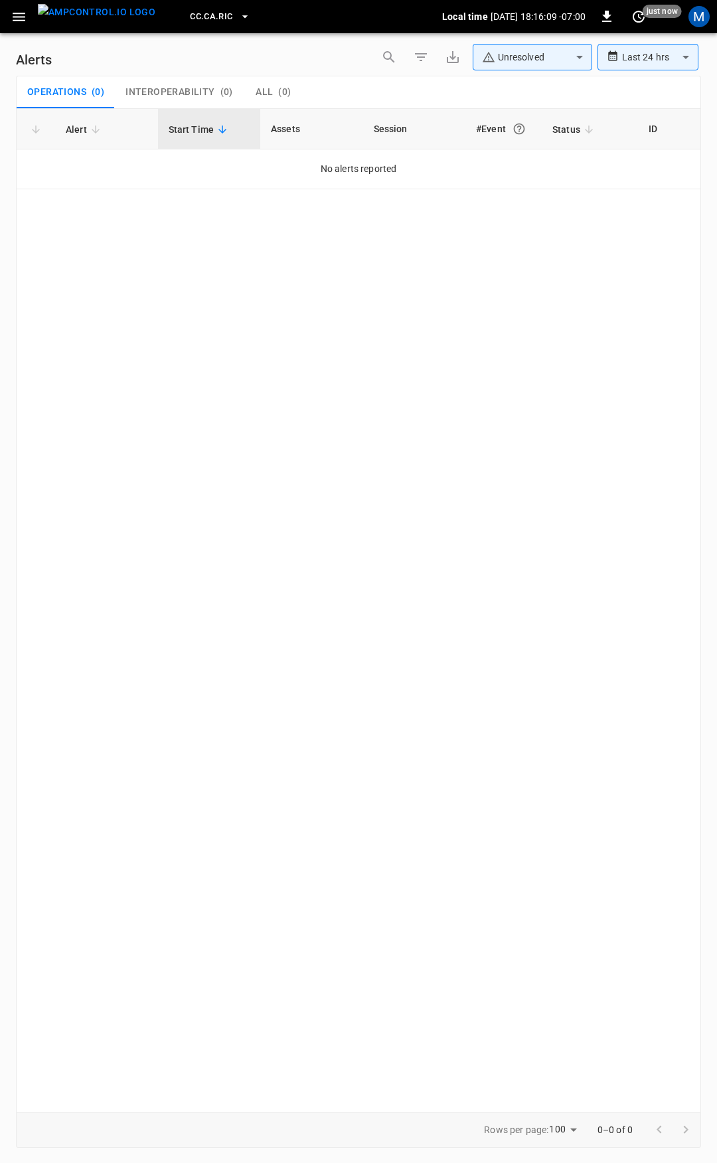
drag, startPoint x: 27, startPoint y: 30, endPoint x: 20, endPoint y: 29, distance: 7.3
click at [27, 30] on div "CC.CA.RIC Local time [DATE] 18:16:09 -07:00 0 just now M" at bounding box center [358, 16] width 717 height 33
click at [19, 27] on button "button" at bounding box center [18, 17] width 27 height 25
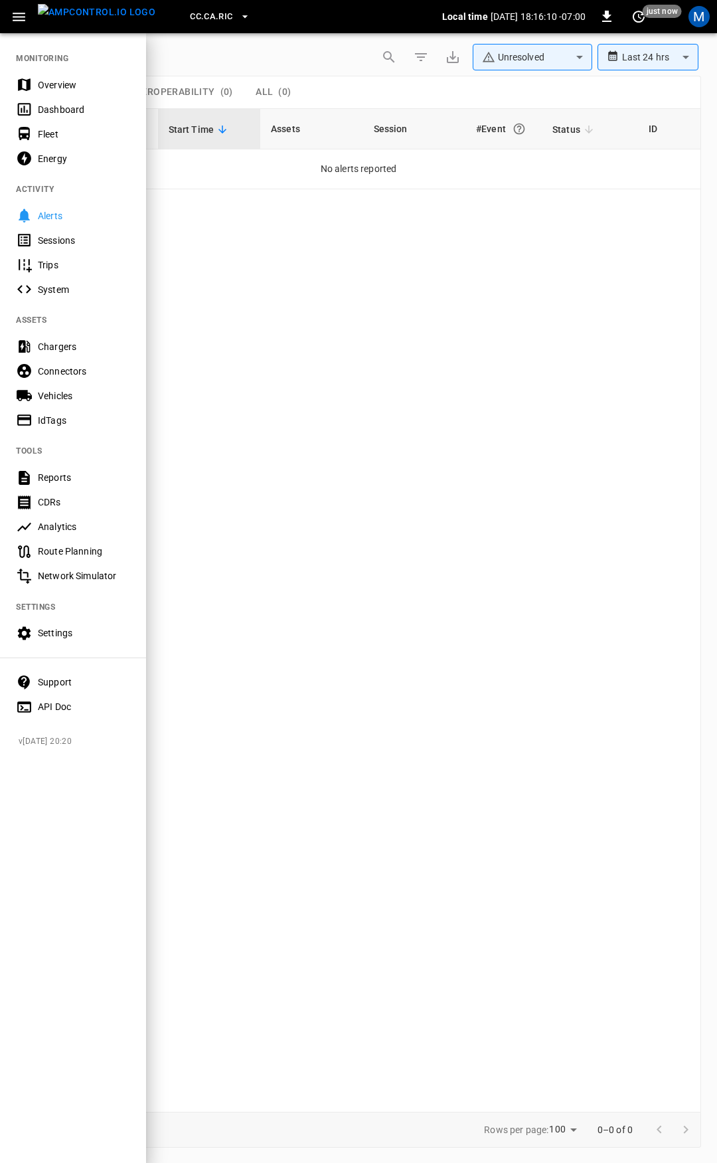
drag, startPoint x: 71, startPoint y: 88, endPoint x: 73, endPoint y: 96, distance: 7.6
click at [71, 88] on div "Overview" at bounding box center [84, 84] width 92 height 13
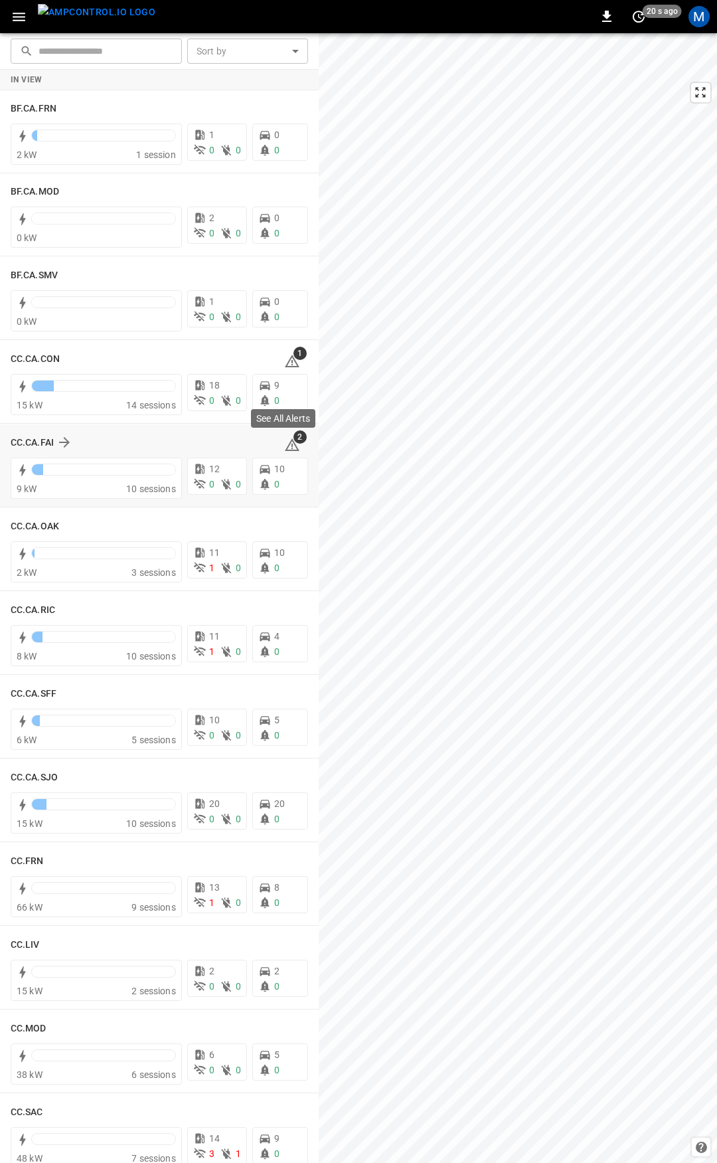
click at [294, 440] on span "2" at bounding box center [300, 436] width 13 height 13
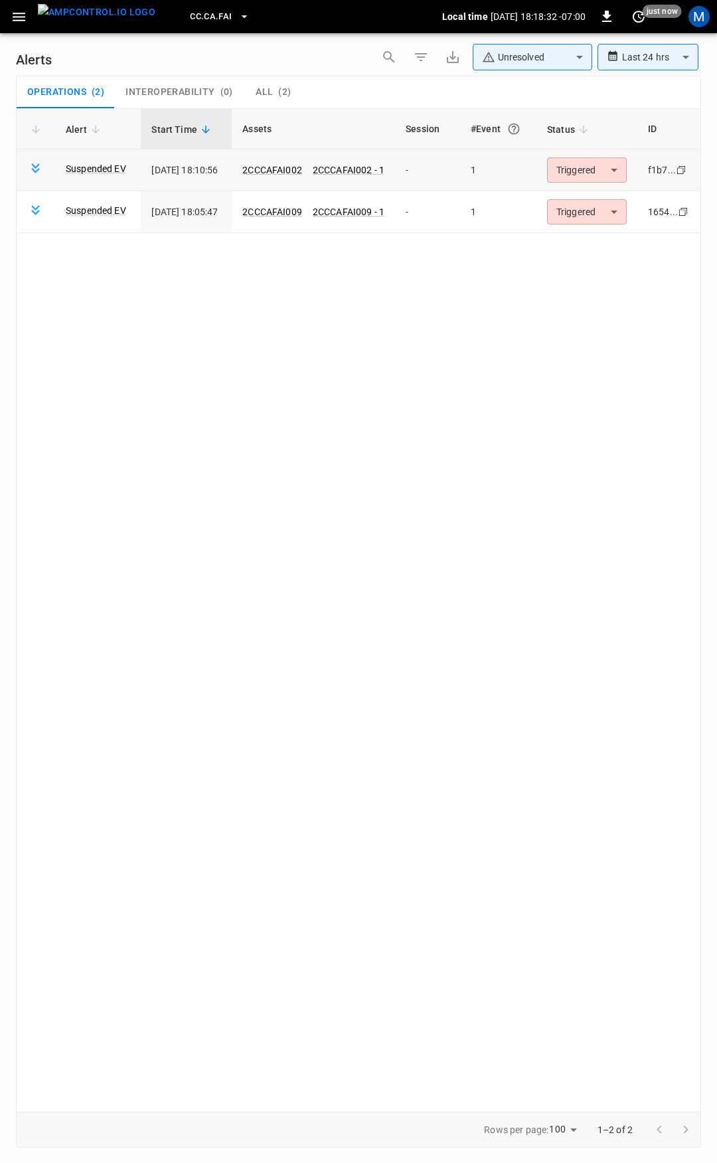
click at [590, 171] on body "**********" at bounding box center [358, 579] width 717 height 1158
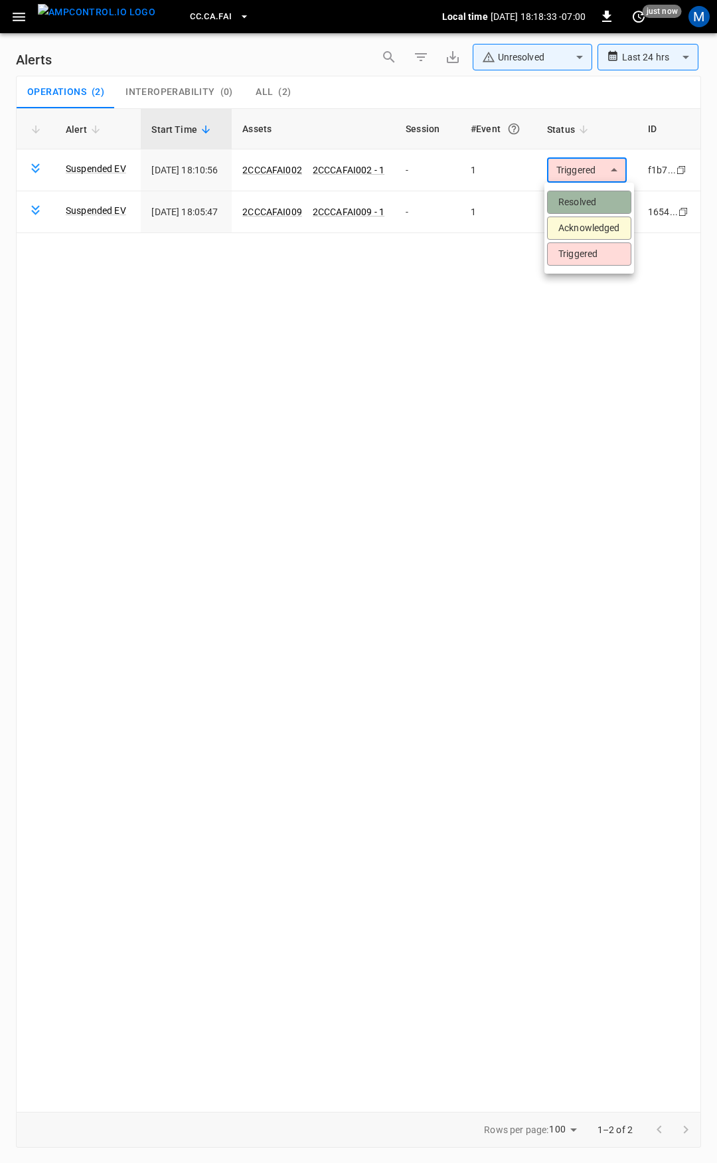
click at [597, 205] on li "Resolved" at bounding box center [589, 202] width 84 height 23
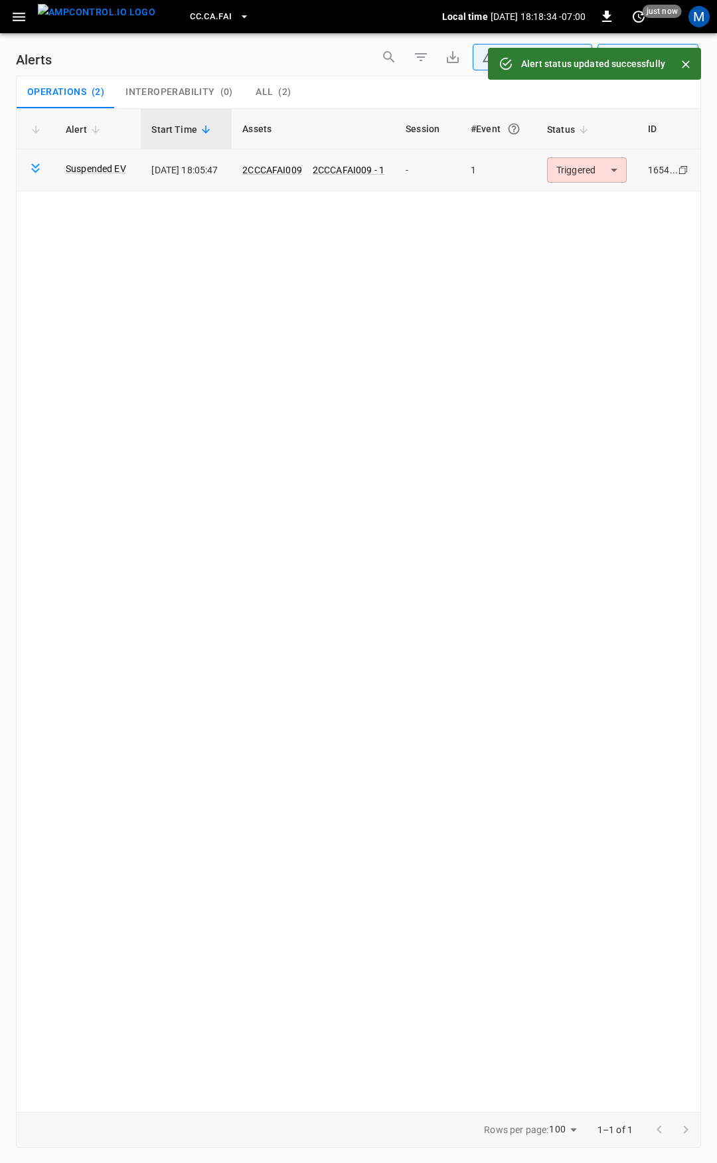
click at [588, 167] on body "**********" at bounding box center [358, 579] width 717 height 1158
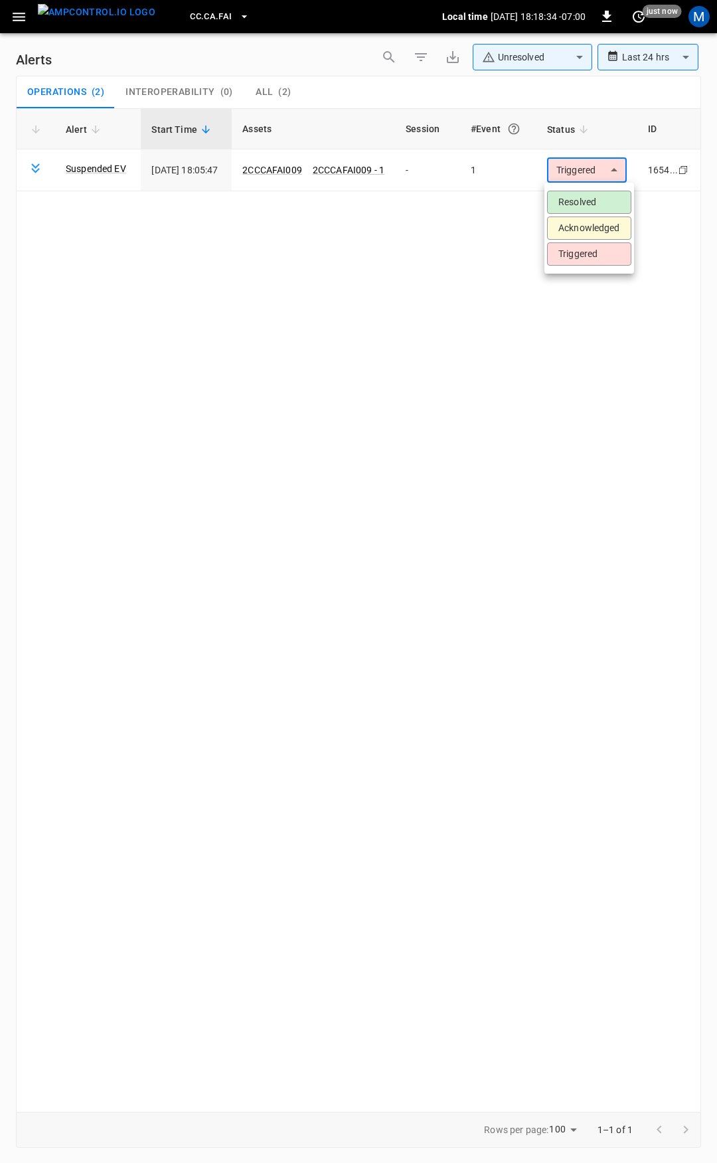
click at [579, 213] on li "Resolved" at bounding box center [589, 202] width 84 height 23
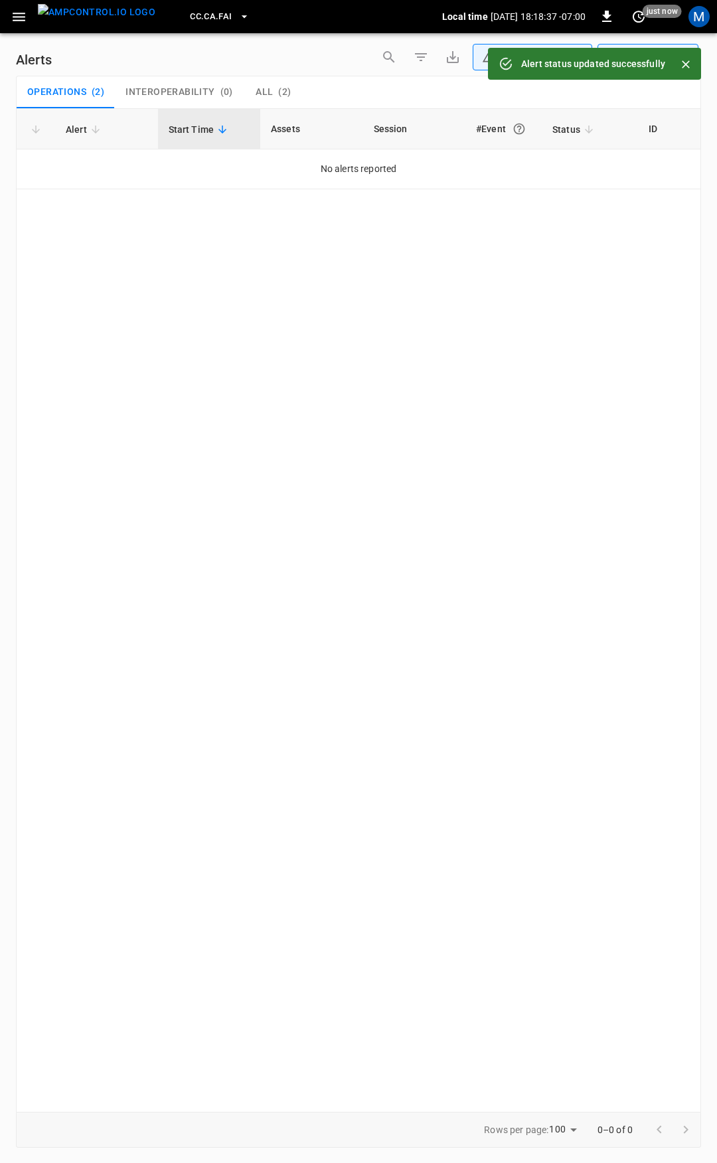
click at [18, 17] on icon "button" at bounding box center [19, 17] width 13 height 9
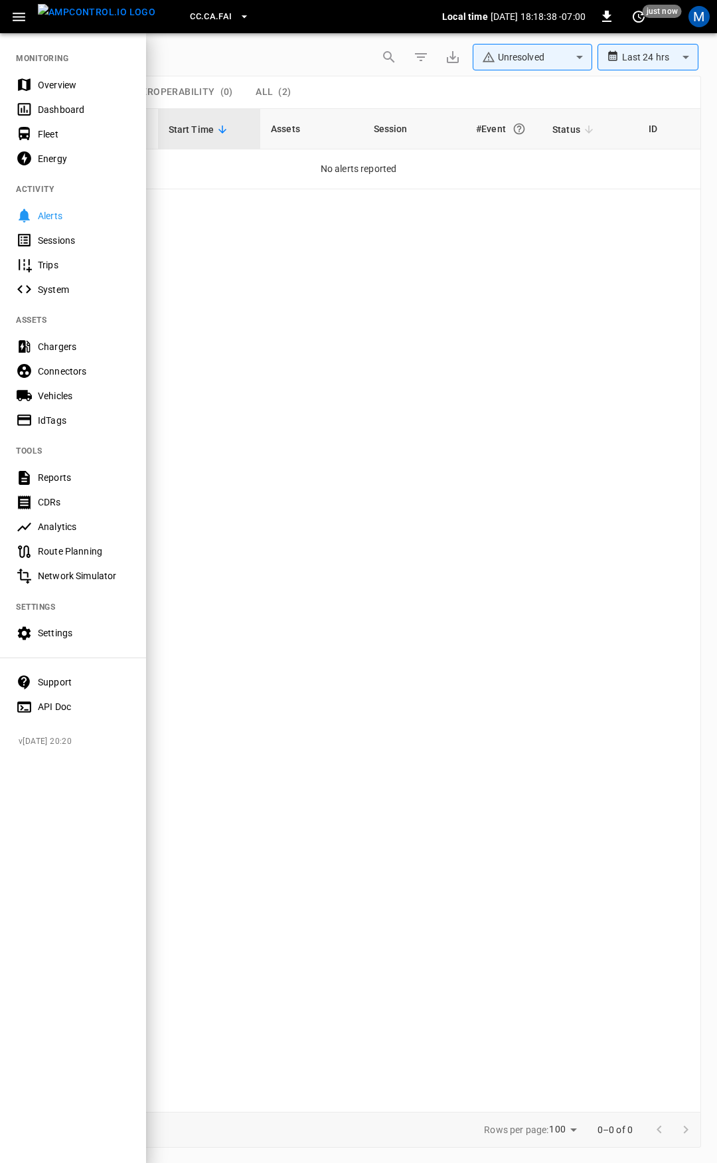
click at [72, 61] on nav "MONITORING Overview Dashboard Fleet Energy ACTIVITY Alerts Sessions Trips Syste…" at bounding box center [73, 378] width 146 height 693
click at [74, 79] on div "Overview" at bounding box center [84, 84] width 92 height 13
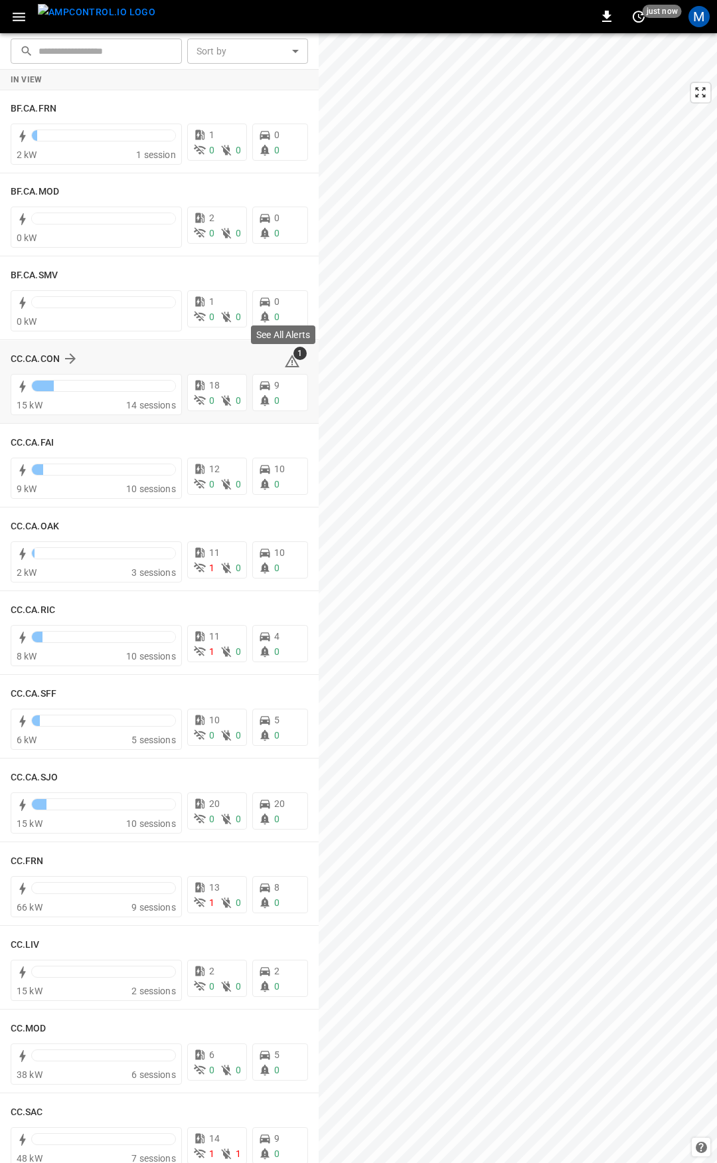
click at [284, 369] on icon at bounding box center [292, 361] width 16 height 16
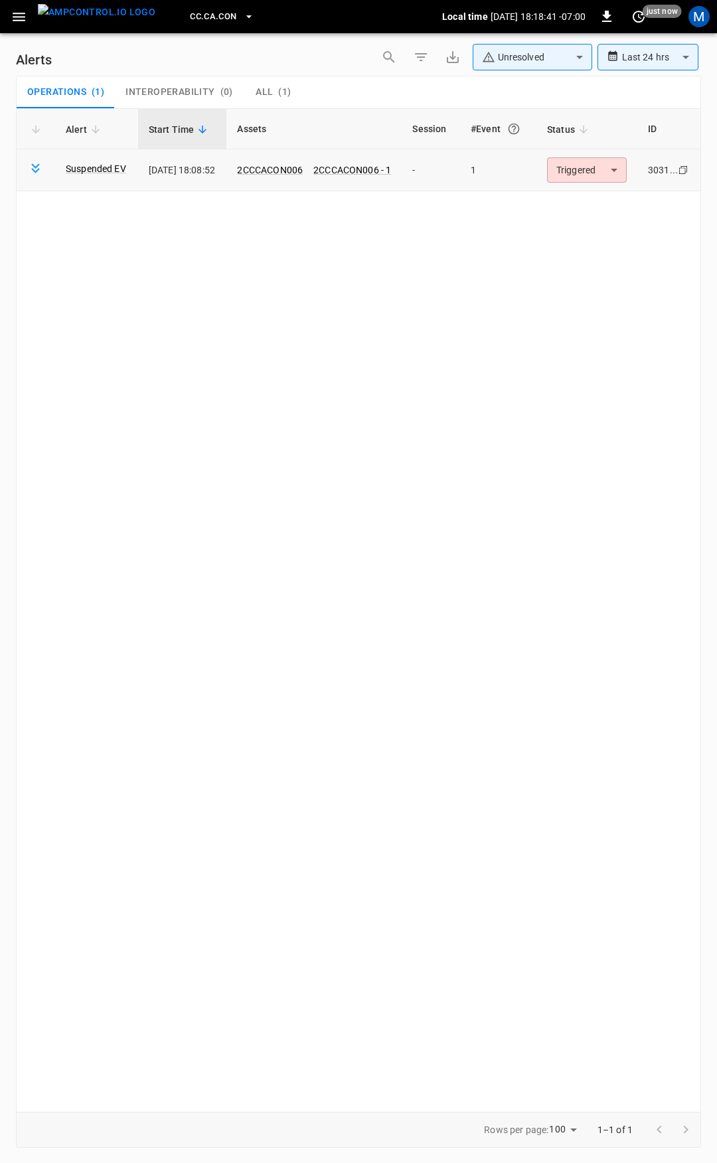
click at [612, 163] on body "**********" at bounding box center [358, 579] width 717 height 1158
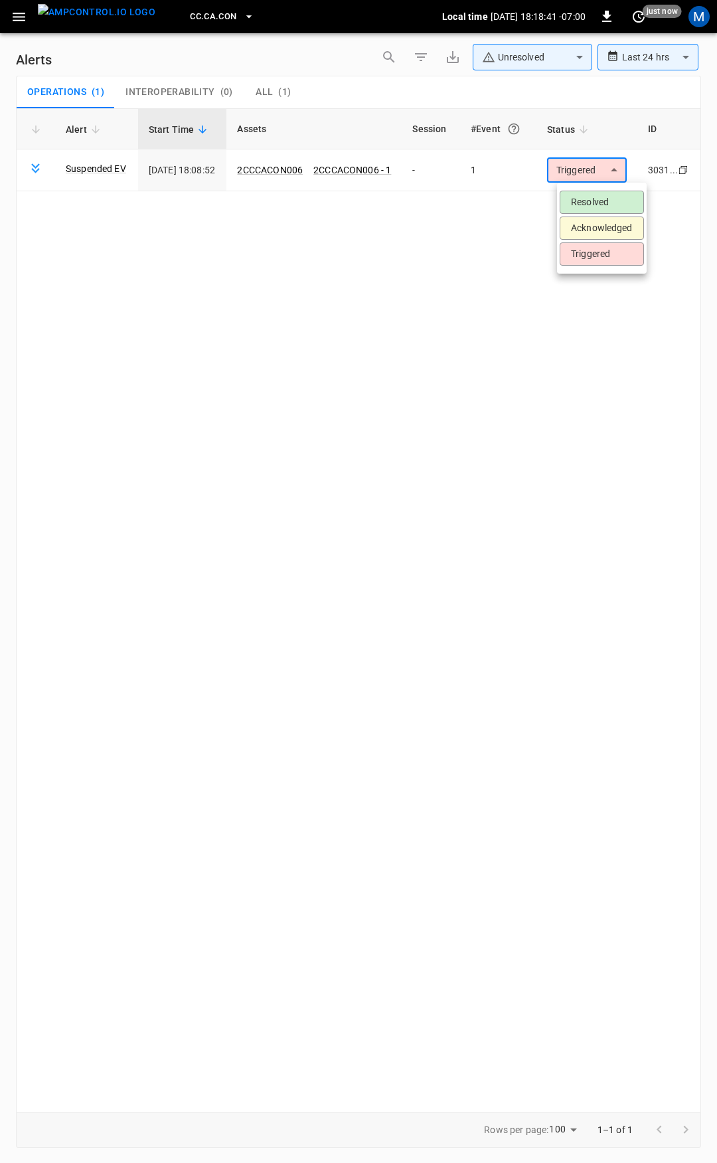
click at [611, 203] on li "Resolved" at bounding box center [602, 202] width 84 height 23
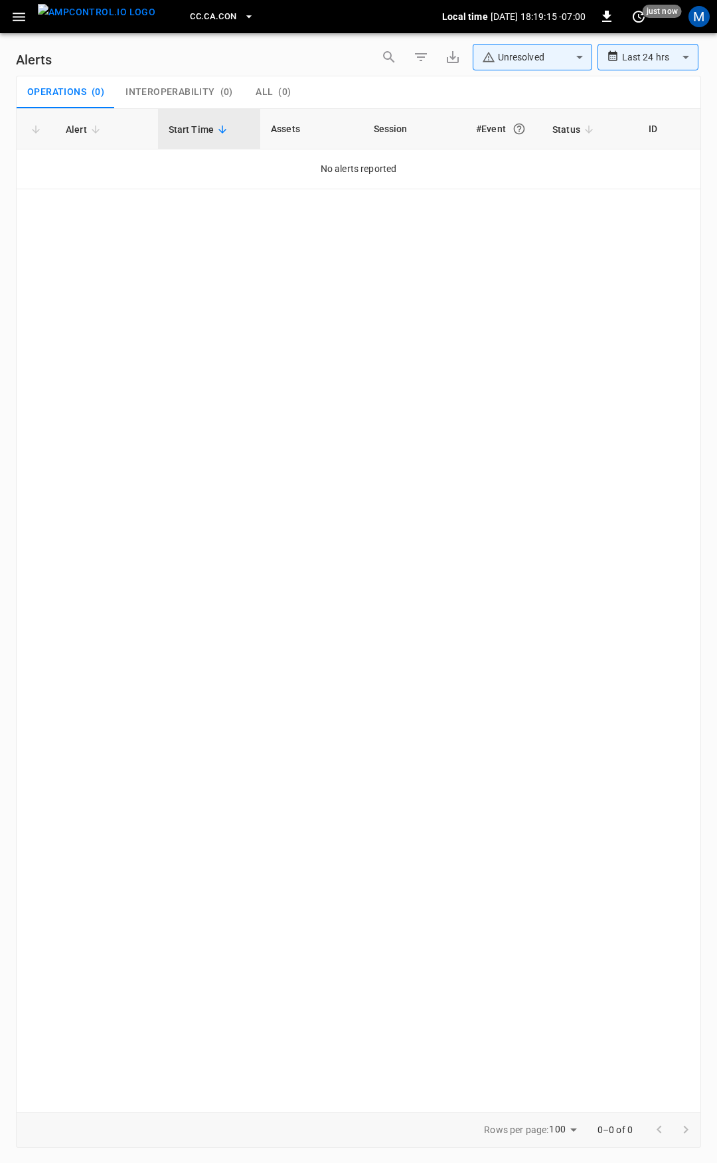
click at [19, 19] on icon "button" at bounding box center [19, 17] width 17 height 17
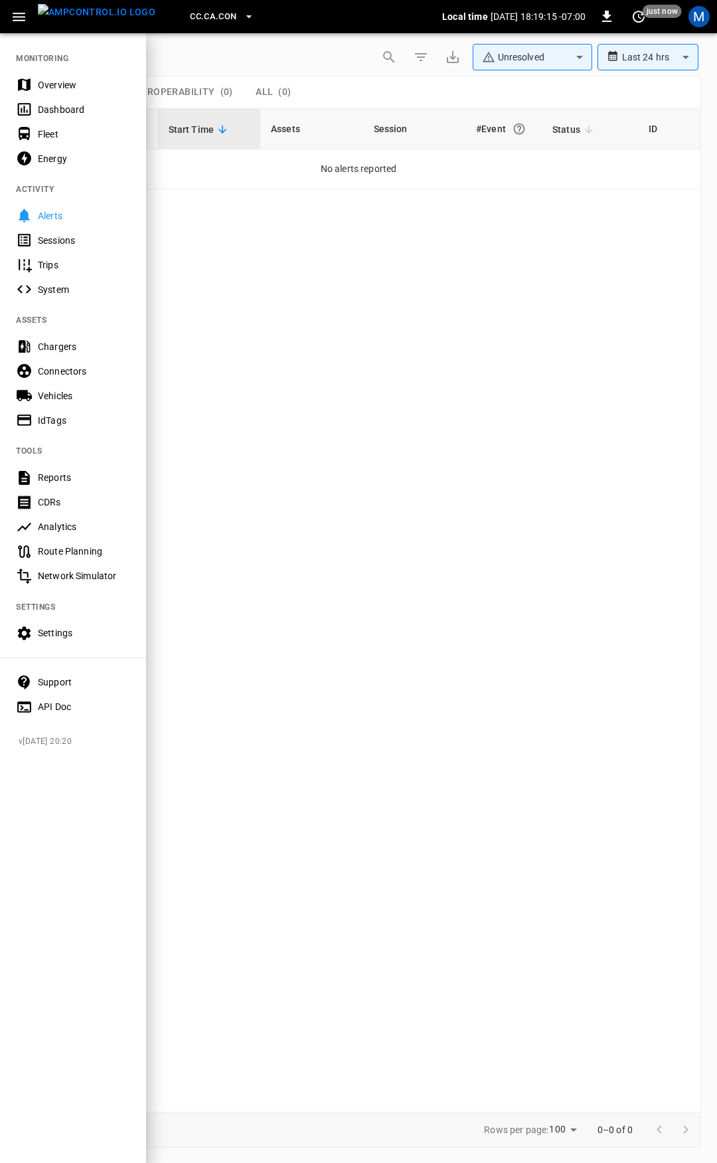
click at [92, 82] on div "Overview" at bounding box center [84, 84] width 92 height 13
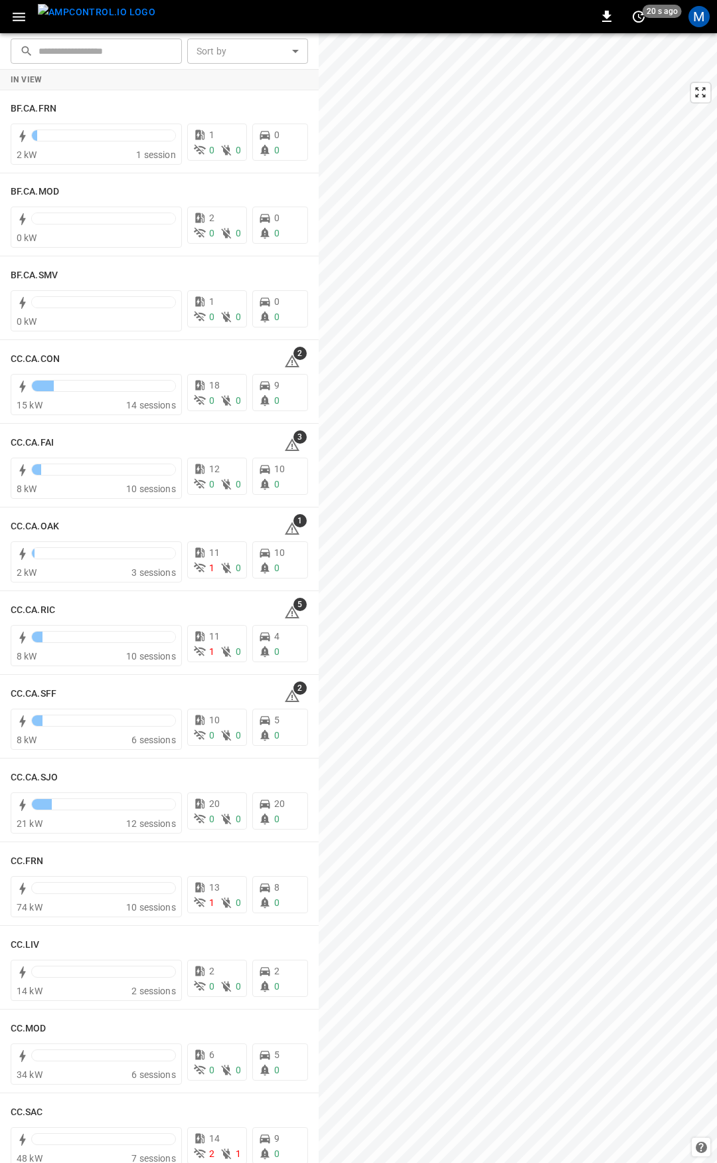
click at [5, 5] on button "button" at bounding box center [18, 17] width 27 height 25
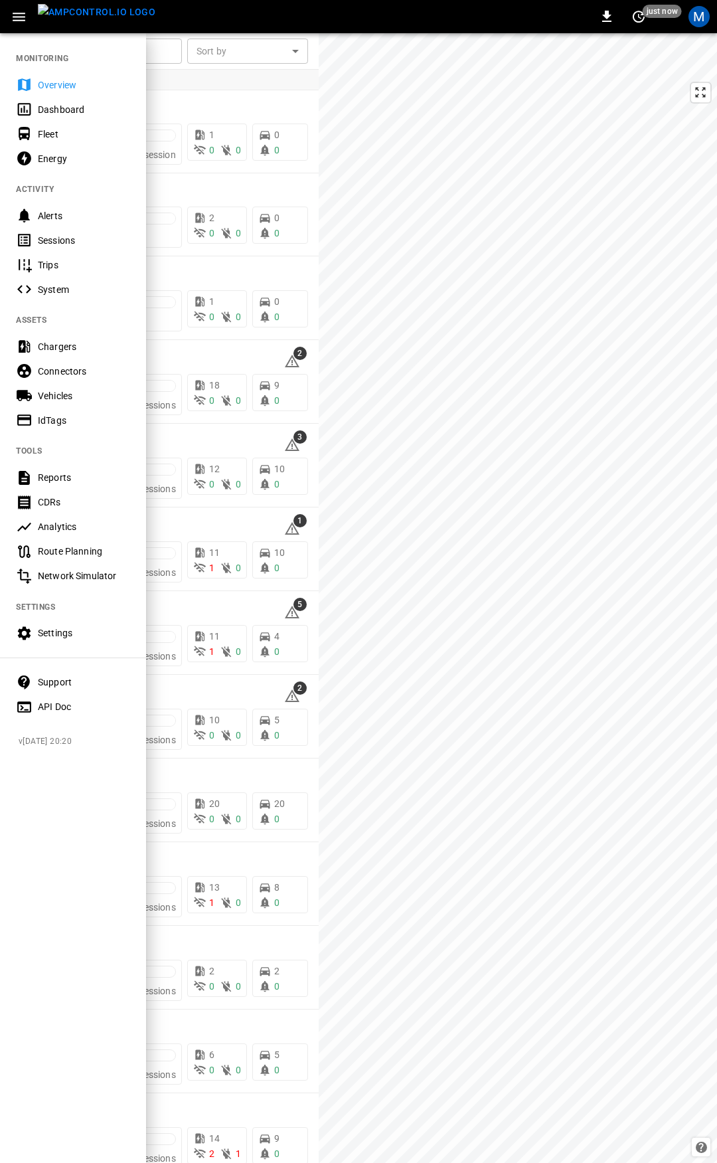
click at [283, 359] on div at bounding box center [358, 581] width 717 height 1163
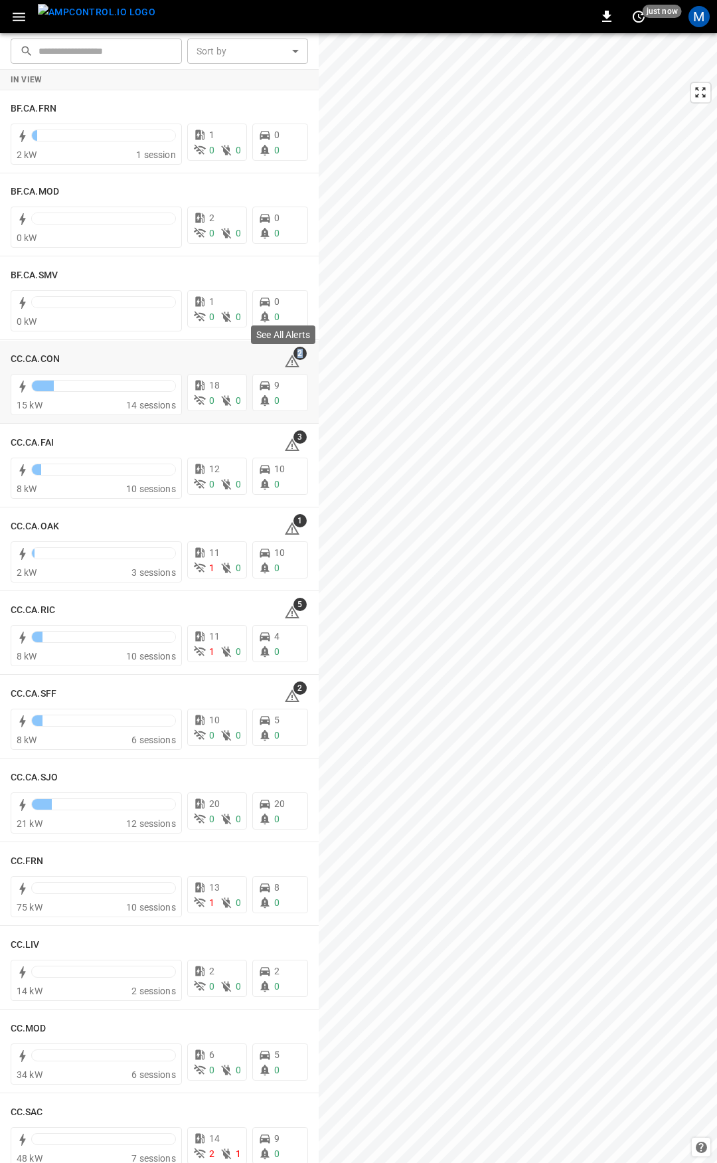
click at [285, 359] on icon at bounding box center [292, 361] width 15 height 13
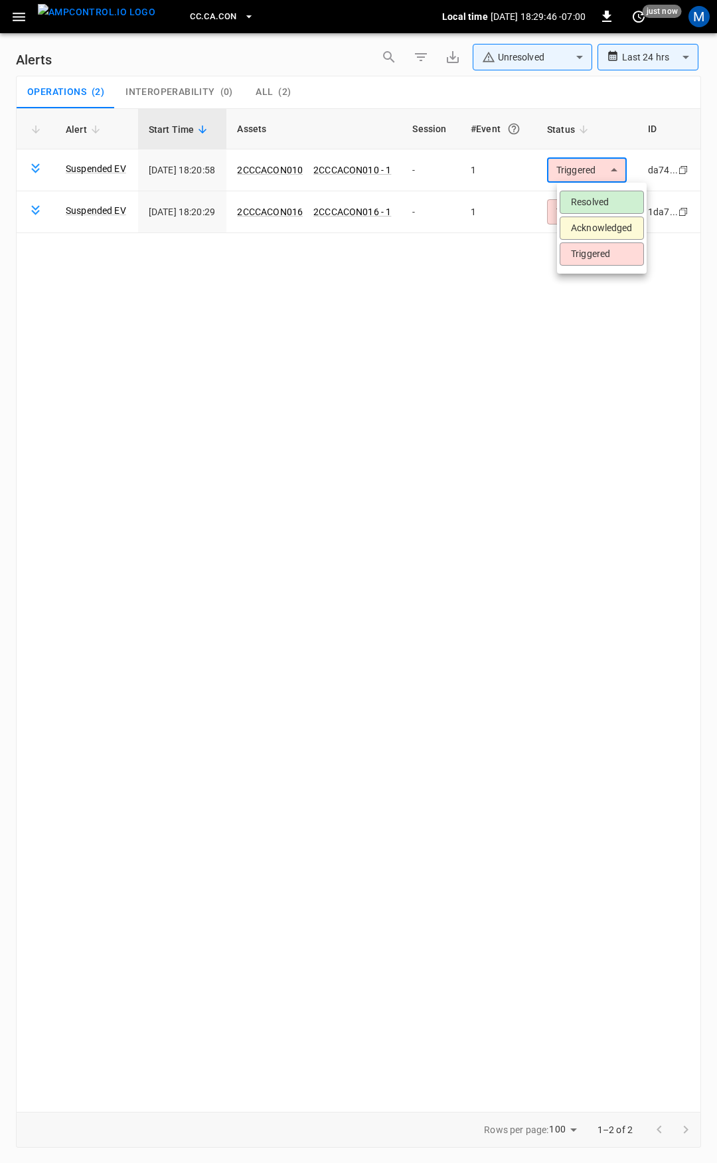
drag, startPoint x: 609, startPoint y: 163, endPoint x: 610, endPoint y: 201, distance: 37.9
click at [609, 165] on body "**********" at bounding box center [358, 579] width 717 height 1158
click at [612, 205] on li "Resolved" at bounding box center [602, 202] width 84 height 23
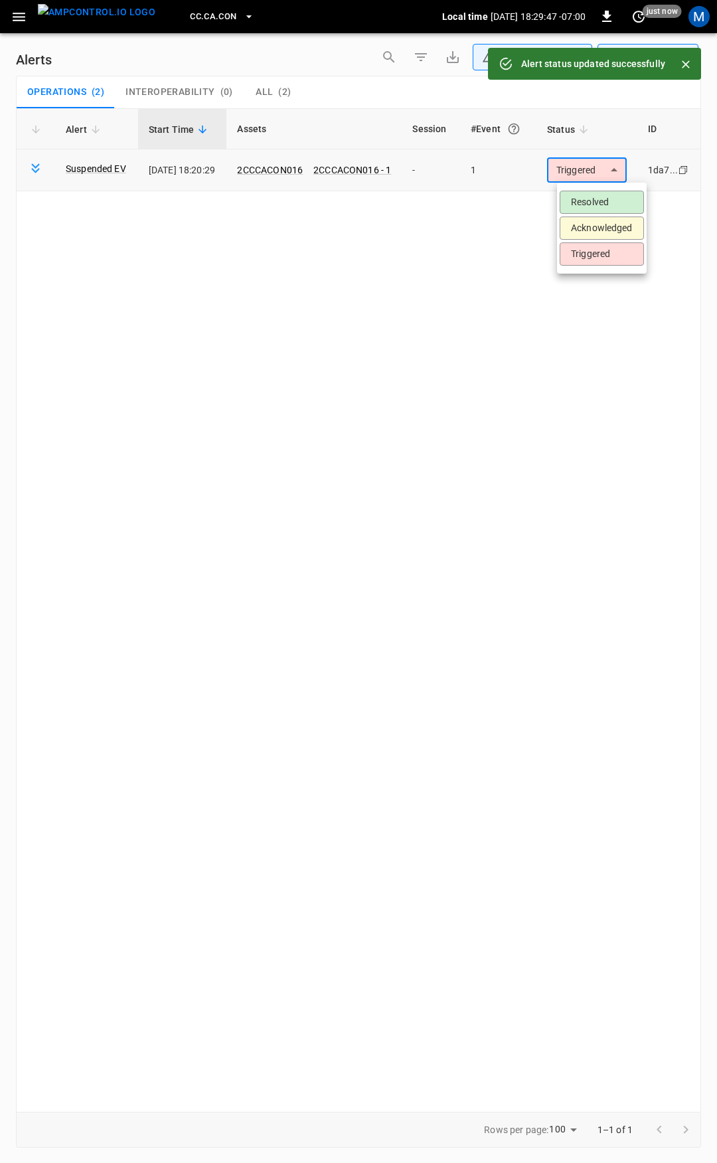
click at [605, 179] on body "**********" at bounding box center [358, 579] width 717 height 1158
click at [601, 198] on li "Resolved" at bounding box center [602, 202] width 84 height 23
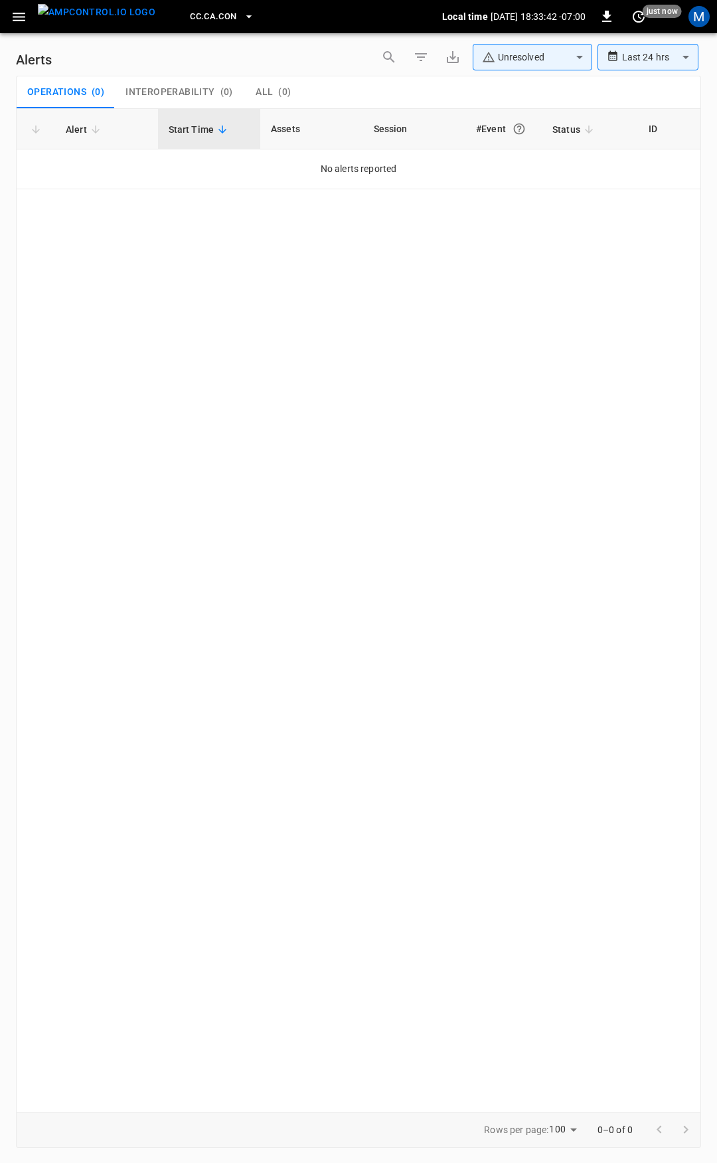
click at [23, 18] on icon "button" at bounding box center [19, 17] width 17 height 17
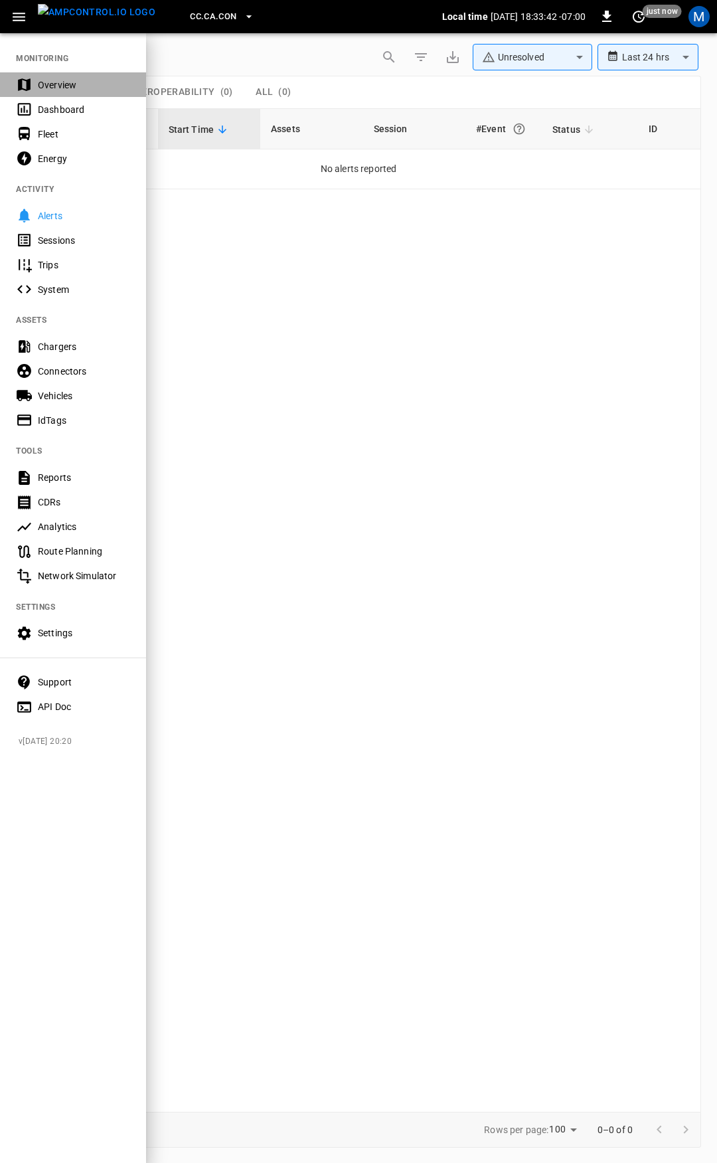
click at [68, 84] on div "Overview" at bounding box center [84, 84] width 92 height 13
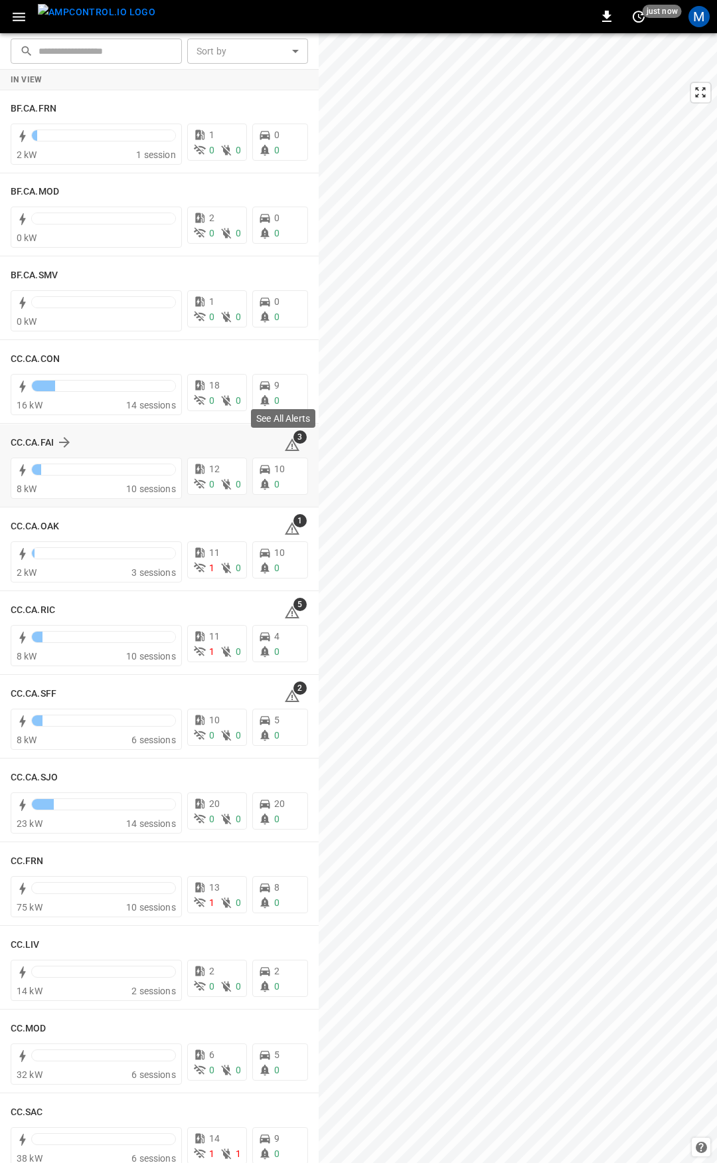
click at [288, 443] on icon at bounding box center [292, 445] width 16 height 16
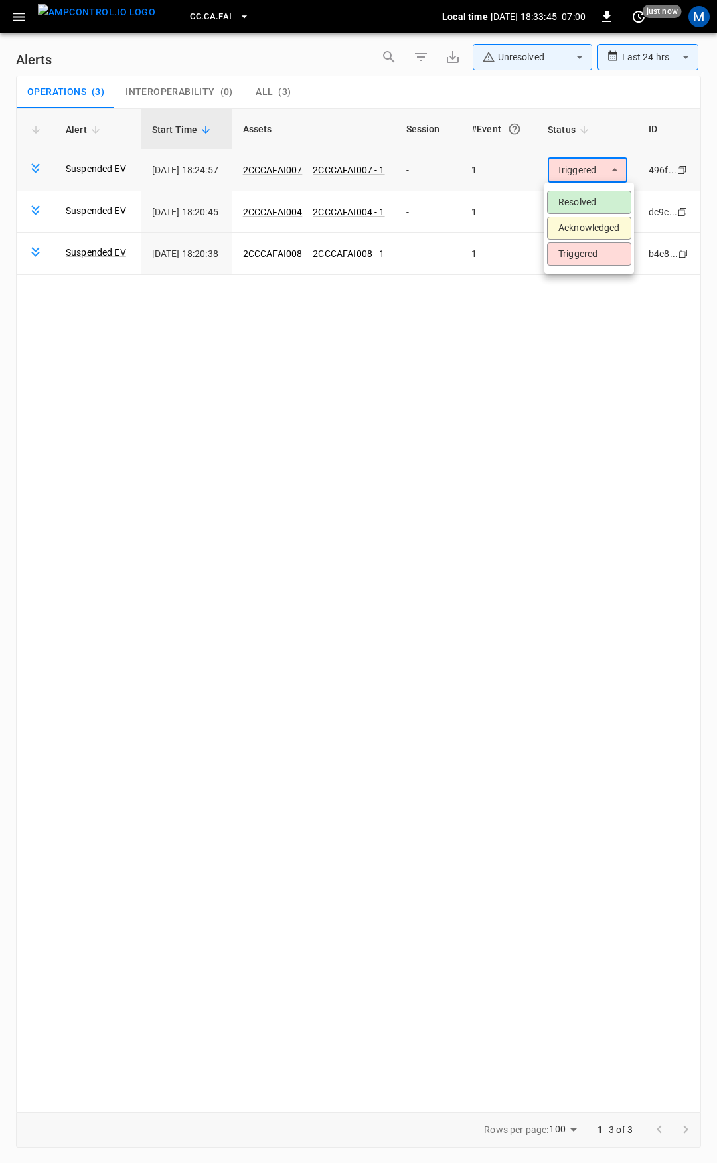
click at [601, 167] on body "**********" at bounding box center [358, 579] width 717 height 1158
click at [595, 202] on li "Resolved" at bounding box center [589, 202] width 84 height 23
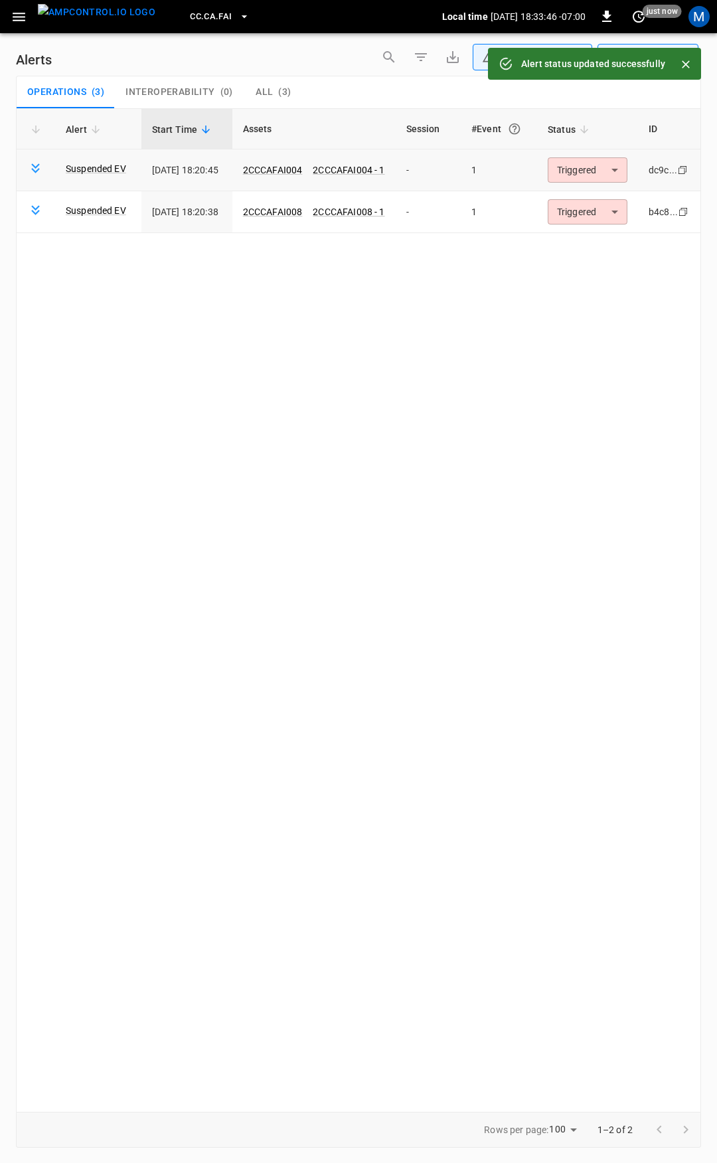
click at [598, 172] on body "**********" at bounding box center [358, 579] width 717 height 1158
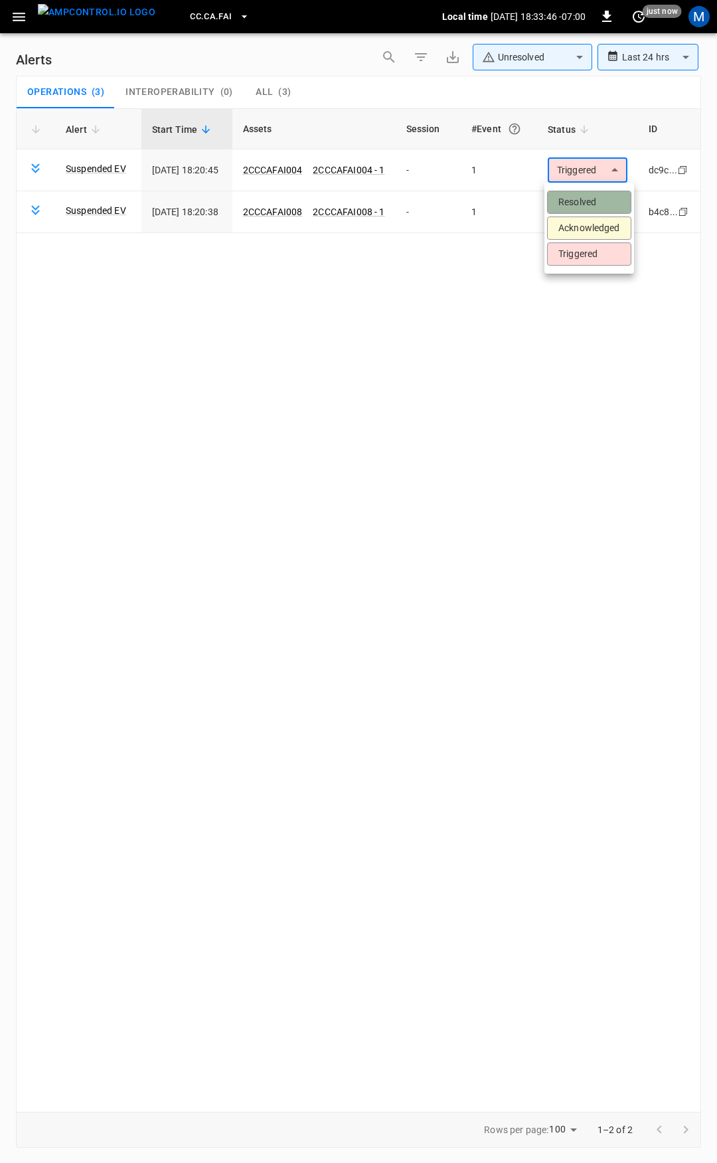
click at [599, 199] on li "Resolved" at bounding box center [589, 202] width 84 height 23
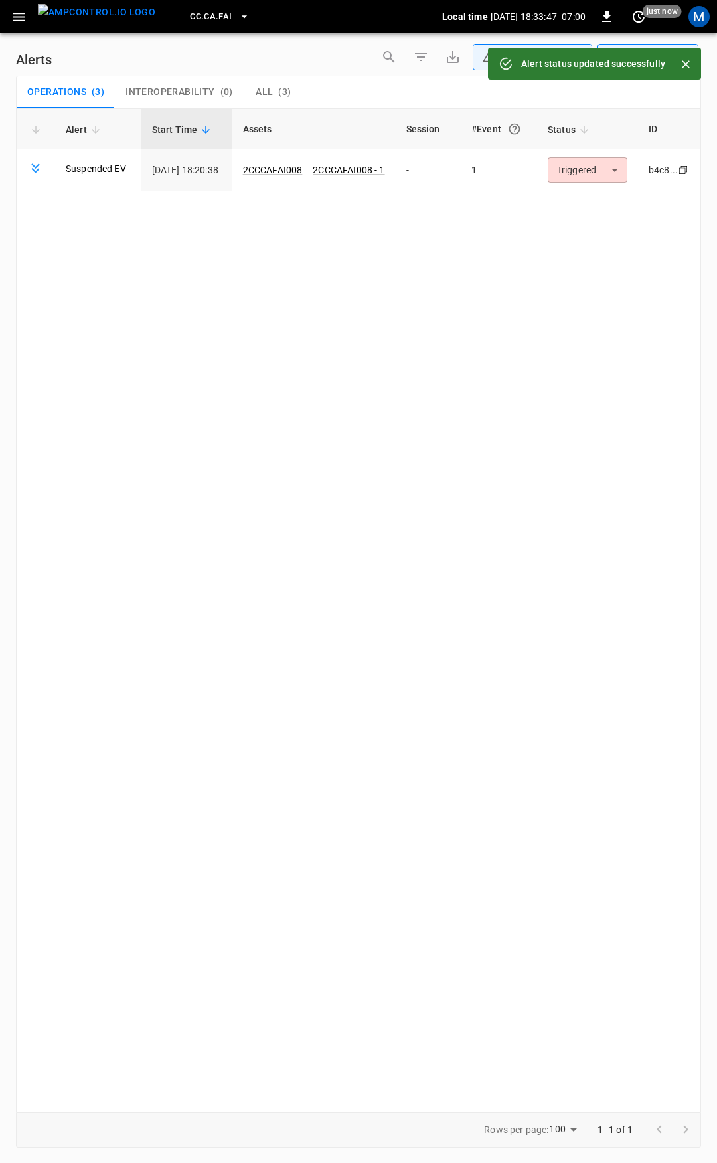
click at [596, 175] on body "**********" at bounding box center [358, 579] width 717 height 1158
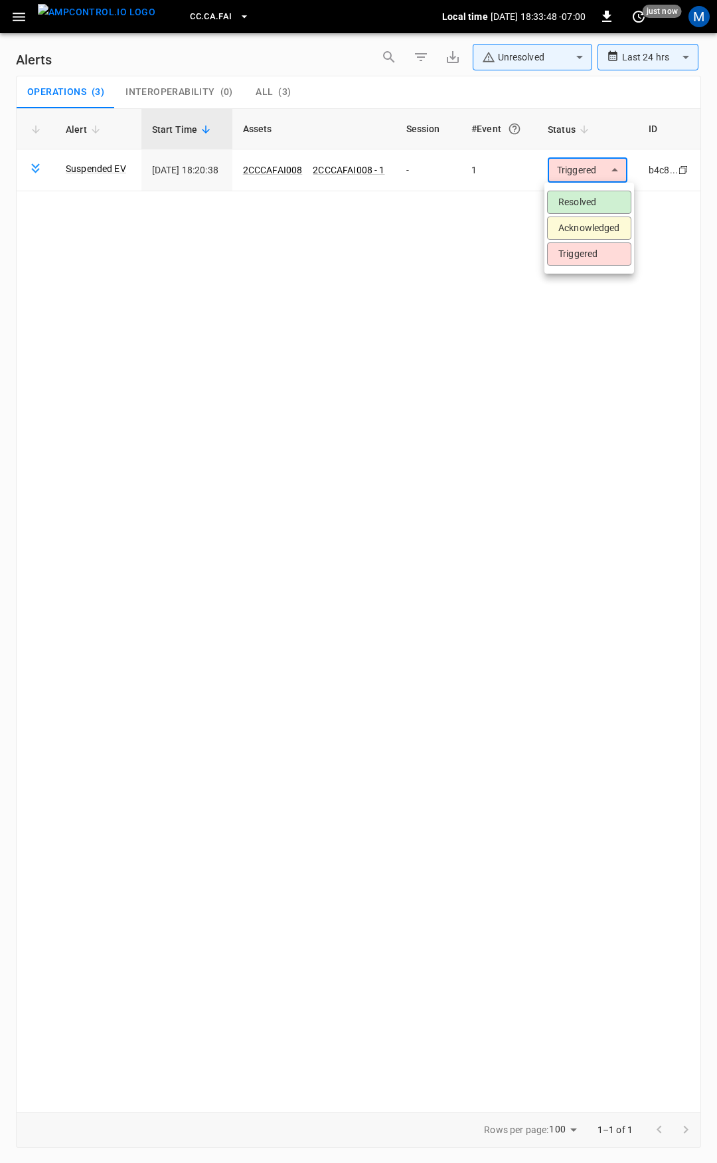
click at [316, 163] on div at bounding box center [358, 581] width 717 height 1163
click at [284, 170] on div "Resolved Acknowledged Triggered" at bounding box center [358, 581] width 717 height 1163
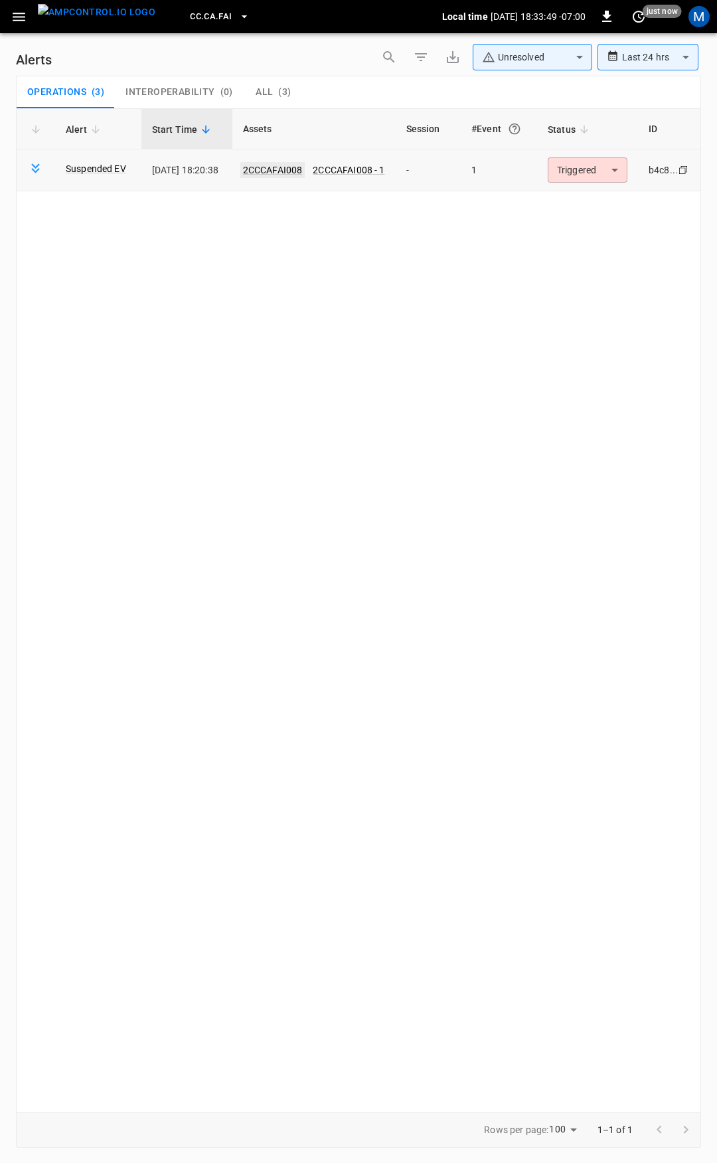
click at [289, 169] on link "2CCCAFAI008" at bounding box center [272, 170] width 65 height 16
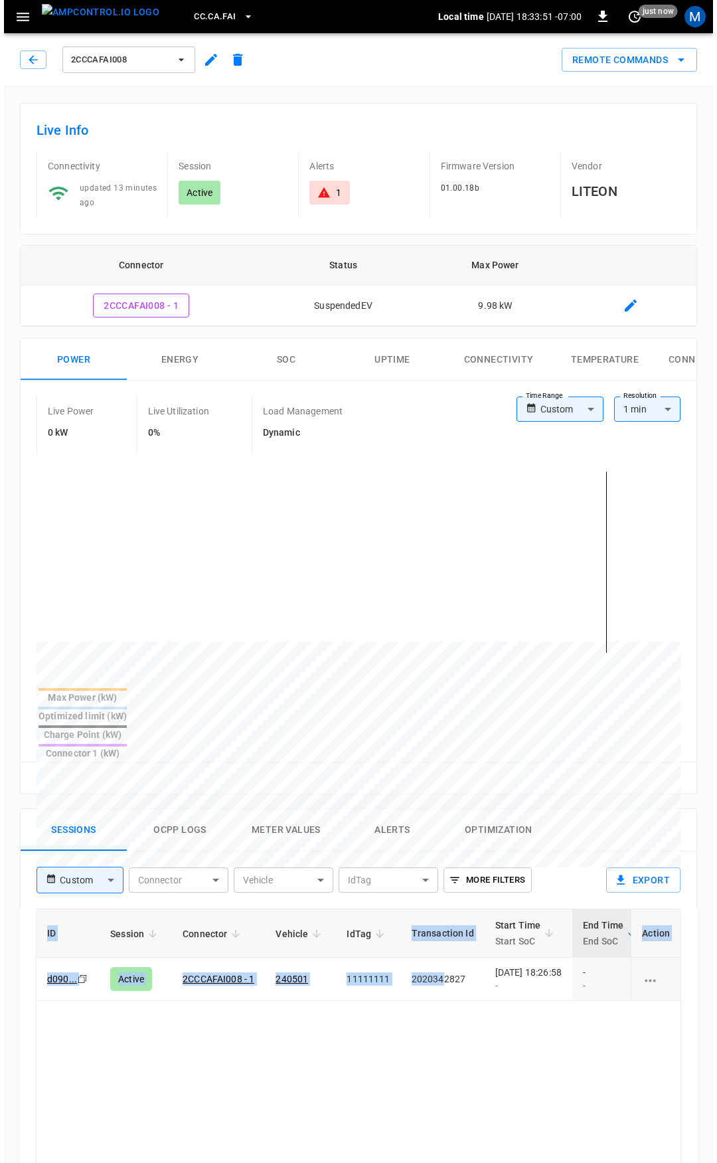
scroll to position [0, 345]
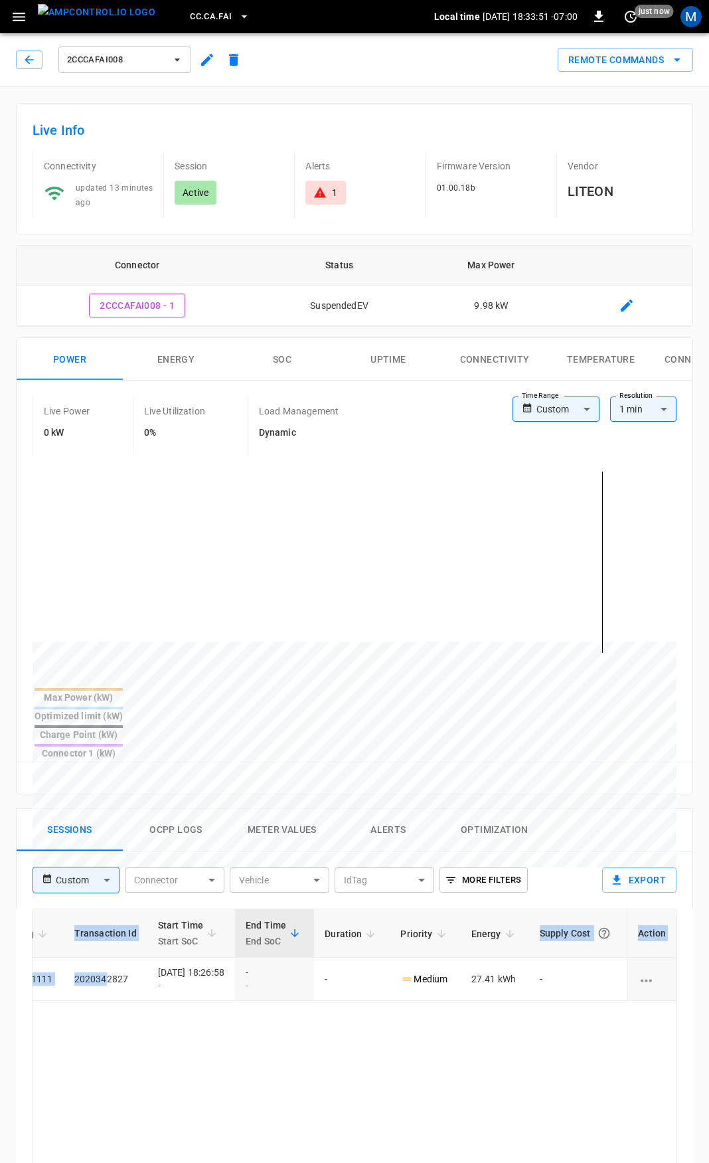
drag, startPoint x: 465, startPoint y: 943, endPoint x: 717, endPoint y: 967, distance: 252.9
click at [709, 967] on html "CC.CA.FAI Local time [DATE] 18:33:51 -07:00 0 just now M 2CCCAFAI008 Remote Com…" at bounding box center [354, 887] width 709 height 1775
click at [31, 65] on icon "button" at bounding box center [29, 59] width 13 height 13
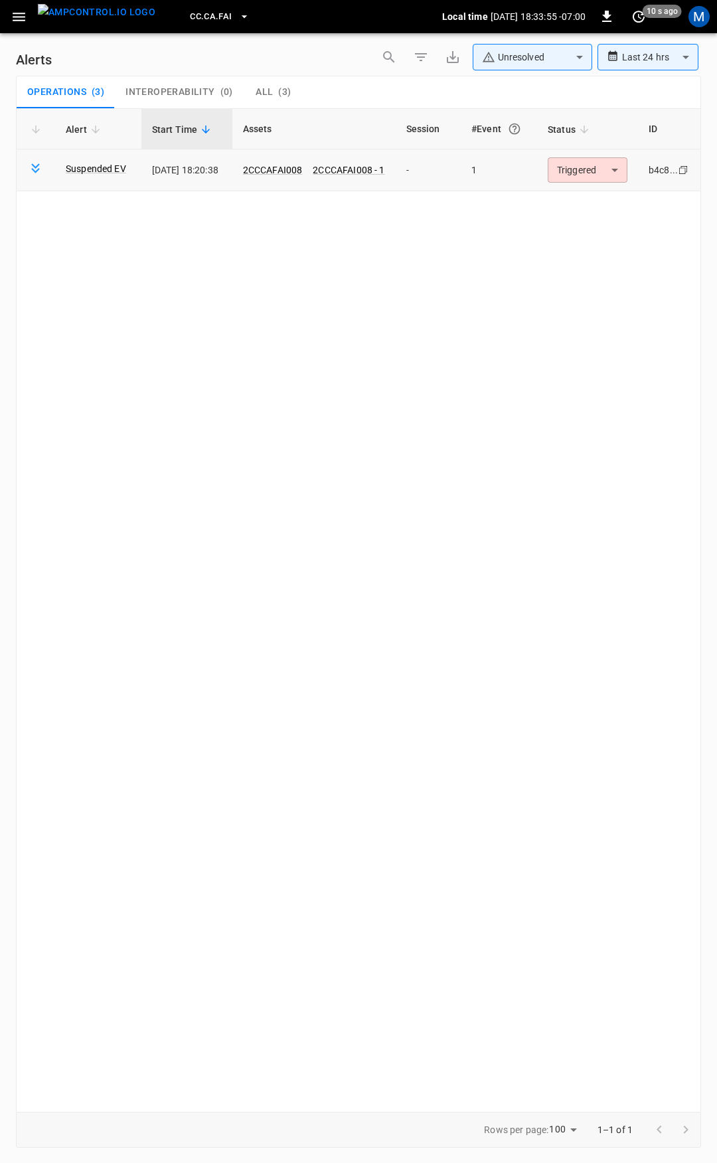
click at [614, 172] on body "**********" at bounding box center [358, 579] width 717 height 1158
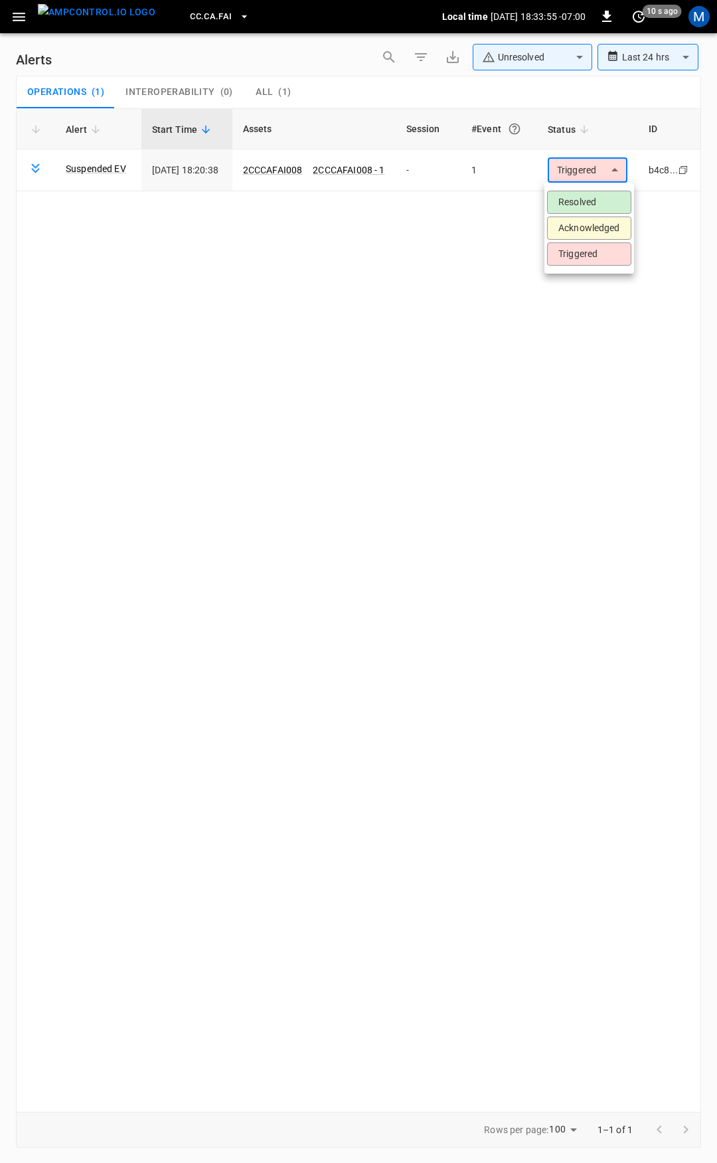
click at [602, 196] on li "Resolved" at bounding box center [589, 202] width 84 height 23
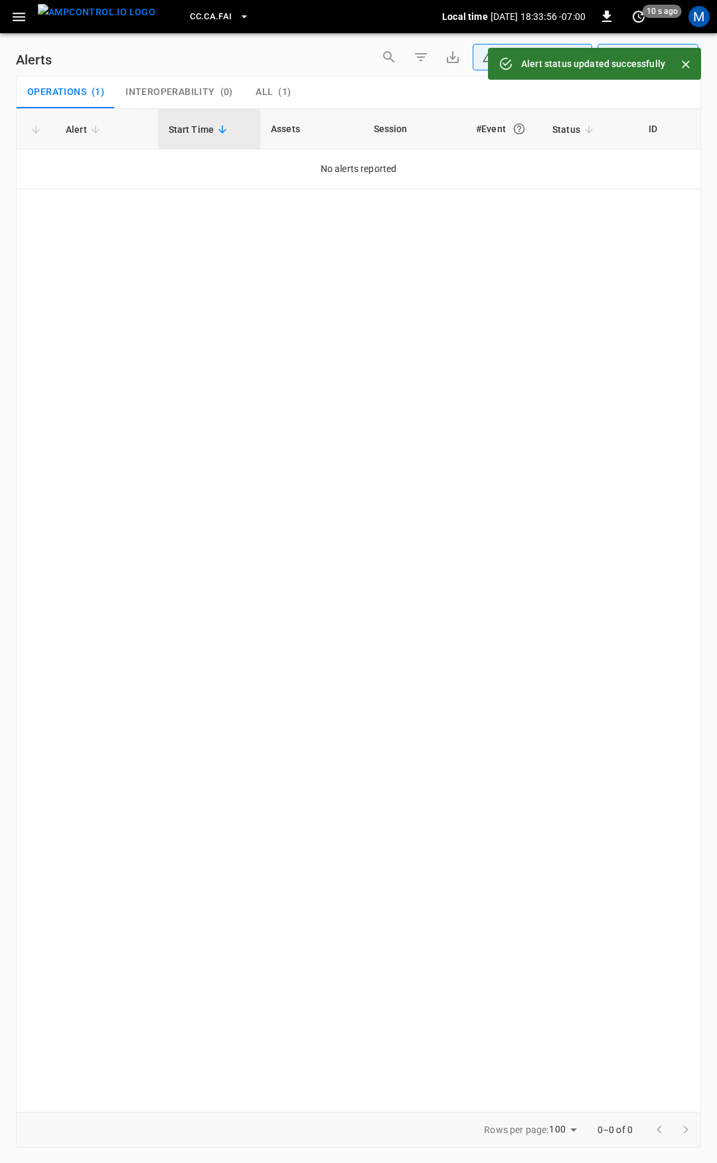
click at [16, 13] on icon "button" at bounding box center [19, 17] width 13 height 9
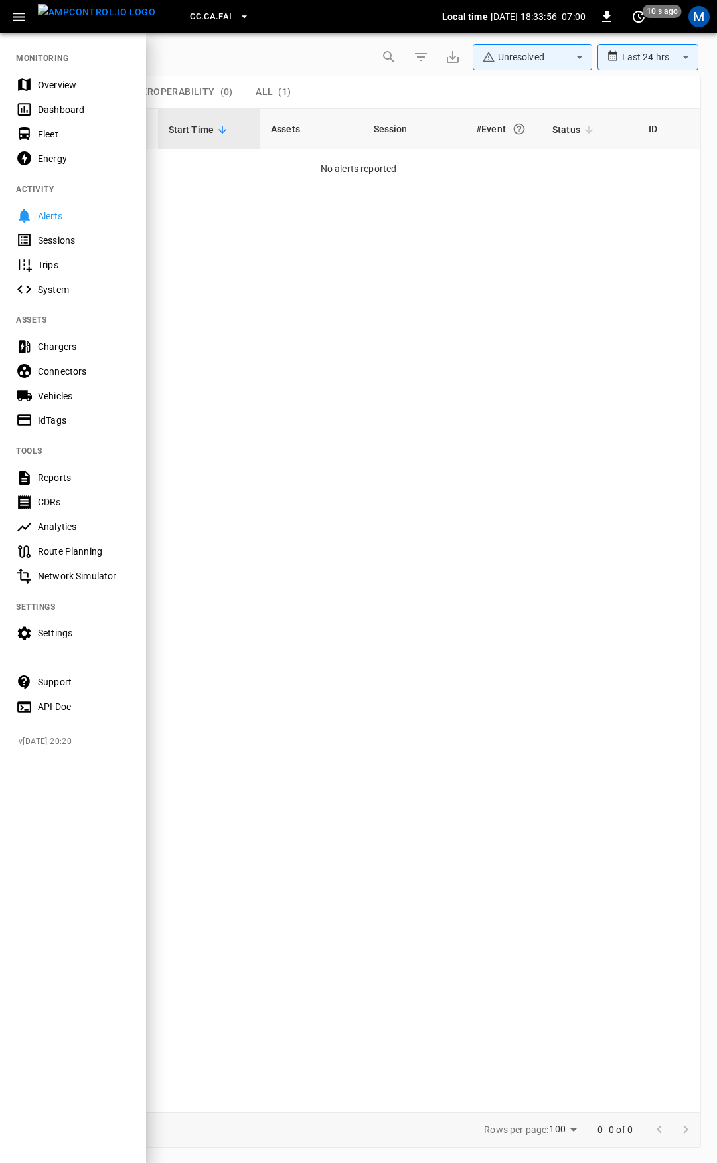
click at [55, 82] on div "Overview" at bounding box center [84, 84] width 92 height 13
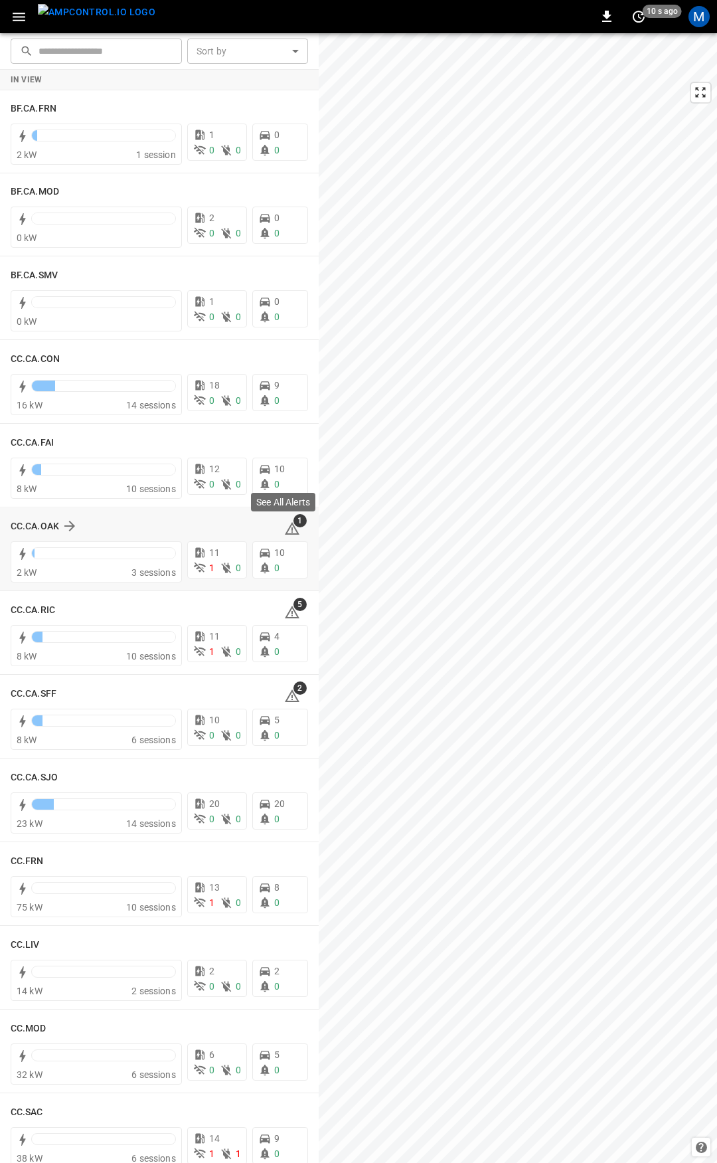
click at [284, 527] on icon at bounding box center [292, 529] width 16 height 16
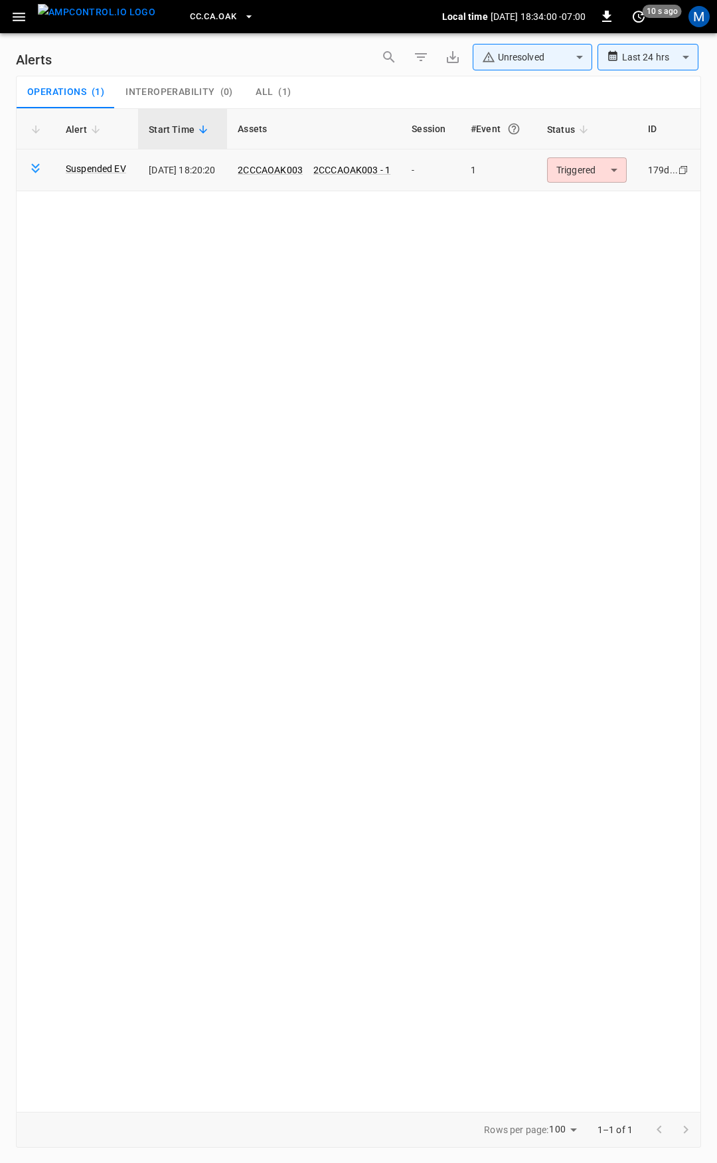
click at [594, 176] on body "**********" at bounding box center [358, 579] width 717 height 1158
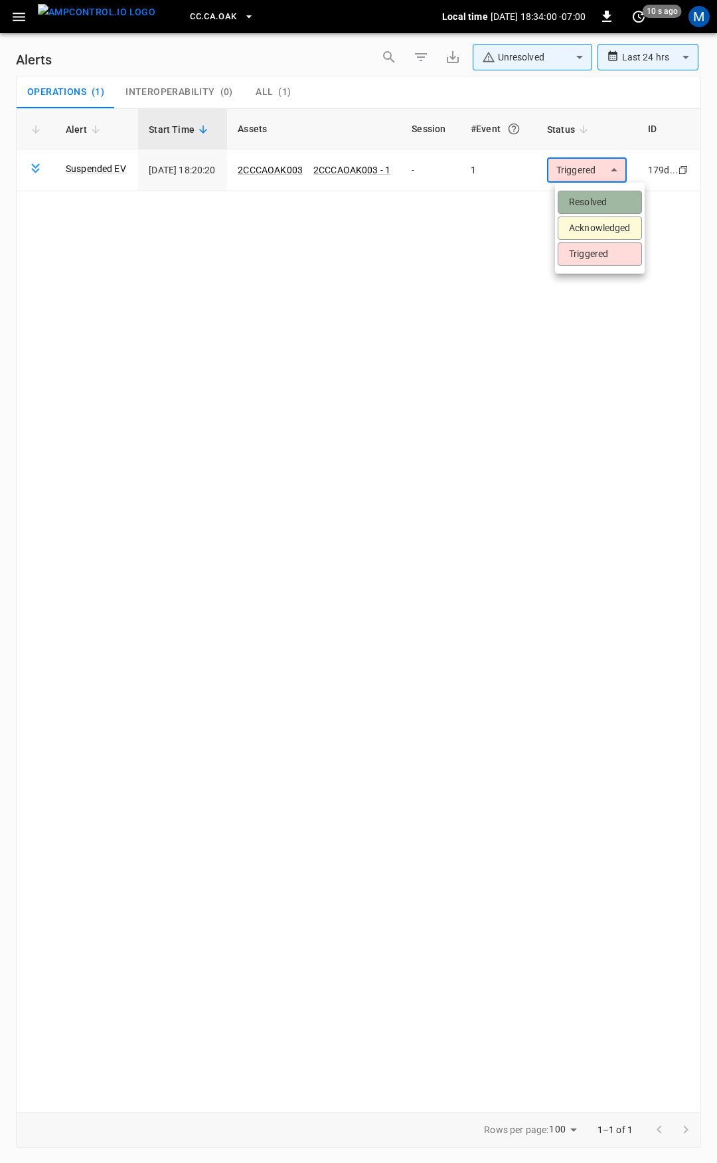
click at [585, 194] on li "Resolved" at bounding box center [600, 202] width 84 height 23
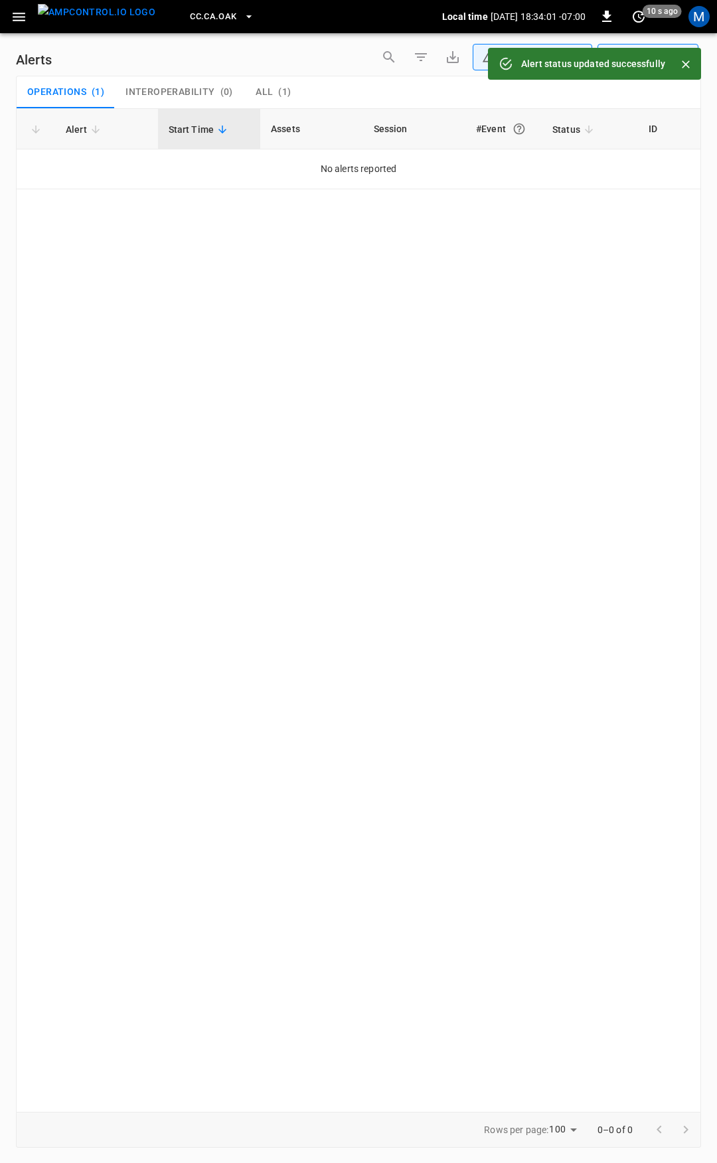
click at [13, 18] on icon "button" at bounding box center [19, 17] width 17 height 17
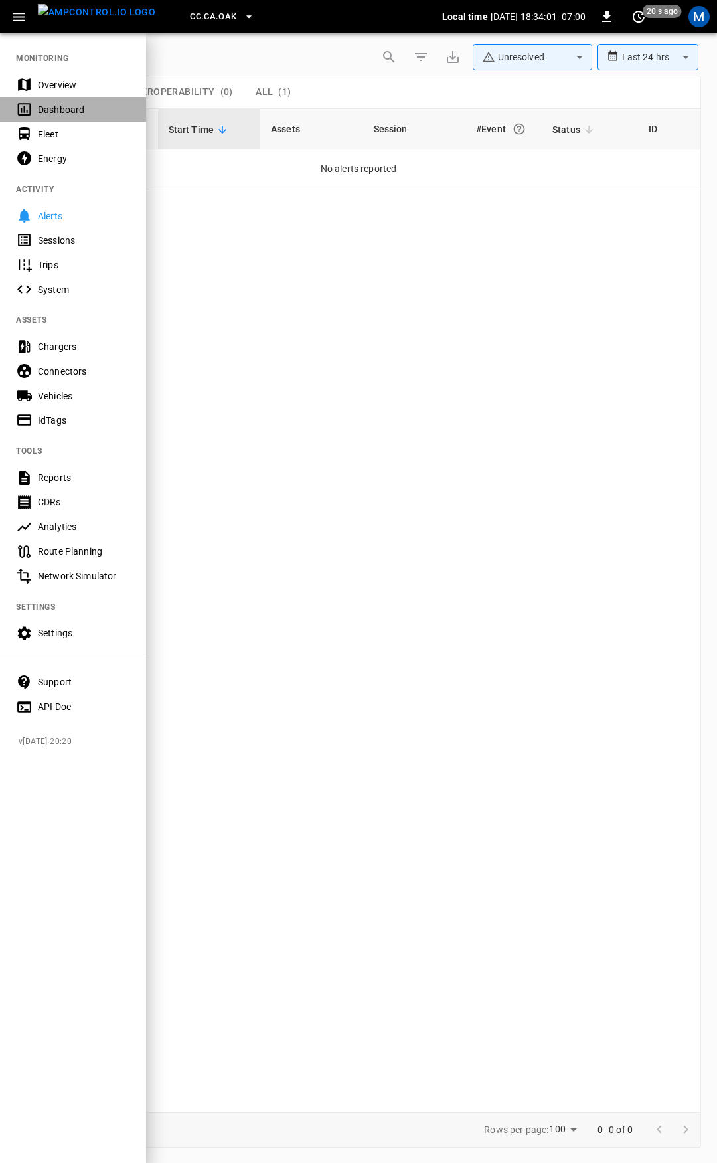
click at [69, 99] on div "Dashboard" at bounding box center [73, 109] width 146 height 25
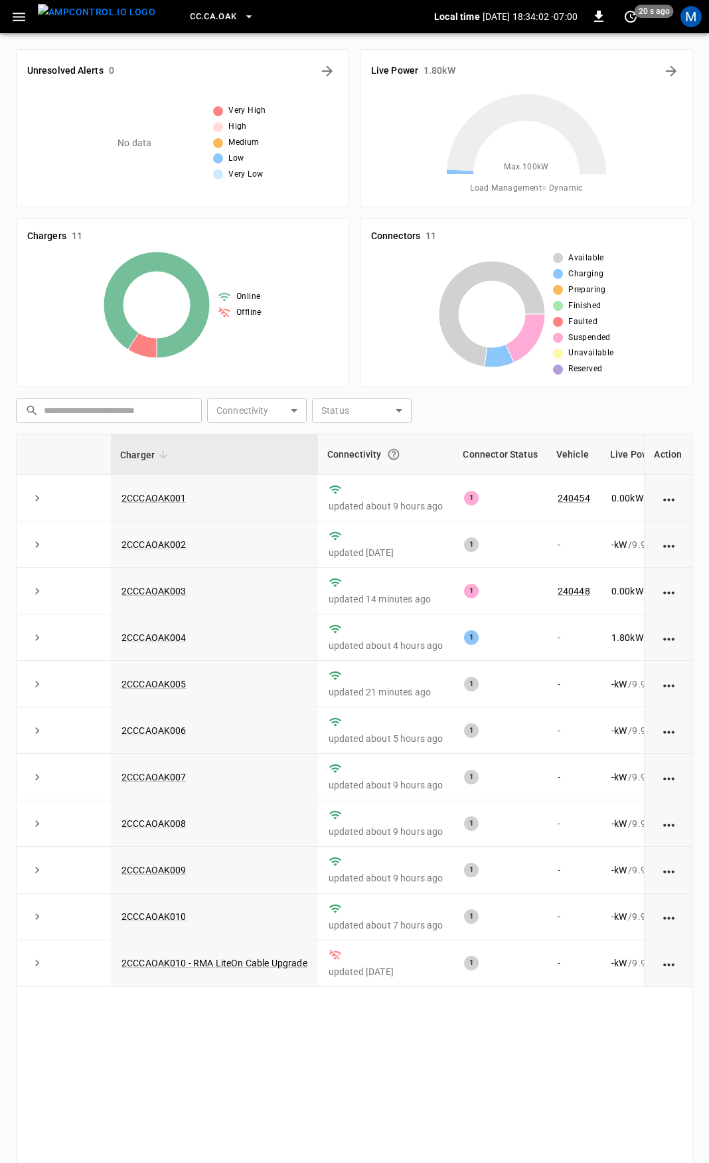
click at [5, 10] on button "button" at bounding box center [18, 17] width 27 height 25
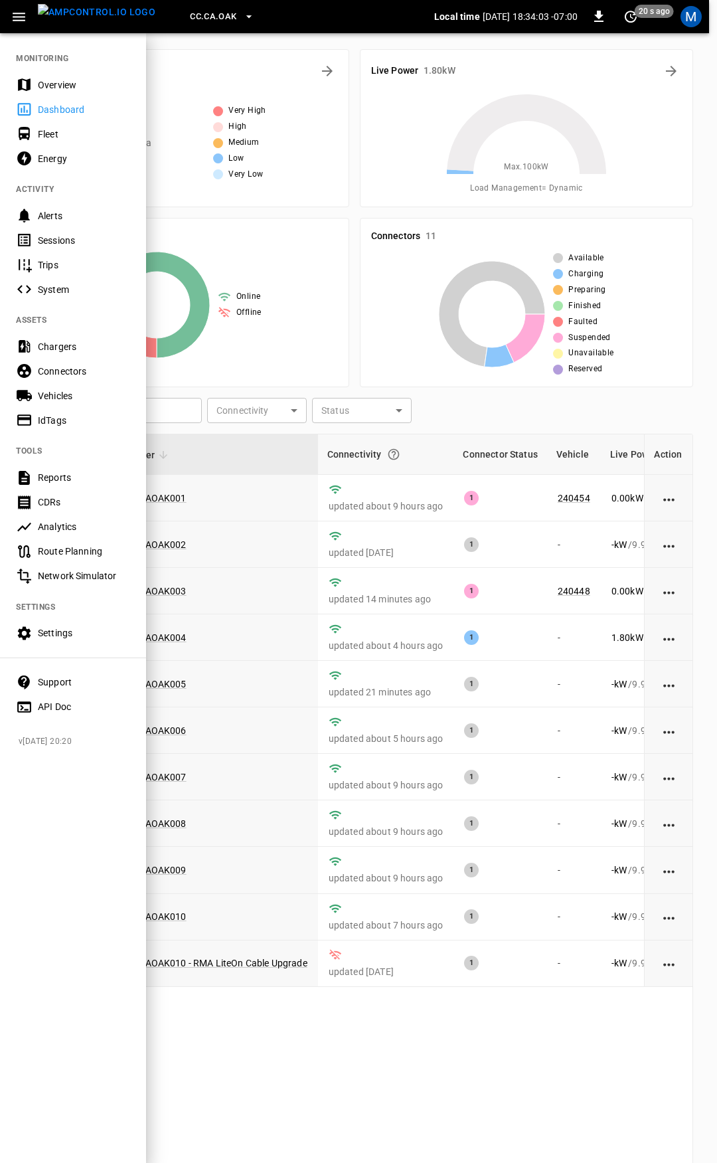
drag, startPoint x: 76, startPoint y: 89, endPoint x: 179, endPoint y: 321, distance: 253.4
click at [77, 89] on div "Overview" at bounding box center [84, 84] width 92 height 13
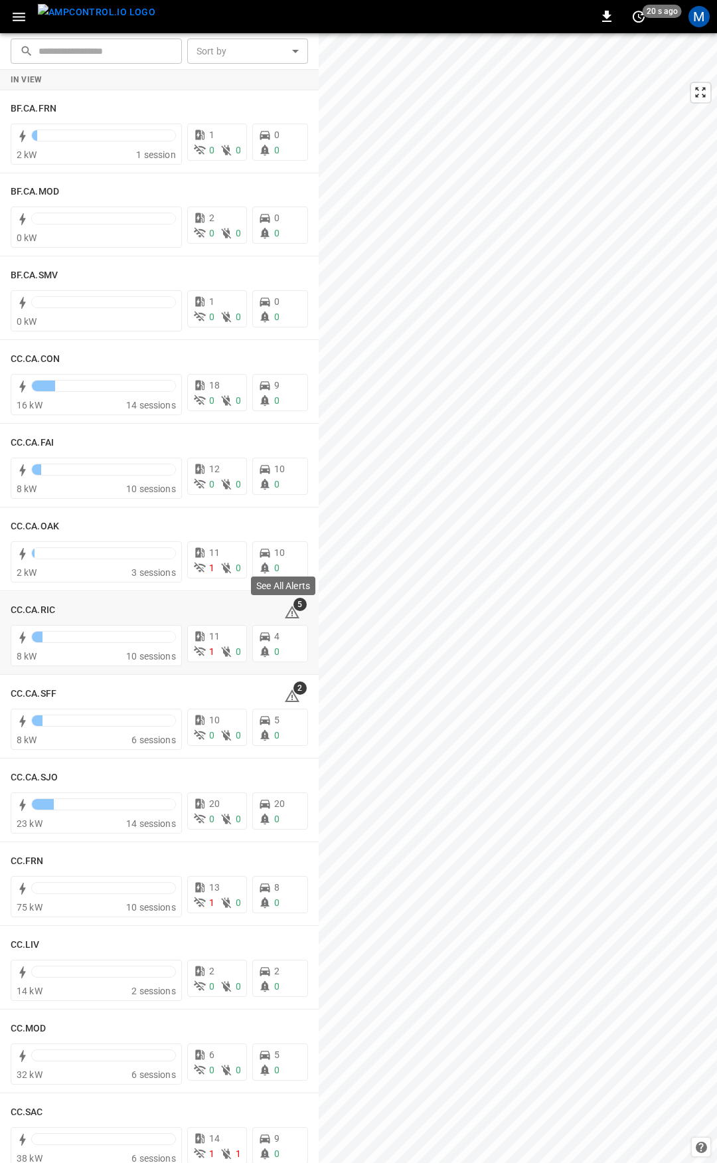
click at [288, 603] on div "See All Alerts" at bounding box center [283, 589] width 67 height 29
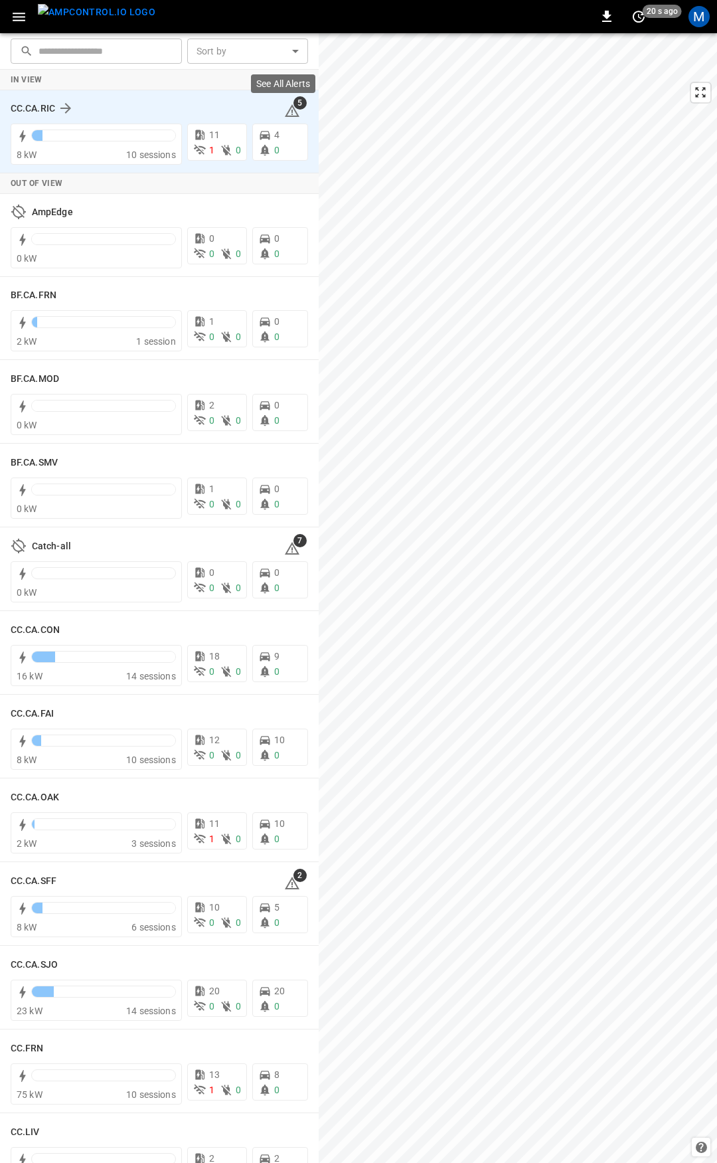
click at [294, 106] on span "5" at bounding box center [300, 102] width 13 height 13
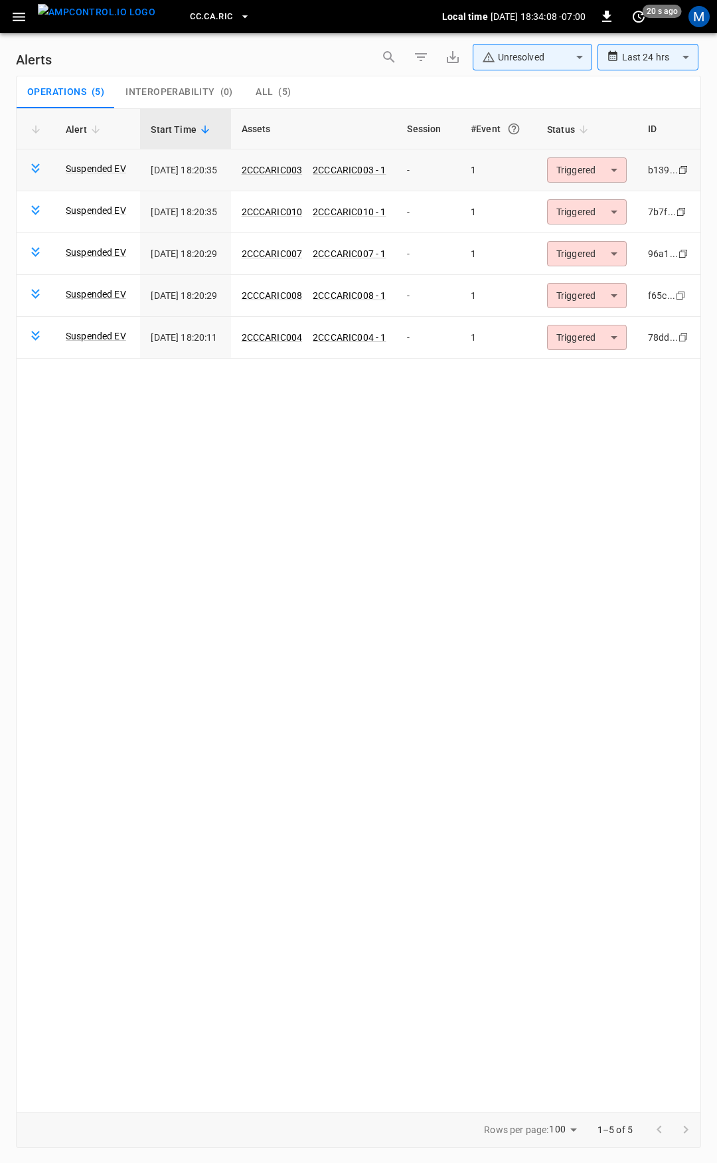
click at [605, 169] on body "**********" at bounding box center [358, 579] width 717 height 1158
click at [594, 193] on li "Resolved" at bounding box center [592, 202] width 84 height 23
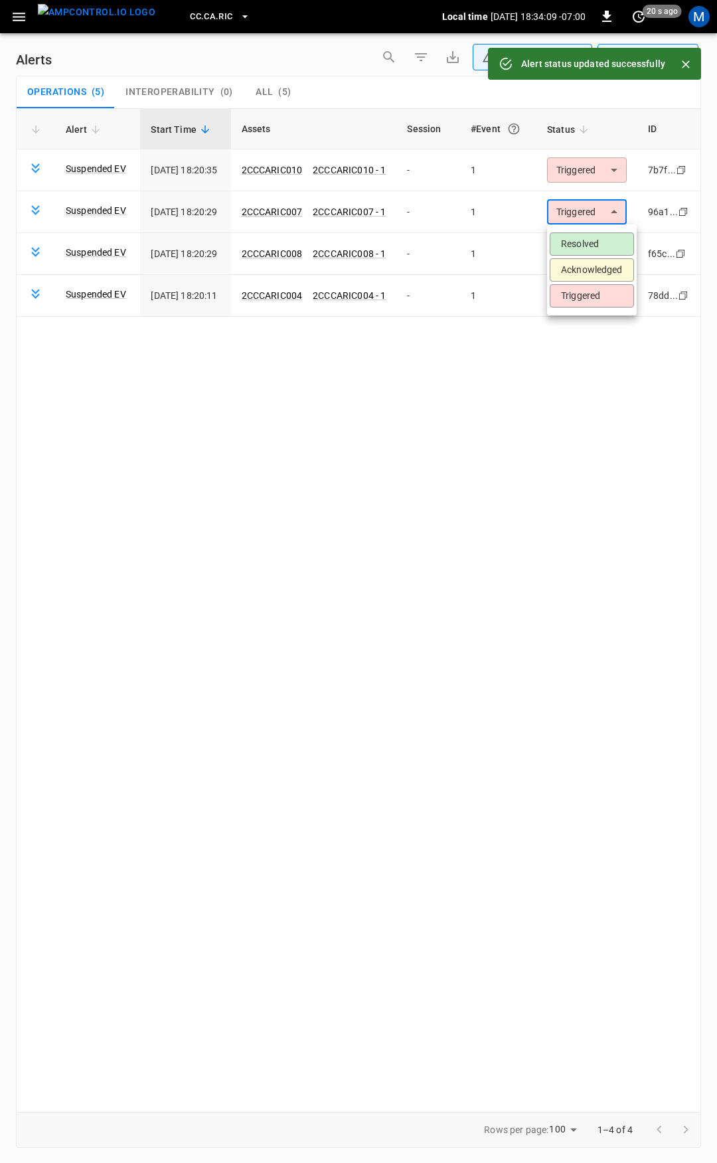
click at [593, 211] on body "**********" at bounding box center [358, 579] width 717 height 1158
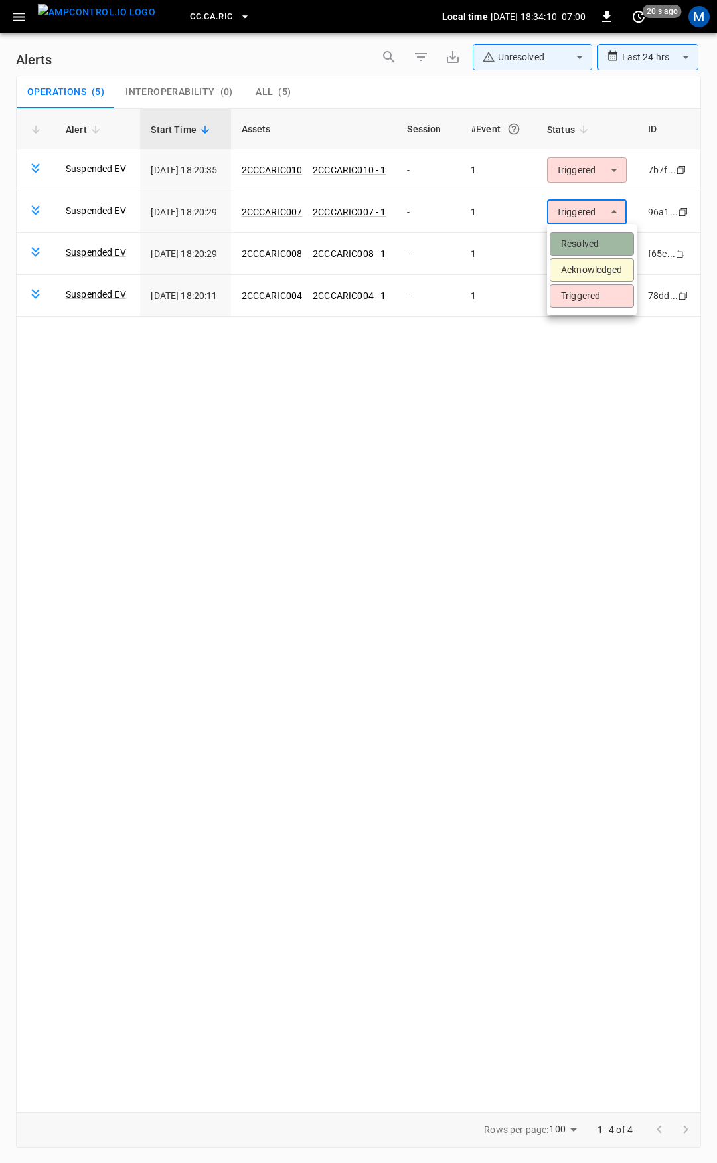
click at [597, 247] on li "Resolved" at bounding box center [592, 243] width 84 height 23
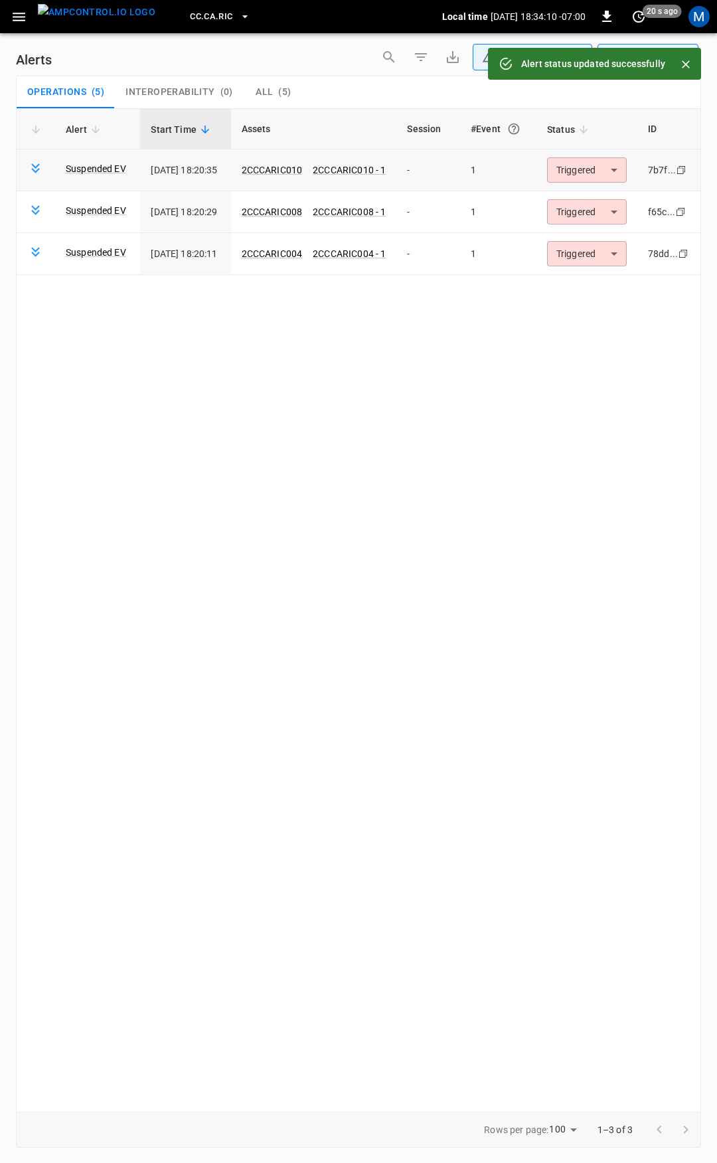
click at [604, 175] on body "**********" at bounding box center [358, 579] width 717 height 1158
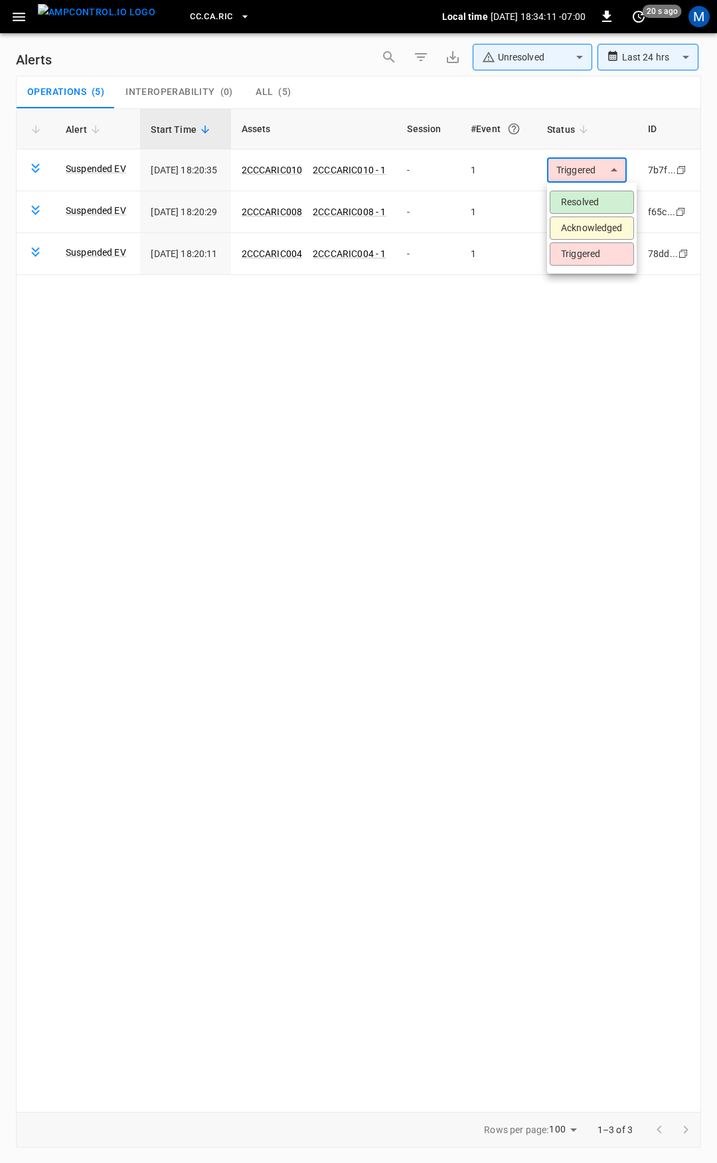
click at [595, 213] on li "Resolved" at bounding box center [592, 202] width 84 height 23
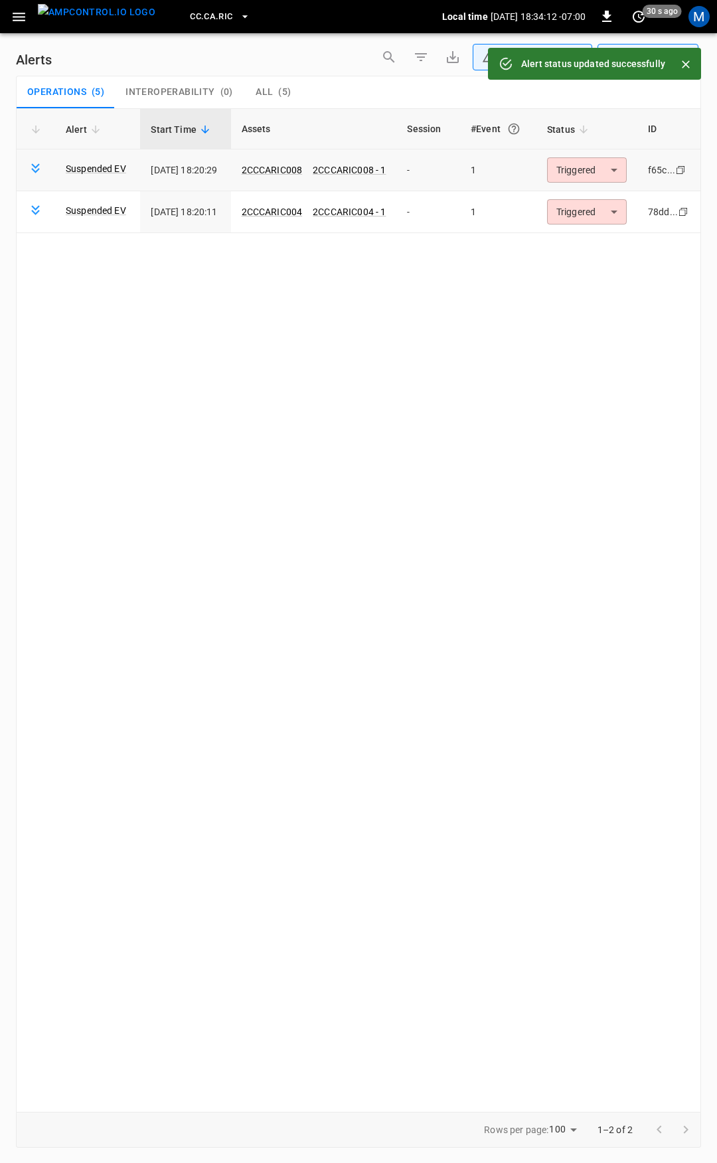
click at [599, 176] on body "**********" at bounding box center [358, 579] width 717 height 1158
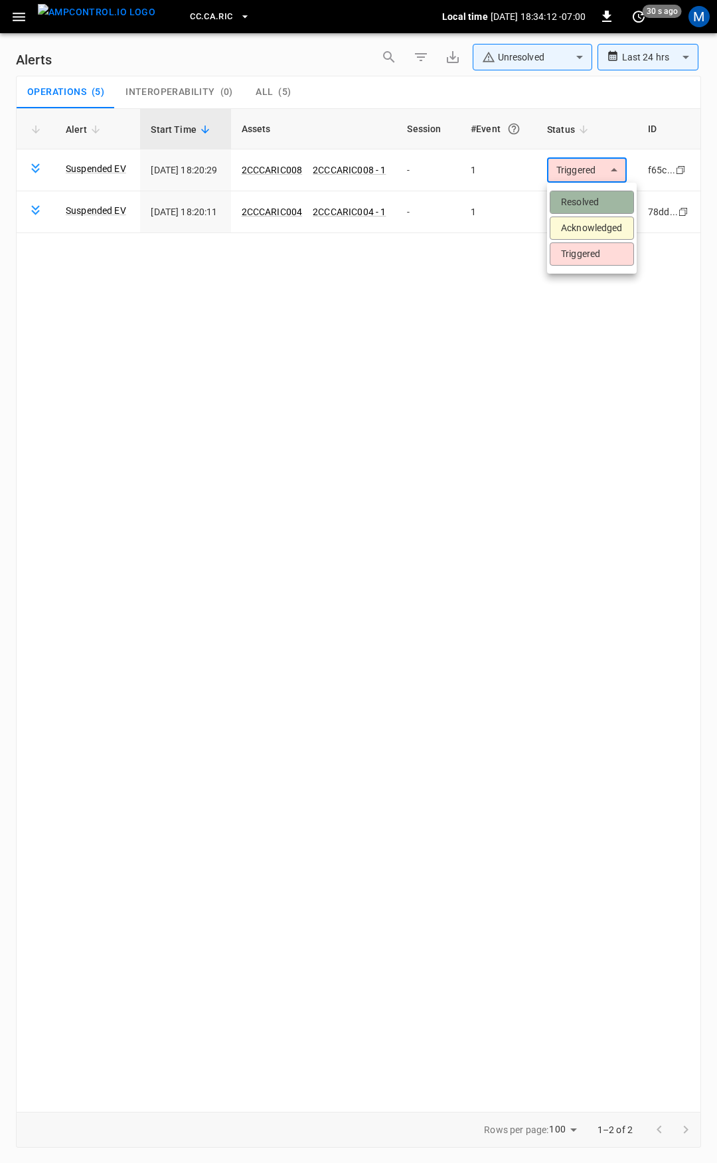
click at [594, 205] on li "Resolved" at bounding box center [592, 202] width 84 height 23
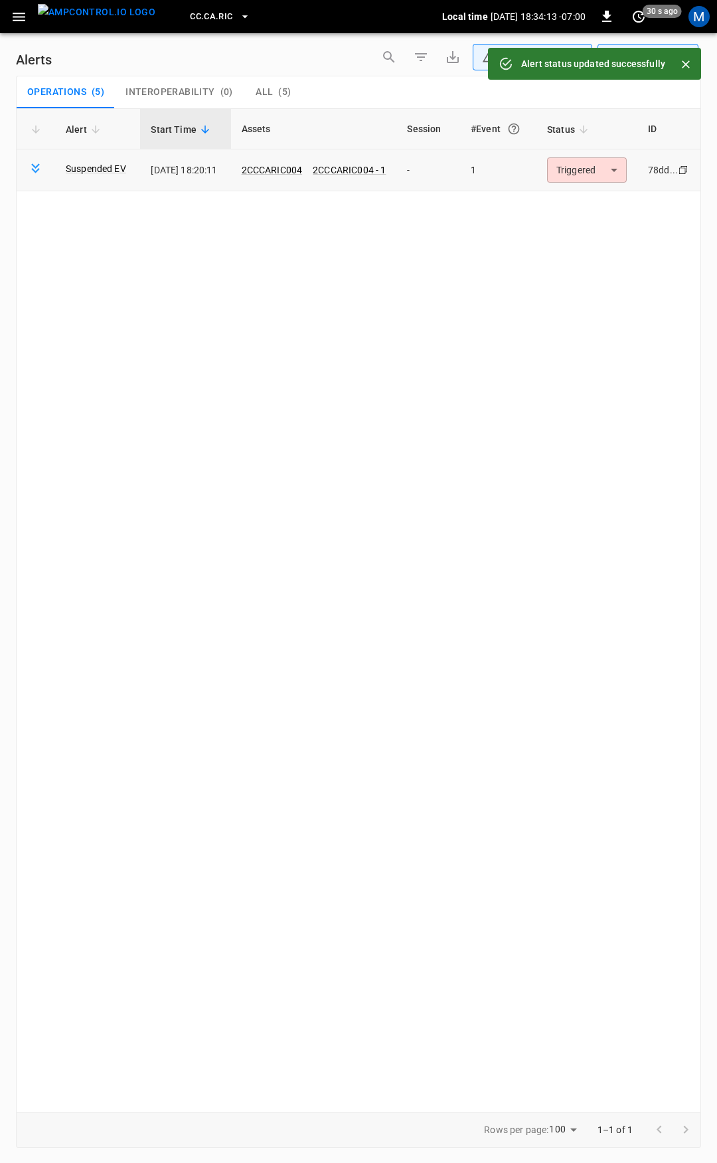
click at [587, 175] on body "**********" at bounding box center [358, 579] width 717 height 1158
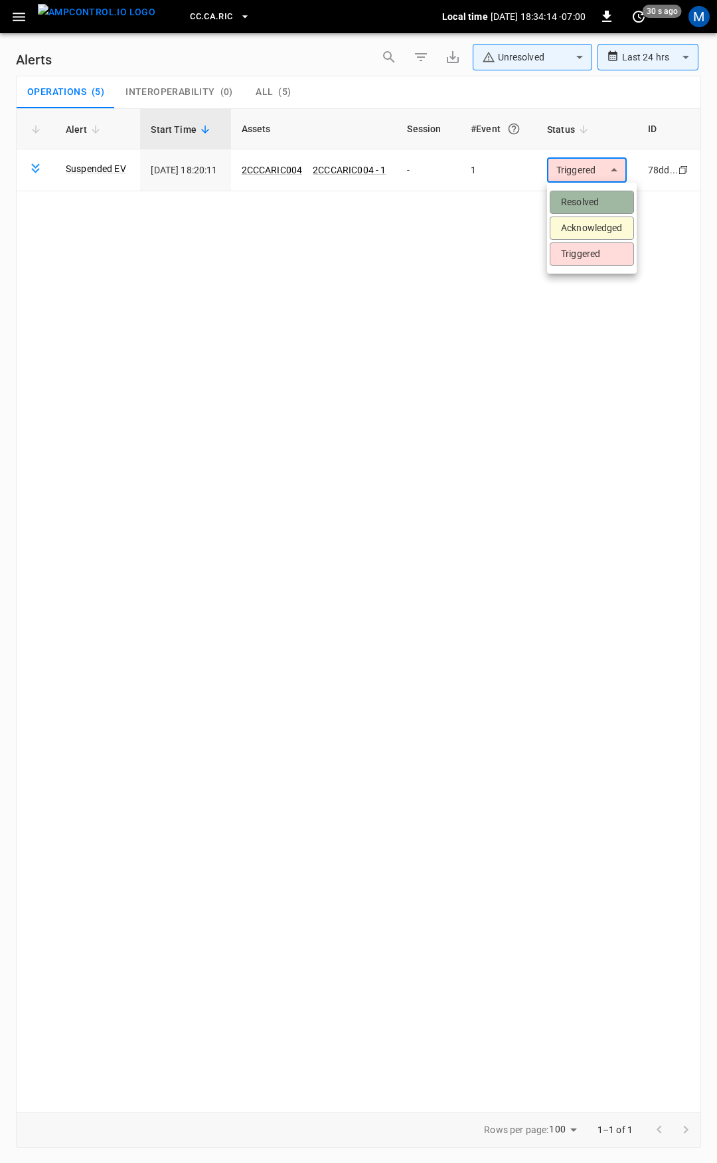
click at [591, 195] on li "Resolved" at bounding box center [592, 202] width 84 height 23
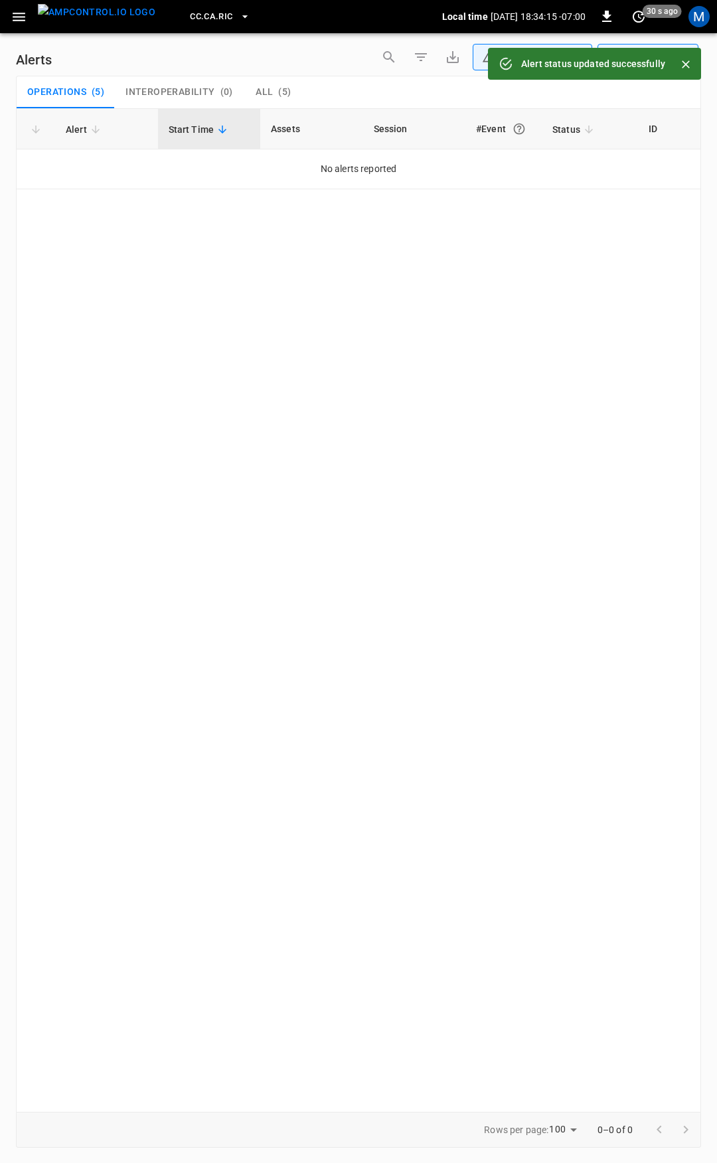
click at [19, 16] on icon "button" at bounding box center [19, 17] width 13 height 9
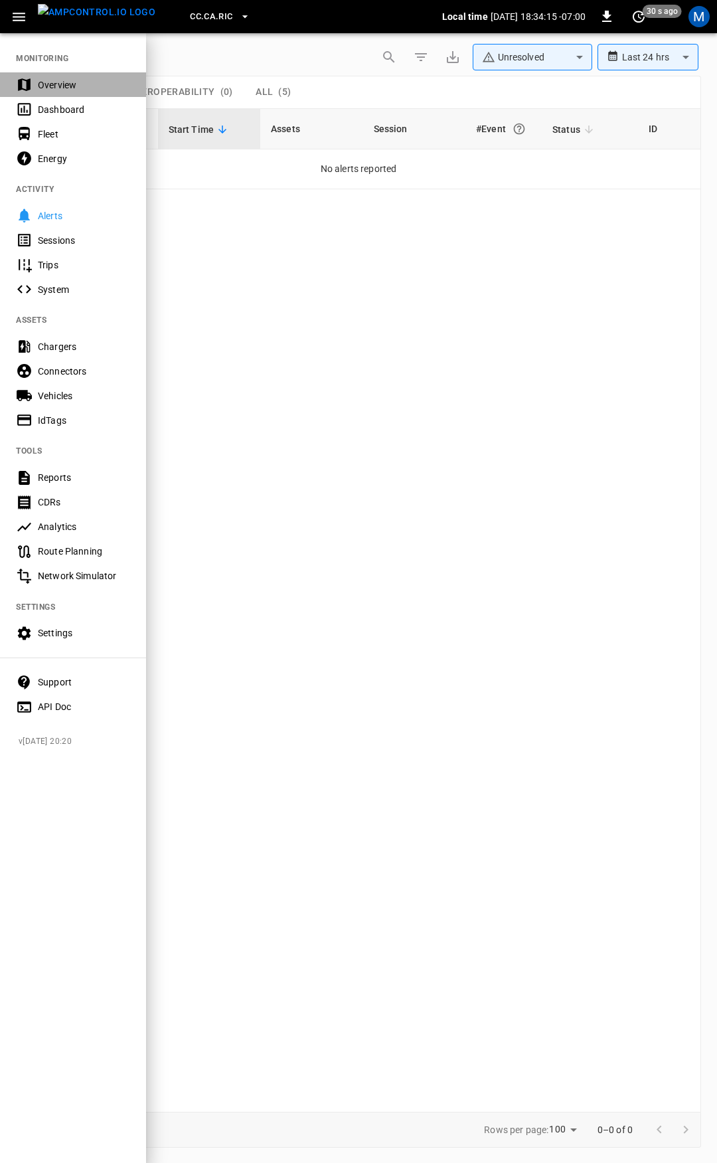
click at [66, 74] on div "Overview" at bounding box center [73, 84] width 146 height 25
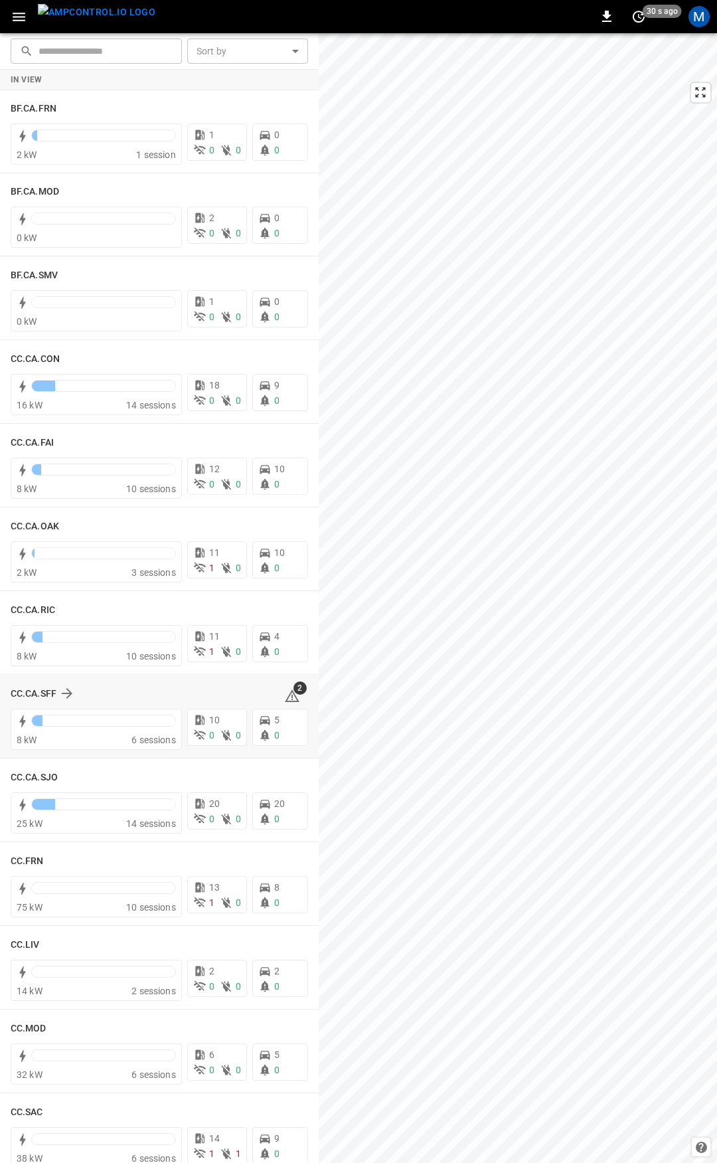
click at [286, 695] on icon at bounding box center [292, 696] width 16 height 16
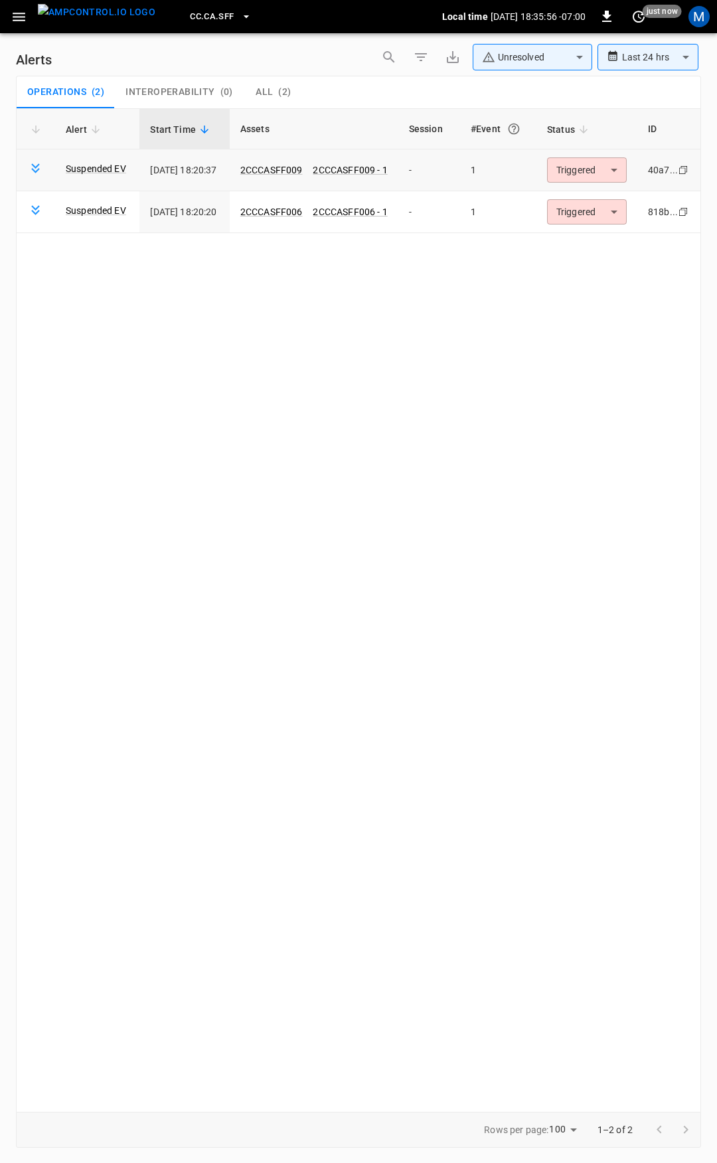
click at [581, 178] on body "**********" at bounding box center [358, 579] width 717 height 1158
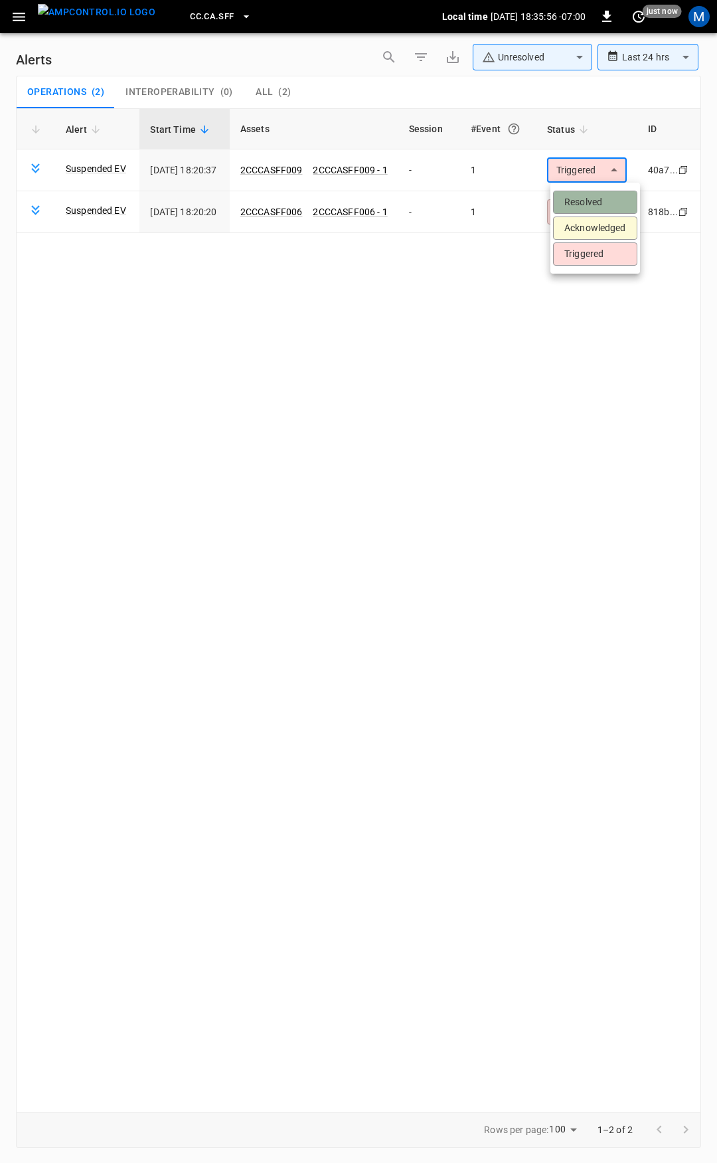
click at [586, 201] on li "Resolved" at bounding box center [595, 202] width 84 height 23
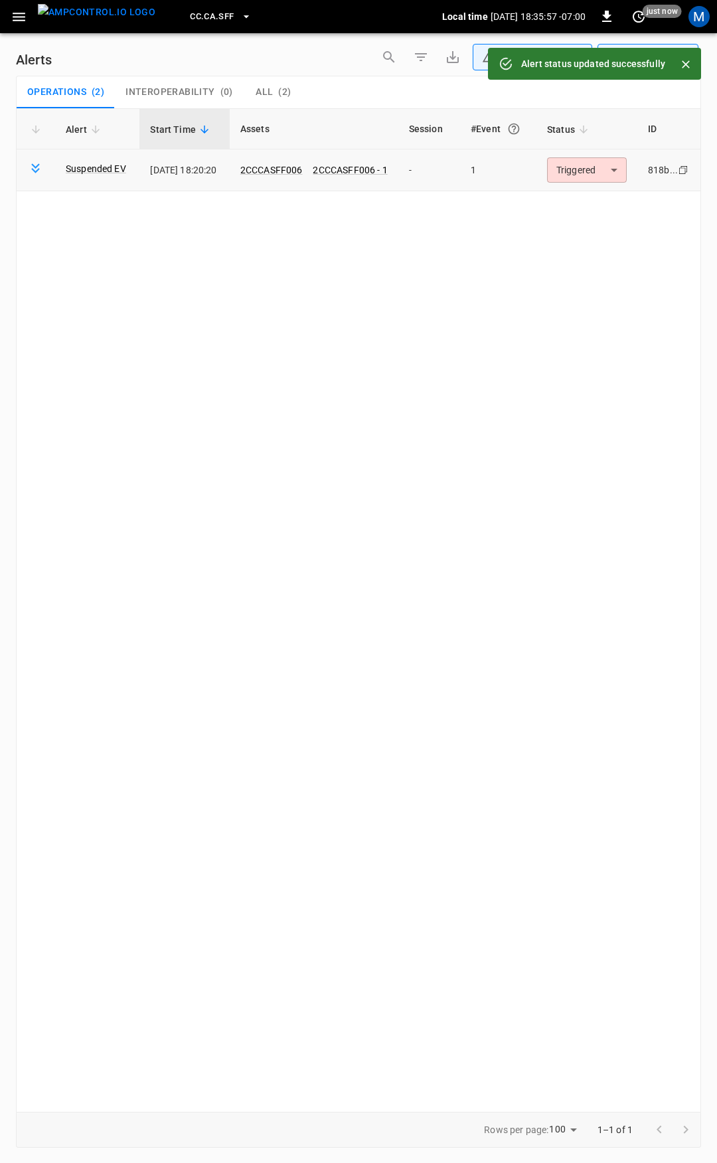
click at [604, 180] on body "**********" at bounding box center [358, 579] width 717 height 1158
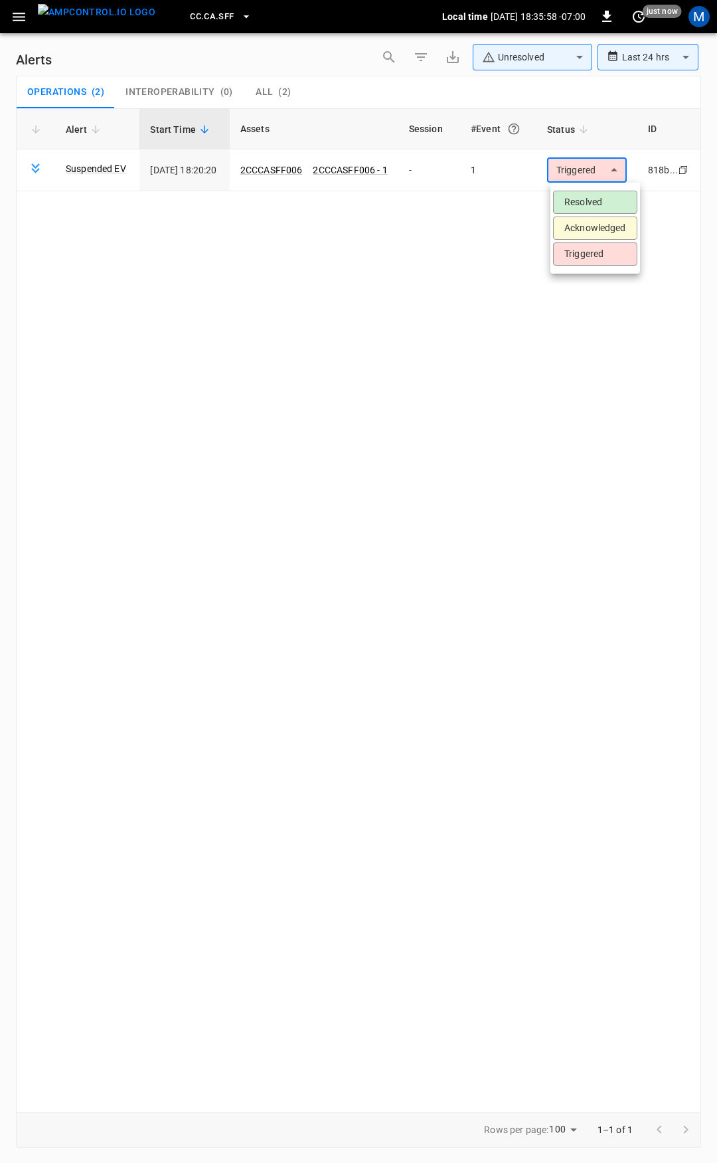
click at [602, 201] on li "Resolved" at bounding box center [595, 202] width 84 height 23
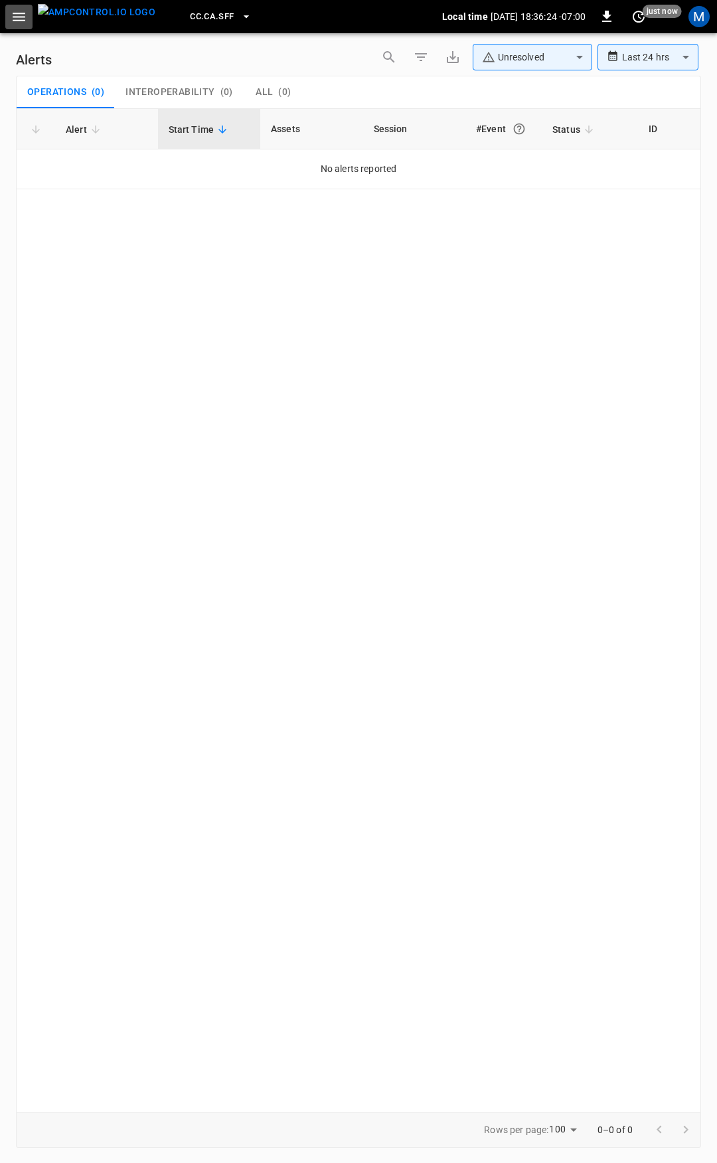
click at [12, 12] on icon "button" at bounding box center [19, 17] width 17 height 17
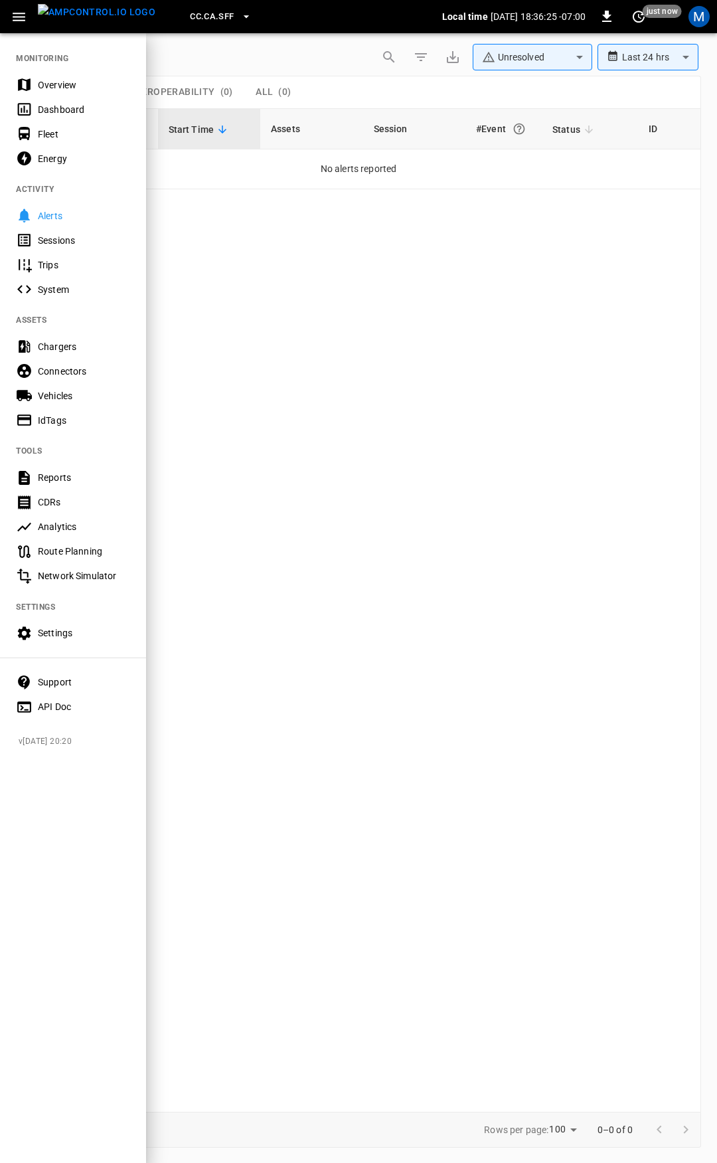
click at [65, 90] on div "Overview" at bounding box center [84, 84] width 92 height 13
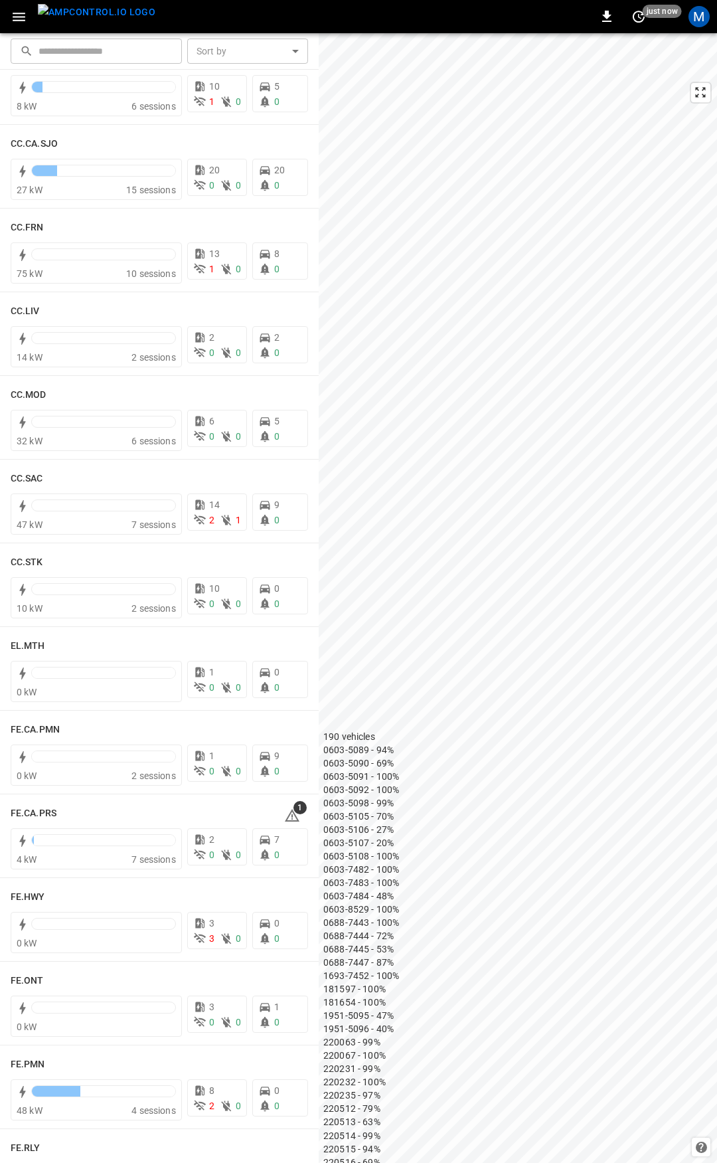
scroll to position [1095, 0]
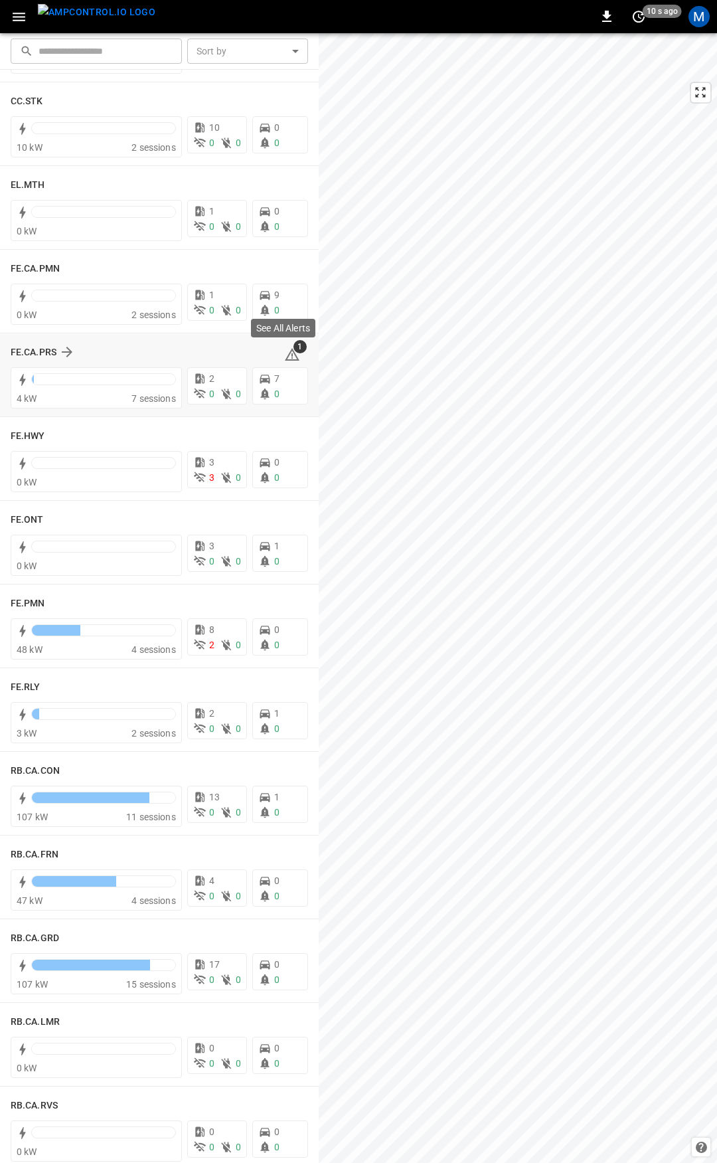
click at [294, 350] on span "1" at bounding box center [300, 346] width 13 height 13
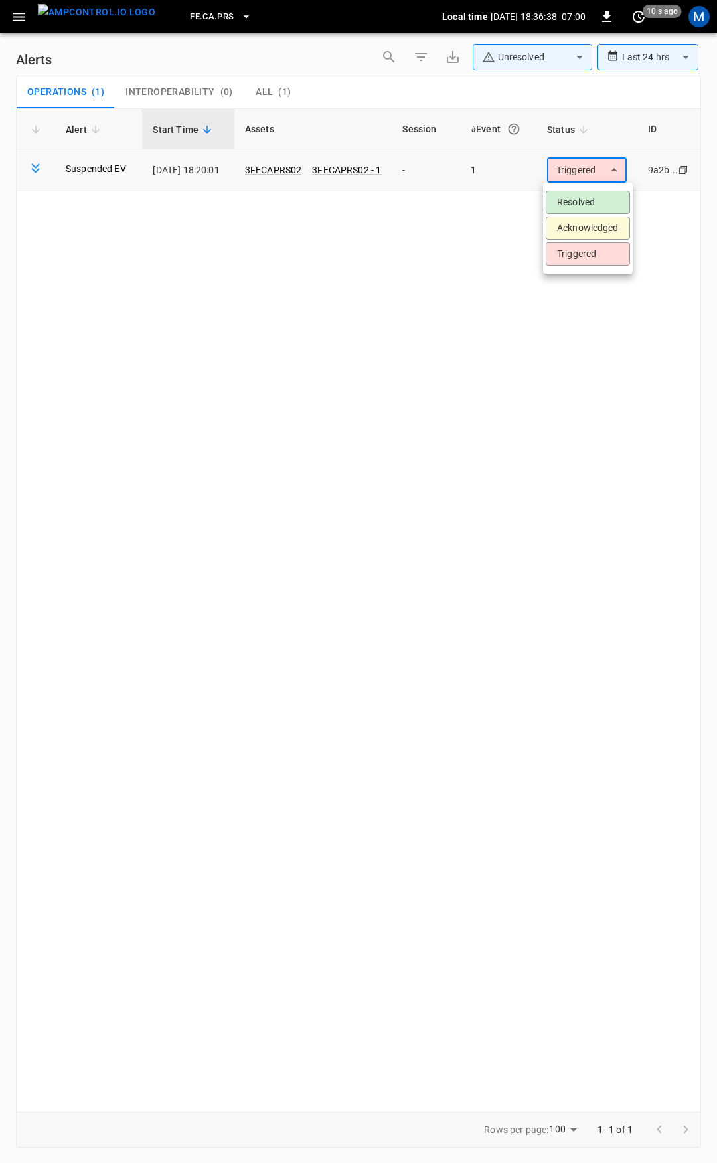
click at [583, 174] on body "**********" at bounding box center [358, 579] width 717 height 1158
click at [586, 205] on li "Resolved" at bounding box center [588, 202] width 84 height 23
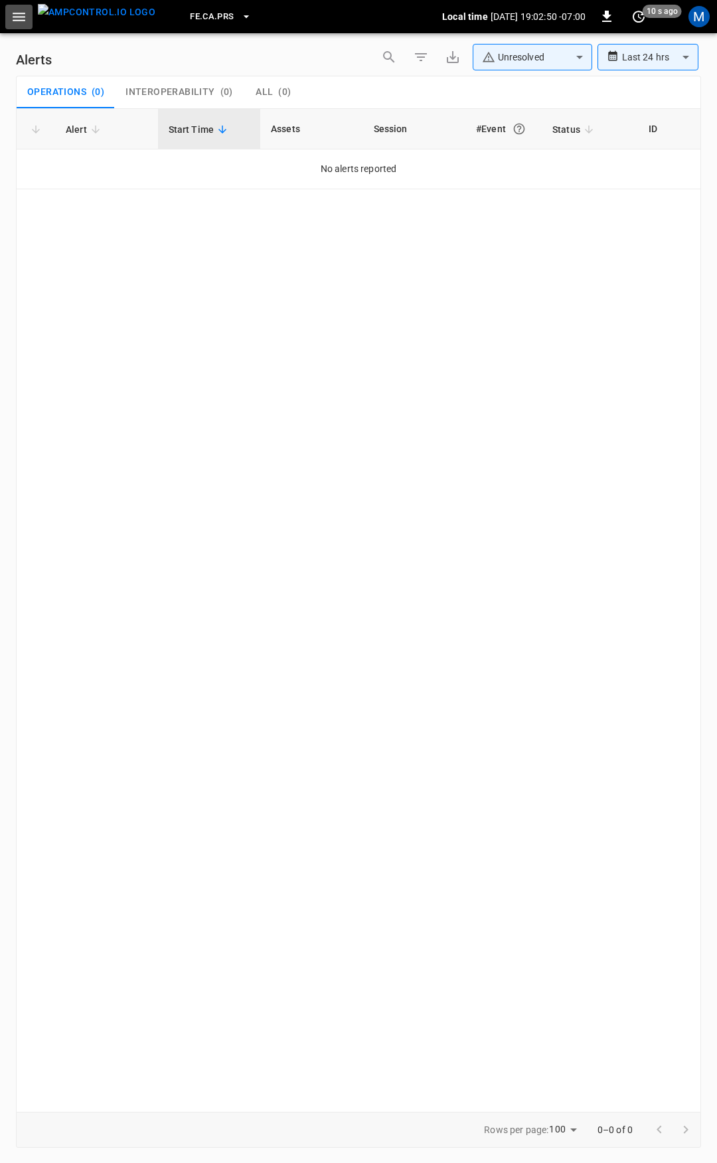
click at [21, 22] on icon "button" at bounding box center [19, 17] width 17 height 17
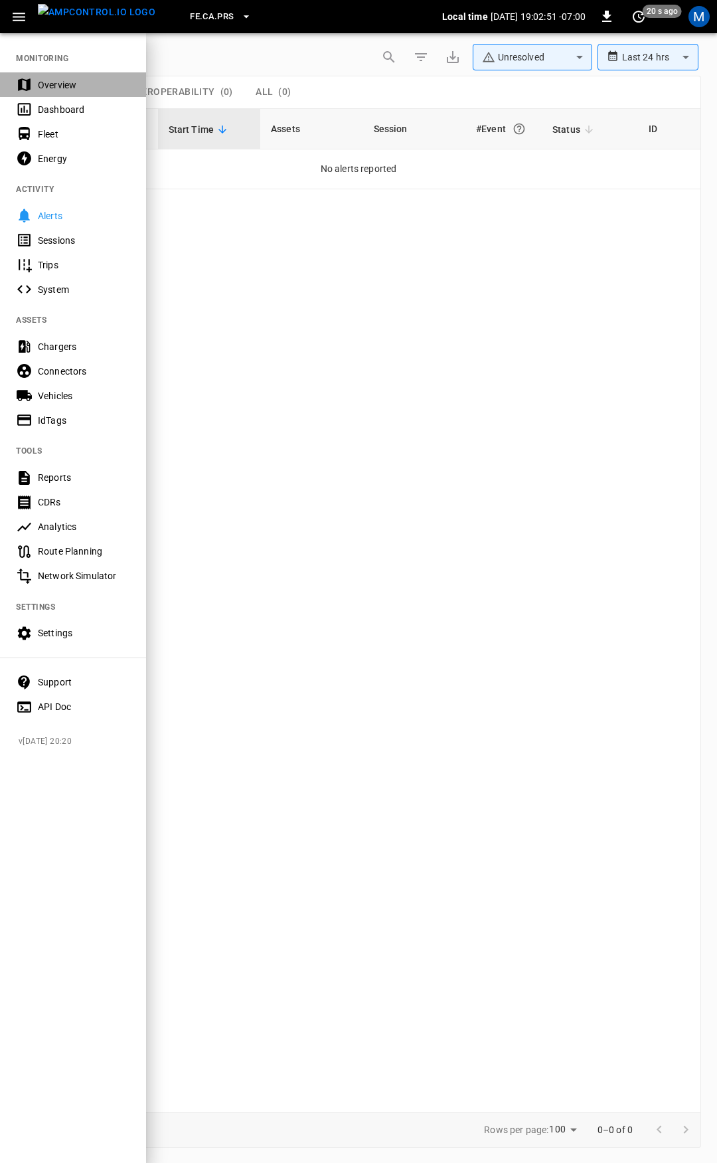
click at [63, 90] on div "Overview" at bounding box center [84, 84] width 92 height 13
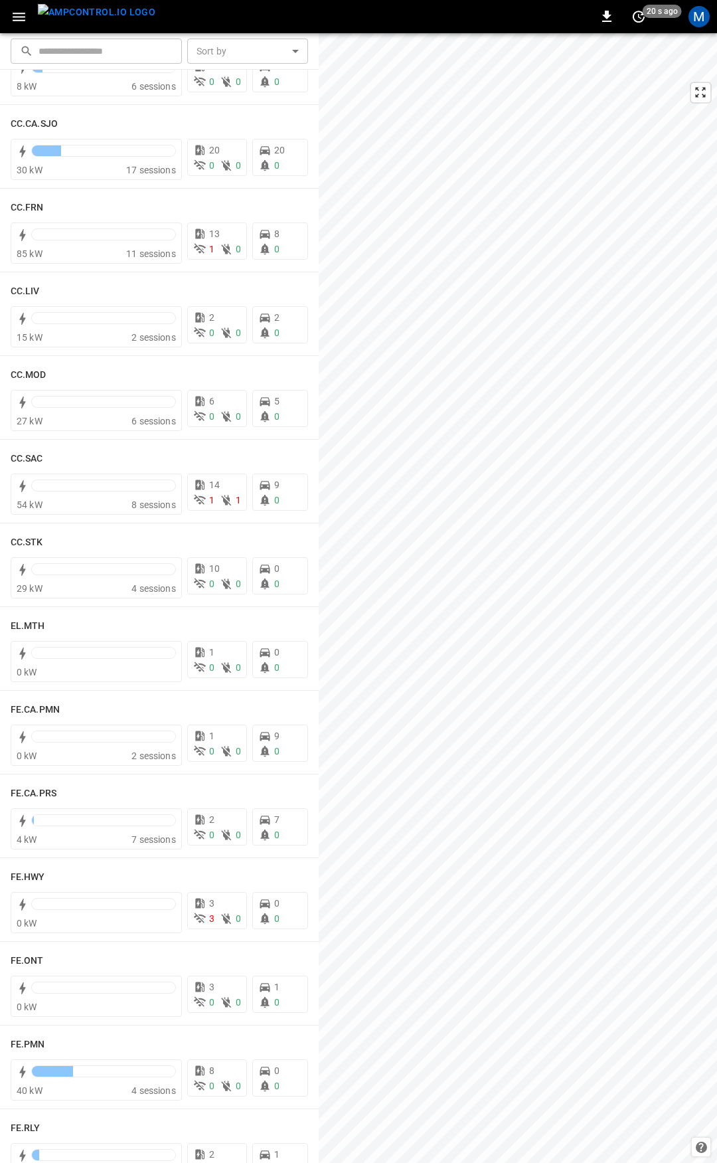
scroll to position [742, 0]
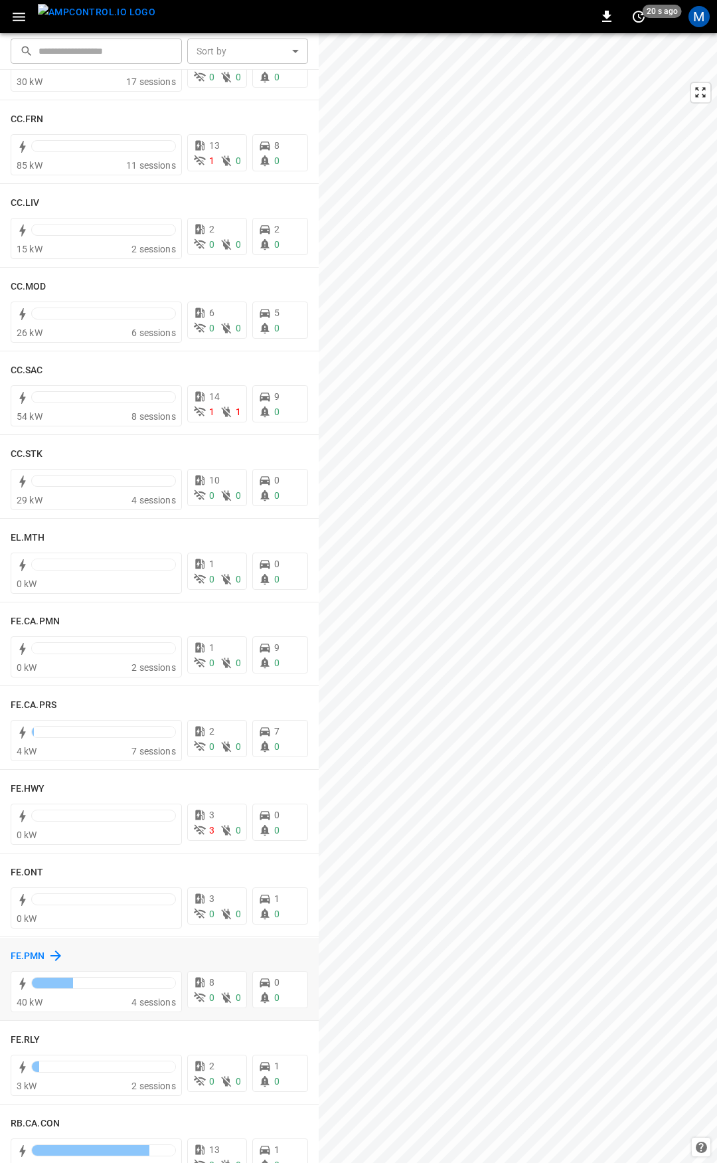
click at [43, 954] on h6 "FE.PMN" at bounding box center [28, 956] width 35 height 15
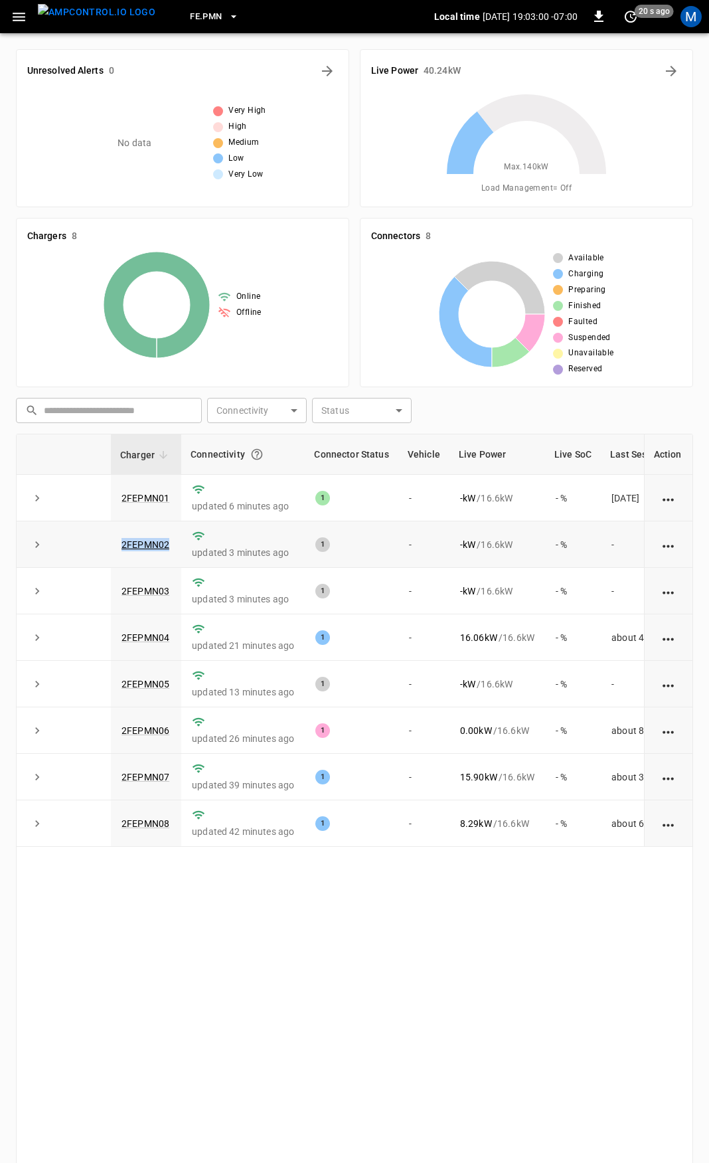
drag, startPoint x: 170, startPoint y: 548, endPoint x: 118, endPoint y: 555, distance: 52.2
click at [118, 555] on td "2FEPMN02" at bounding box center [146, 544] width 70 height 46
copy link "2FEPMN02"
click at [144, 544] on link "2FEPMN02" at bounding box center [145, 545] width 53 height 16
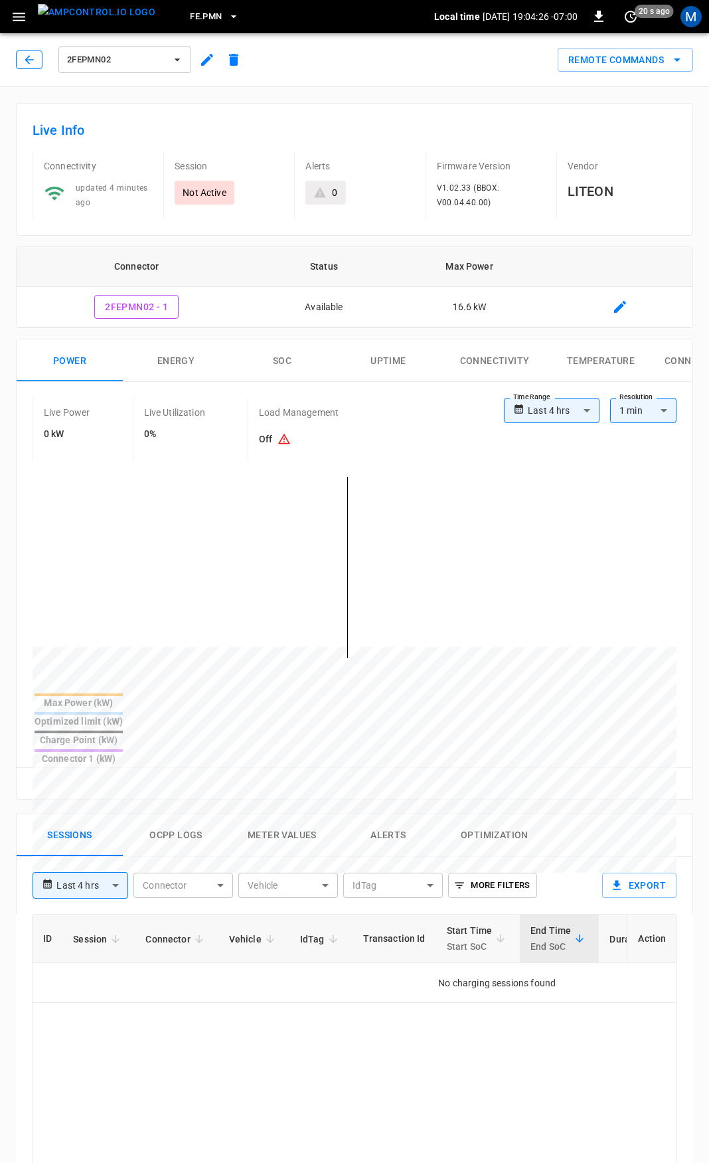
click at [28, 59] on icon "button" at bounding box center [29, 59] width 13 height 13
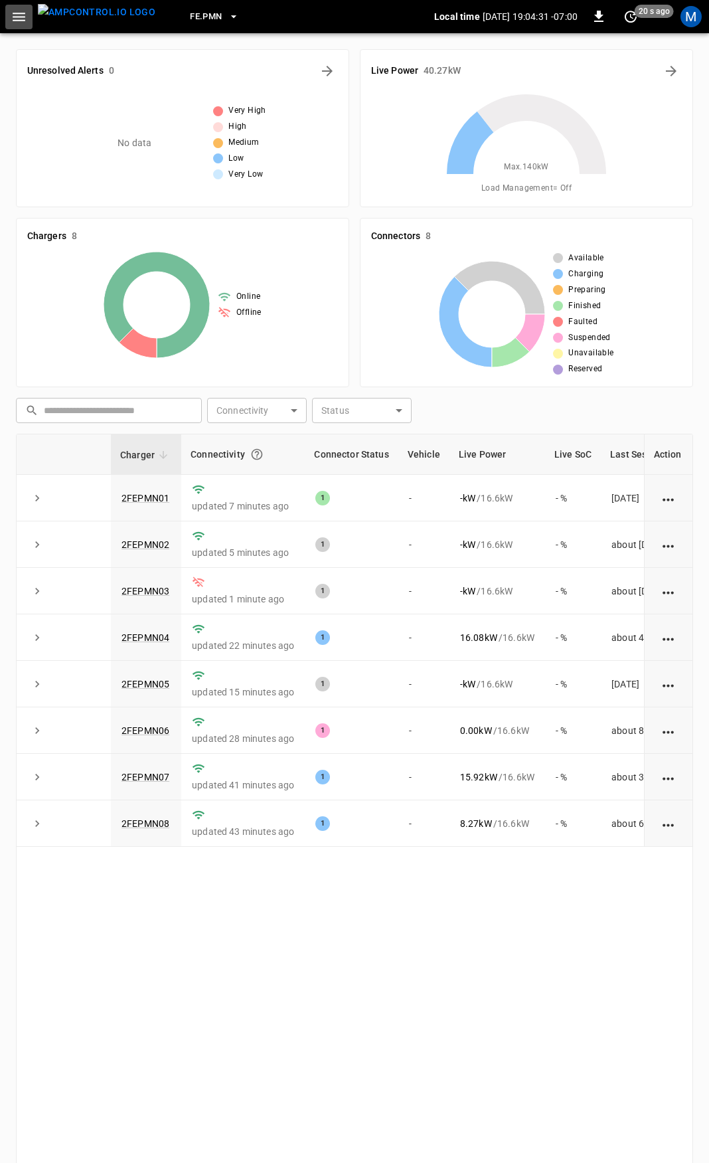
click at [24, 25] on button "button" at bounding box center [18, 17] width 27 height 25
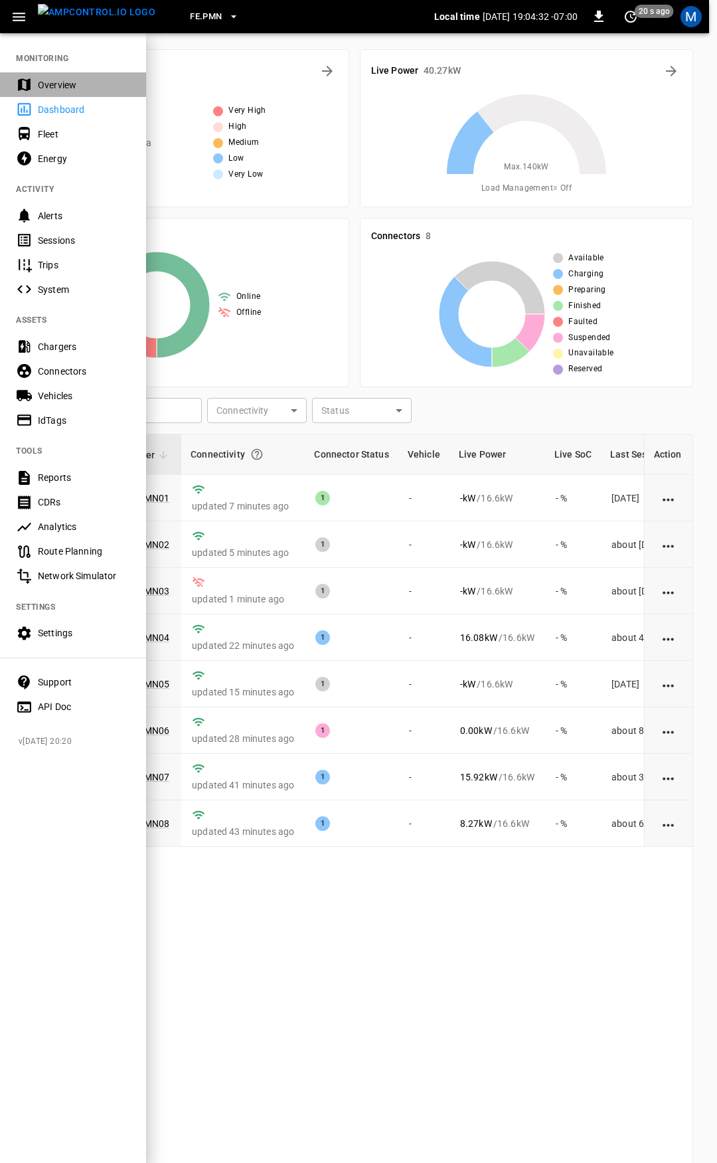
click at [78, 78] on div "Overview" at bounding box center [84, 84] width 92 height 13
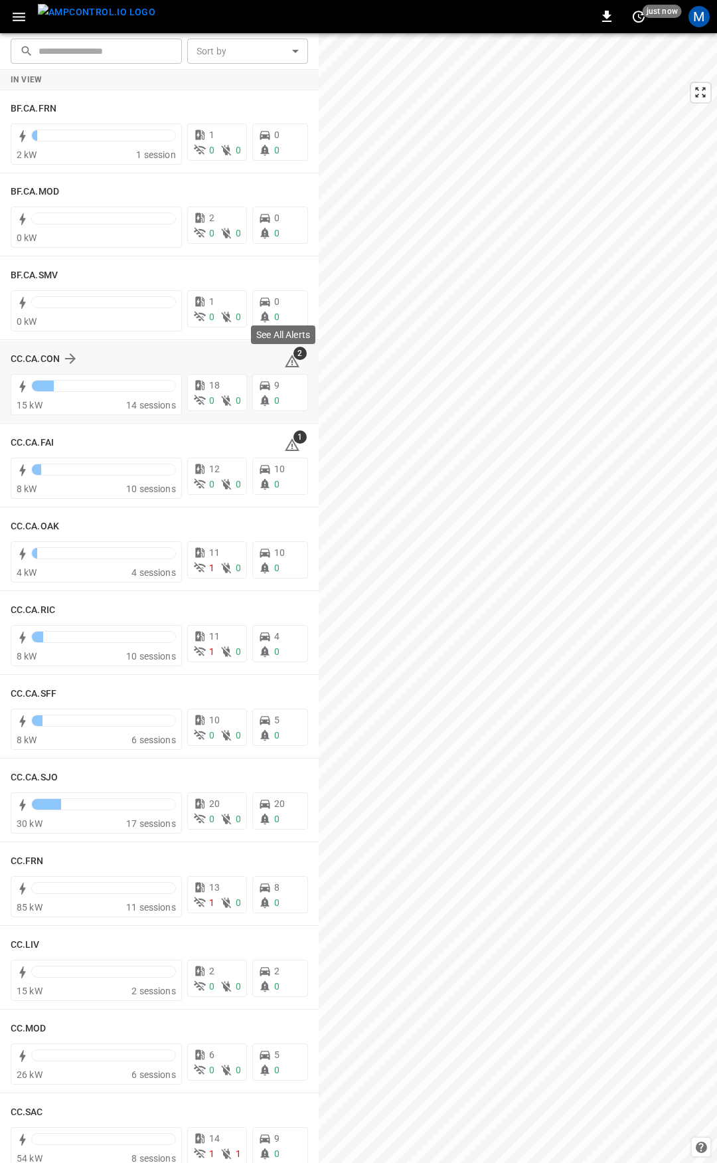
click at [284, 357] on icon at bounding box center [292, 361] width 16 height 16
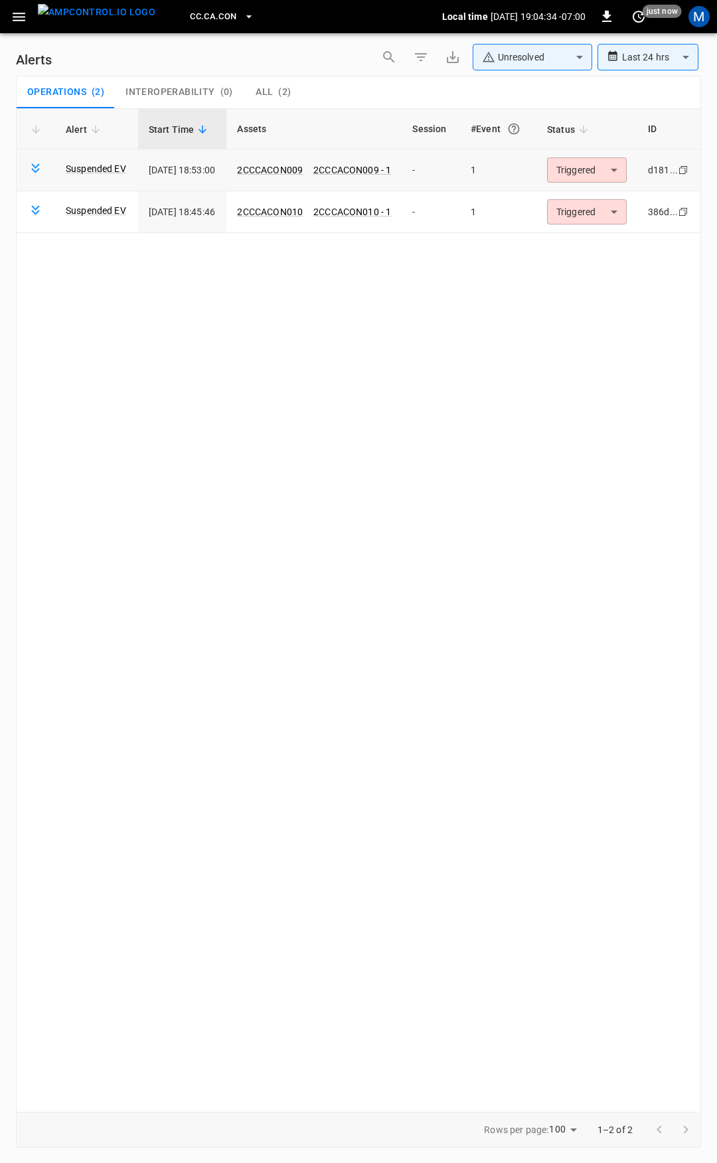
click at [610, 173] on body "**********" at bounding box center [358, 579] width 717 height 1158
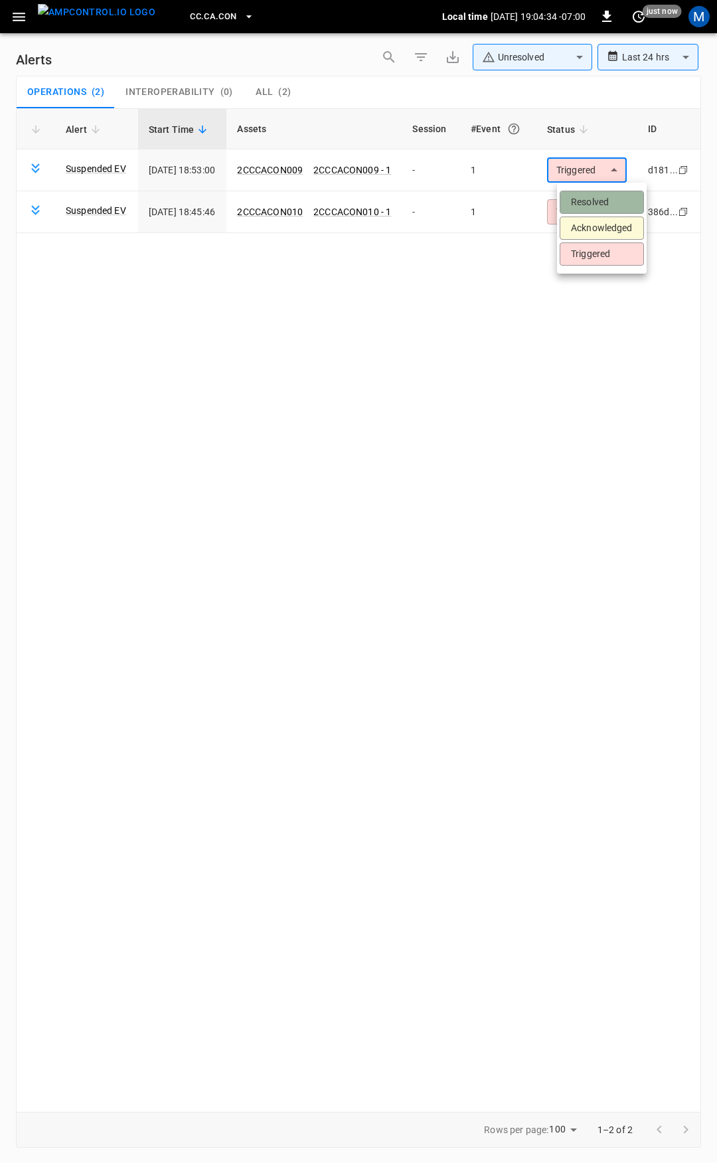
click at [610, 201] on li "Resolved" at bounding box center [602, 202] width 84 height 23
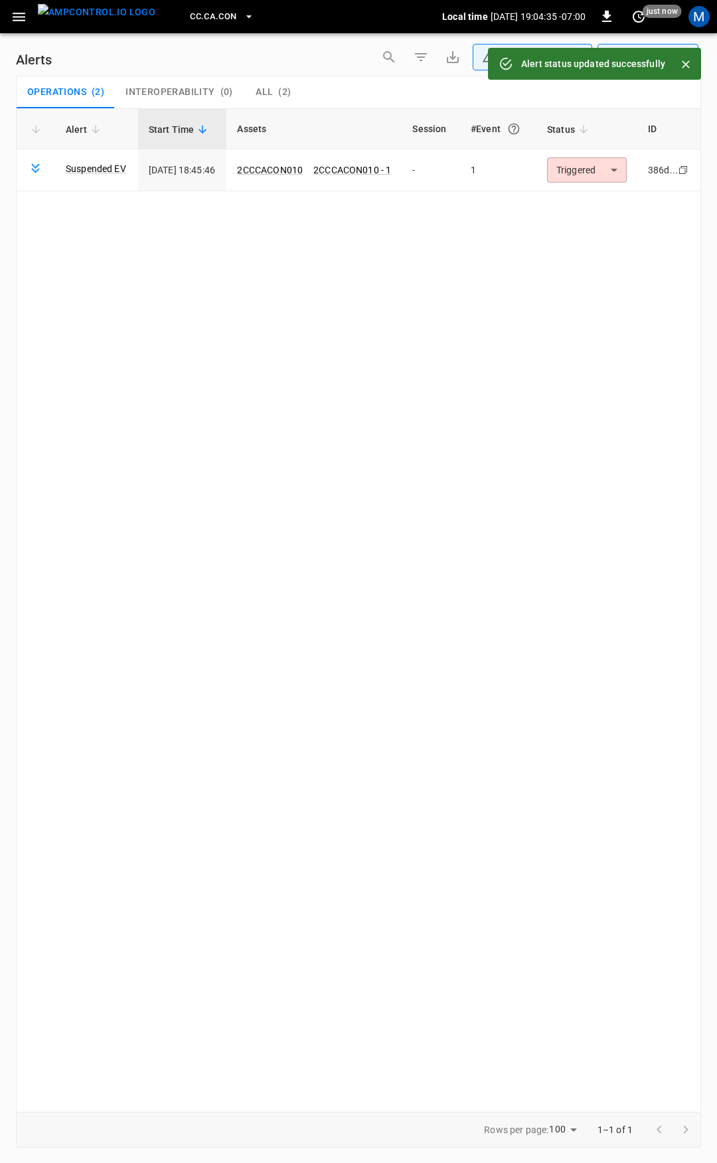
click at [610, 212] on div "Alert Start Time Assets Session #Event Status ID Suspended EV [DATE] 18:45:46 2…" at bounding box center [359, 610] width 686 height 1004
click at [605, 167] on body "**********" at bounding box center [358, 579] width 717 height 1158
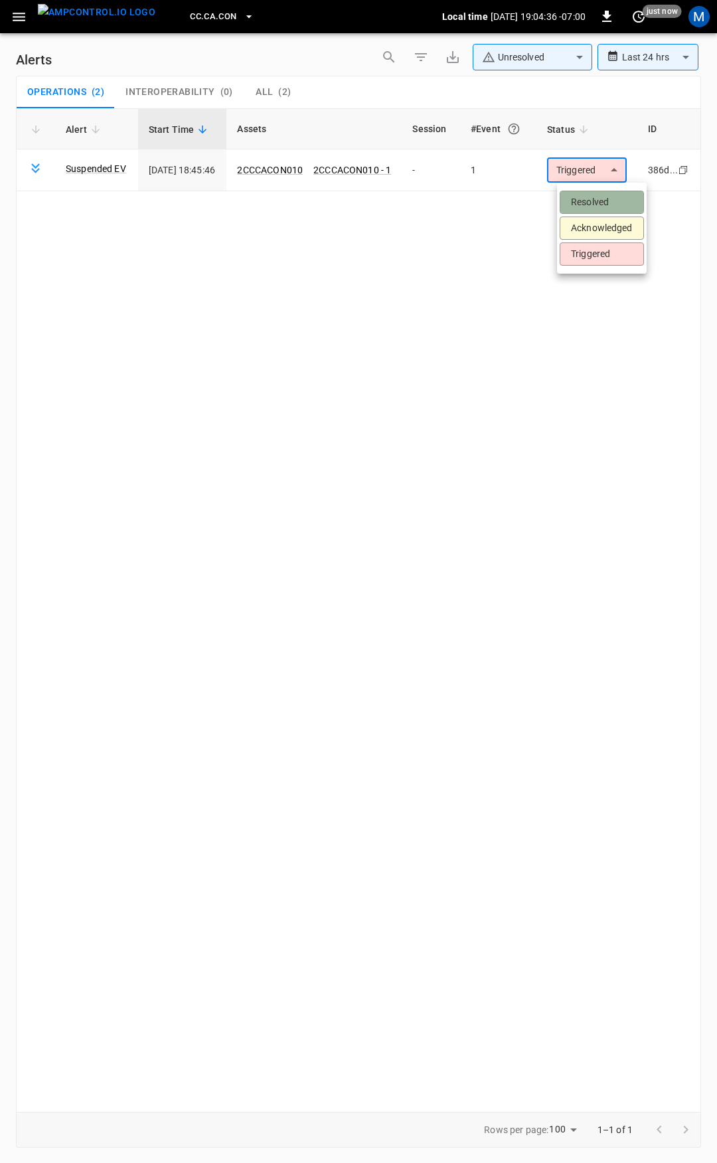
click at [604, 205] on li "Resolved" at bounding box center [602, 202] width 84 height 23
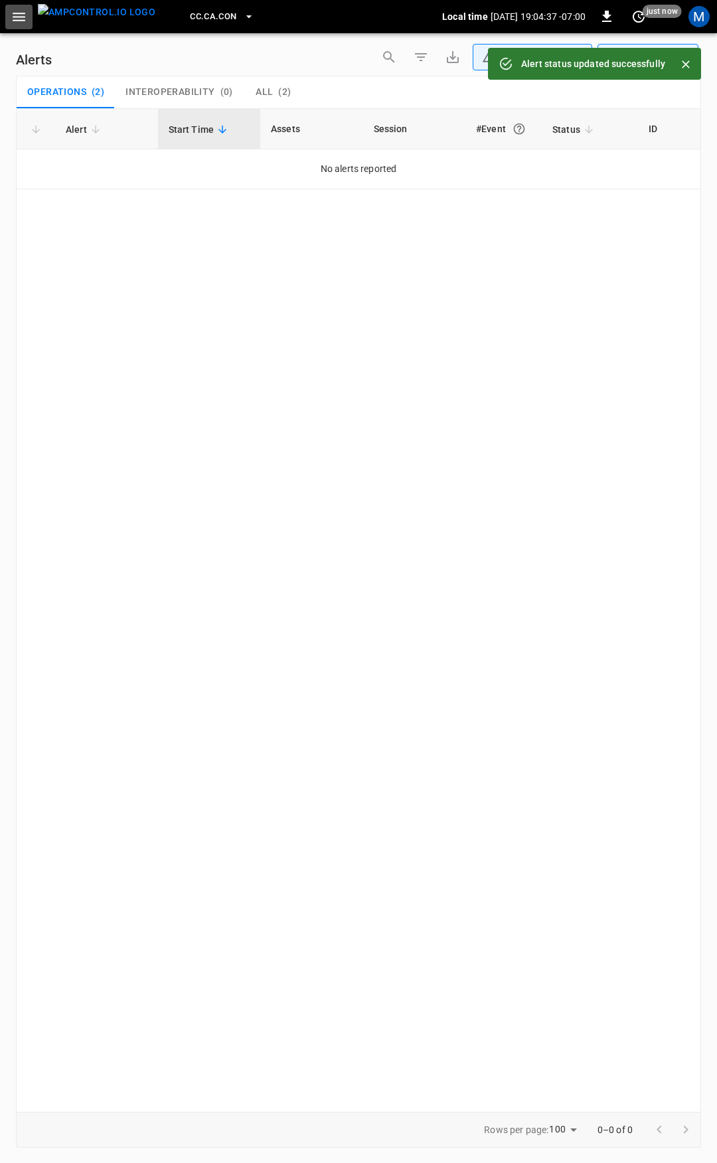
click at [11, 21] on icon "button" at bounding box center [19, 17] width 17 height 17
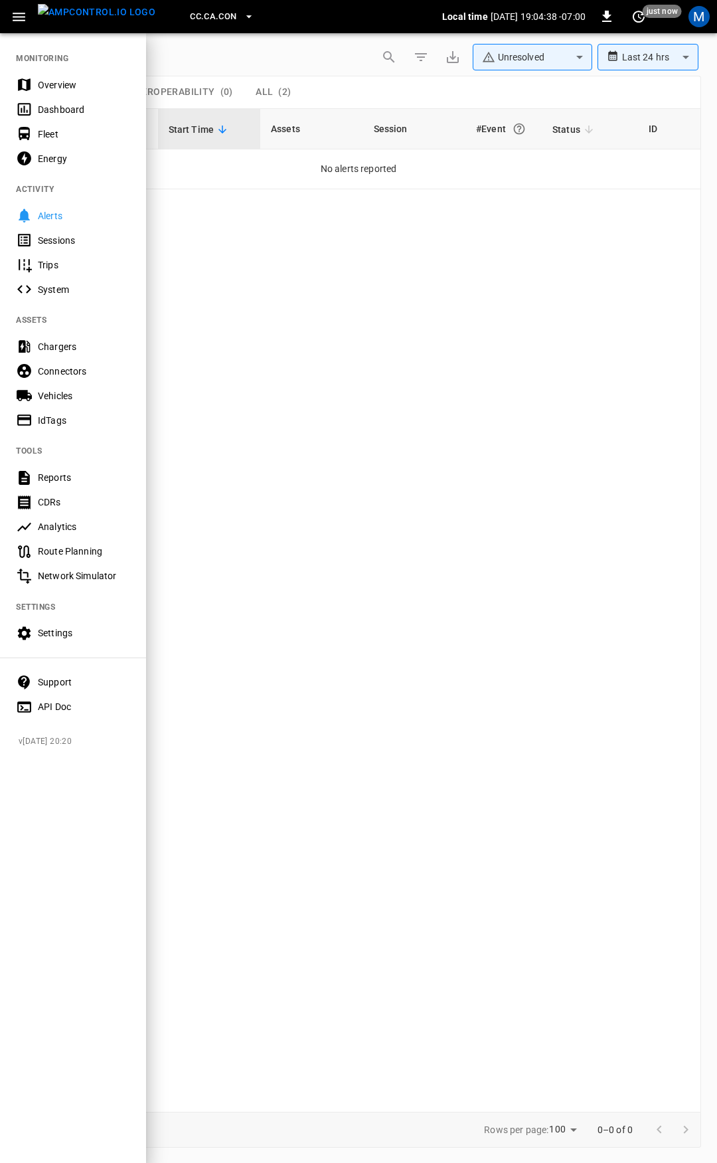
click at [65, 98] on div "Dashboard" at bounding box center [73, 109] width 146 height 25
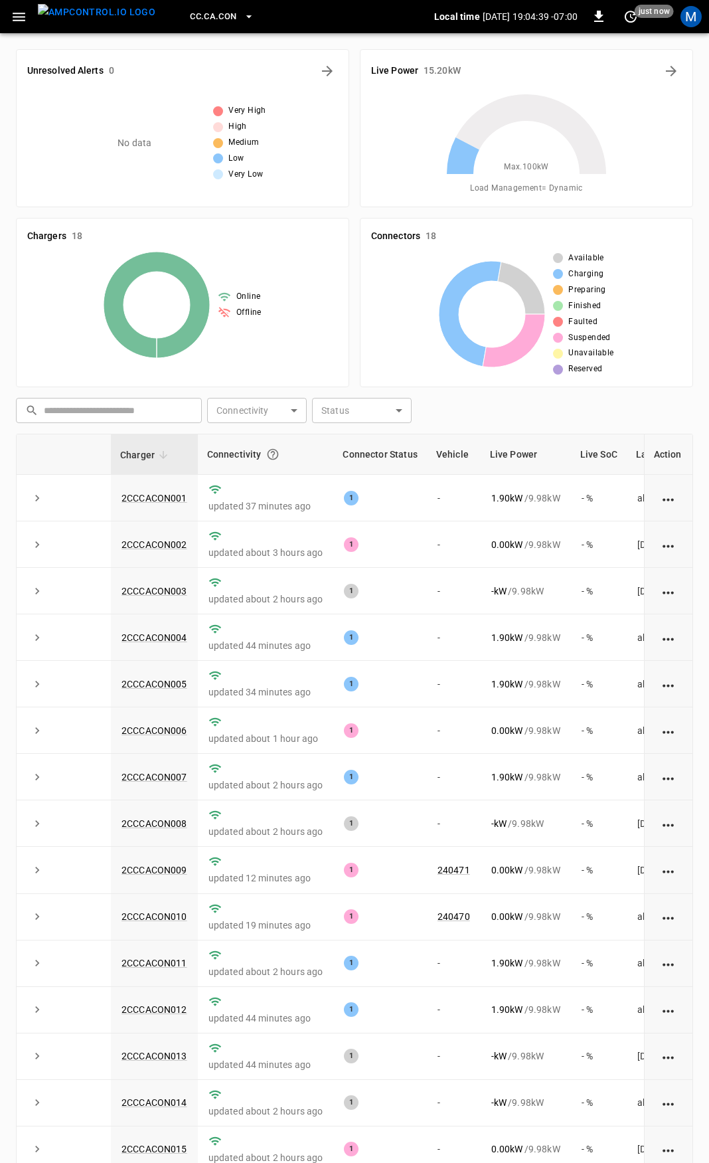
click at [16, 16] on icon "button" at bounding box center [19, 17] width 17 height 17
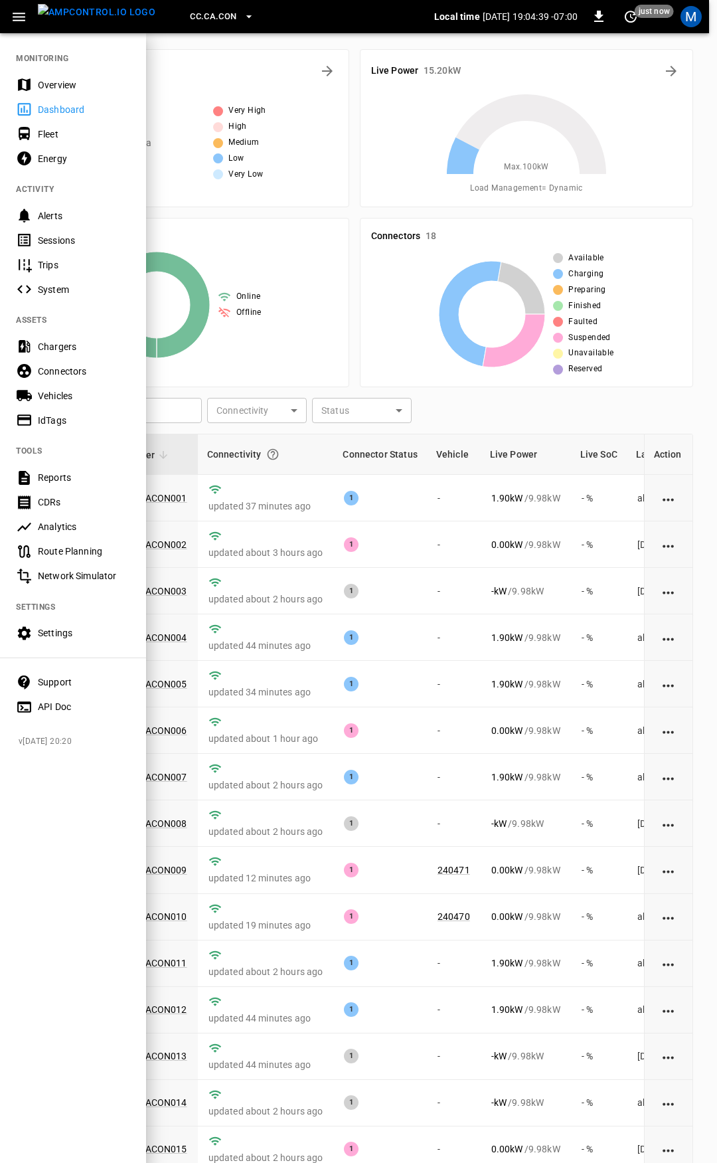
click at [43, 76] on div "Overview" at bounding box center [73, 84] width 146 height 25
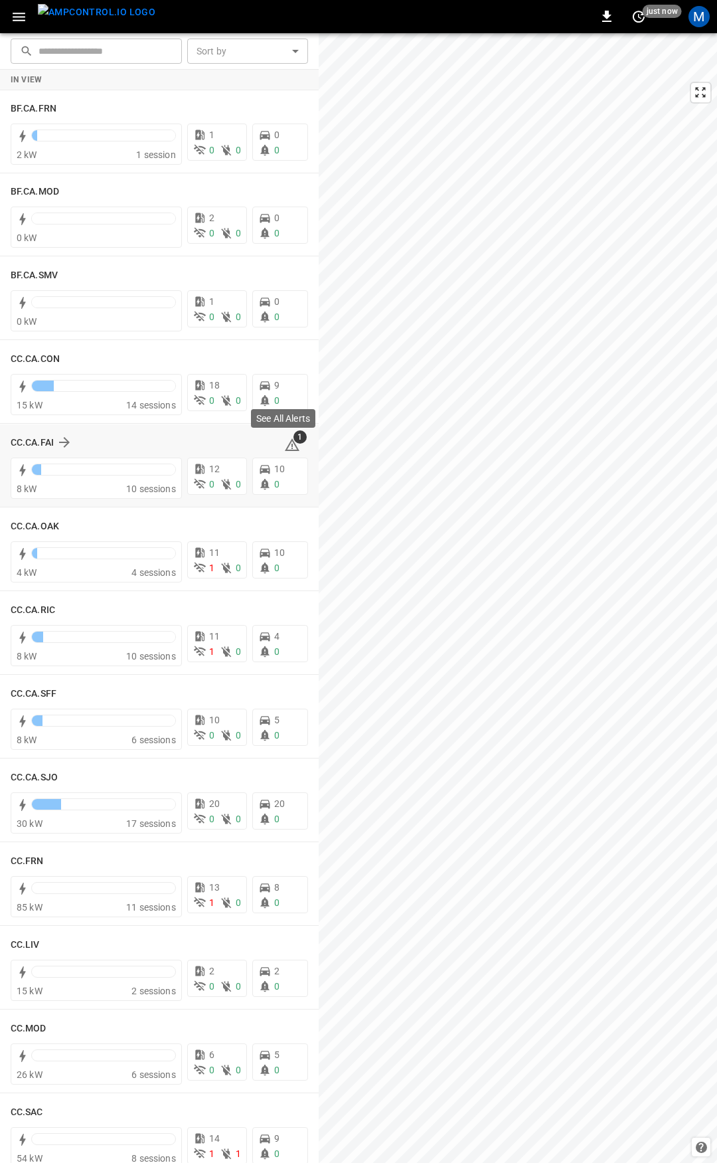
click at [292, 446] on icon at bounding box center [292, 446] width 1 height 5
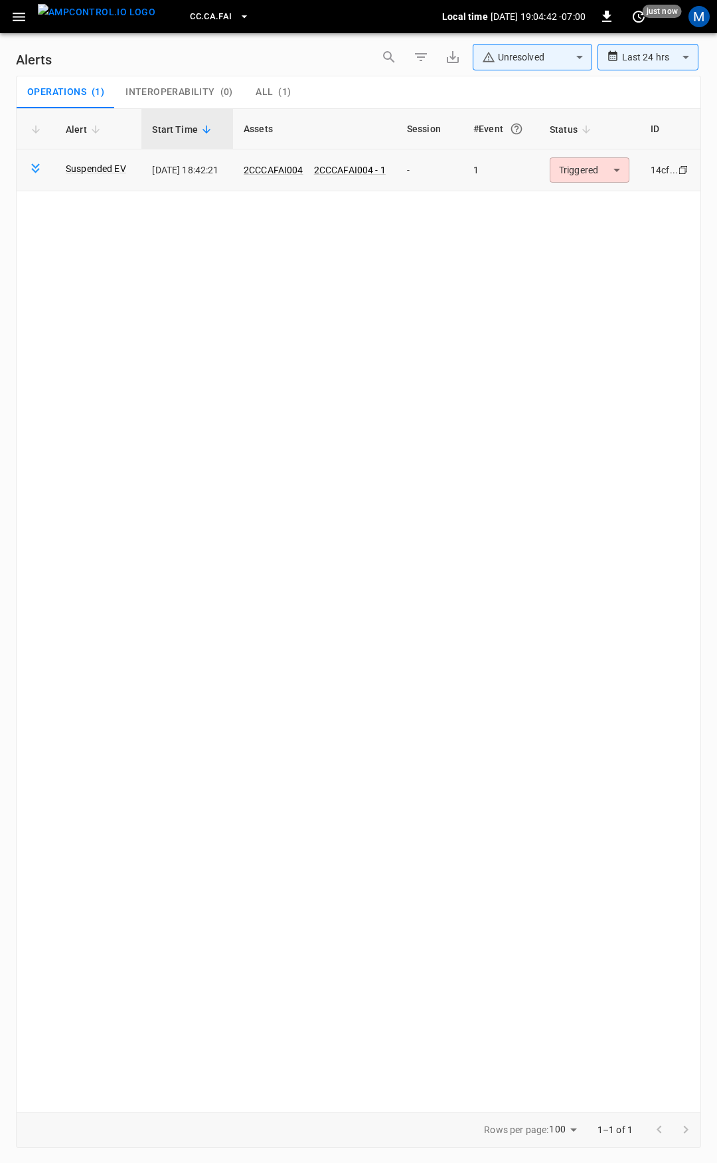
click at [584, 169] on body "**********" at bounding box center [358, 579] width 717 height 1158
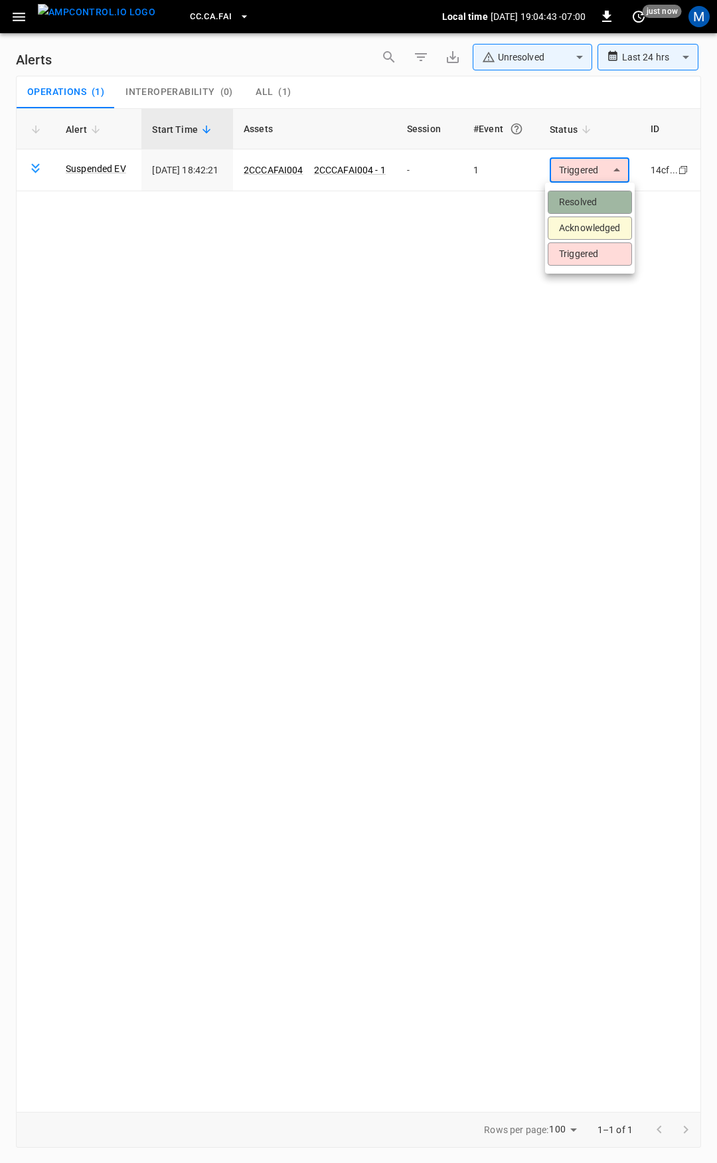
click at [588, 193] on li "Resolved" at bounding box center [590, 202] width 84 height 23
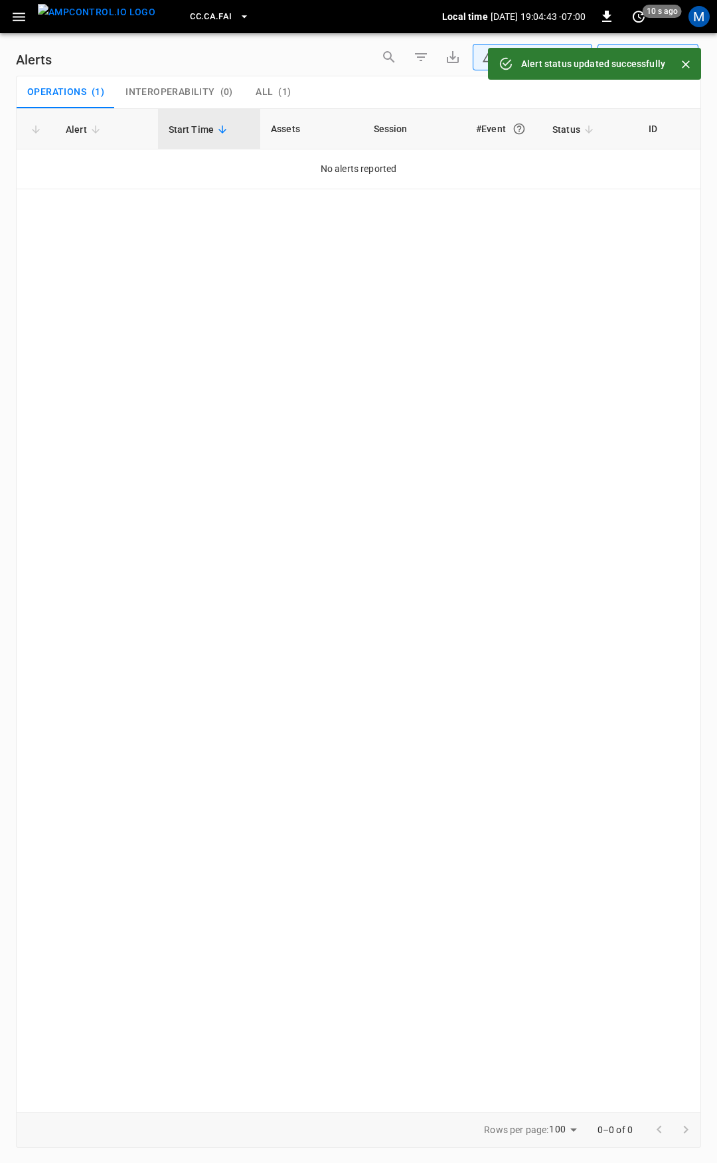
click at [19, 21] on icon "button" at bounding box center [19, 17] width 17 height 17
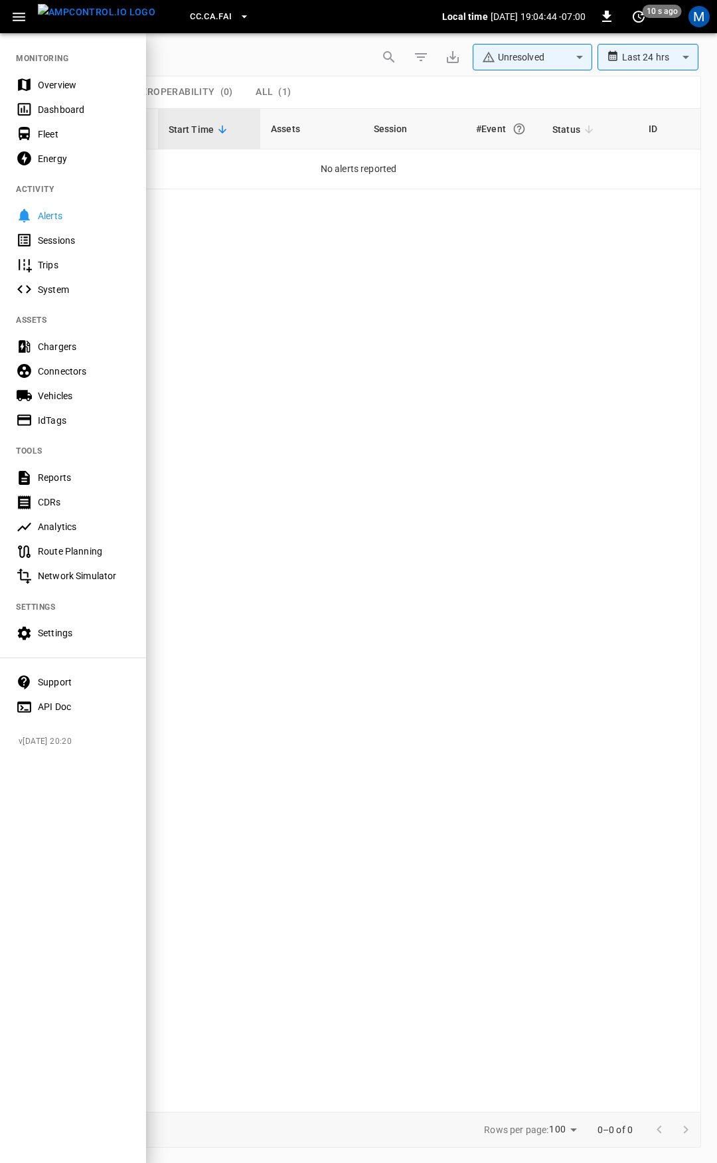
click at [62, 82] on div "Overview" at bounding box center [84, 84] width 92 height 13
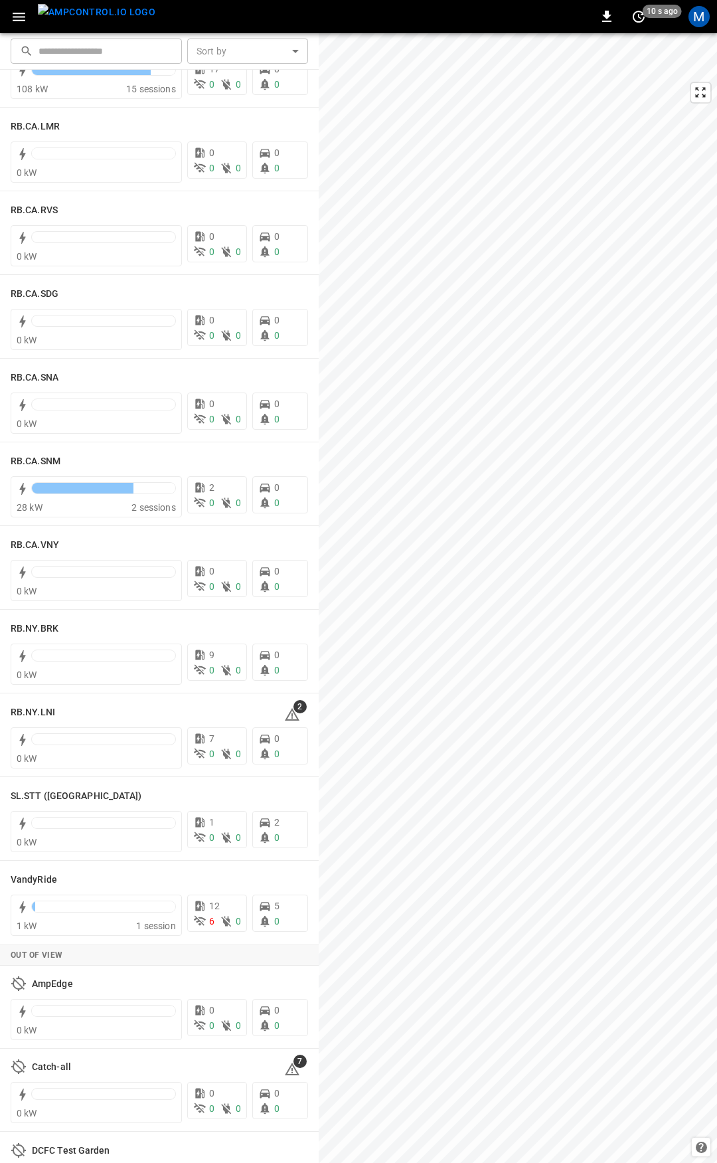
scroll to position [2031, 0]
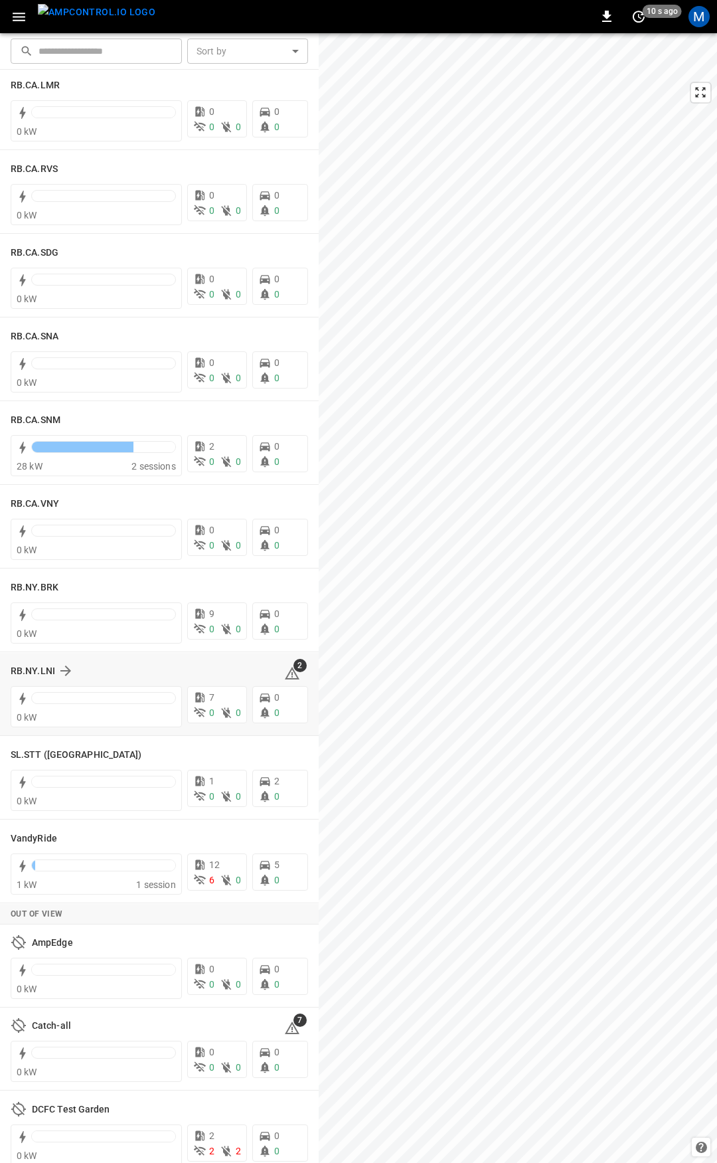
click at [293, 672] on div "2" at bounding box center [296, 670] width 24 height 21
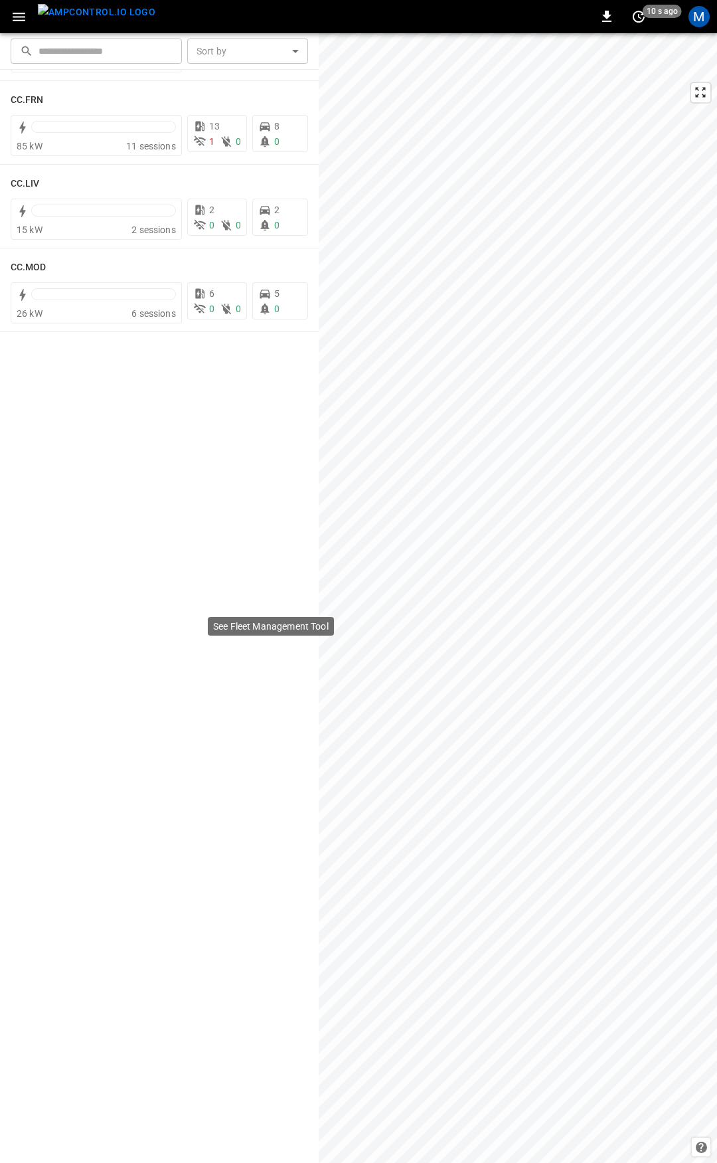
scroll to position [0, 0]
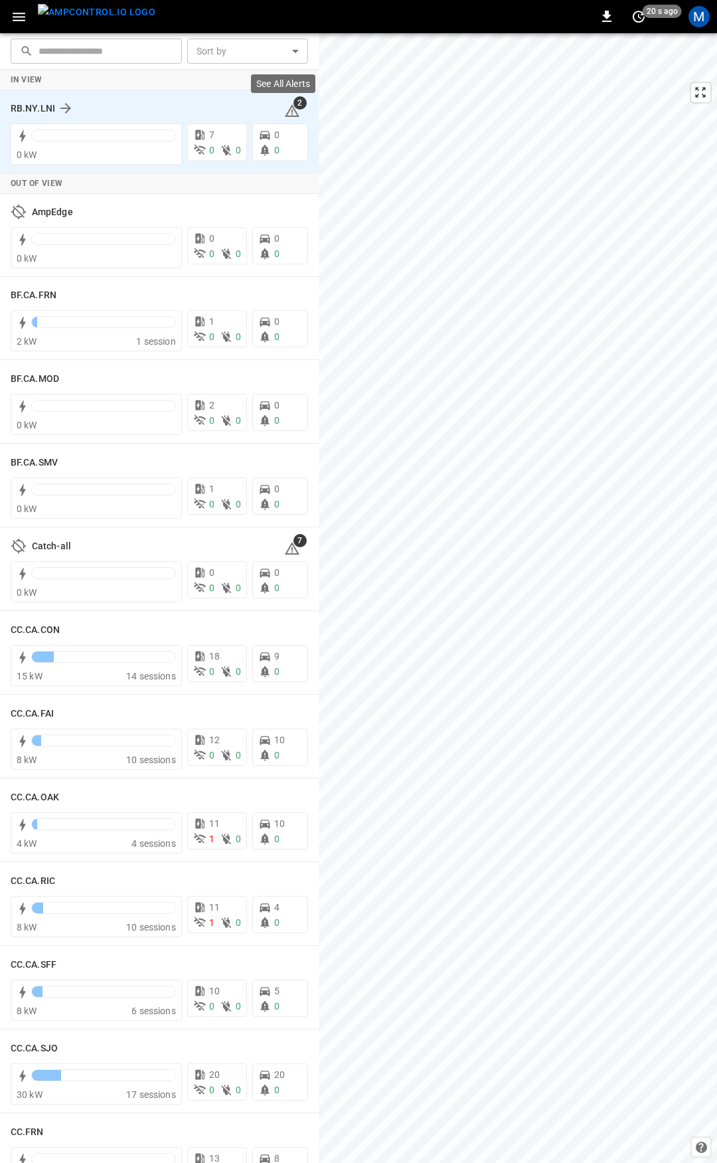
click at [285, 109] on icon at bounding box center [292, 110] width 15 height 13
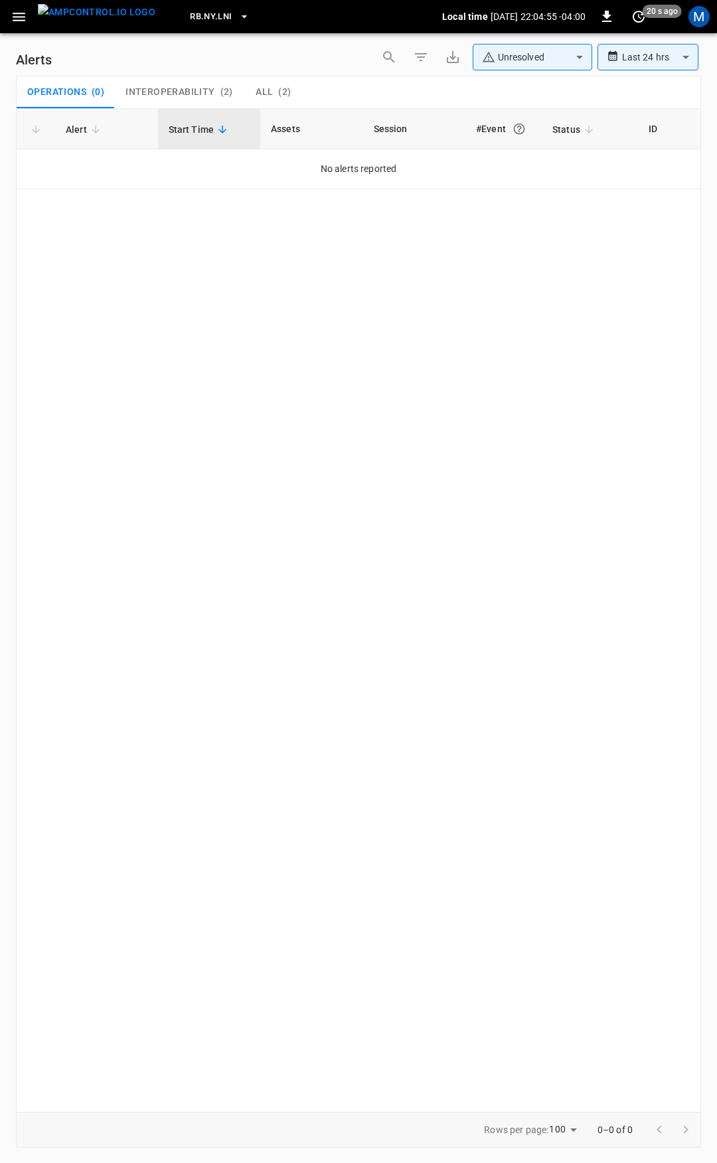
click at [270, 90] on span "All" at bounding box center [264, 92] width 17 height 12
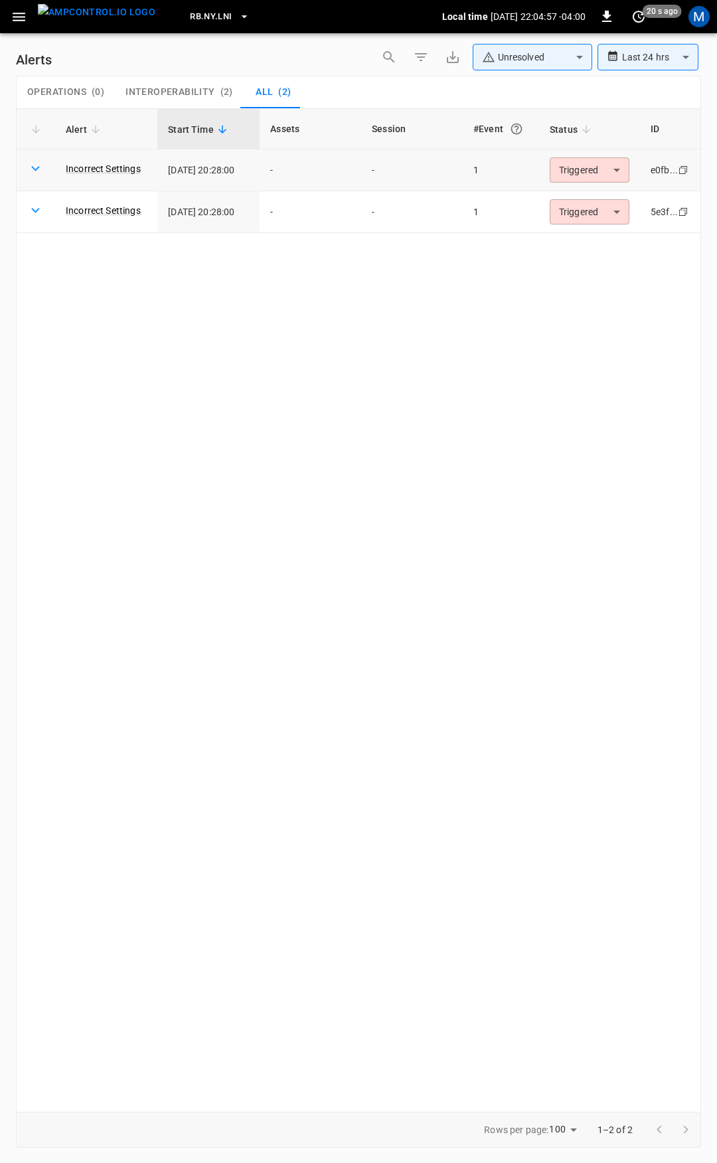
click at [39, 171] on icon at bounding box center [35, 168] width 17 height 17
click at [33, 169] on icon at bounding box center [35, 168] width 17 height 17
click at [608, 187] on td "Triggered ********* ​" at bounding box center [589, 170] width 101 height 42
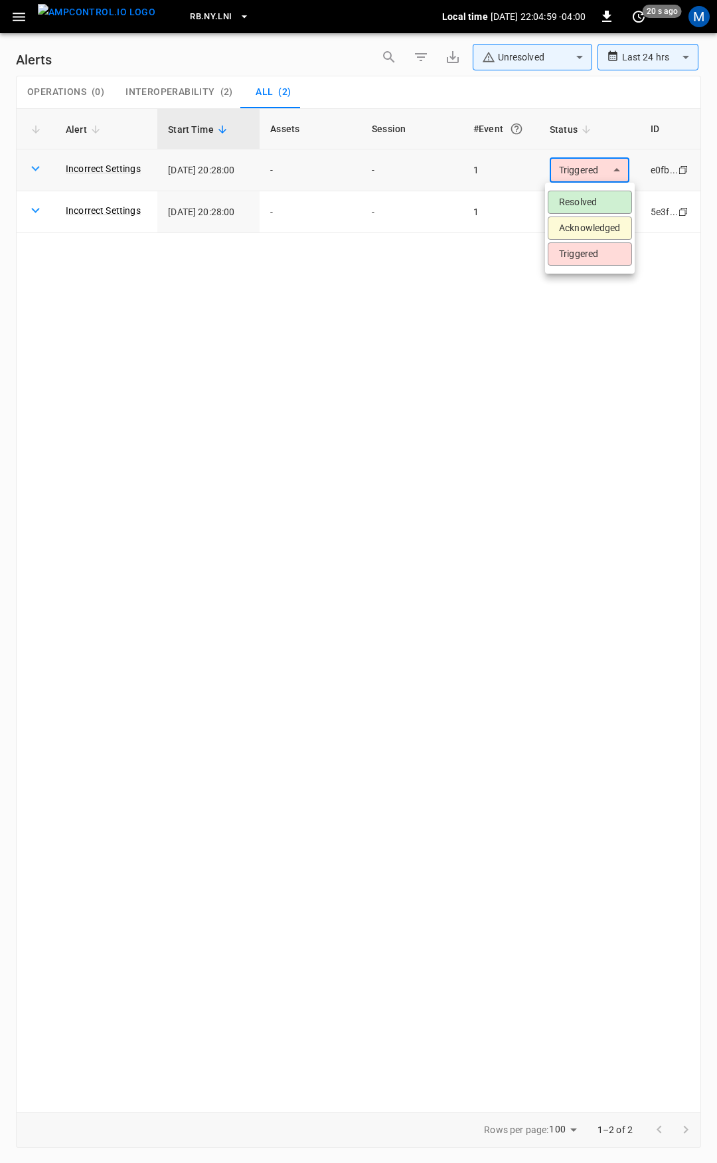
click at [604, 170] on body "**********" at bounding box center [358, 579] width 717 height 1158
click at [594, 224] on li "Acknowledged" at bounding box center [590, 228] width 84 height 23
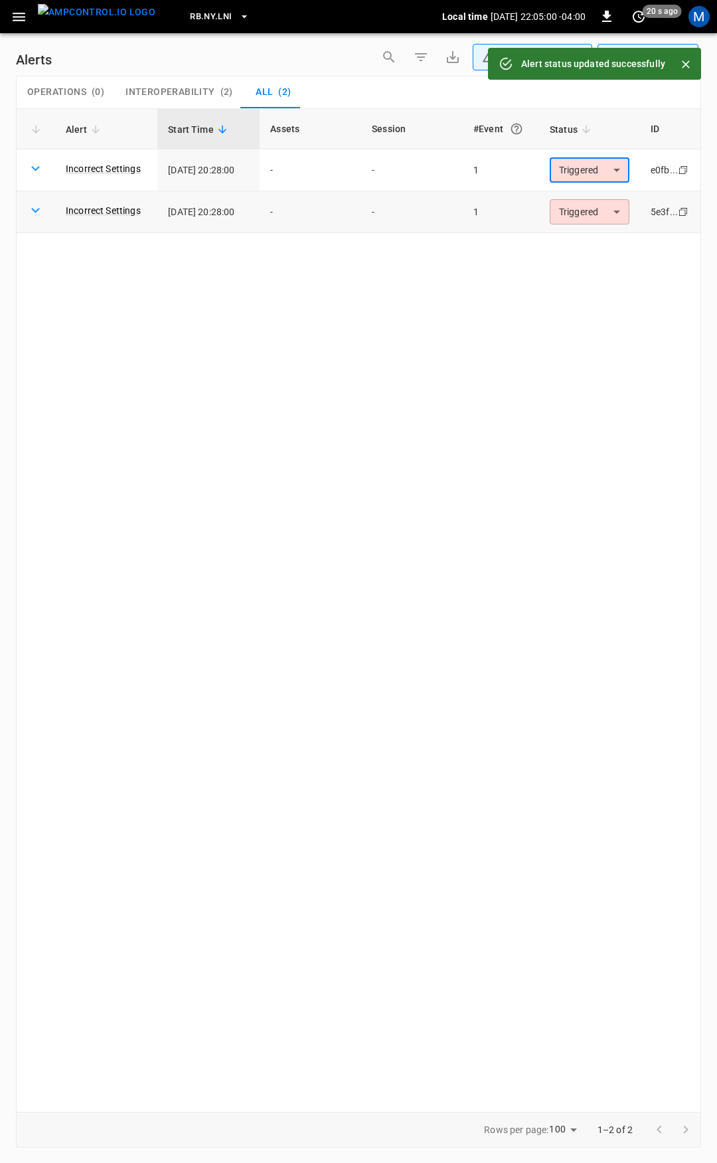
type input "**********"
click at [599, 207] on body "**********" at bounding box center [358, 579] width 717 height 1158
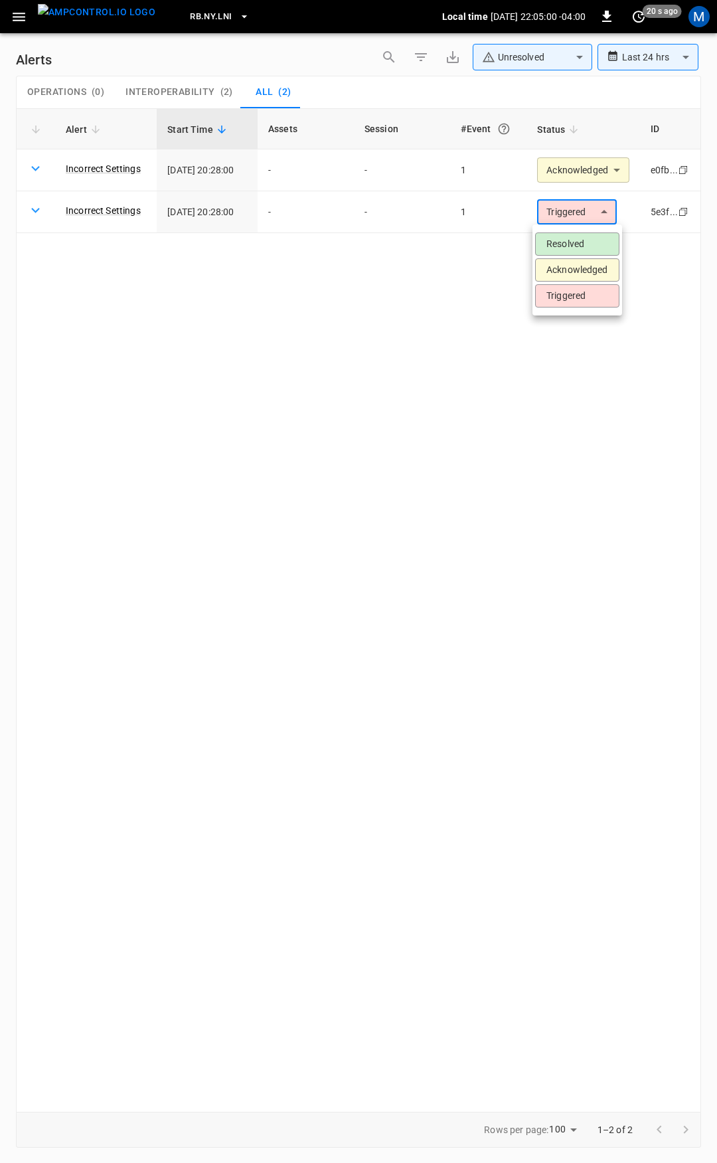
click at [596, 266] on li "Acknowledged" at bounding box center [577, 269] width 84 height 23
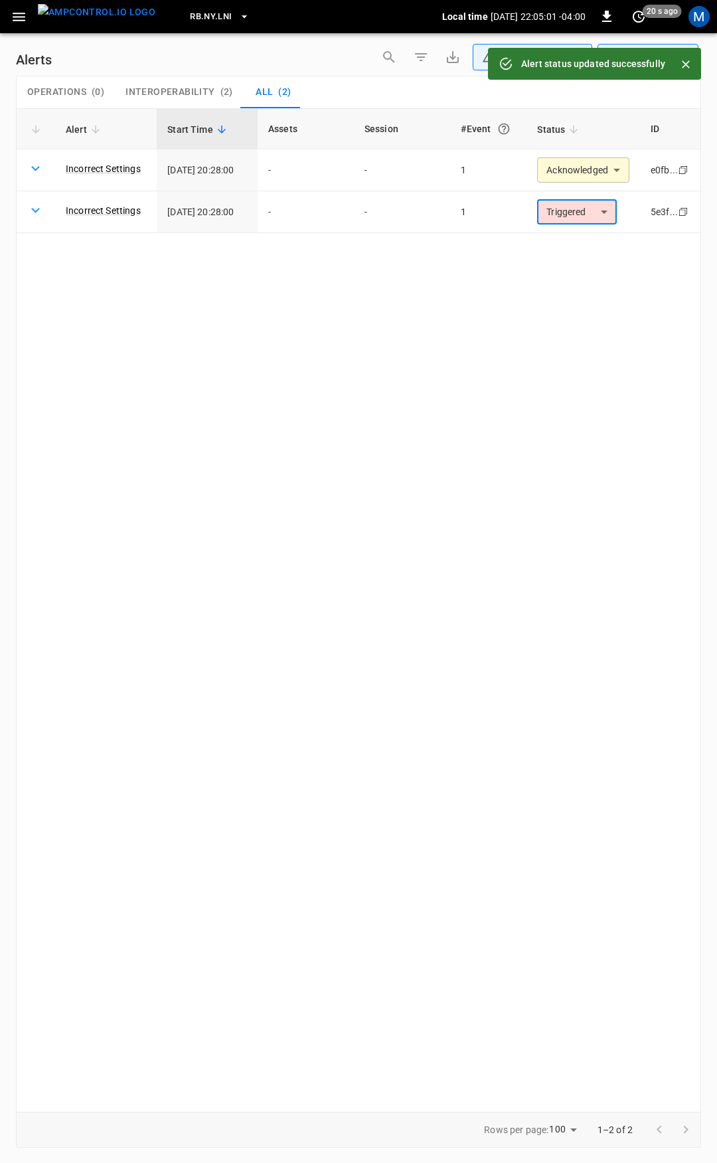
type input "**********"
click at [22, 23] on icon "button" at bounding box center [19, 17] width 17 height 17
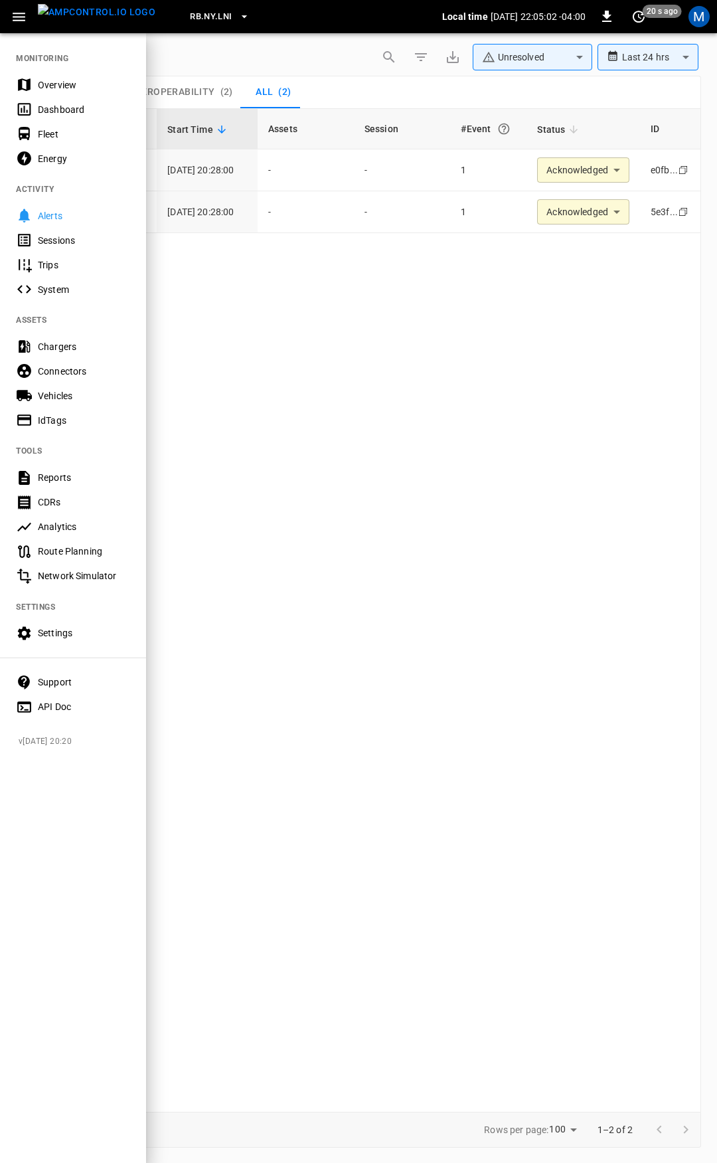
click at [73, 76] on div "Overview" at bounding box center [73, 84] width 146 height 25
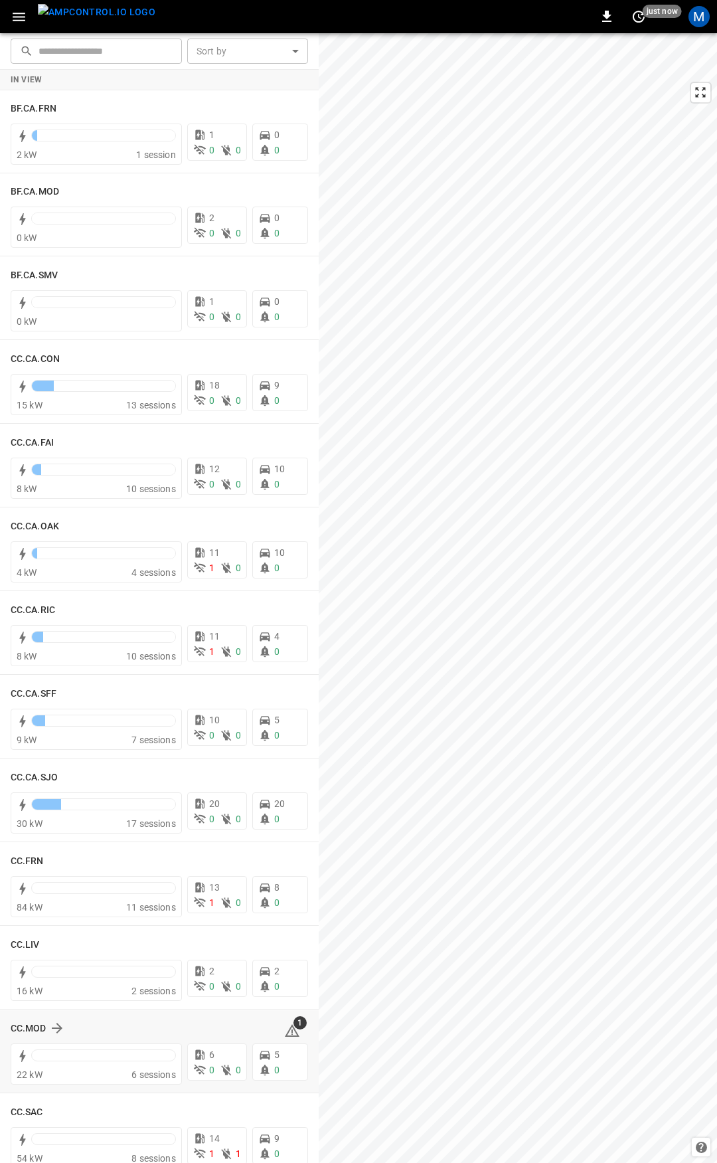
click at [287, 1029] on icon at bounding box center [292, 1030] width 15 height 13
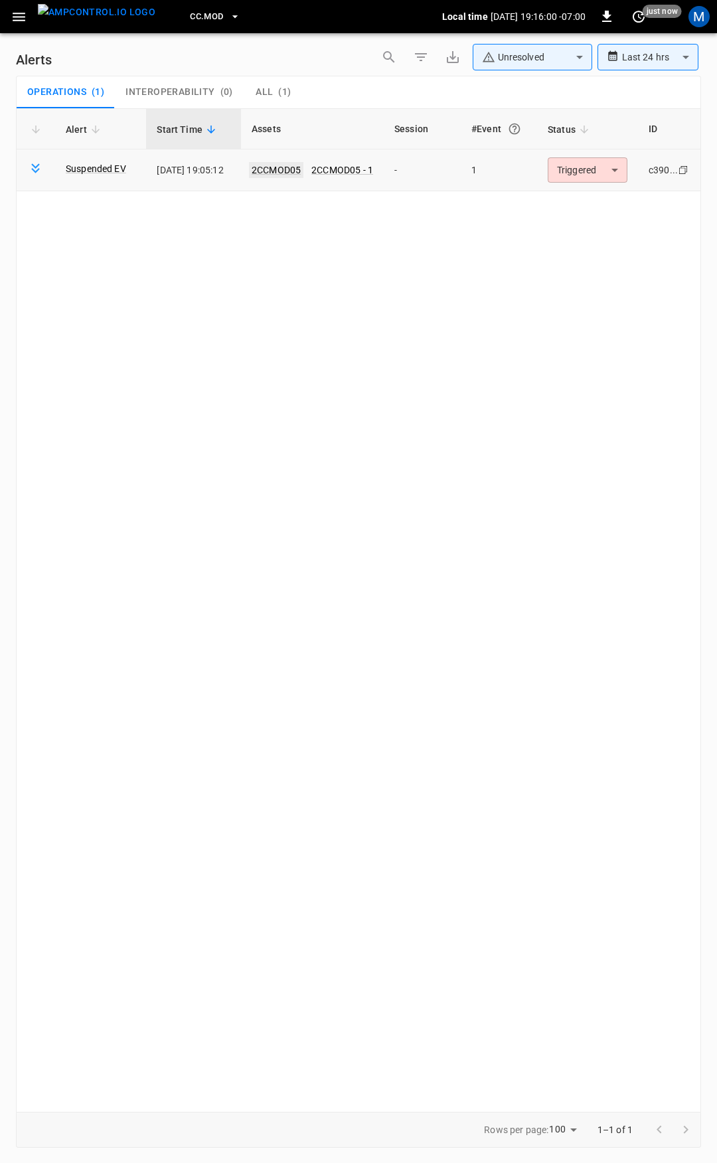
click at [281, 169] on link "2CCMOD05" at bounding box center [276, 170] width 54 height 16
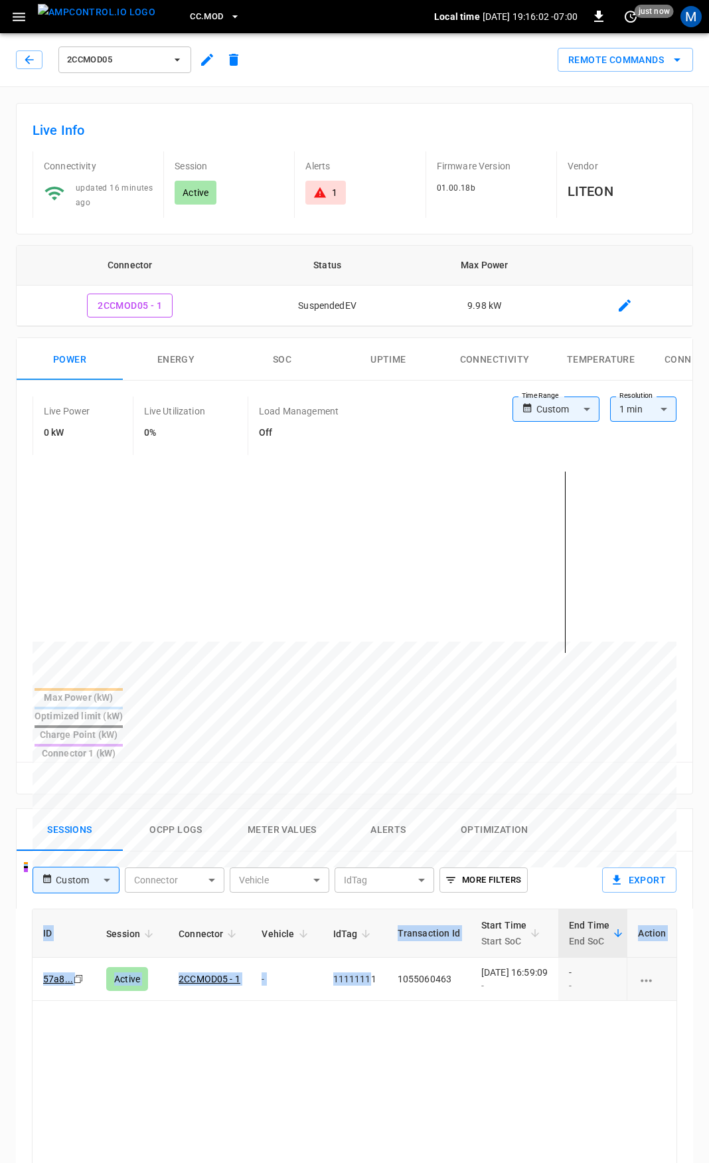
drag, startPoint x: 376, startPoint y: 939, endPoint x: -385, endPoint y: 881, distance: 763.4
click at [0, 881] on html "CC.MOD Local time 2025-09-24 19:16:02 -07:00 0 just now M 2CCMOD05 Remote Comma…" at bounding box center [354, 887] width 709 height 1775
click at [29, 58] on icon "button" at bounding box center [29, 59] width 13 height 13
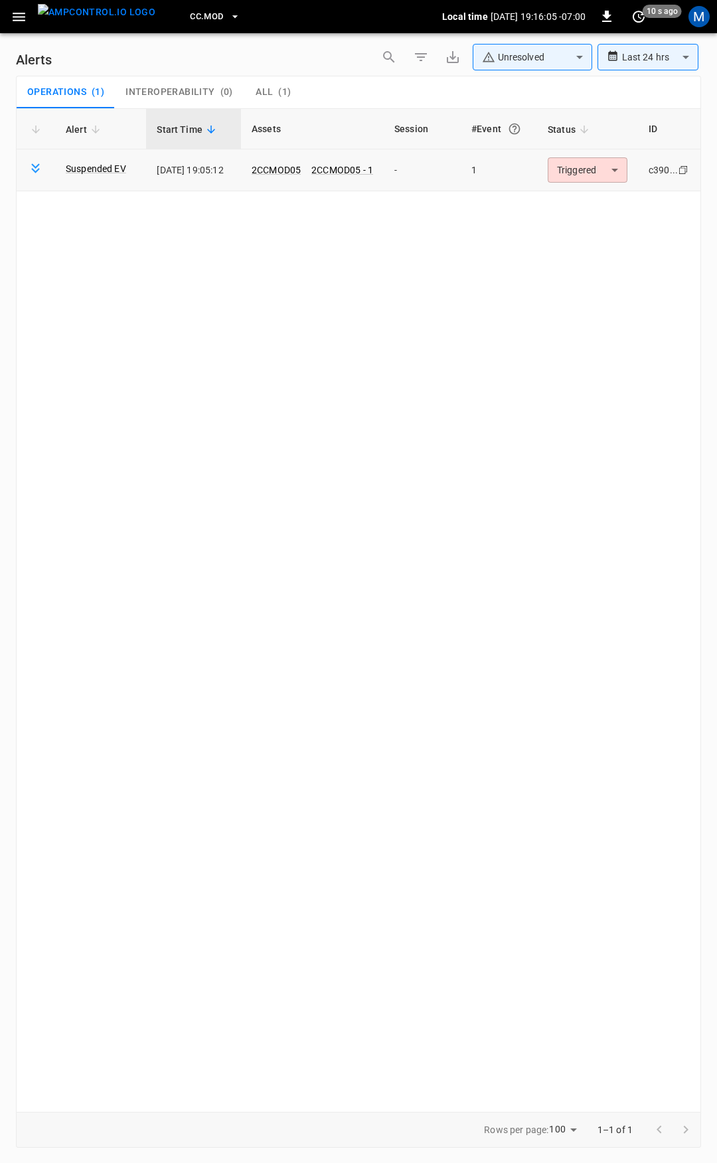
click at [583, 178] on body "**********" at bounding box center [358, 579] width 717 height 1158
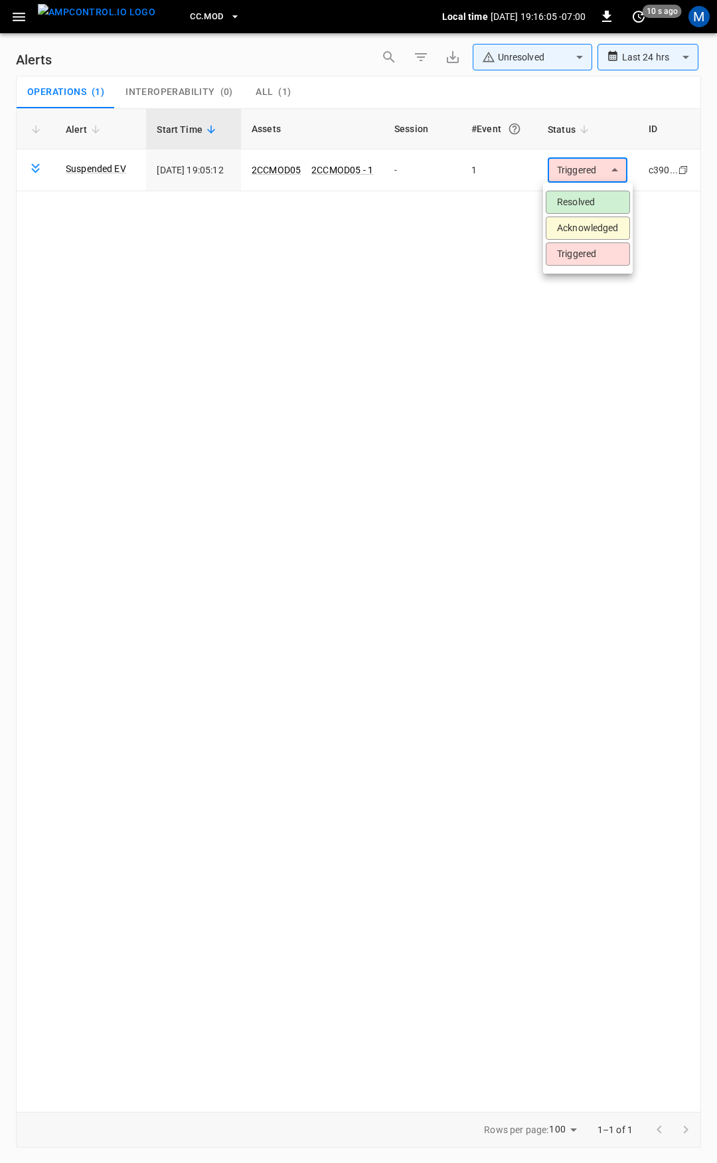
click at [579, 197] on li "Resolved" at bounding box center [588, 202] width 84 height 23
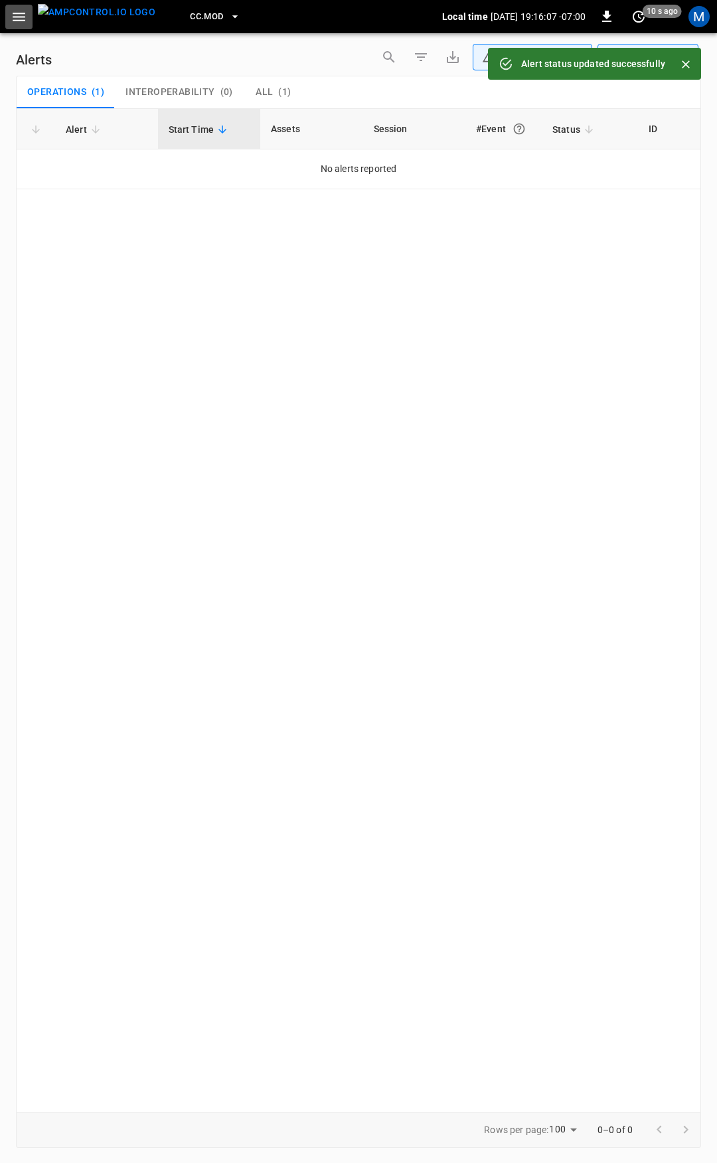
click at [14, 17] on icon "button" at bounding box center [19, 17] width 13 height 9
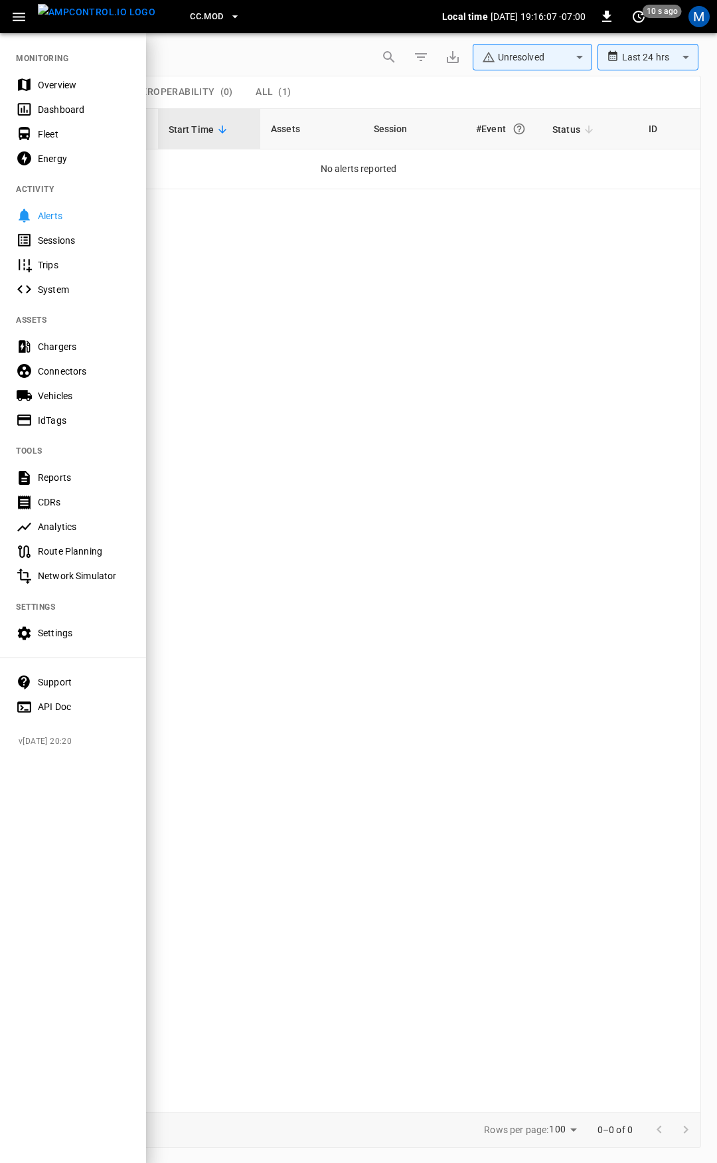
click at [100, 85] on div "Overview" at bounding box center [84, 84] width 92 height 13
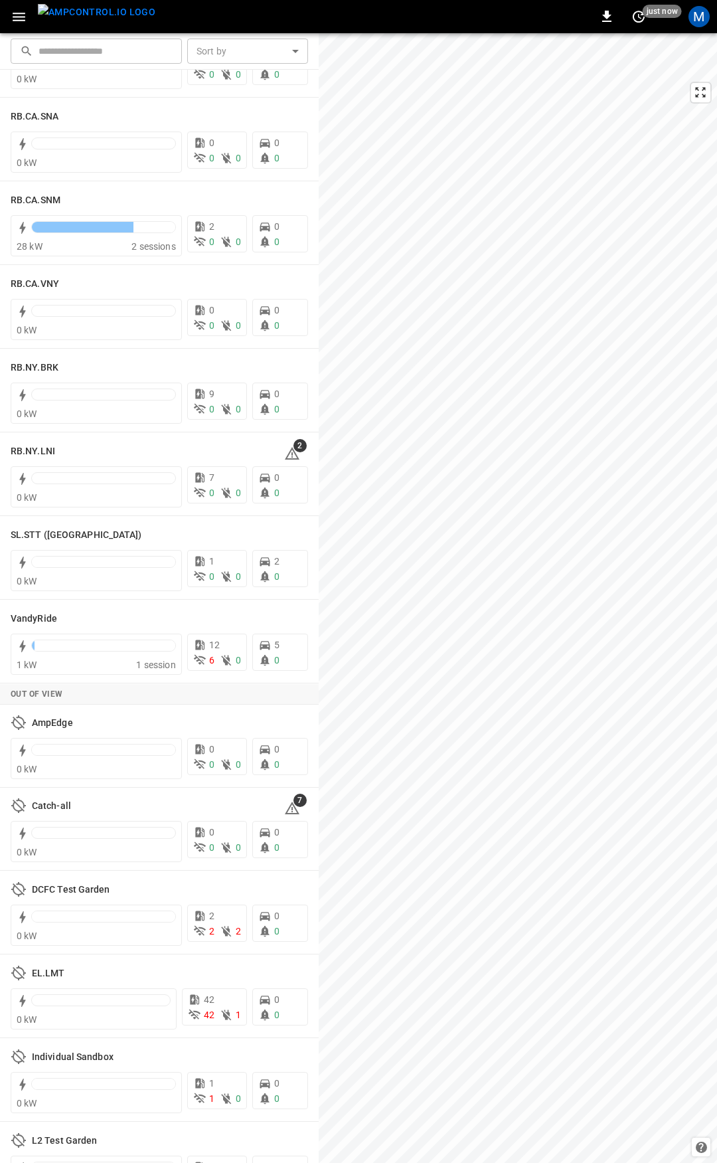
scroll to position [2294, 0]
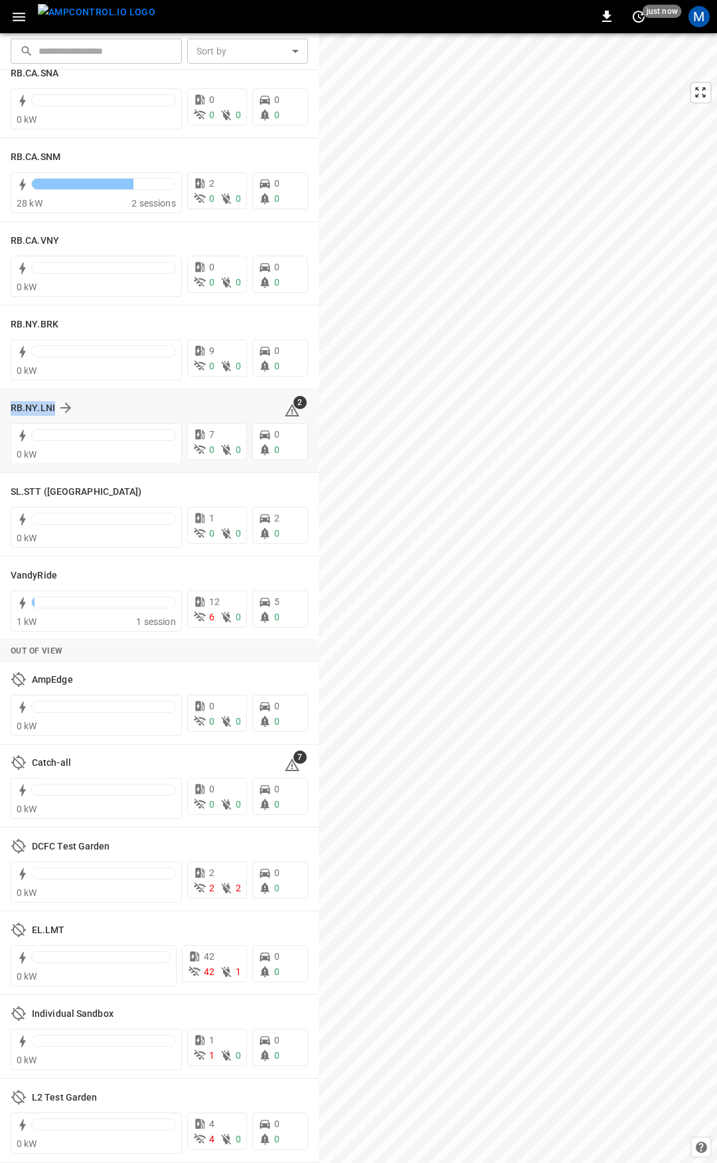
drag, startPoint x: 148, startPoint y: 416, endPoint x: 8, endPoint y: 411, distance: 140.3
click at [8, 411] on div "RB.NY.LNI 2 0 kW 7 0 0 0 0" at bounding box center [159, 431] width 319 height 83
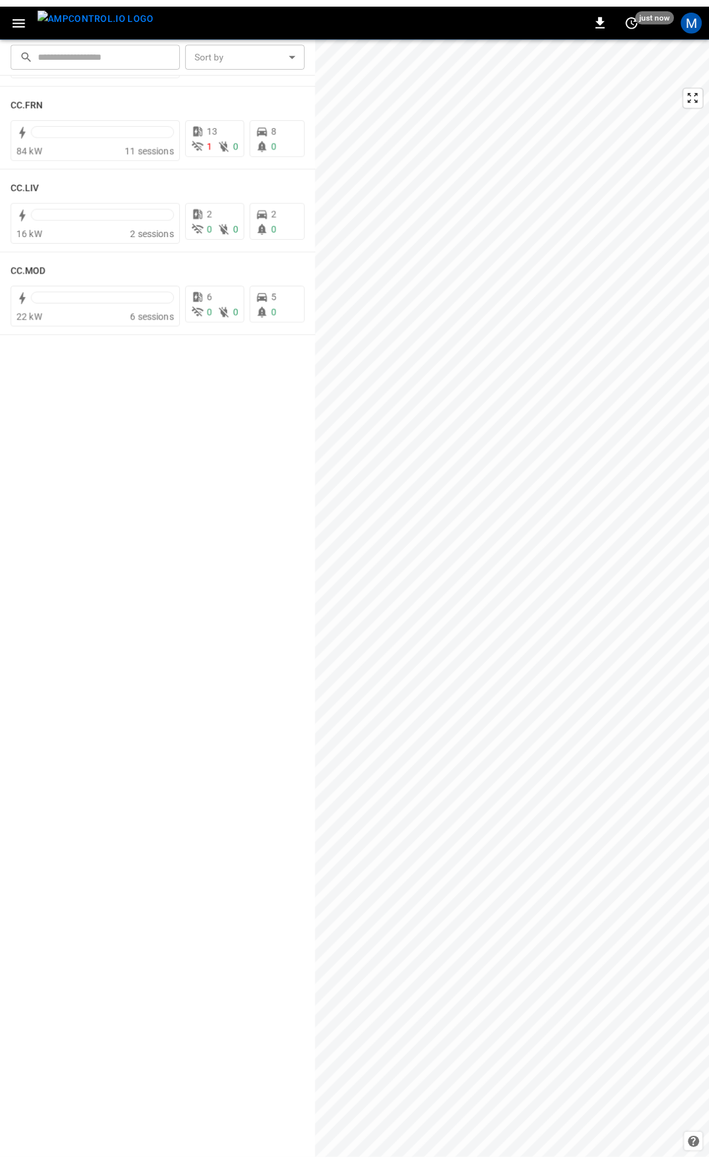
scroll to position [0, 0]
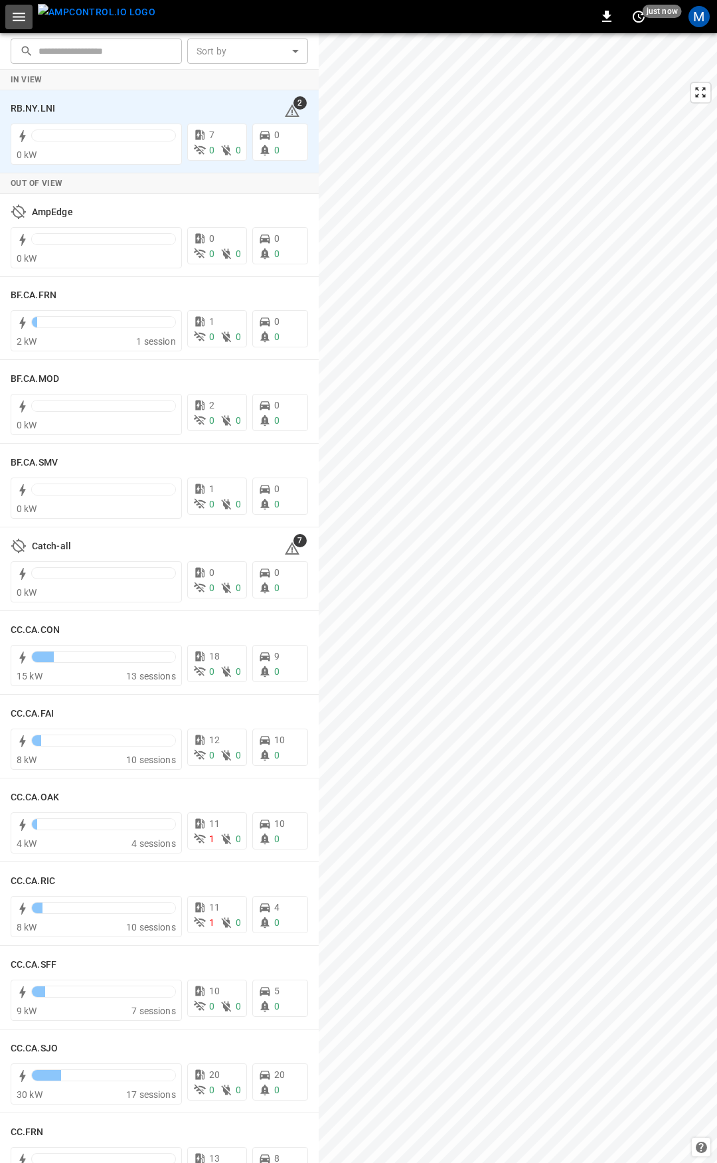
click at [24, 22] on icon "button" at bounding box center [19, 17] width 17 height 17
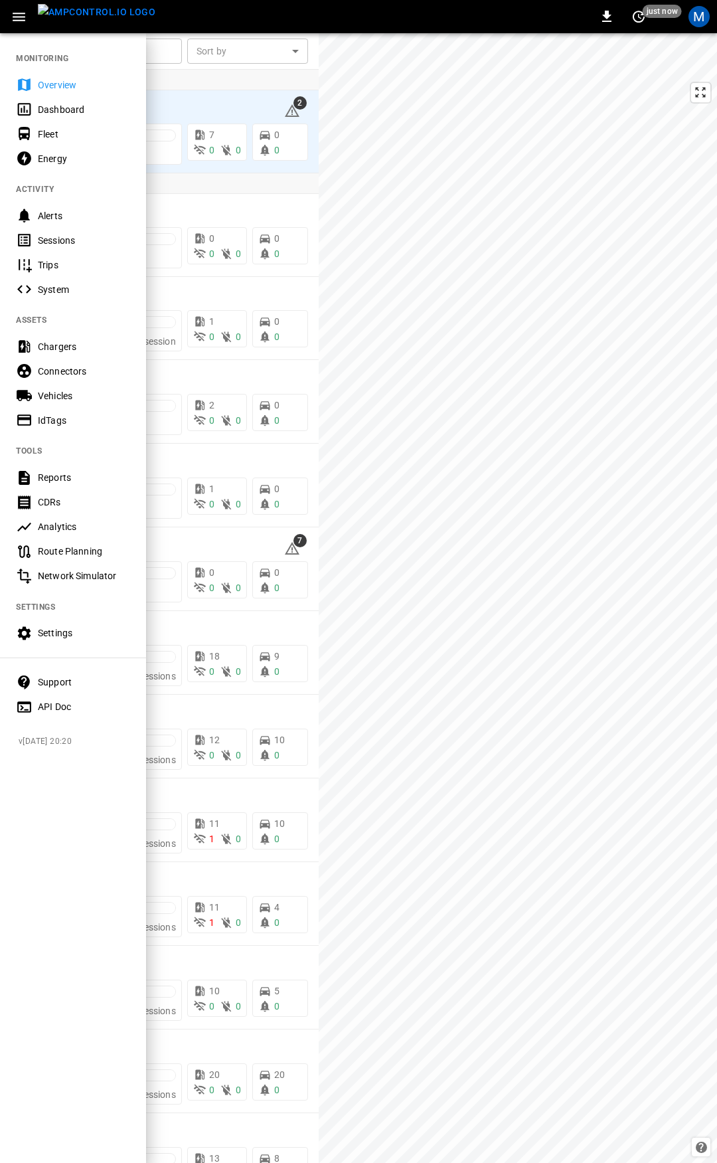
click at [68, 90] on div "Overview" at bounding box center [84, 84] width 92 height 13
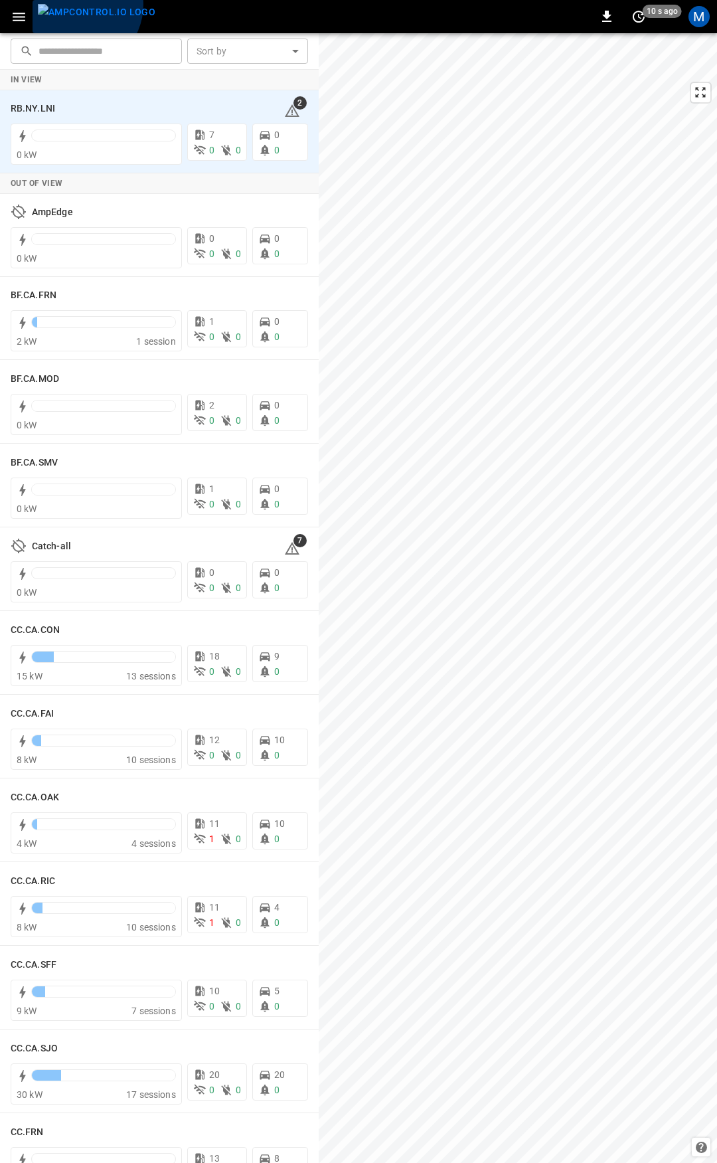
click at [77, 5] on img "menu" at bounding box center [97, 12] width 118 height 17
